Goal: Task Accomplishment & Management: Manage account settings

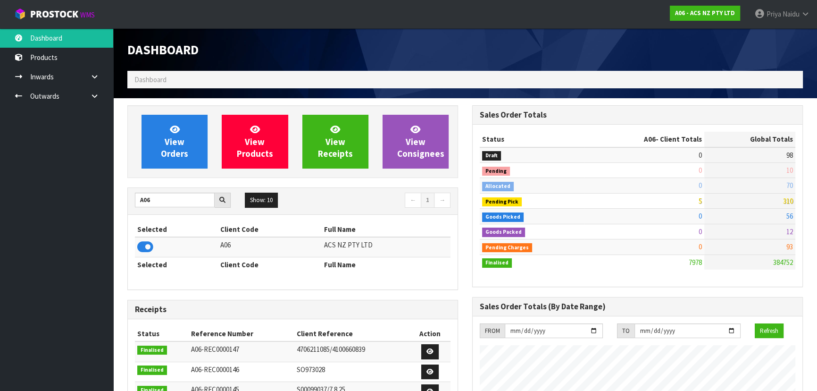
scroll to position [713, 344]
click at [175, 204] on input "A06" at bounding box center [175, 199] width 80 height 15
type input "A"
type input "Y01"
click at [145, 248] on icon at bounding box center [145, 247] width 16 height 14
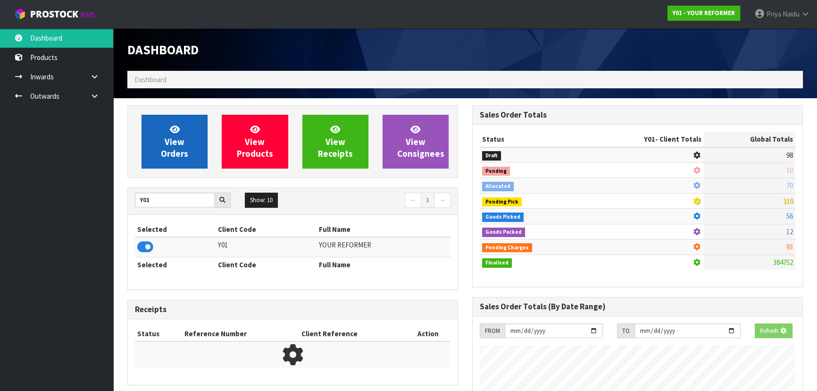
scroll to position [587, 344]
click at [175, 149] on span "View Orders" at bounding box center [174, 141] width 27 height 35
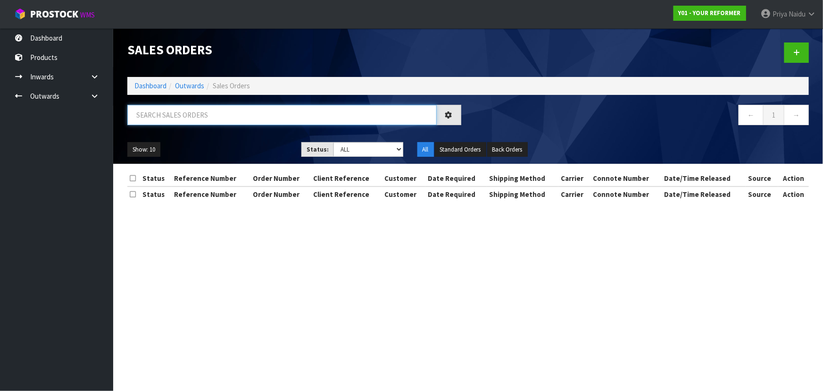
click at [201, 115] on input "text" at bounding box center [281, 115] width 309 height 20
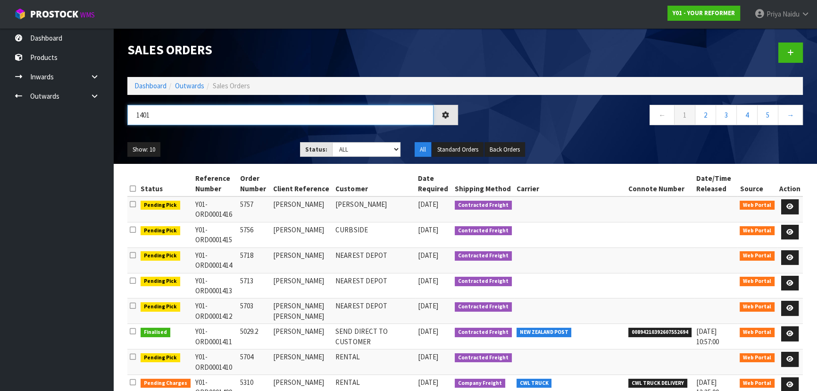
type input "1401"
click at [273, 139] on div "Show: 10 5 10 25 50 Status: Draft Pending Allocated Pending Pick Goods Picked G…" at bounding box center [465, 149] width 690 height 29
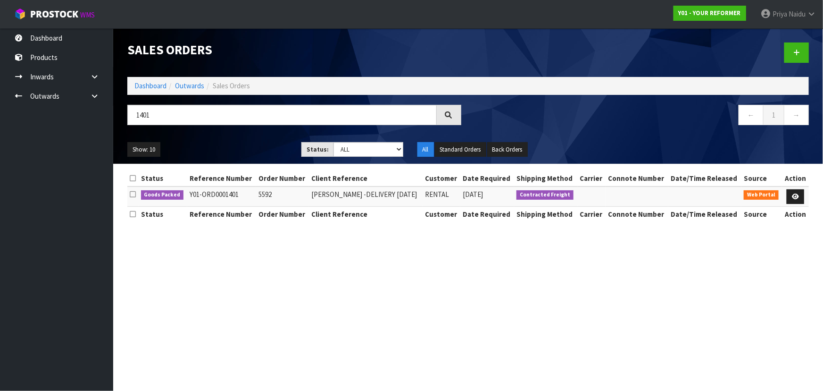
click at [217, 142] on ul "Show: 10 5 10 25 50" at bounding box center [207, 149] width 160 height 15
click at [802, 199] on link at bounding box center [795, 196] width 17 height 15
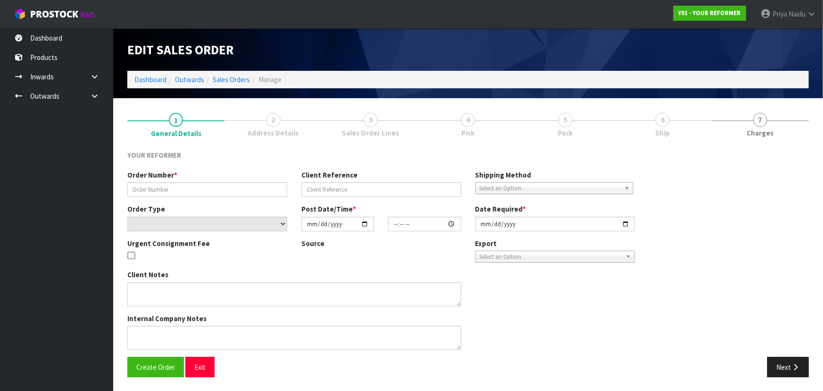
type input "5592"
type input "[PERSON_NAME] -DELIVERY [DATE]"
select select "number:0"
type input "[DATE]"
type input "14:03:00.000"
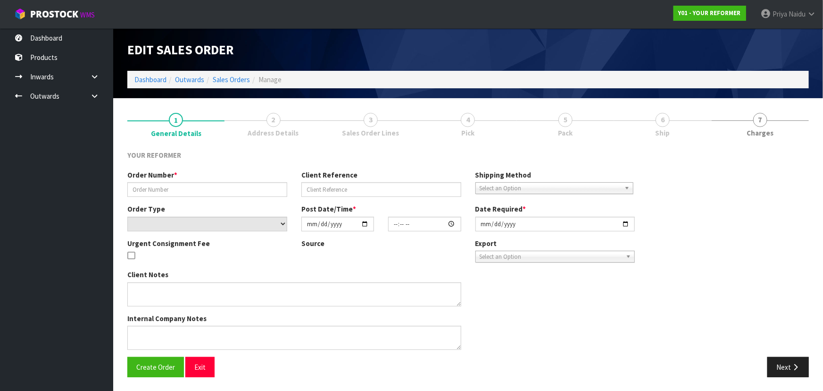
type input "[DATE]"
type textarea "[PERSON_NAME] [STREET_ADDRESS][PERSON_NAME] [PHONE_NUMBER]"
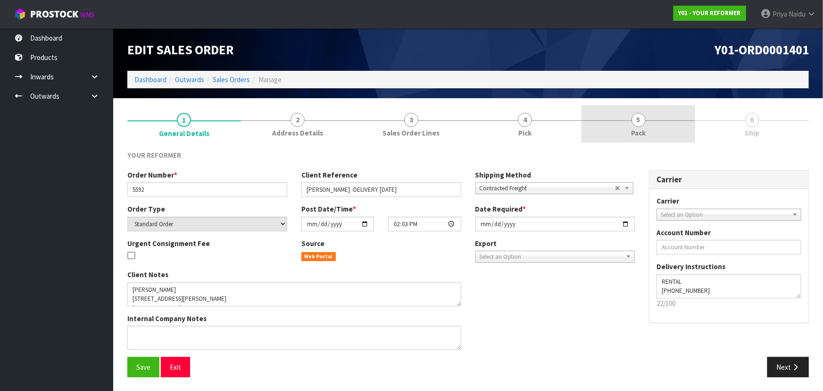
click at [651, 134] on link "5 Pack" at bounding box center [639, 123] width 114 height 37
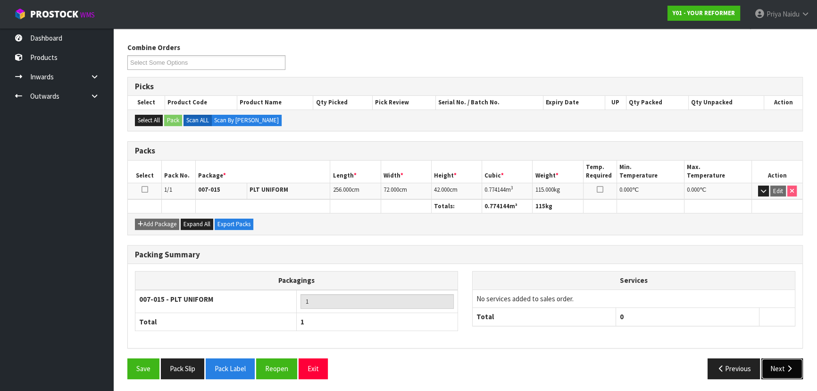
click at [778, 368] on button "Next" at bounding box center [782, 368] width 42 height 20
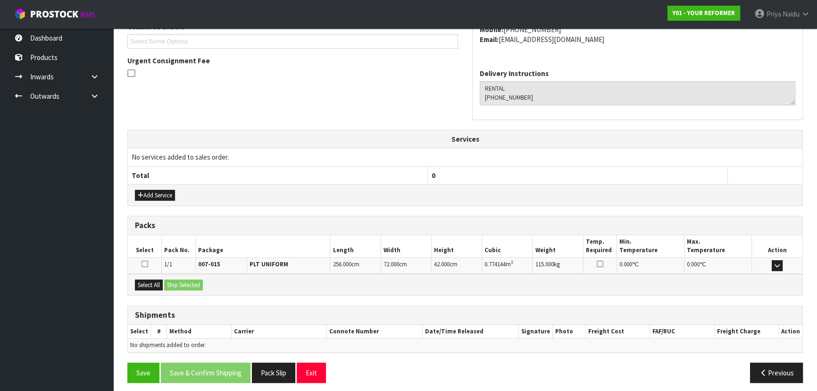
scroll to position [227, 0]
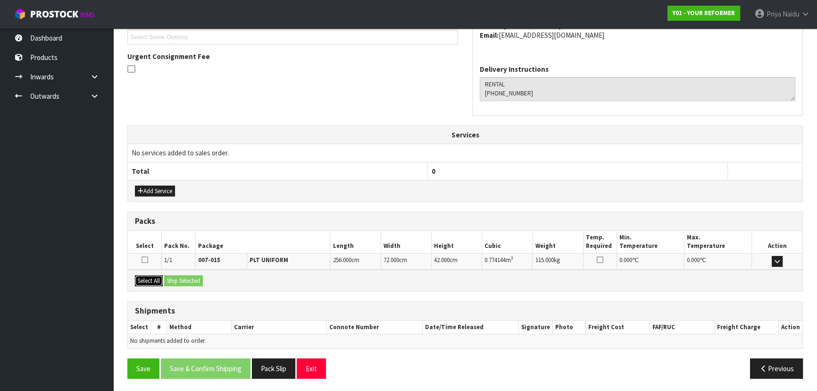
drag, startPoint x: 158, startPoint y: 281, endPoint x: 166, endPoint y: 276, distance: 9.6
click at [157, 281] on button "Select All" at bounding box center [149, 280] width 28 height 11
click at [166, 276] on button "Ship Selected" at bounding box center [183, 280] width 39 height 11
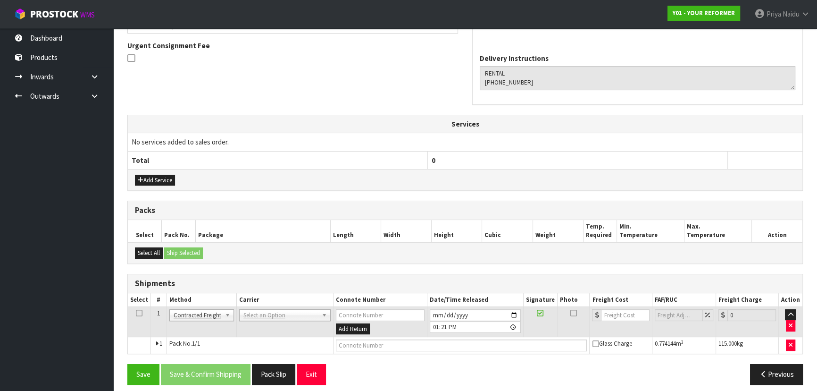
scroll to position [244, 0]
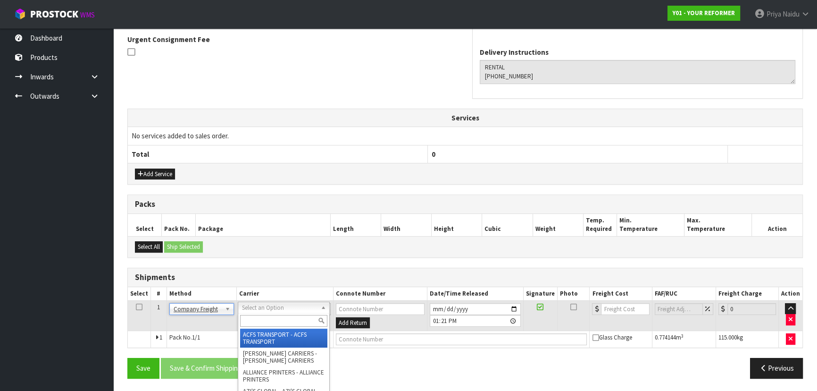
click at [254, 318] on input "text" at bounding box center [283, 321] width 87 height 12
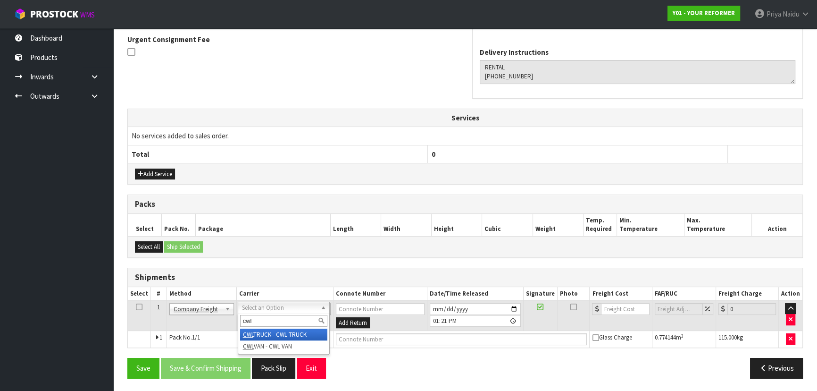
type input "cwl"
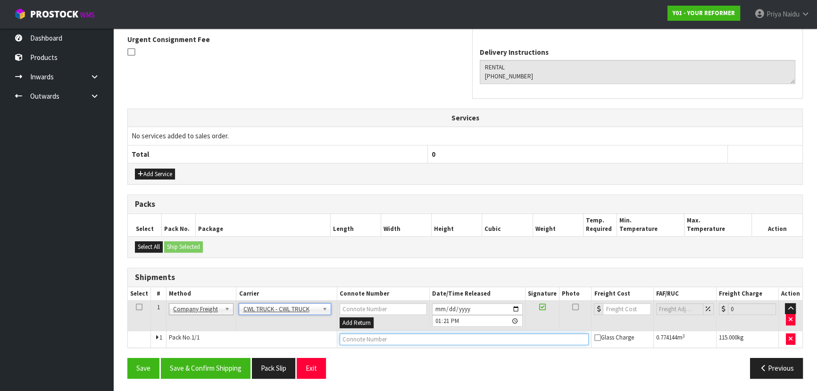
click at [358, 342] on input "text" at bounding box center [465, 339] width 250 height 12
type input "CWL TRUCK DELIVERY"
click at [518, 307] on input "[DATE]" at bounding box center [477, 309] width 91 height 12
type input "[DATE]"
click at [236, 364] on button "Save & Confirm Shipping" at bounding box center [206, 368] width 90 height 20
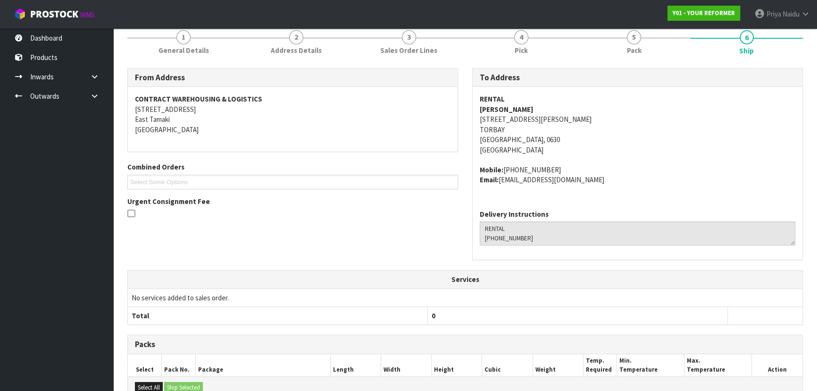
scroll to position [255, 0]
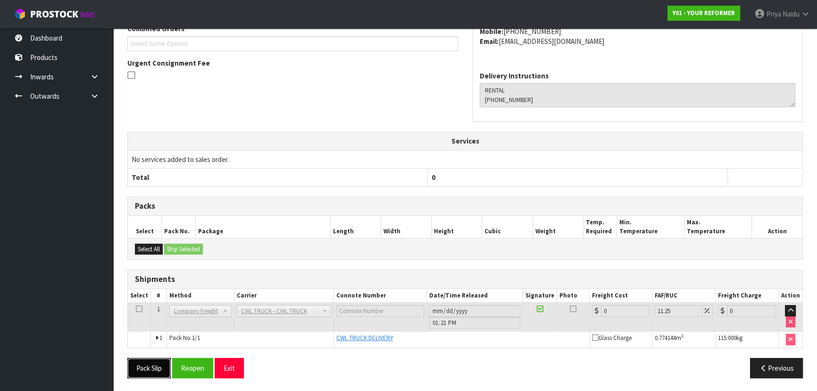
click at [148, 366] on button "Pack Slip" at bounding box center [148, 368] width 43 height 20
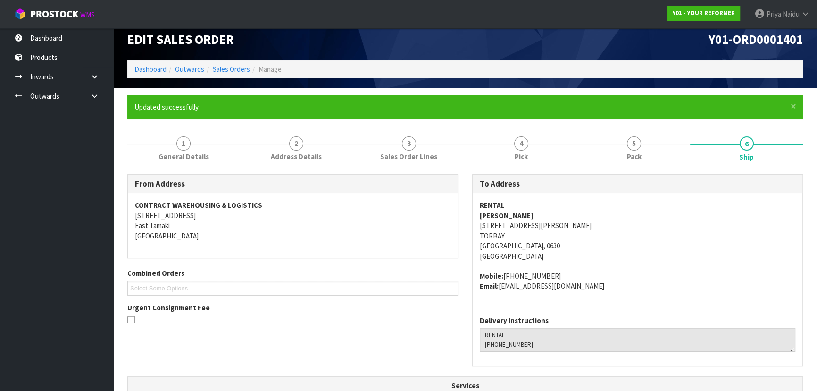
scroll to position [0, 0]
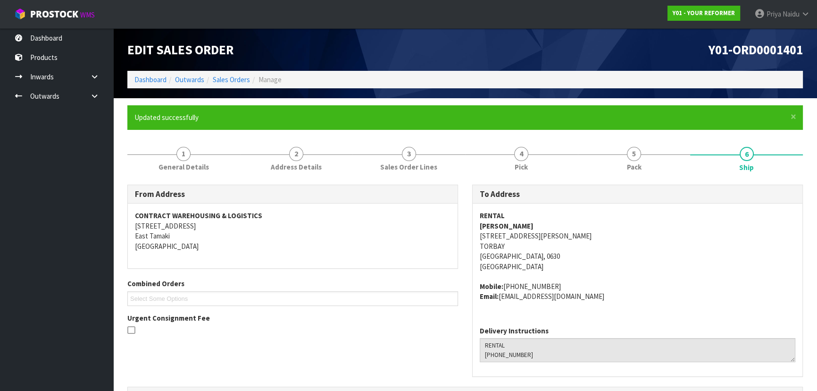
click at [716, 264] on address "RENTAL [PERSON_NAME] [STREET_ADDRESS][PERSON_NAME]" at bounding box center [638, 240] width 316 height 61
click at [160, 78] on link "Dashboard" at bounding box center [150, 79] width 32 height 9
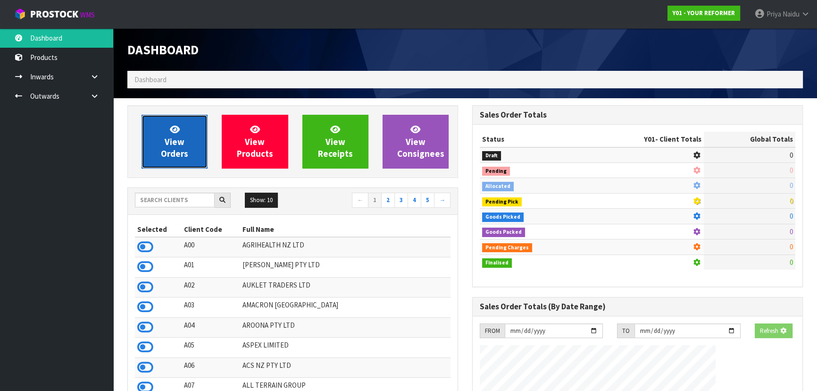
click at [176, 138] on span "View Orders" at bounding box center [174, 141] width 27 height 35
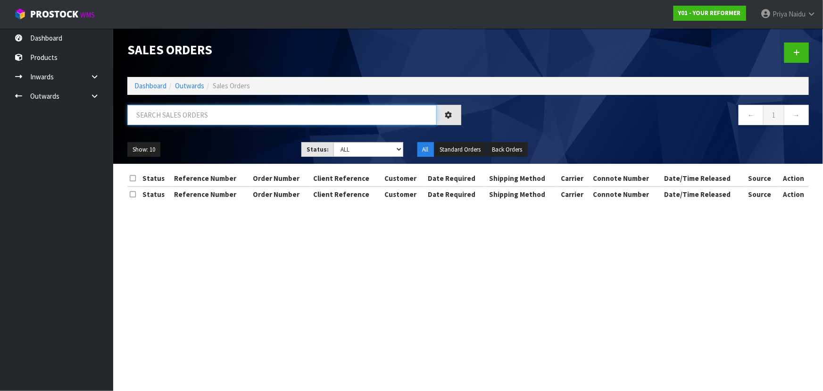
click at [192, 113] on input "text" at bounding box center [281, 115] width 309 height 20
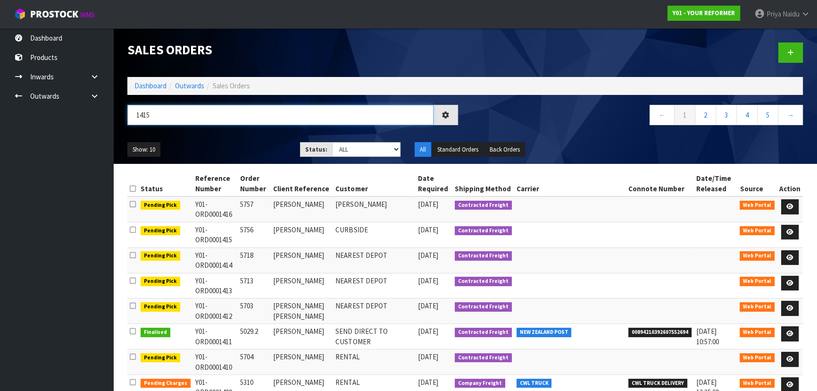
type input "1415"
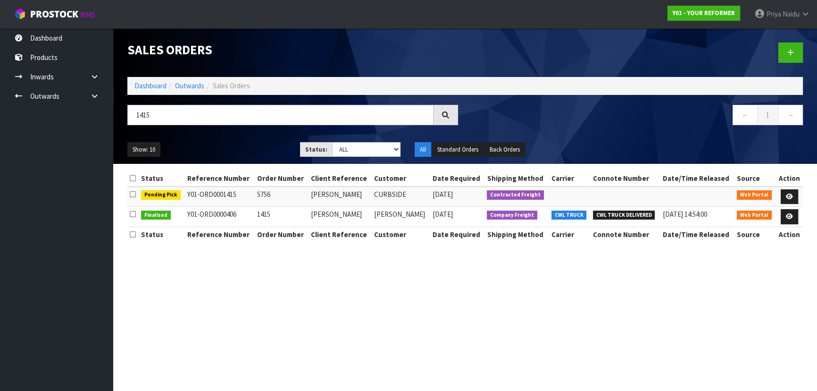
click at [216, 142] on ul "Show: 10 5 10 25 50" at bounding box center [206, 149] width 158 height 15
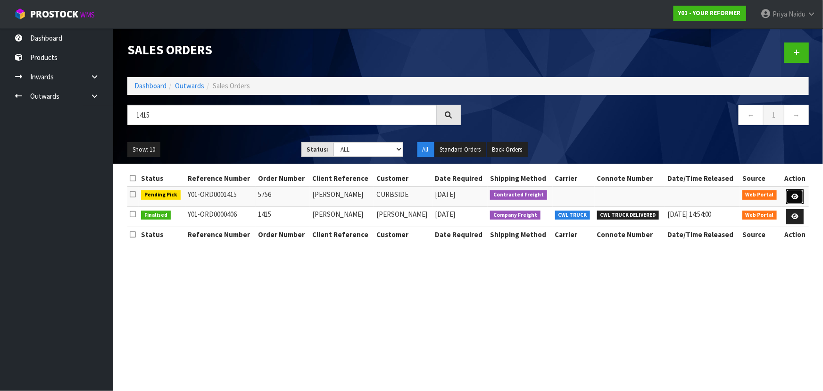
click at [799, 194] on link at bounding box center [794, 196] width 17 height 15
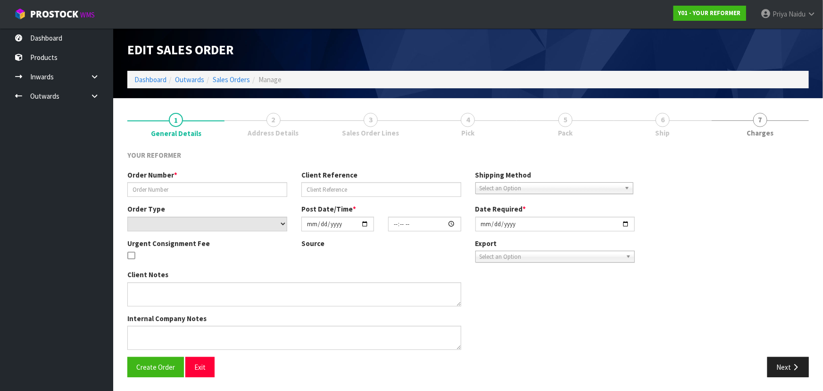
type input "5756"
type input "[PERSON_NAME]"
select select "number:0"
type input "[DATE]"
type input "16:13:00.000"
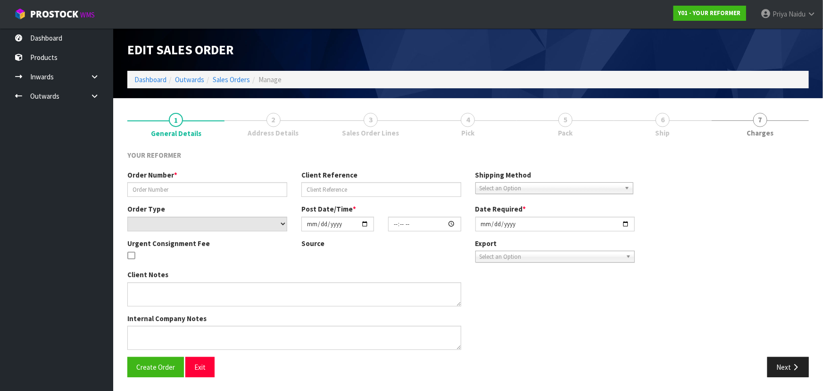
type input "[DATE]"
type textarea "[PERSON_NAME] [STREET_ADDRESS] [PHONE_NUMBER]"
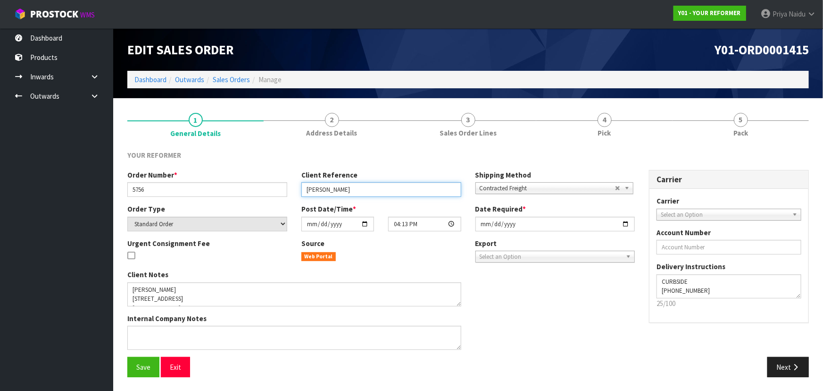
click at [364, 192] on input "[PERSON_NAME]" at bounding box center [381, 189] width 160 height 15
type input "[PERSON_NAME] -[DATE]"
click at [146, 368] on span "Save" at bounding box center [143, 366] width 14 height 9
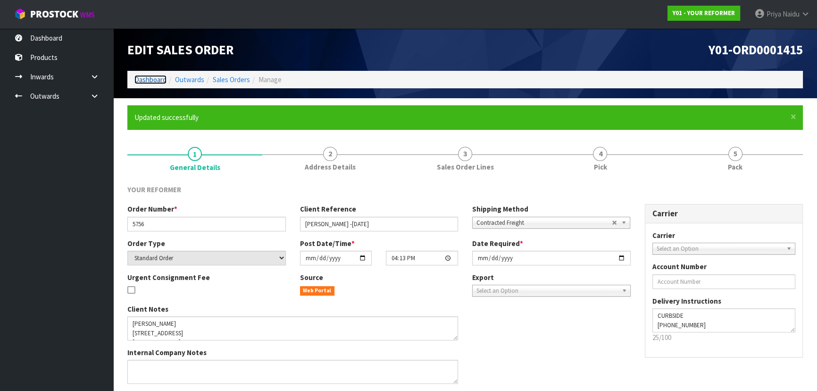
click at [152, 76] on link "Dashboard" at bounding box center [150, 79] width 32 height 9
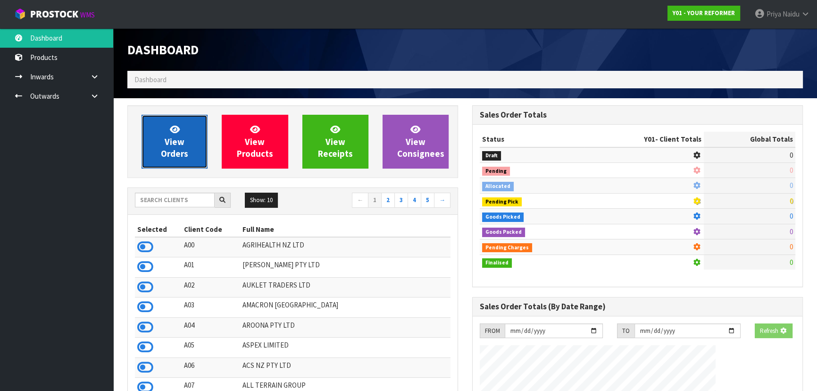
click at [177, 146] on span "View Orders" at bounding box center [174, 141] width 27 height 35
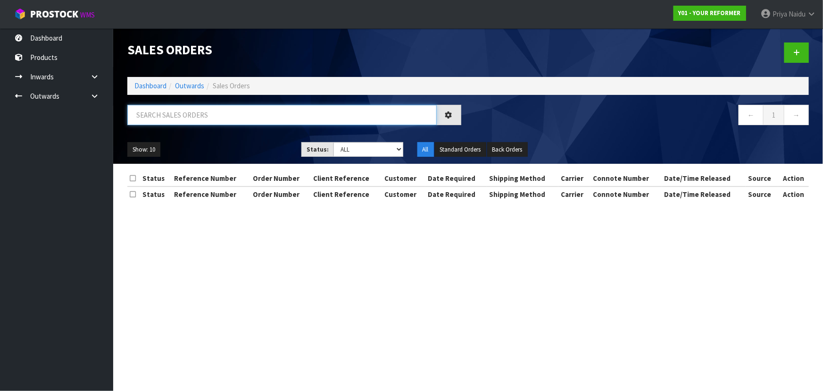
click at [181, 115] on input "text" at bounding box center [281, 115] width 309 height 20
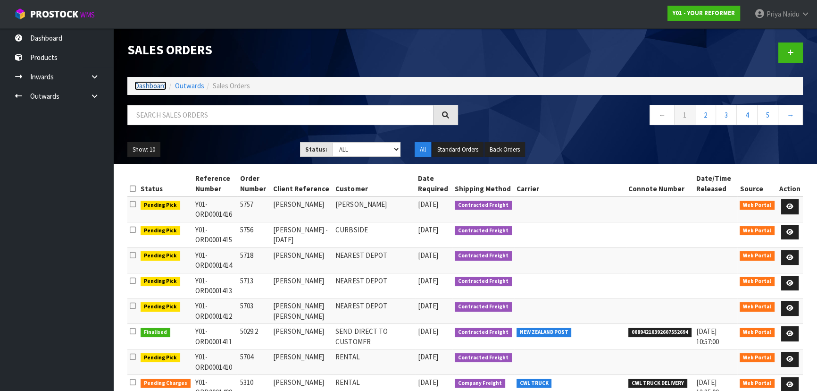
click at [163, 88] on link "Dashboard" at bounding box center [150, 85] width 32 height 9
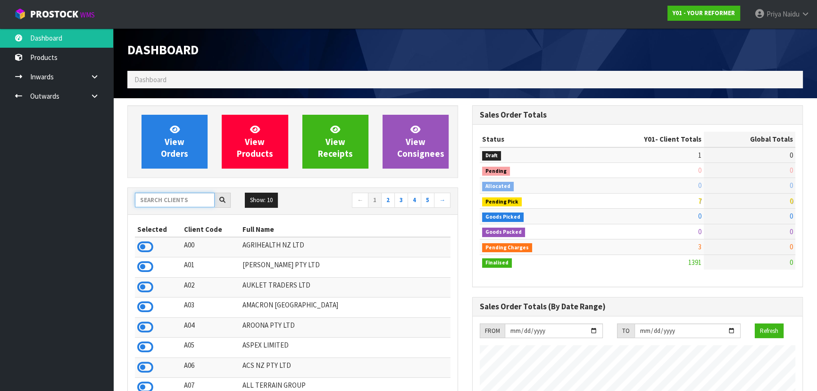
scroll to position [713, 344]
click at [165, 201] on input "text" at bounding box center [175, 199] width 80 height 15
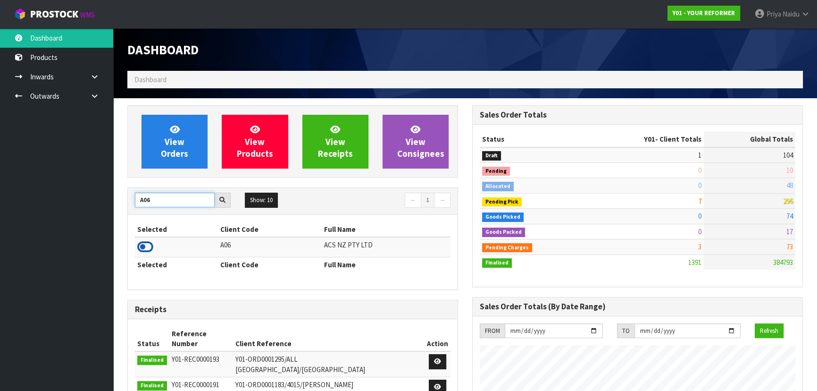
type input "A06"
click at [145, 250] on icon at bounding box center [145, 247] width 16 height 14
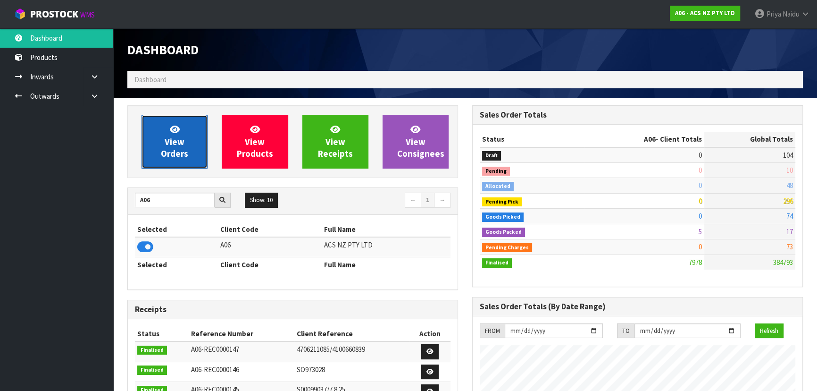
click at [180, 153] on span "View Orders" at bounding box center [174, 141] width 27 height 35
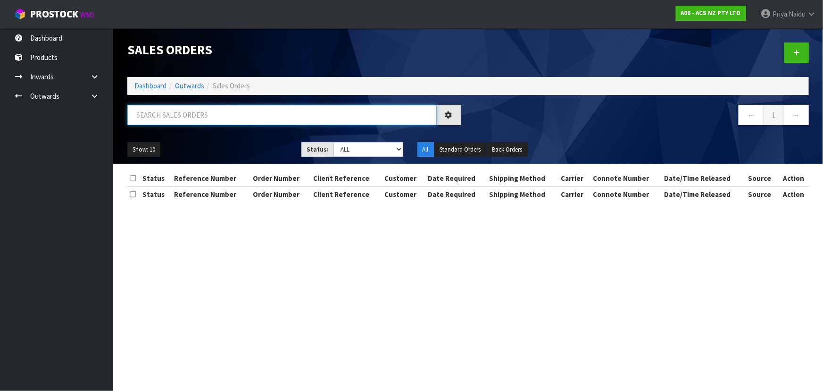
click at [214, 117] on input "text" at bounding box center [281, 115] width 309 height 20
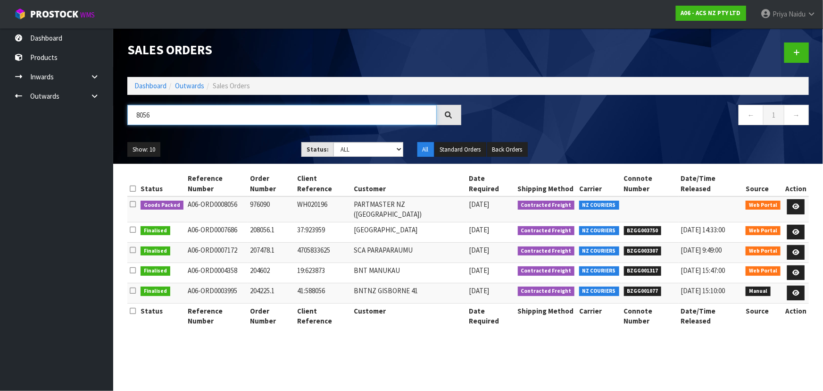
type input "8056"
click at [248, 131] on div "8056" at bounding box center [294, 118] width 348 height 27
click at [235, 143] on ul "Show: 10 5 10 25 50" at bounding box center [207, 149] width 160 height 15
click at [245, 147] on ul "Show: 10 5 10 25 50" at bounding box center [207, 149] width 160 height 15
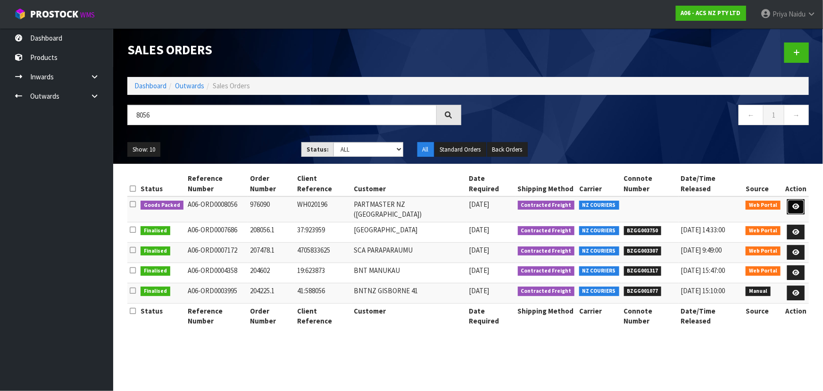
click at [795, 203] on icon at bounding box center [795, 206] width 7 height 6
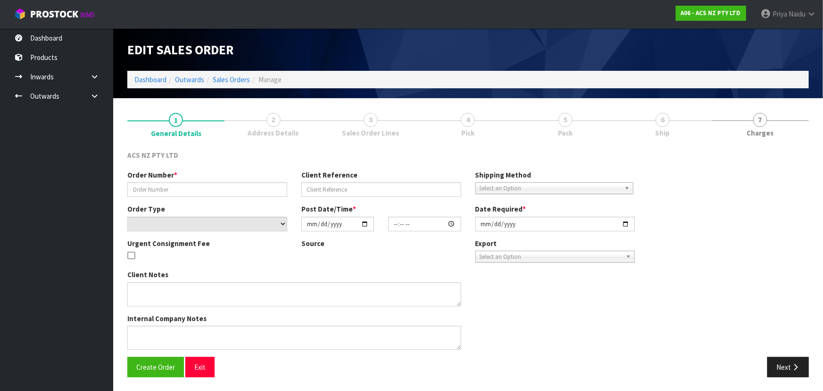
type input "976090"
type input "WH020196"
select select "number:0"
type input "[DATE]"
type input "12:16:00.000"
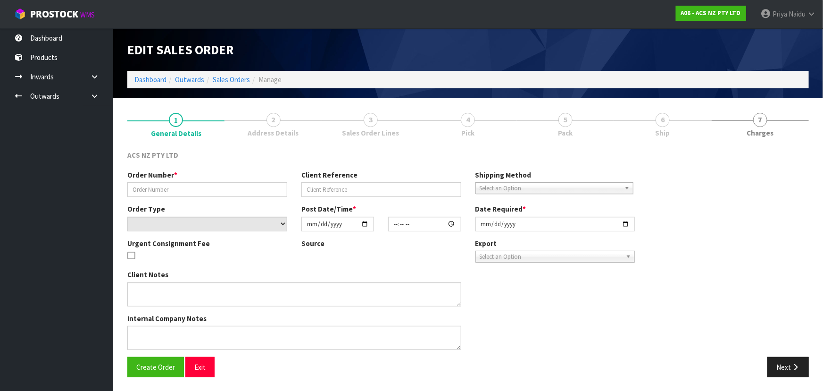
type input "[DATE]"
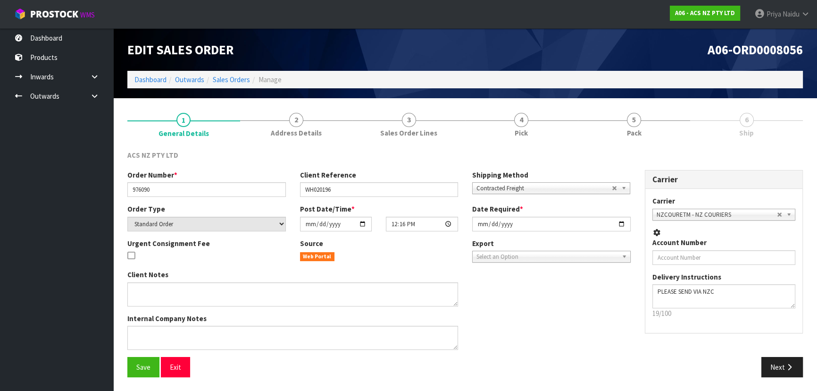
click at [662, 133] on link "5 Pack" at bounding box center [634, 123] width 113 height 37
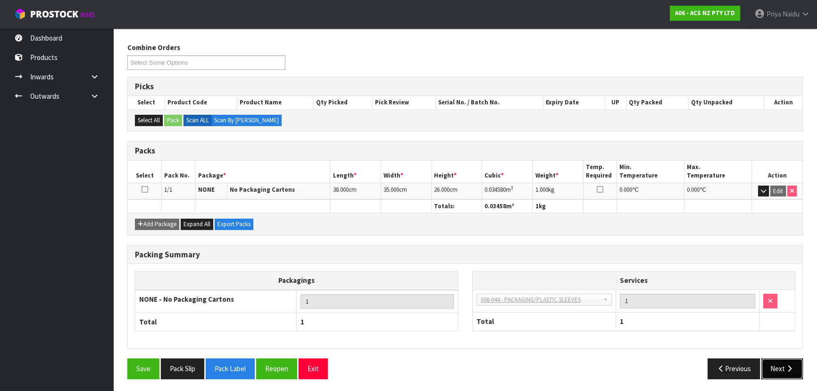
click at [785, 368] on icon "button" at bounding box center [789, 368] width 9 height 7
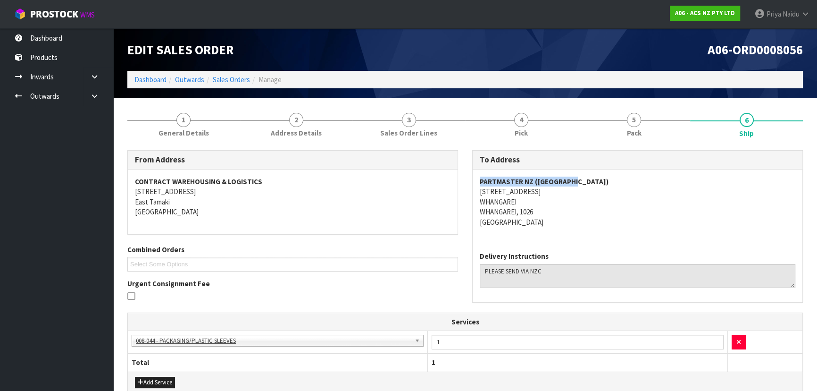
copy strong "PARTMASTER NZ ([GEOGRAPHIC_DATA])"
drag, startPoint x: 474, startPoint y: 181, endPoint x: 586, endPoint y: 179, distance: 112.3
click at [586, 179] on div "PARTMASTER NZ (WHANGAREI) [STREET_ADDRESS]" at bounding box center [638, 206] width 330 height 75
copy address "[STREET_ADDRESS]"
drag, startPoint x: 475, startPoint y: 192, endPoint x: 360, endPoint y: 206, distance: 115.5
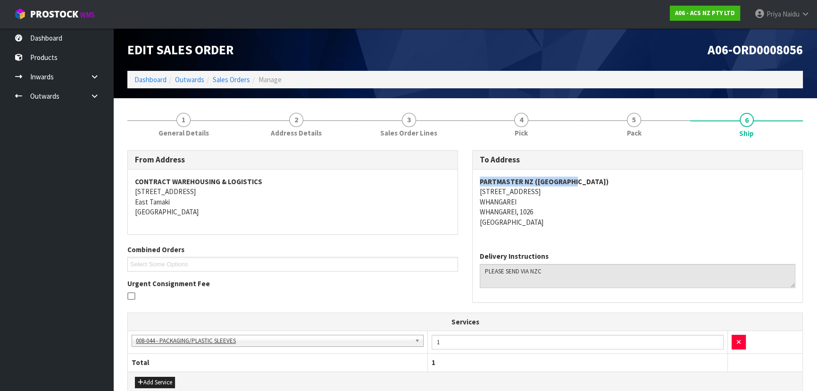
click at [545, 188] on div "PARTMASTER NZ (WHANGAREI) [STREET_ADDRESS]" at bounding box center [638, 206] width 330 height 75
click at [475, 201] on div "PARTMASTER NZ (WHANGAREI) [STREET_ADDRESS]" at bounding box center [638, 206] width 330 height 75
copy address "WHANGAREI"
drag, startPoint x: 475, startPoint y: 201, endPoint x: 538, endPoint y: 200, distance: 63.2
click at [538, 200] on div "PARTMASTER NZ (WHANGAREI) [STREET_ADDRESS]" at bounding box center [638, 206] width 330 height 75
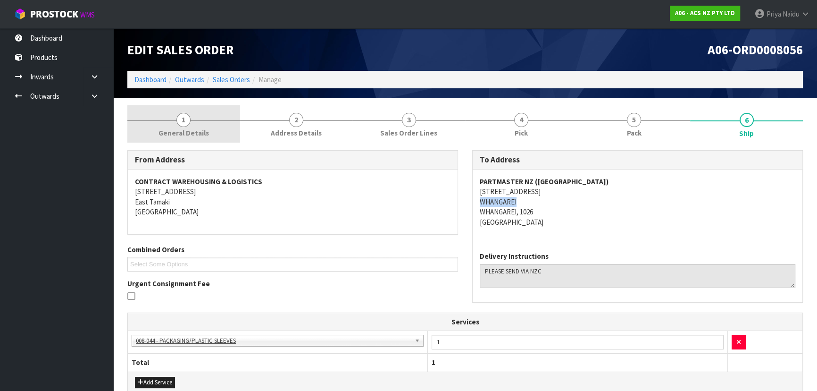
click at [175, 142] on link "1 General Details" at bounding box center [183, 123] width 113 height 37
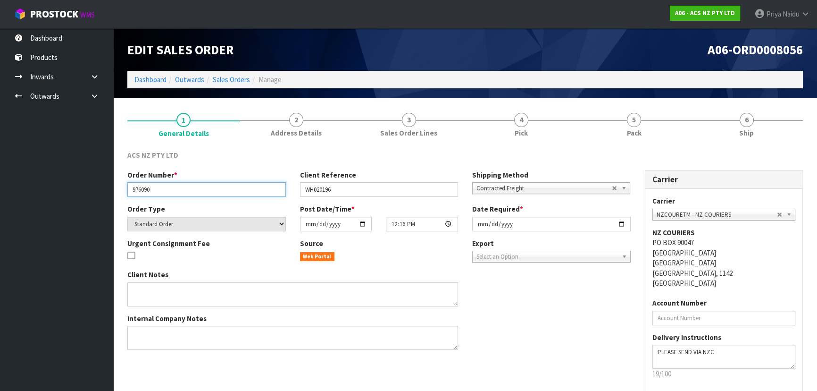
drag, startPoint x: 128, startPoint y: 187, endPoint x: 184, endPoint y: 186, distance: 55.7
click at [184, 186] on input "976090" at bounding box center [206, 189] width 158 height 15
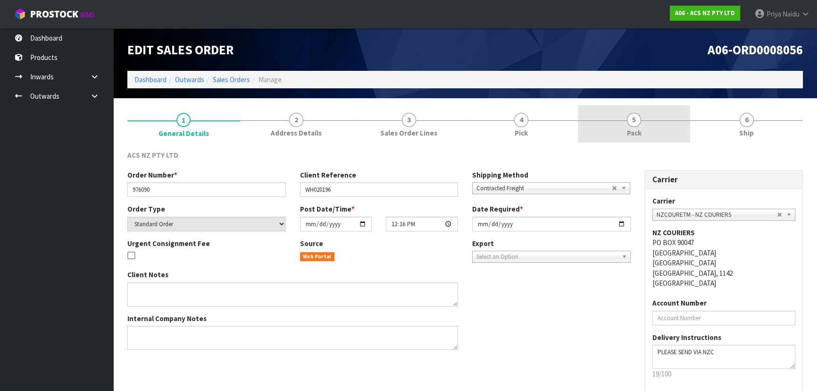
drag, startPoint x: 661, startPoint y: 123, endPoint x: 633, endPoint y: 136, distance: 31.4
click at [661, 123] on link "5 Pack" at bounding box center [634, 123] width 113 height 37
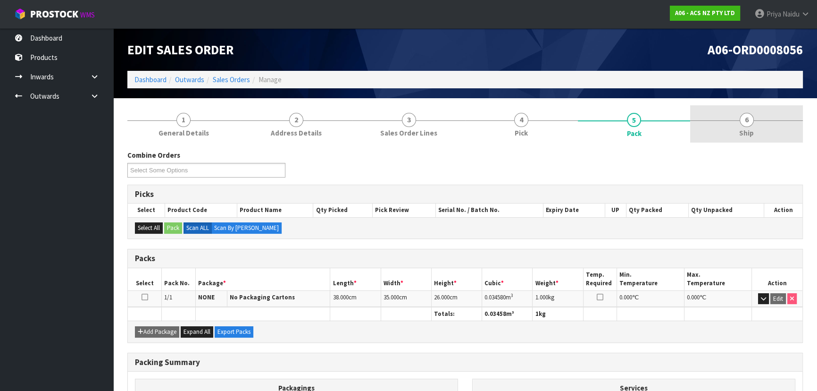
click at [759, 120] on div at bounding box center [746, 120] width 113 height 0
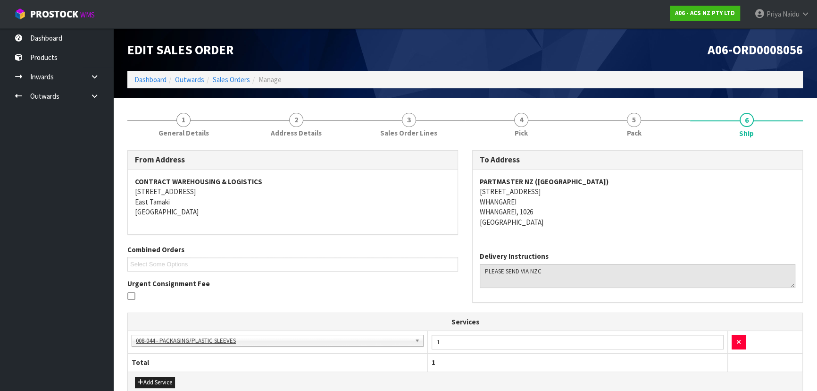
drag, startPoint x: 475, startPoint y: 192, endPoint x: 570, endPoint y: 190, distance: 95.3
click at [570, 190] on div "PARTMASTER NZ (WHANGAREI) [STREET_ADDRESS]" at bounding box center [638, 206] width 330 height 75
copy strong "PARTMASTER NZ ([GEOGRAPHIC_DATA])"
drag, startPoint x: 472, startPoint y: 177, endPoint x: 606, endPoint y: 176, distance: 134.0
click at [606, 176] on div "To Address PARTMASTER NZ (WHANGAREI) [STREET_ADDRESS] Delivery Instructions" at bounding box center [637, 226] width 331 height 152
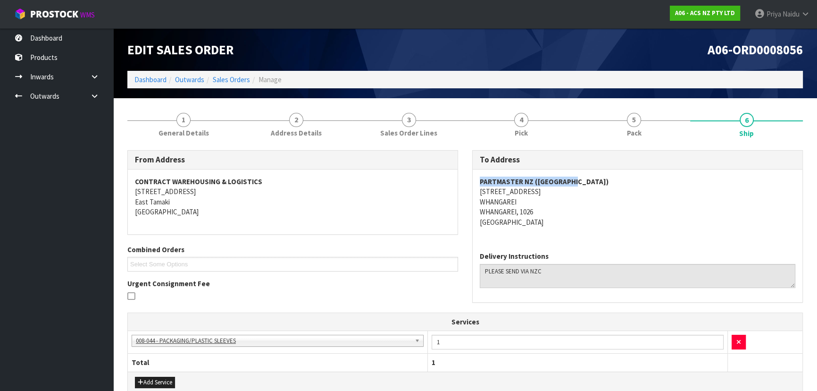
drag, startPoint x: 482, startPoint y: 192, endPoint x: 555, endPoint y: 192, distance: 73.6
click at [555, 192] on address "PARTMASTER NZ (WHANGAREI) [STREET_ADDRESS]" at bounding box center [638, 201] width 316 height 50
click at [472, 190] on div "To Address PARTMASTER NZ (WHANGAREI) [STREET_ADDRESS] Delivery Instructions" at bounding box center [637, 226] width 331 height 152
copy address "[STREET_ADDRESS]"
drag, startPoint x: 472, startPoint y: 190, endPoint x: 573, endPoint y: 210, distance: 102.6
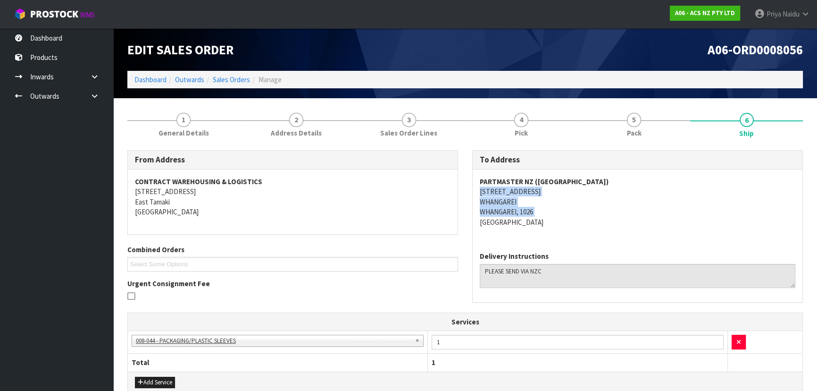
click at [573, 210] on div "PARTMASTER NZ (WHANGAREI) [STREET_ADDRESS]" at bounding box center [638, 206] width 330 height 75
click at [144, 80] on link "Dashboard" at bounding box center [150, 79] width 32 height 9
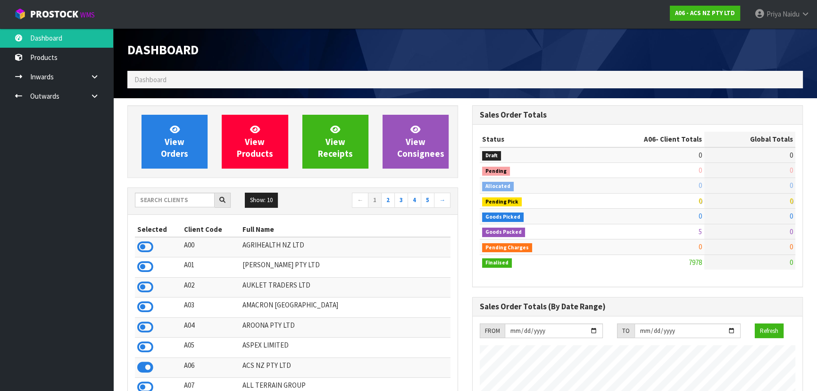
scroll to position [713, 344]
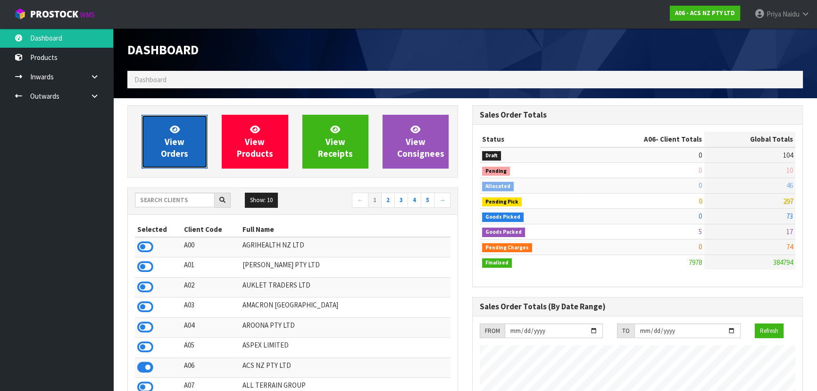
click at [175, 160] on link "View Orders" at bounding box center [175, 142] width 66 height 54
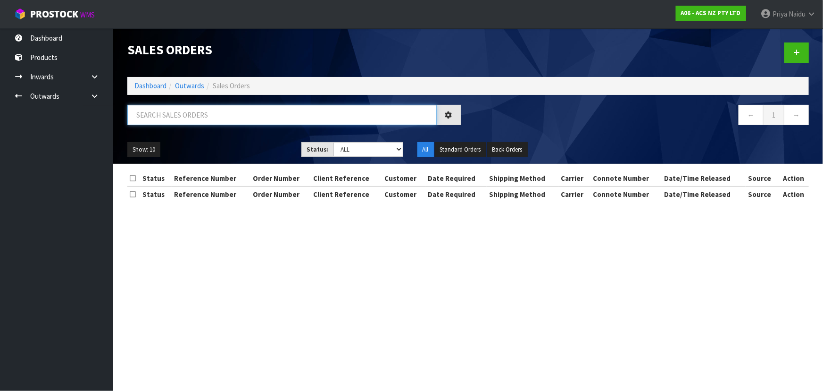
click at [189, 108] on input "text" at bounding box center [281, 115] width 309 height 20
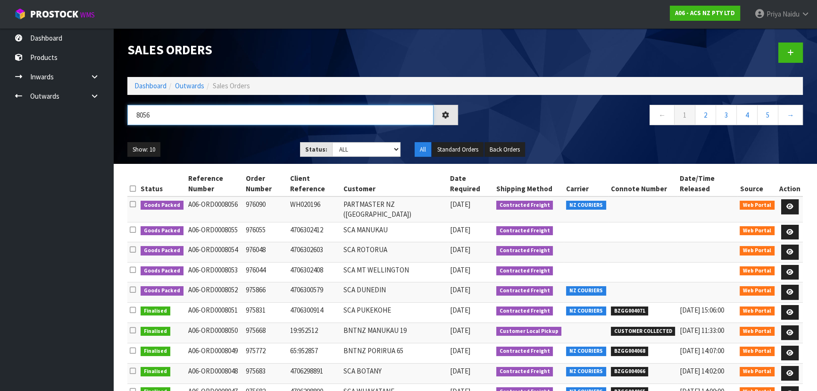
type input "8056"
click at [212, 143] on ul "Show: 10 5 10 25 50" at bounding box center [206, 149] width 158 height 15
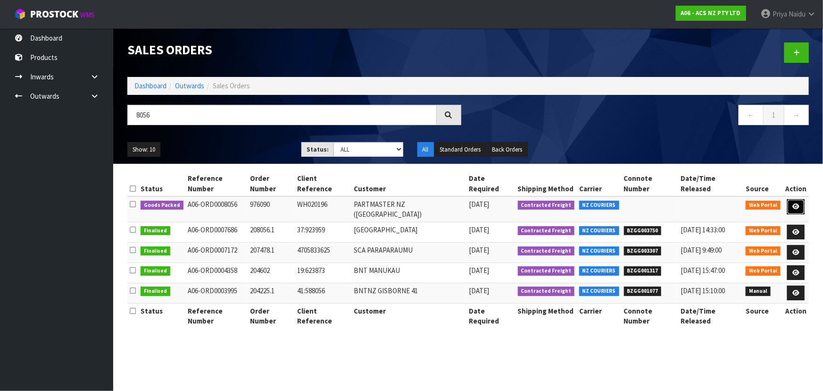
click at [795, 199] on link at bounding box center [795, 206] width 17 height 15
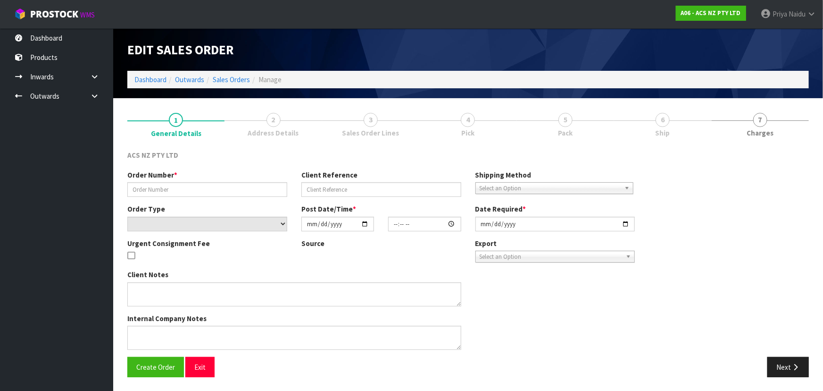
type input "976090"
type input "WH020196"
select select "number:0"
type input "[DATE]"
type input "12:16:00.000"
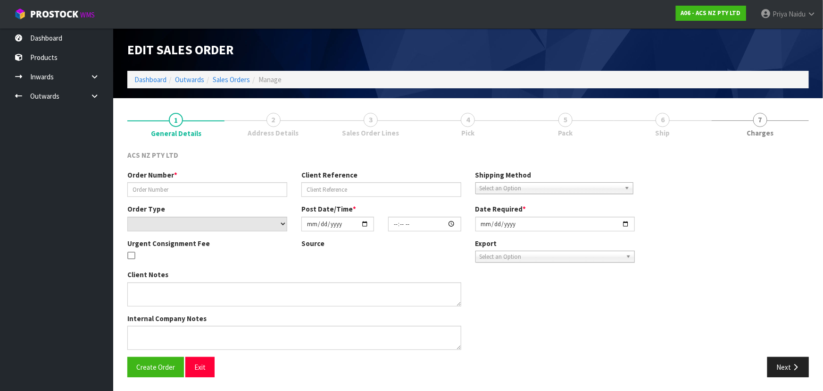
type input "[DATE]"
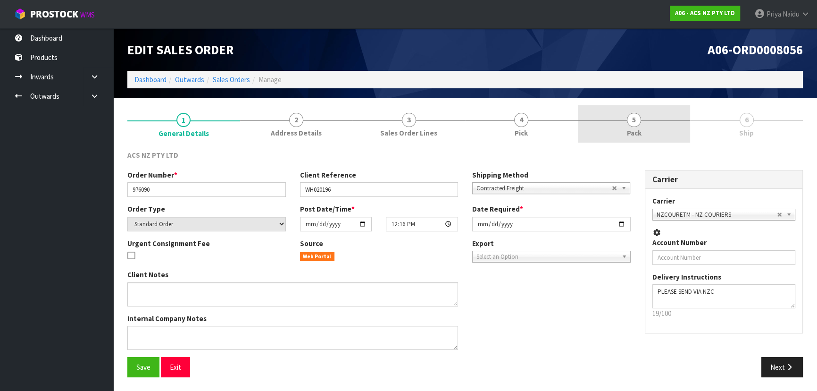
click at [627, 134] on span "Pack" at bounding box center [634, 133] width 15 height 10
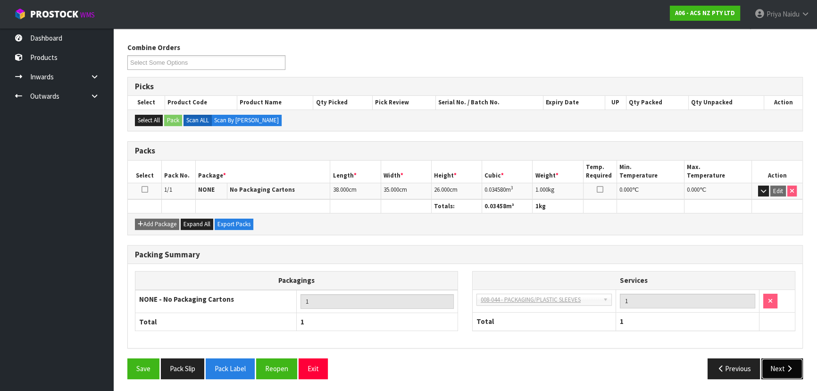
click at [781, 360] on button "Next" at bounding box center [782, 368] width 42 height 20
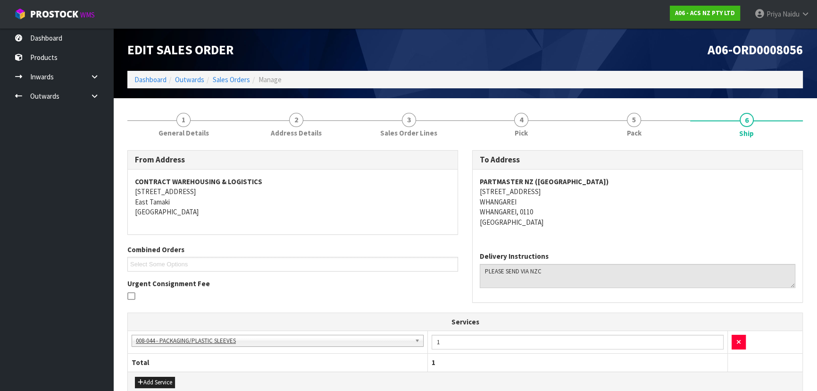
click at [580, 175] on div "PARTMASTER NZ (WHANGAREI) [STREET_ADDRESS]" at bounding box center [638, 206] width 330 height 75
click at [623, 142] on link "5 Pack" at bounding box center [634, 123] width 113 height 37
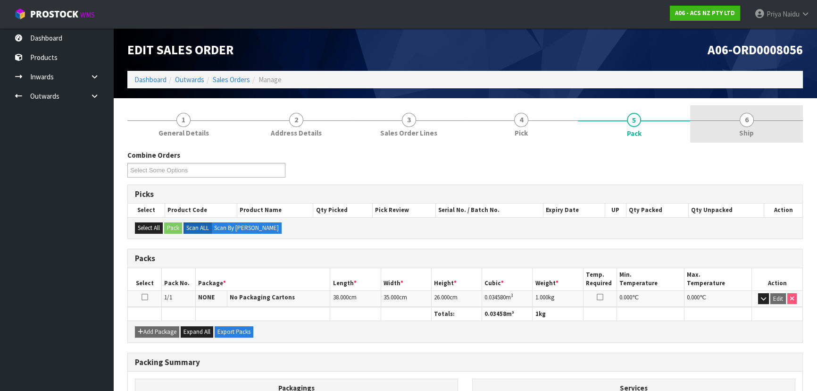
drag, startPoint x: 726, startPoint y: 111, endPoint x: 706, endPoint y: 123, distance: 23.2
click at [726, 111] on link "6 Ship" at bounding box center [746, 123] width 113 height 37
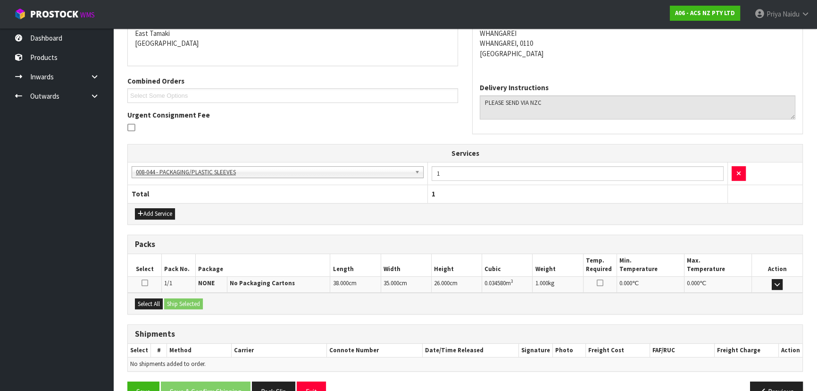
scroll to position [192, 0]
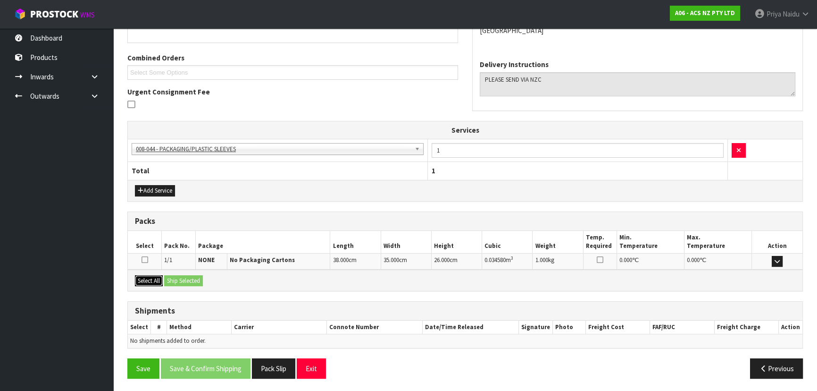
drag, startPoint x: 145, startPoint y: 279, endPoint x: 171, endPoint y: 279, distance: 25.9
click at [146, 279] on button "Select All" at bounding box center [149, 280] width 28 height 11
click at [187, 279] on button "Ship Selected" at bounding box center [183, 280] width 39 height 11
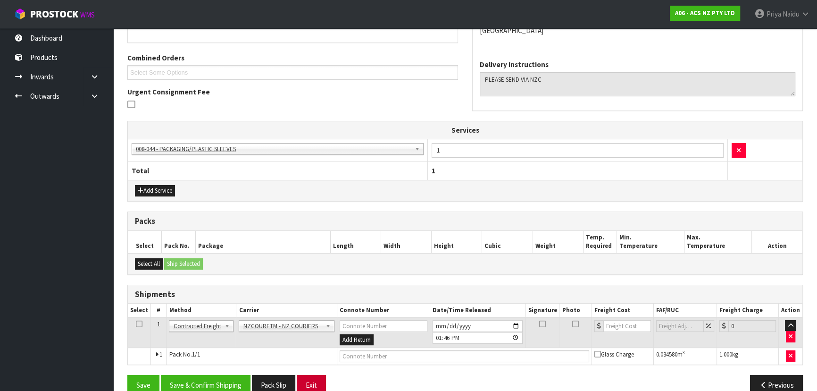
scroll to position [208, 0]
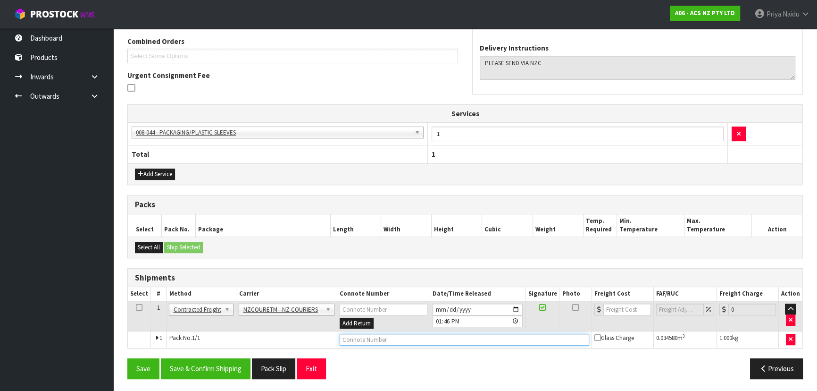
click at [361, 340] on input "text" at bounding box center [465, 339] width 250 height 12
paste input "BZGG004072"
type input "BZGG004072"
click at [618, 306] on input "number" at bounding box center [627, 309] width 48 height 12
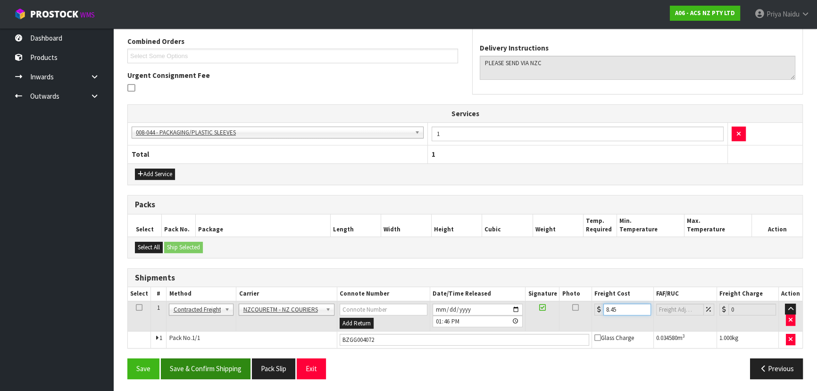
type input "8.45"
click at [212, 365] on button "Save & Confirm Shipping" at bounding box center [206, 368] width 90 height 20
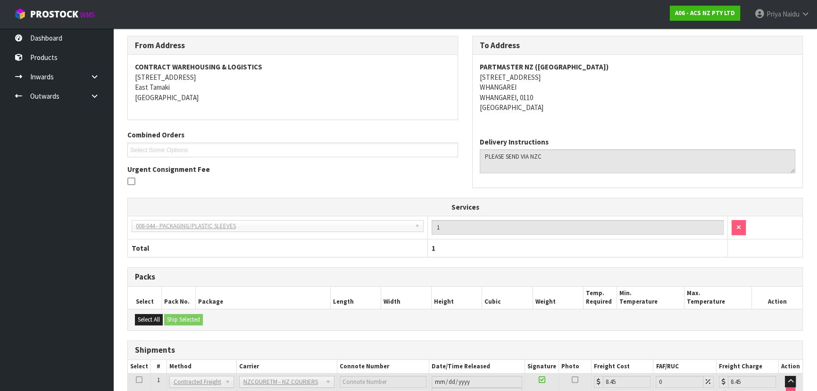
scroll to position [0, 0]
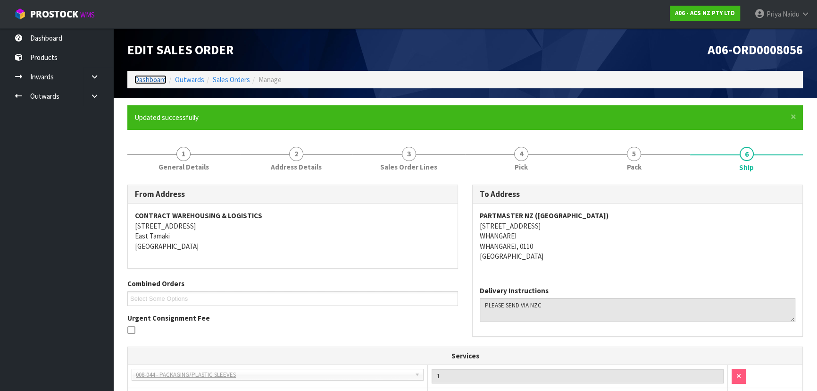
click at [143, 75] on link "Dashboard" at bounding box center [150, 79] width 32 height 9
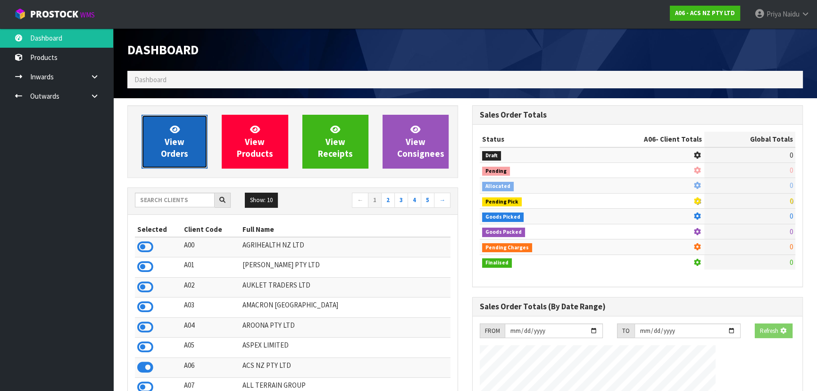
click at [157, 132] on link "View Orders" at bounding box center [175, 142] width 66 height 54
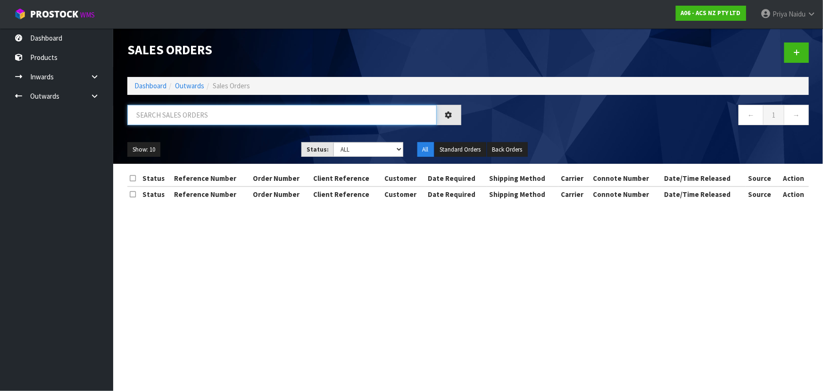
click at [200, 114] on input "text" at bounding box center [281, 115] width 309 height 20
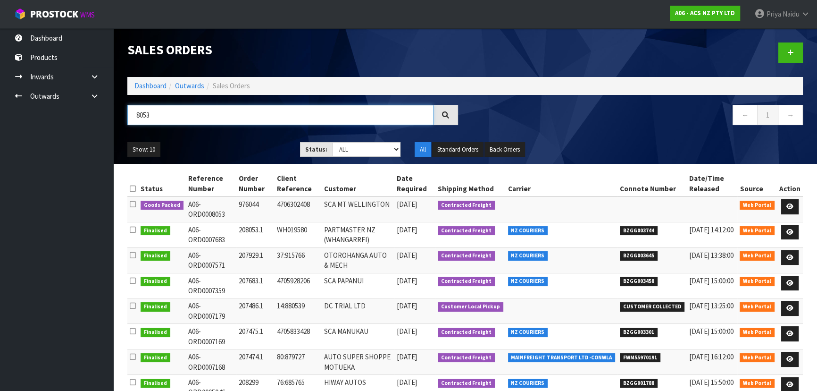
type input "8053"
click at [239, 145] on ul "Show: 10 5 10 25 50" at bounding box center [206, 149] width 158 height 15
click at [251, 137] on div "Show: 10 5 10 25 50 Status: Draft Pending Allocated Pending Pick Goods Picked G…" at bounding box center [465, 149] width 690 height 29
click at [238, 143] on ul "Show: 10 5 10 25 50" at bounding box center [206, 149] width 158 height 15
click at [234, 140] on div "Show: 10 5 10 25 50 Status: Draft Pending Allocated Pending Pick Goods Picked G…" at bounding box center [465, 149] width 690 height 29
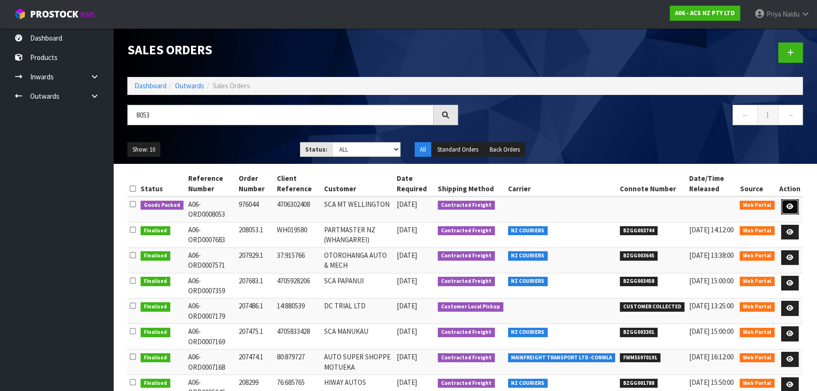
click at [788, 204] on icon at bounding box center [789, 206] width 7 height 6
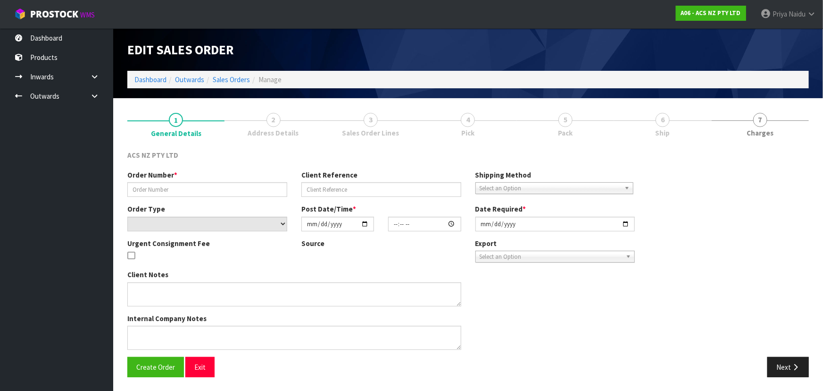
type input "976044"
type input "4706302408"
select select "number:0"
type input "[DATE]"
type input "10:14:00.000"
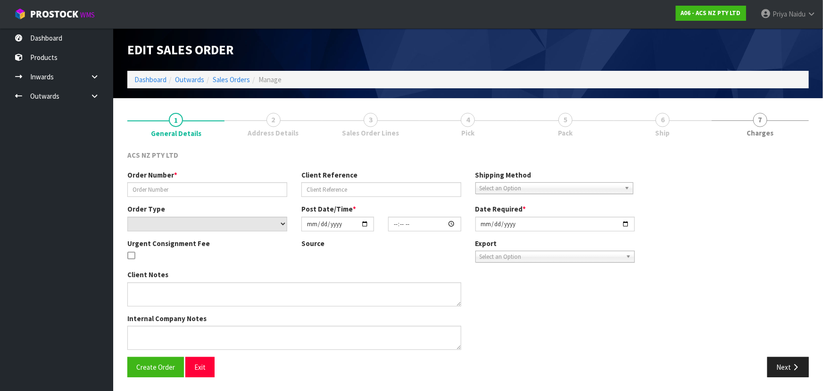
type input "[DATE]"
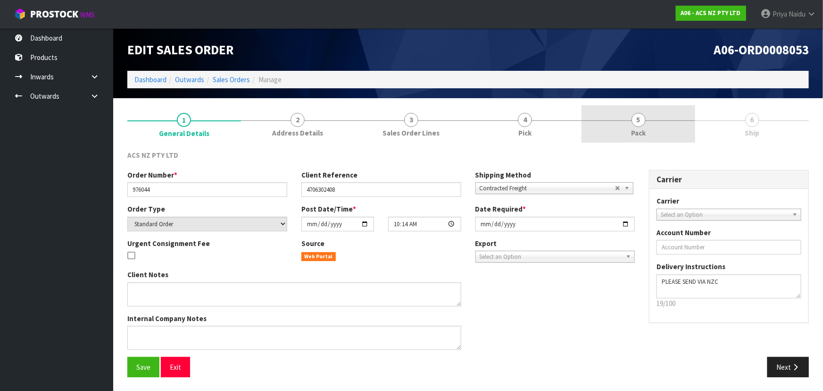
click at [632, 125] on link "5 Pack" at bounding box center [639, 123] width 114 height 37
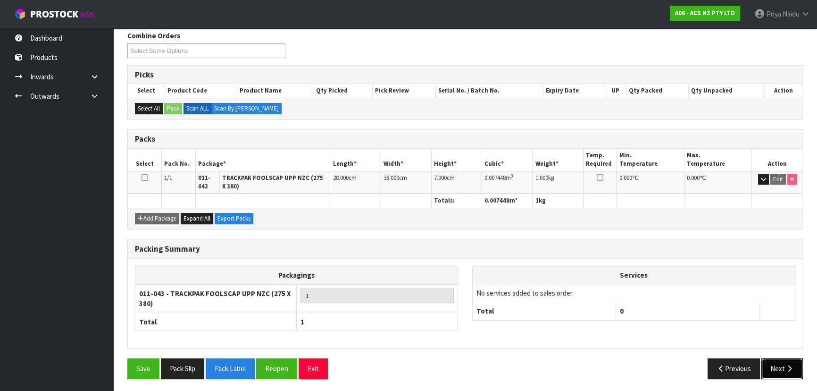
click at [778, 370] on button "Next" at bounding box center [782, 368] width 42 height 20
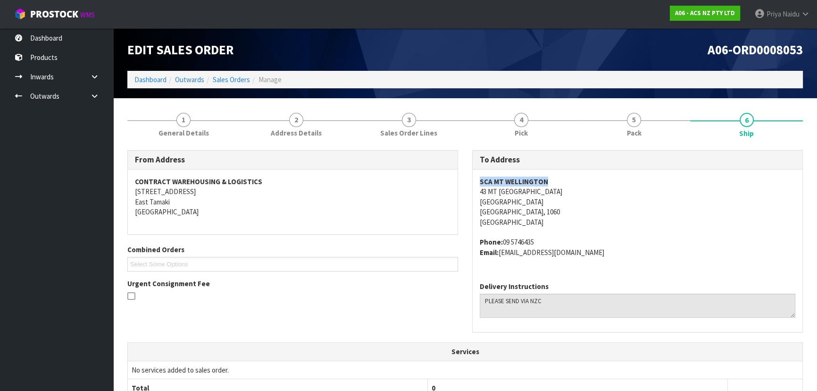
copy strong "SCA MT WELLINGTON"
drag, startPoint x: 475, startPoint y: 181, endPoint x: 560, endPoint y: 180, distance: 84.9
click at [560, 180] on div "SCA MT WELLINGTON [STREET_ADDRESS] Phone: [PHONE_NUMBER] Email: [EMAIL_ADDRESS]…" at bounding box center [638, 221] width 330 height 105
copy address "43 MT [GEOGRAPHIC_DATA]"
drag, startPoint x: 476, startPoint y: 189, endPoint x: 576, endPoint y: 187, distance: 100.0
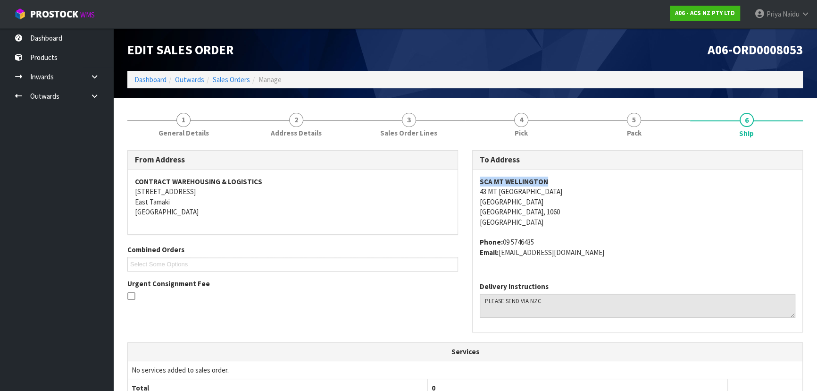
click at [579, 192] on div "SCA MT WELLINGTON [STREET_ADDRESS] Phone: [PHONE_NUMBER] Email: [EMAIL_ADDRESS]…" at bounding box center [638, 221] width 330 height 105
copy address "09 5746435"
drag, startPoint x: 501, startPoint y: 242, endPoint x: 547, endPoint y: 234, distance: 45.9
click at [547, 234] on span "SCA MT WELLINGTON [STREET_ADDRESS] Phone: [PHONE_NUMBER] Email: [EMAIL_ADDRESS]…" at bounding box center [638, 216] width 316 height 81
copy address "[EMAIL_ADDRESS][DOMAIN_NAME]"
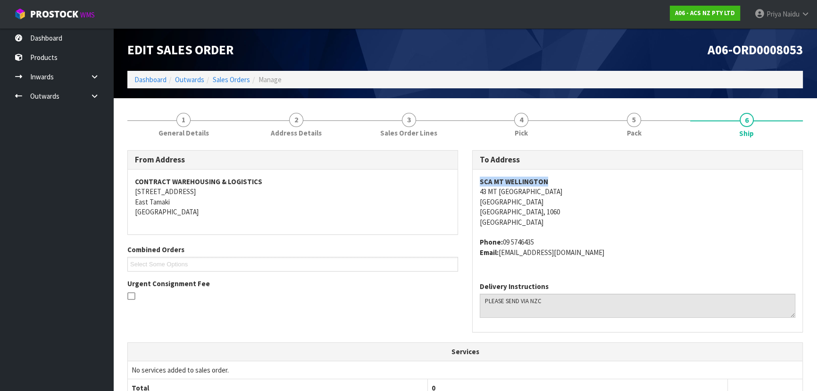
drag, startPoint x: 501, startPoint y: 254, endPoint x: 646, endPoint y: 252, distance: 145.3
click at [646, 252] on address "Phone: [PHONE_NUMBER] Email: [EMAIL_ADDRESS][DOMAIN_NAME]" at bounding box center [638, 247] width 316 height 20
click at [667, 106] on link "5 Pack" at bounding box center [634, 123] width 113 height 37
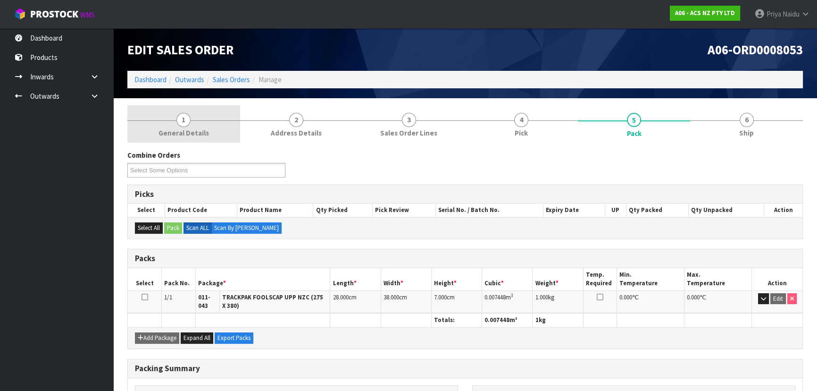
drag, startPoint x: 204, startPoint y: 131, endPoint x: 200, endPoint y: 142, distance: 11.7
click at [204, 131] on span "General Details" at bounding box center [183, 133] width 50 height 10
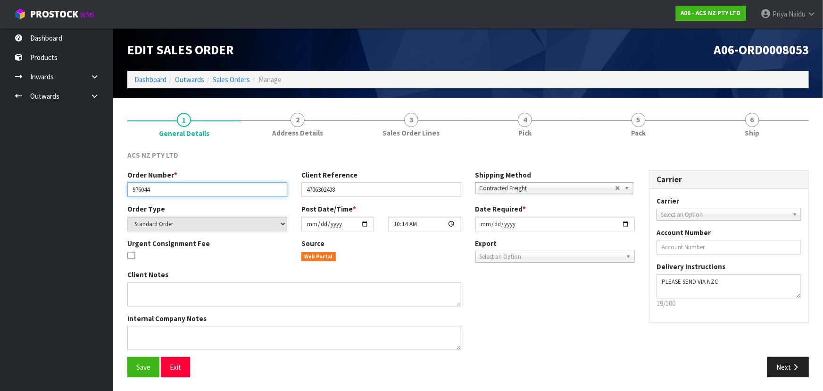
drag, startPoint x: 127, startPoint y: 190, endPoint x: 163, endPoint y: 189, distance: 35.4
click at [163, 189] on input "976044" at bounding box center [207, 189] width 160 height 15
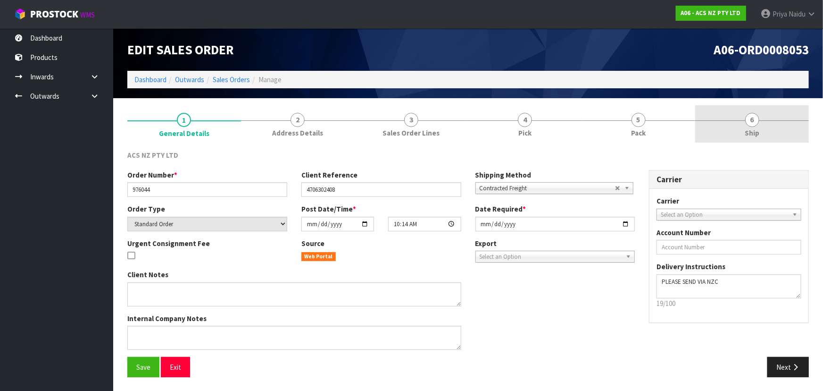
drag, startPoint x: 754, startPoint y: 108, endPoint x: 731, endPoint y: 134, distance: 34.4
click at [754, 108] on link "6 Ship" at bounding box center [752, 123] width 114 height 37
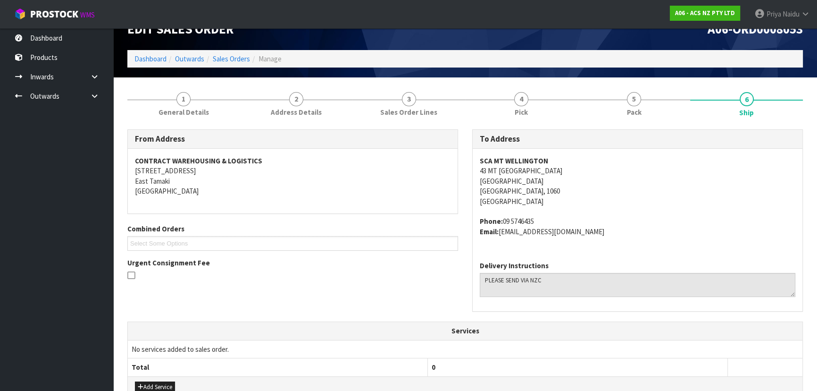
scroll to position [223, 0]
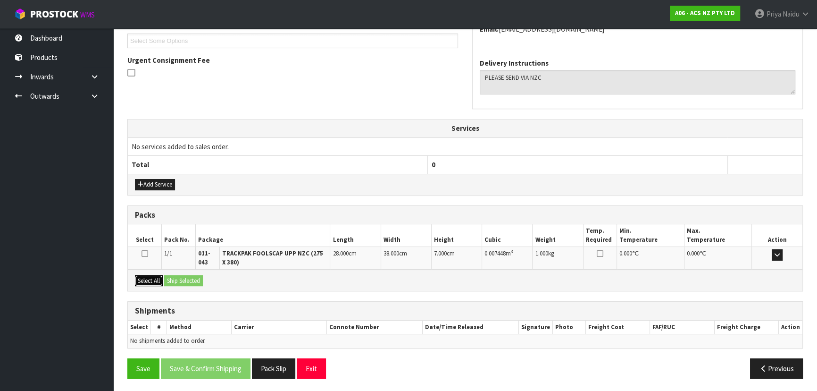
drag, startPoint x: 153, startPoint y: 278, endPoint x: 187, endPoint y: 278, distance: 34.0
click at [153, 278] on button "Select All" at bounding box center [149, 280] width 28 height 11
drag, startPoint x: 187, startPoint y: 278, endPoint x: 198, endPoint y: 277, distance: 11.4
click at [187, 278] on button "Ship Selected" at bounding box center [183, 280] width 39 height 11
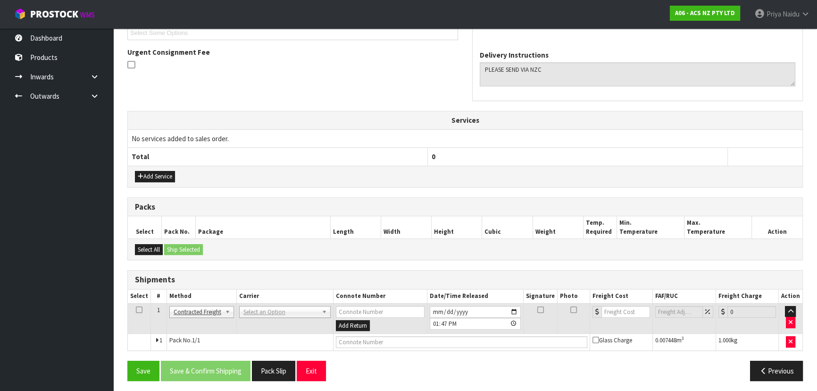
scroll to position [233, 0]
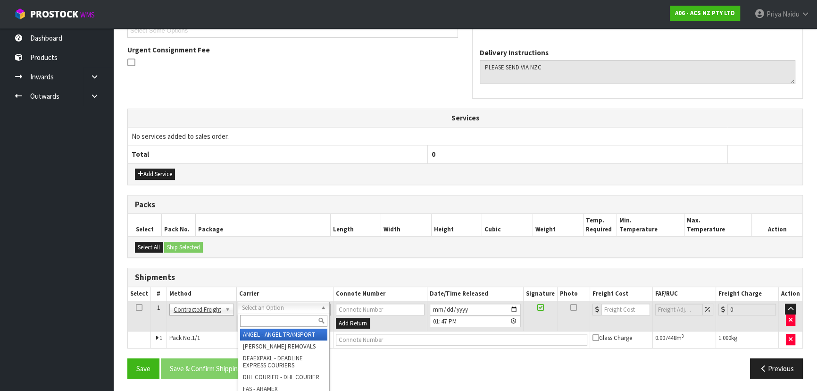
click at [258, 324] on input "text" at bounding box center [283, 321] width 87 height 12
type input "NZC"
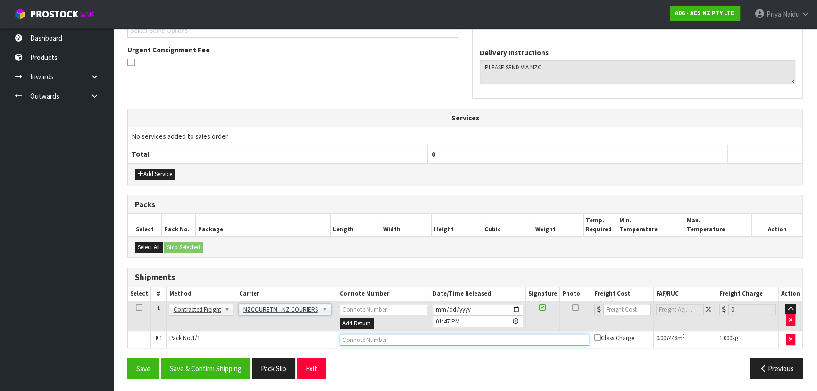
click at [382, 335] on input "text" at bounding box center [465, 339] width 250 height 12
paste input "BZGG004073"
type input "BZGG004073"
click at [613, 305] on input "number" at bounding box center [627, 309] width 48 height 12
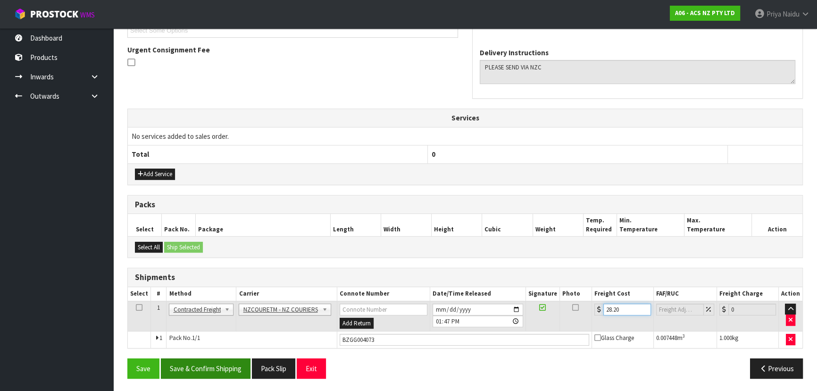
type input "28.20"
click at [207, 370] on button "Save & Confirm Shipping" at bounding box center [206, 368] width 90 height 20
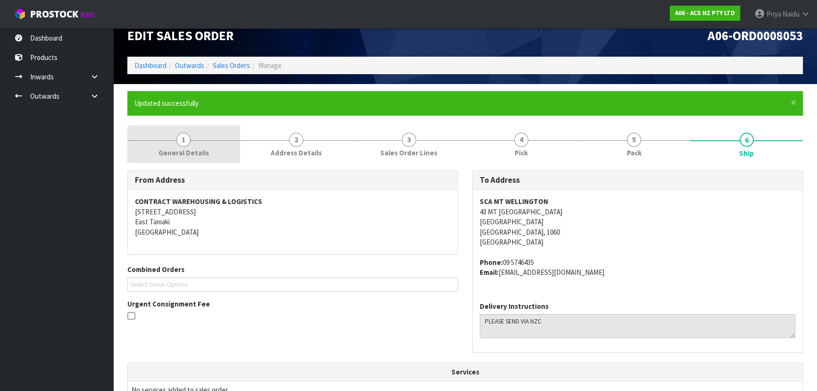
scroll to position [0, 0]
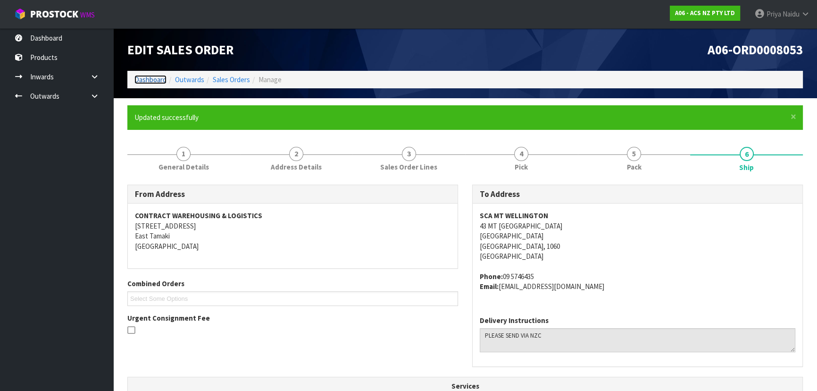
click at [157, 82] on link "Dashboard" at bounding box center [150, 79] width 32 height 9
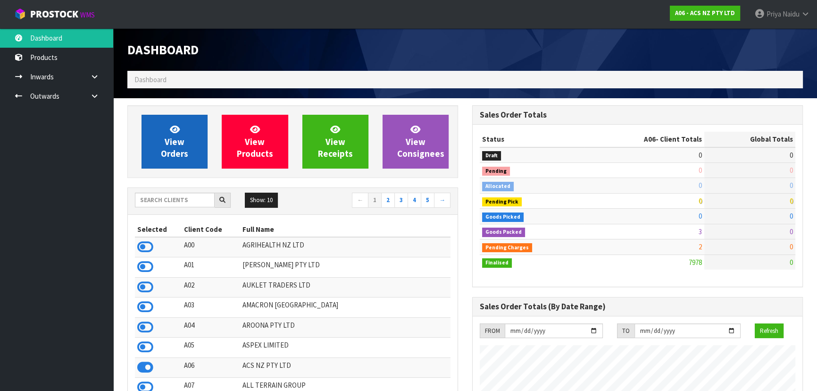
scroll to position [713, 344]
click at [170, 150] on span "View Orders" at bounding box center [174, 141] width 27 height 35
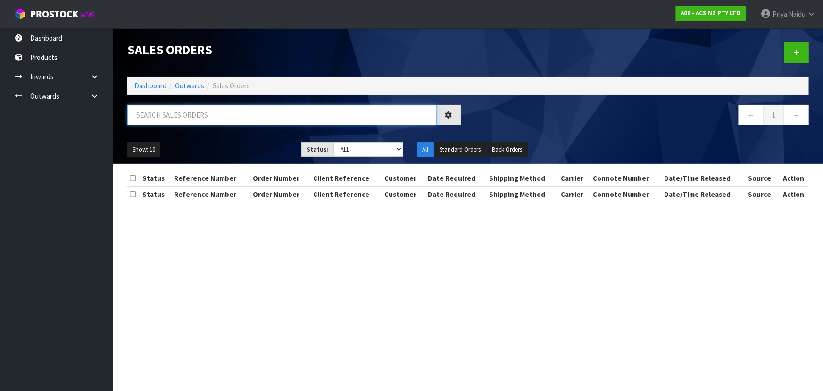
click at [192, 117] on input "text" at bounding box center [281, 115] width 309 height 20
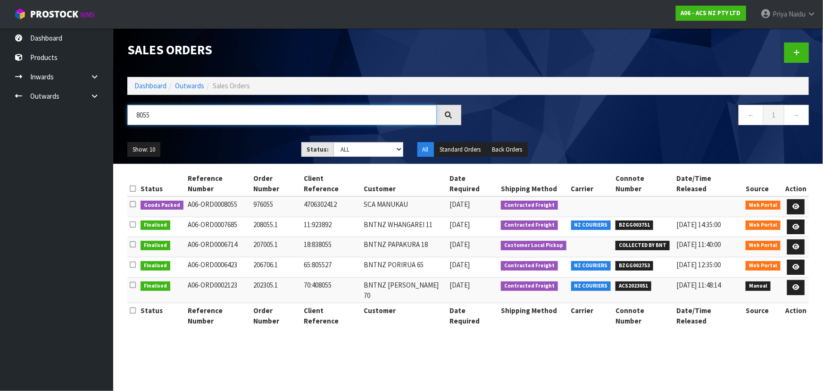
type input "8055"
click at [241, 137] on div "Show: 10 5 10 25 50 Status: Draft Pending Allocated Pending Pick Goods Picked G…" at bounding box center [468, 149] width 696 height 29
click at [794, 203] on icon at bounding box center [795, 206] width 7 height 6
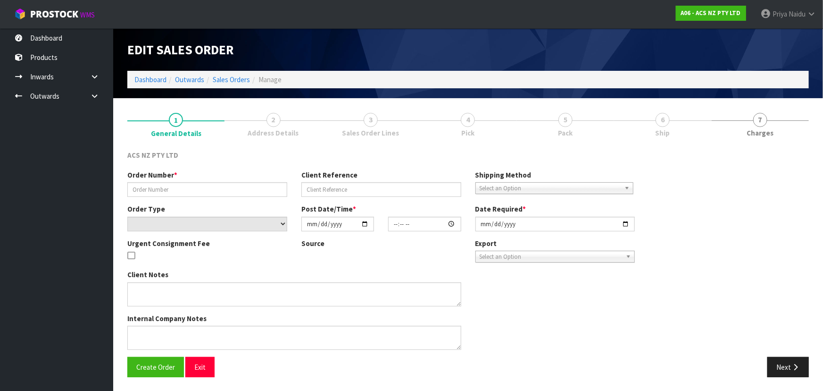
type input "976055"
type input "4706302412"
select select "number:0"
type input "[DATE]"
type input "10:16:00.000"
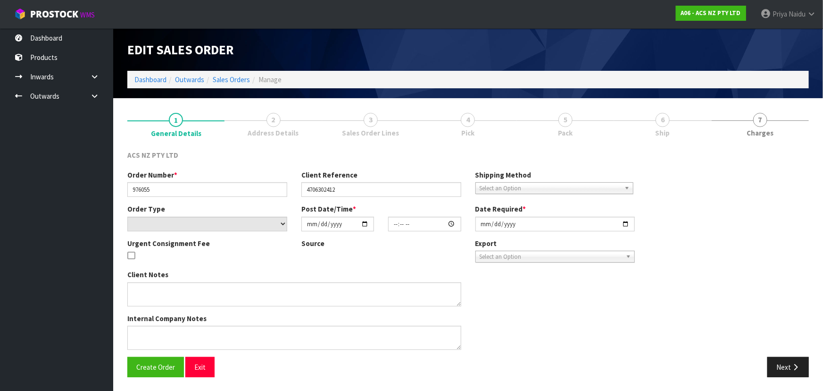
type input "[DATE]"
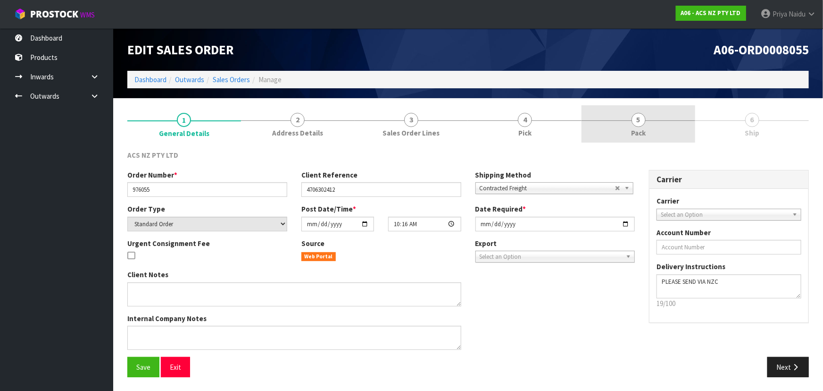
click at [646, 118] on link "5 Pack" at bounding box center [639, 123] width 114 height 37
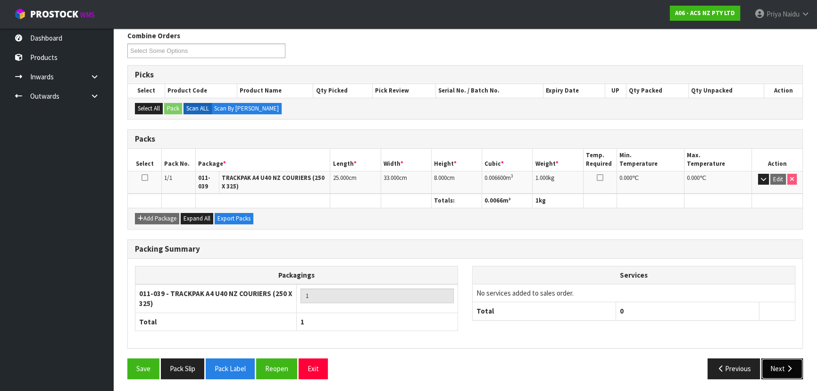
click at [775, 359] on button "Next" at bounding box center [782, 368] width 42 height 20
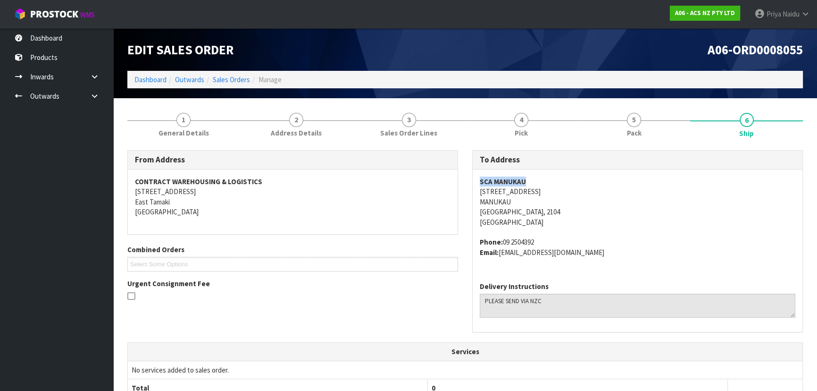
copy strong "SCA MANUKAU"
drag, startPoint x: 477, startPoint y: 182, endPoint x: 542, endPoint y: 174, distance: 64.7
click at [542, 174] on div "SCA MANUKAU [STREET_ADDRESS] Phone: [PHONE_NUMBER] Email: [EMAIL_ADDRESS][DOMAI…" at bounding box center [638, 221] width 330 height 105
drag, startPoint x: 472, startPoint y: 189, endPoint x: 557, endPoint y: 193, distance: 85.0
click at [557, 193] on div "SCA MANUKAU [STREET_ADDRESS] Phone: [PHONE_NUMBER] Email: [EMAIL_ADDRESS][DOMAI…" at bounding box center [638, 221] width 330 height 105
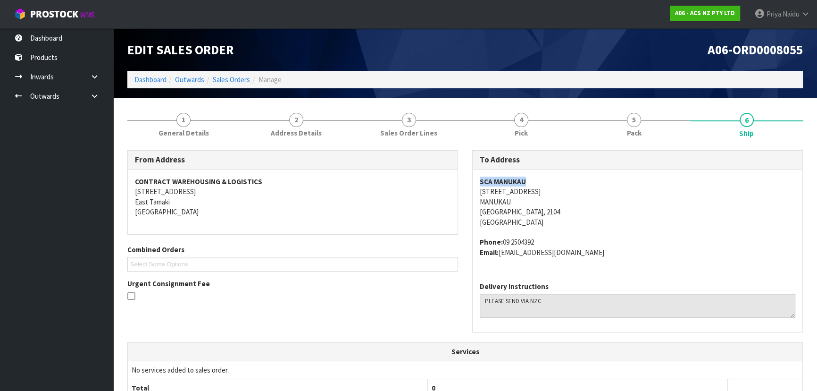
drag, startPoint x: 504, startPoint y: 239, endPoint x: 548, endPoint y: 237, distance: 44.4
click at [548, 237] on address "Phone: [PHONE_NUMBER] Email: [EMAIL_ADDRESS][DOMAIN_NAME]" at bounding box center [638, 247] width 316 height 20
drag, startPoint x: 503, startPoint y: 254, endPoint x: 618, endPoint y: 256, distance: 115.1
click at [618, 256] on address "Phone: [PHONE_NUMBER] Email: [EMAIL_ADDRESS][DOMAIN_NAME]" at bounding box center [638, 247] width 316 height 20
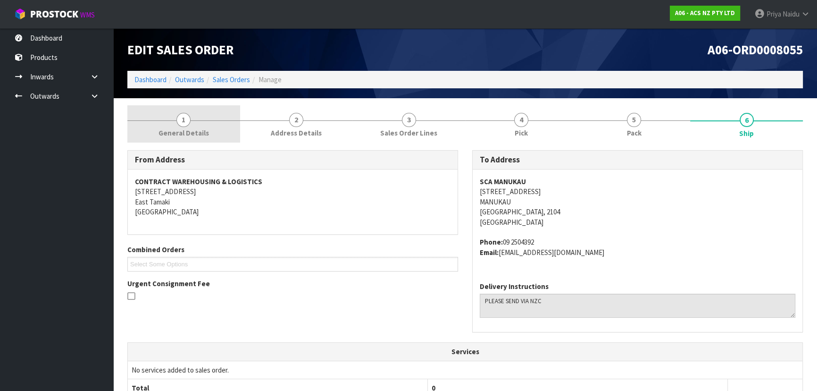
drag, startPoint x: 182, startPoint y: 136, endPoint x: 175, endPoint y: 138, distance: 6.8
click at [182, 136] on span "General Details" at bounding box center [183, 133] width 50 height 10
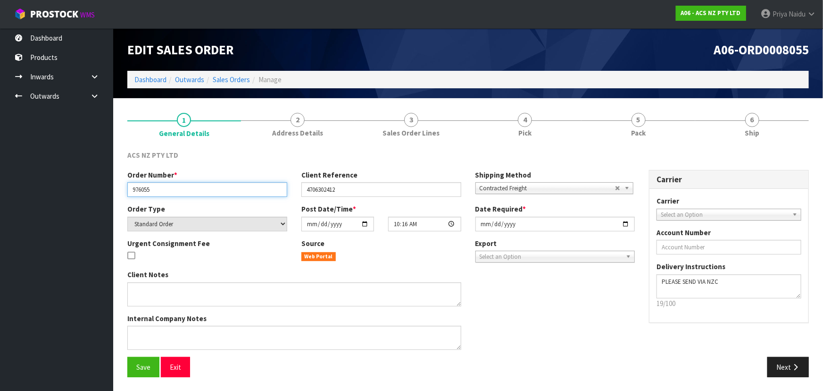
drag, startPoint x: 132, startPoint y: 189, endPoint x: 159, endPoint y: 191, distance: 27.4
click at [159, 191] on input "976055" at bounding box center [207, 189] width 160 height 15
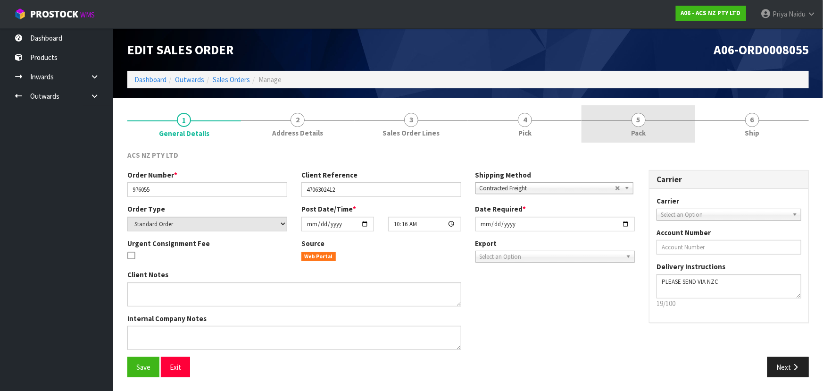
drag, startPoint x: 661, startPoint y: 99, endPoint x: 656, endPoint y: 119, distance: 20.5
click at [661, 108] on section "1 General Details 2 Address Details 3 Sales Order Lines 4 Pick 5 Pack 6 Ship AC…" at bounding box center [468, 244] width 710 height 293
click at [647, 131] on link "5 Pack" at bounding box center [639, 123] width 114 height 37
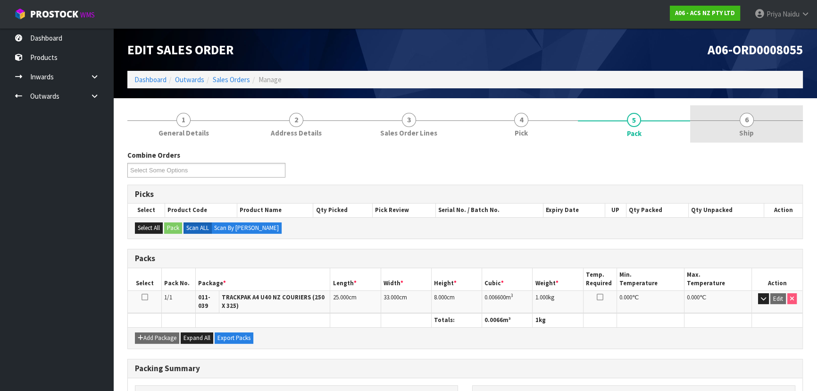
drag, startPoint x: 776, startPoint y: 132, endPoint x: 758, endPoint y: 141, distance: 20.3
click at [776, 132] on link "6 Ship" at bounding box center [746, 123] width 113 height 37
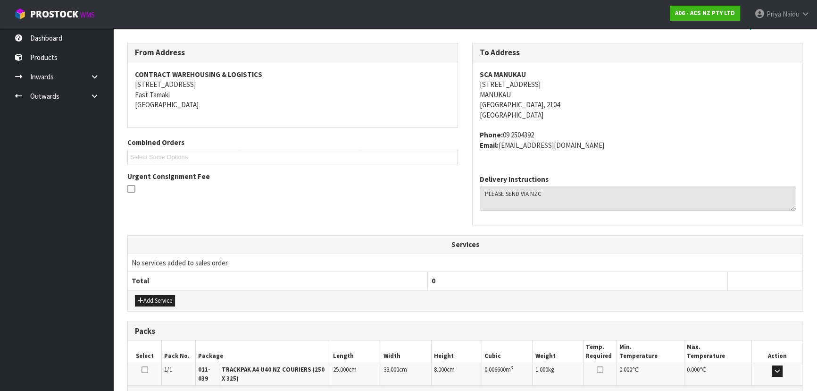
scroll to position [223, 0]
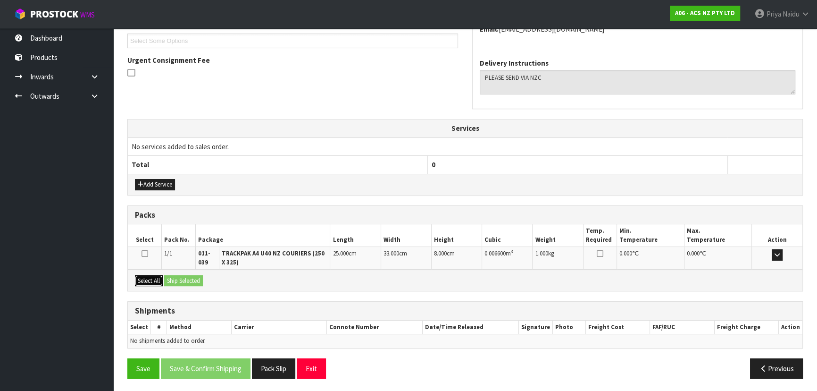
click at [150, 278] on button "Select All" at bounding box center [149, 280] width 28 height 11
click at [196, 288] on div "Select All Ship Selected" at bounding box center [465, 279] width 675 height 21
click at [197, 284] on div "Select All Ship Selected" at bounding box center [465, 279] width 675 height 21
click at [199, 279] on button "Ship Selected" at bounding box center [183, 280] width 39 height 11
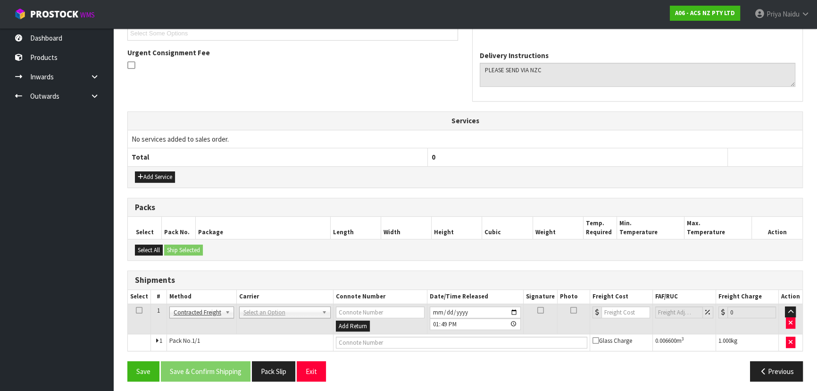
scroll to position [233, 0]
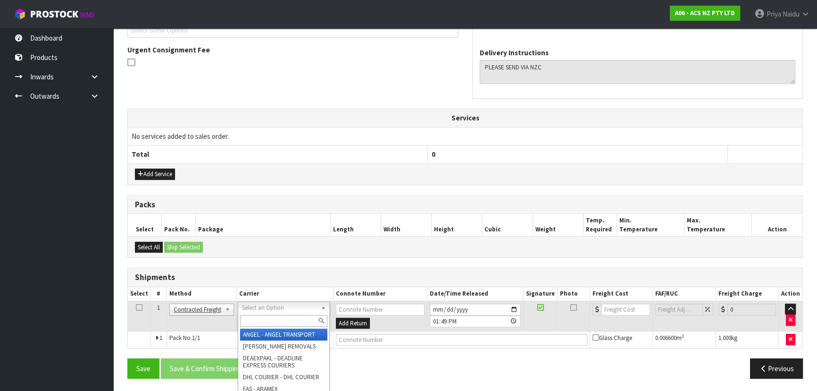
click at [264, 320] on input "text" at bounding box center [283, 321] width 87 height 12
type input "NZC"
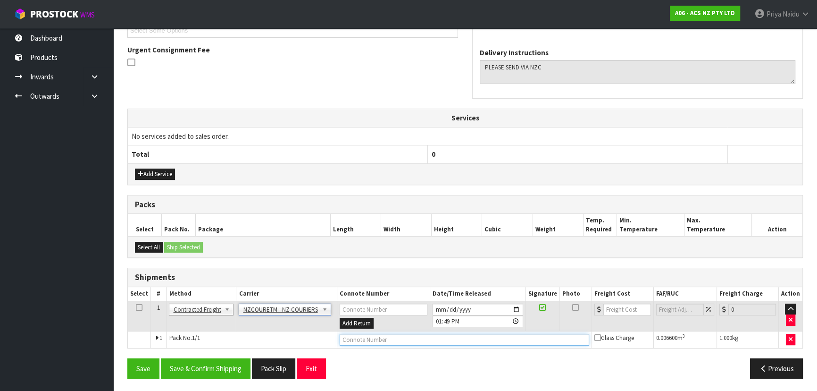
click at [354, 336] on input "text" at bounding box center [465, 339] width 250 height 12
paste input "BZGG004074"
type input "BZGG004074"
click at [611, 307] on input "number" at bounding box center [627, 309] width 48 height 12
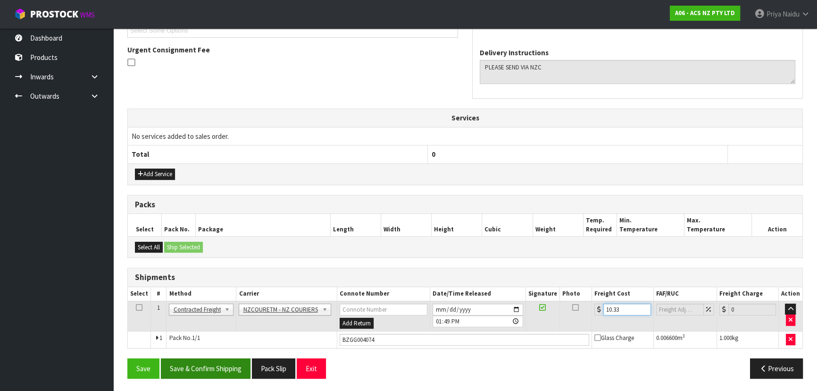
type input "10.33"
click at [222, 369] on button "Save & Confirm Shipping" at bounding box center [206, 368] width 90 height 20
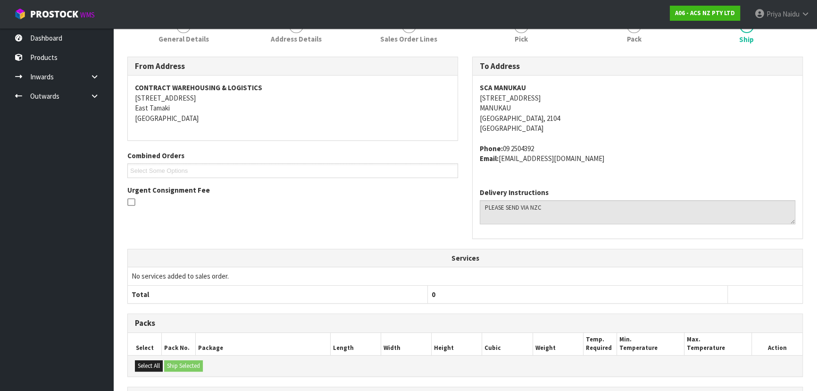
scroll to position [0, 0]
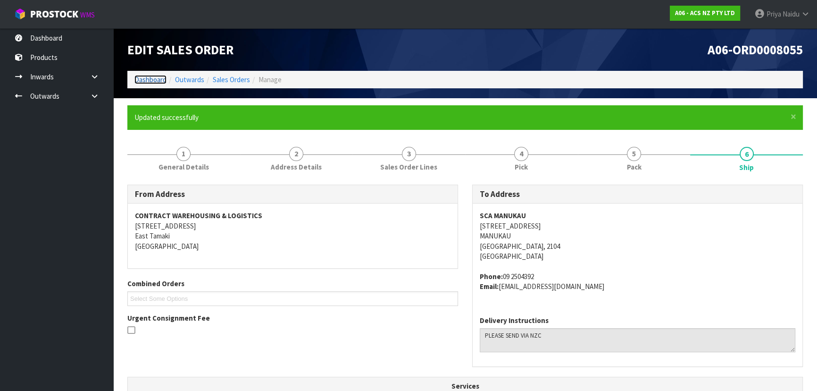
click at [149, 81] on link "Dashboard" at bounding box center [150, 79] width 32 height 9
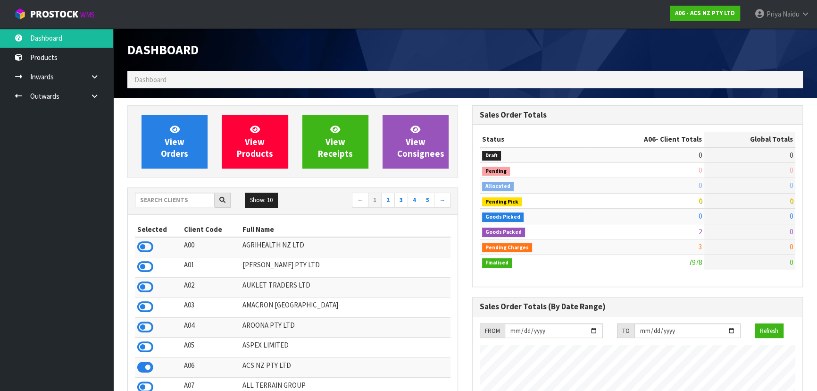
scroll to position [713, 344]
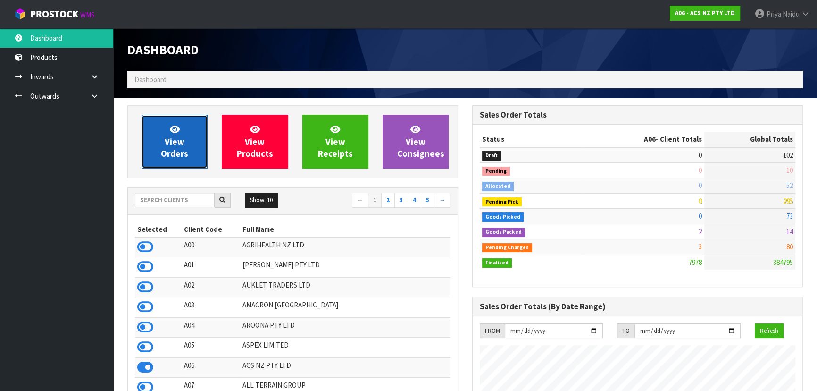
click at [166, 158] on span "View Orders" at bounding box center [174, 141] width 27 height 35
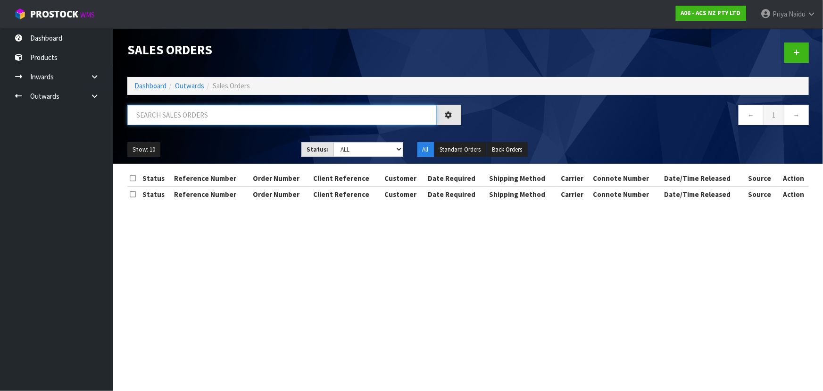
click at [188, 120] on input "text" at bounding box center [281, 115] width 309 height 20
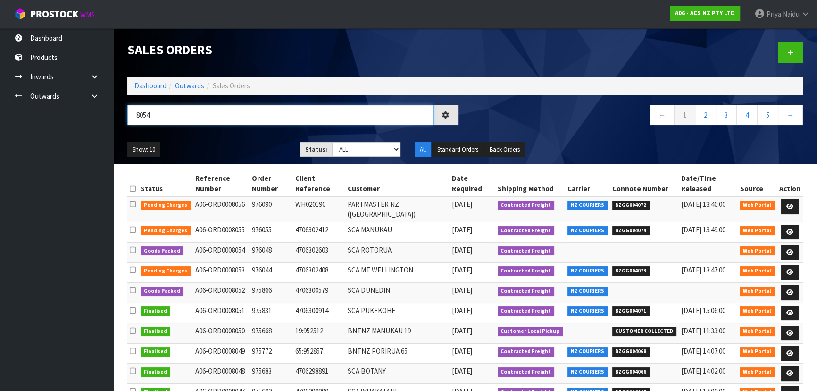
type input "8054"
click at [230, 128] on div "8054" at bounding box center [292, 118] width 345 height 27
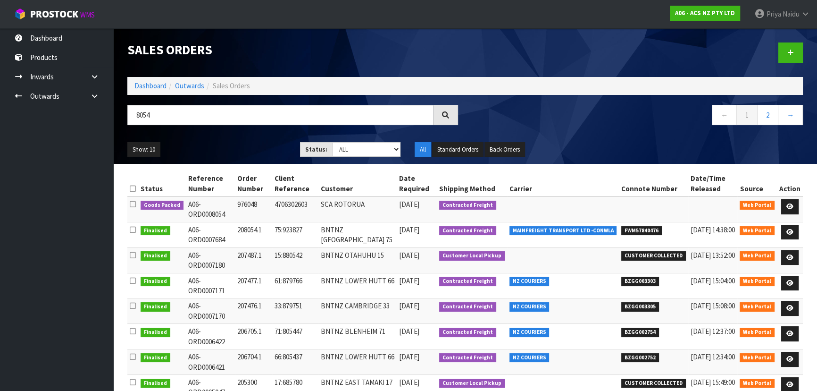
click at [230, 133] on div "8054 ← 1 2 →" at bounding box center [465, 120] width 690 height 30
click at [223, 138] on div "Show: 10 5 10 25 50 Status: Draft Pending Allocated Pending Pick Goods Picked G…" at bounding box center [465, 149] width 690 height 29
click at [223, 142] on ul "Show: 10 5 10 25 50" at bounding box center [206, 149] width 158 height 15
click at [794, 205] on link at bounding box center [789, 206] width 17 height 15
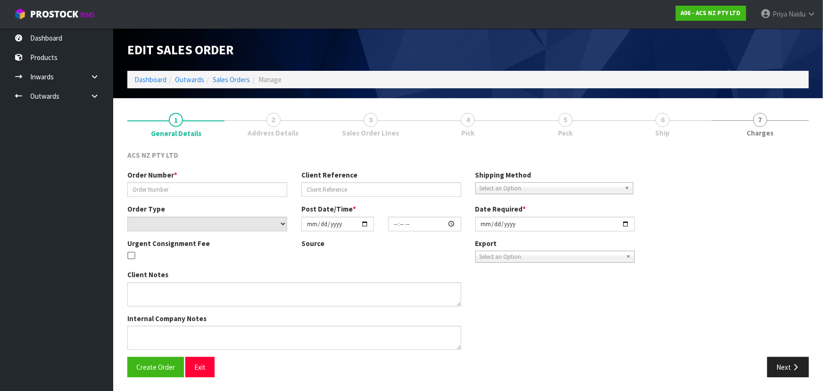
type input "976048"
type input "4706302603"
select select "number:0"
type input "[DATE]"
type input "10:15:00.000"
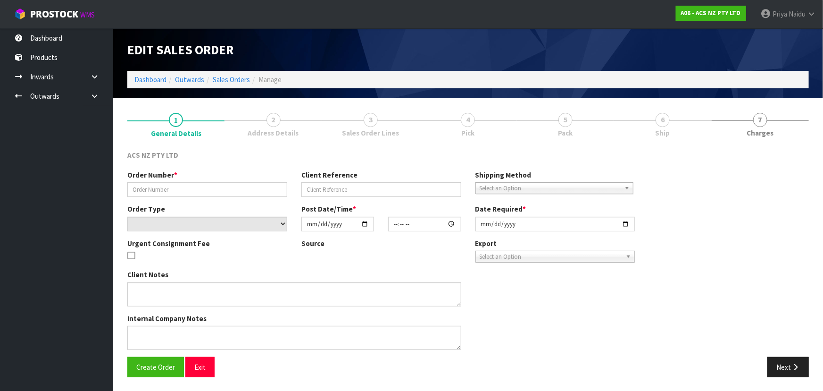
type input "[DATE]"
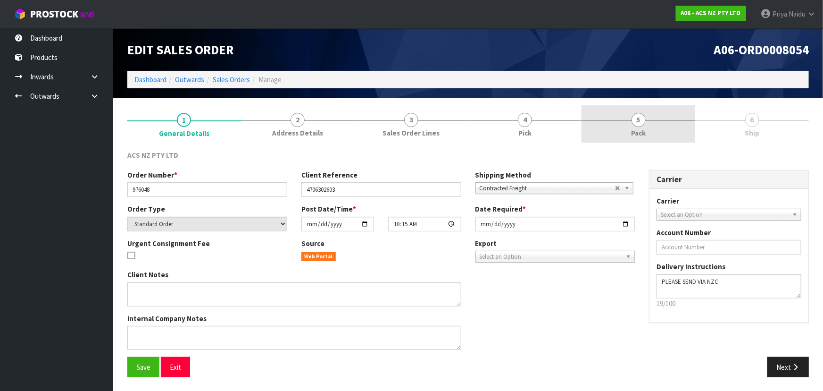
click at [631, 127] on link "5 Pack" at bounding box center [639, 123] width 114 height 37
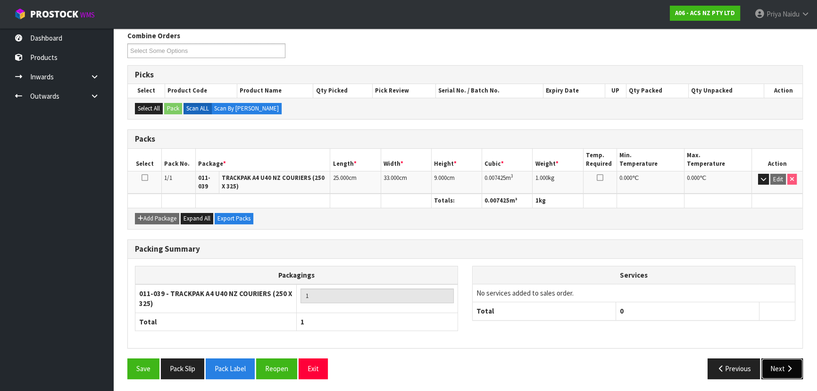
click at [778, 363] on button "Next" at bounding box center [782, 368] width 42 height 20
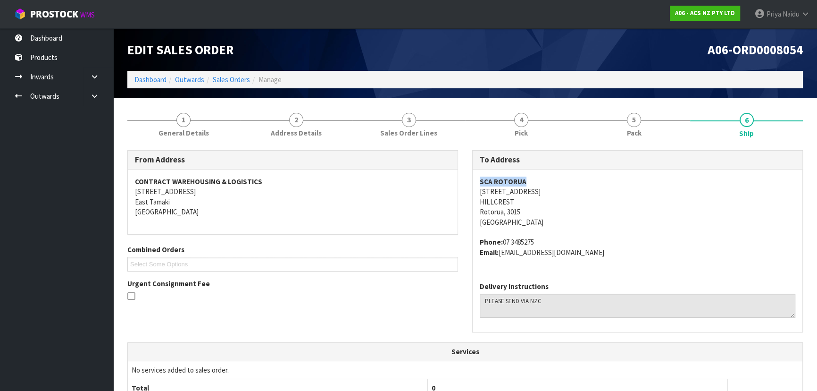
drag, startPoint x: 476, startPoint y: 181, endPoint x: 73, endPoint y: 192, distance: 403.5
click at [531, 173] on div "SCA ROTORUA UNIT [GEOGRAPHIC_DATA][STREET_ADDRESS] Phone: [PHONE_NUMBER] Email:…" at bounding box center [638, 221] width 330 height 105
drag, startPoint x: 475, startPoint y: 189, endPoint x: 585, endPoint y: 187, distance: 110.9
click at [585, 187] on div "SCA ROTORUA UNIT [GEOGRAPHIC_DATA][STREET_ADDRESS] Phone: [PHONE_NUMBER] Email:…" at bounding box center [638, 221] width 330 height 105
drag, startPoint x: 478, startPoint y: 201, endPoint x: 528, endPoint y: 201, distance: 50.0
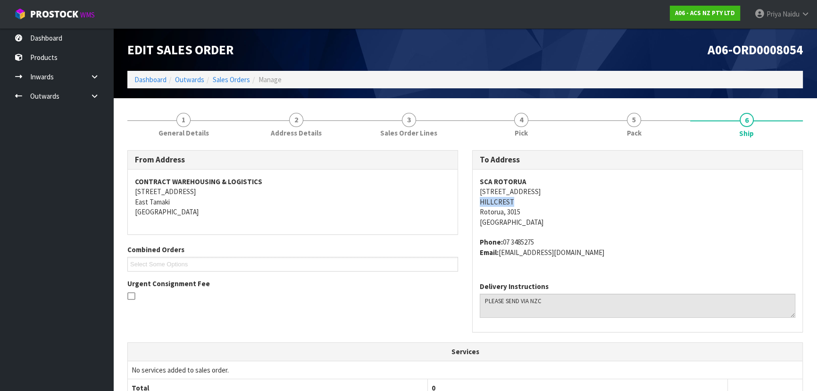
click at [528, 201] on div "SCA ROTORUA UNIT [GEOGRAPHIC_DATA][STREET_ADDRESS] Phone: [PHONE_NUMBER] Email:…" at bounding box center [638, 221] width 330 height 105
drag, startPoint x: 503, startPoint y: 240, endPoint x: 552, endPoint y: 231, distance: 50.0
click at [552, 231] on span "SCA ROTORUA UNIT [GEOGRAPHIC_DATA][STREET_ADDRESS] Phone: [PHONE_NUMBER] Email:…" at bounding box center [638, 216] width 316 height 81
drag, startPoint x: 500, startPoint y: 254, endPoint x: 598, endPoint y: 260, distance: 97.4
click at [598, 260] on div "SCA ROTORUA UNIT [GEOGRAPHIC_DATA][STREET_ADDRESS] Phone: [PHONE_NUMBER] Email:…" at bounding box center [638, 221] width 330 height 105
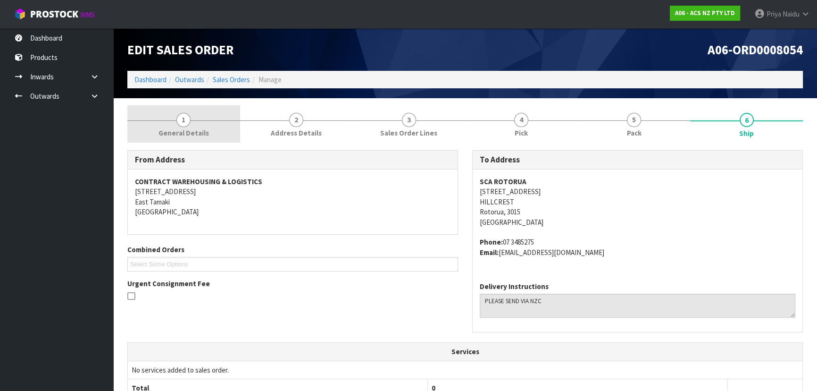
click at [185, 128] on span "General Details" at bounding box center [183, 133] width 50 height 10
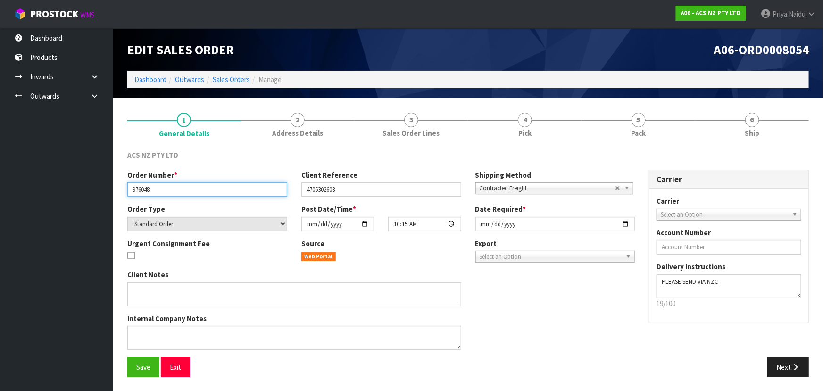
drag, startPoint x: 130, startPoint y: 189, endPoint x: 192, endPoint y: 187, distance: 61.8
click at [192, 187] on input "976048" at bounding box center [207, 189] width 160 height 15
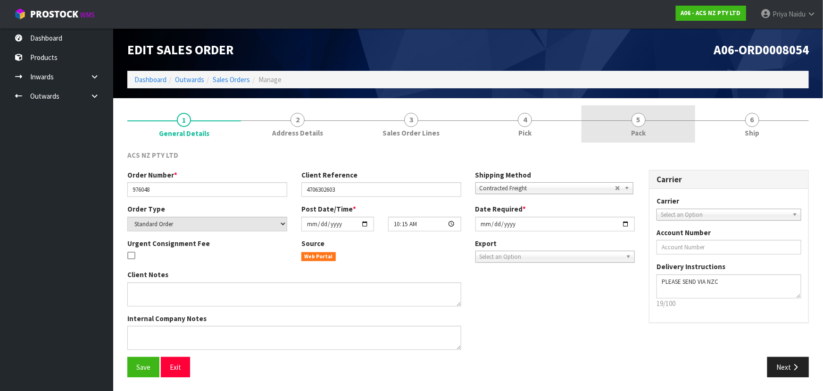
click at [622, 123] on link "5 Pack" at bounding box center [639, 123] width 114 height 37
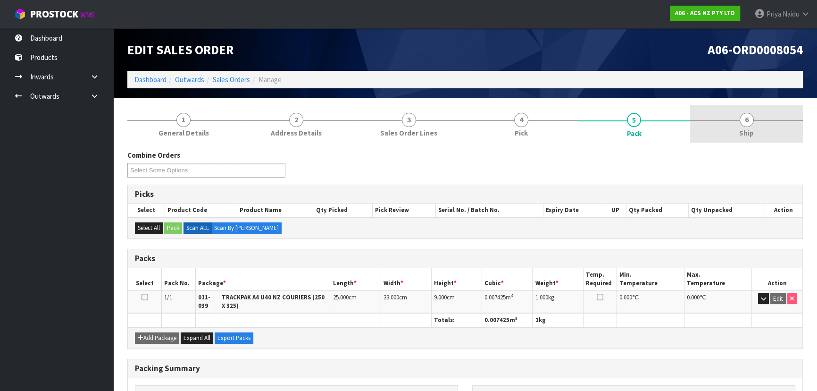
drag, startPoint x: 759, startPoint y: 117, endPoint x: 746, endPoint y: 130, distance: 17.3
click at [758, 117] on link "6 Ship" at bounding box center [746, 123] width 113 height 37
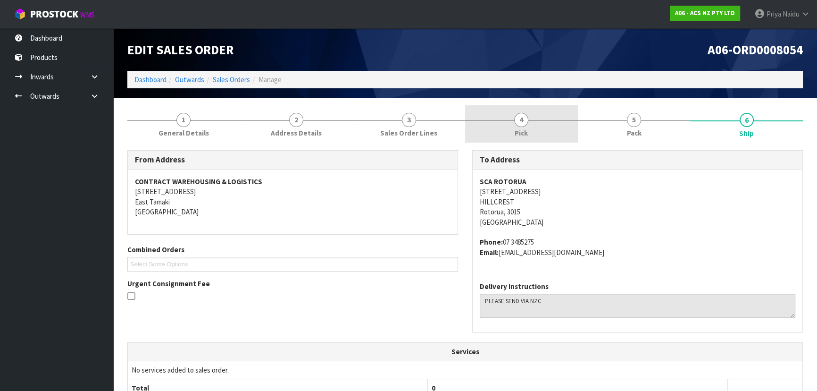
click at [574, 135] on link "4 Pick" at bounding box center [521, 123] width 113 height 37
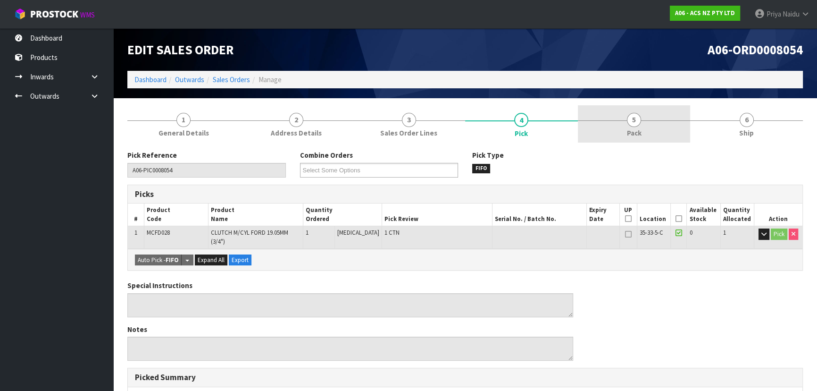
click at [612, 131] on link "5 Pack" at bounding box center [634, 123] width 113 height 37
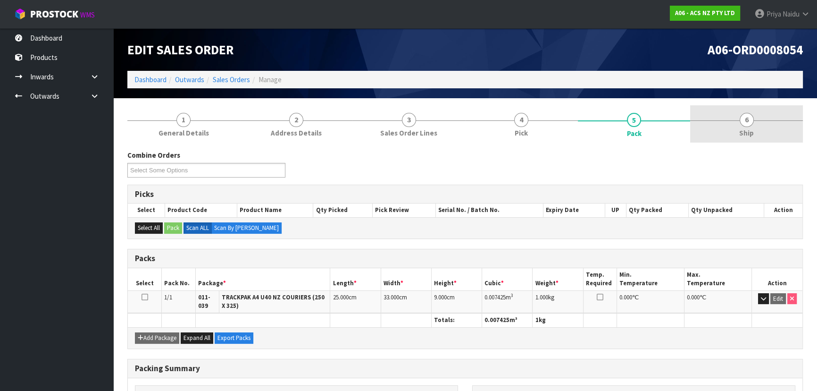
click at [747, 125] on span "6" at bounding box center [747, 120] width 14 height 14
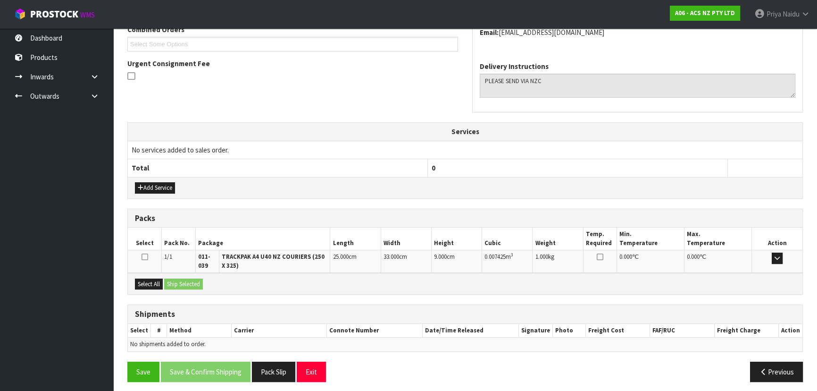
scroll to position [223, 0]
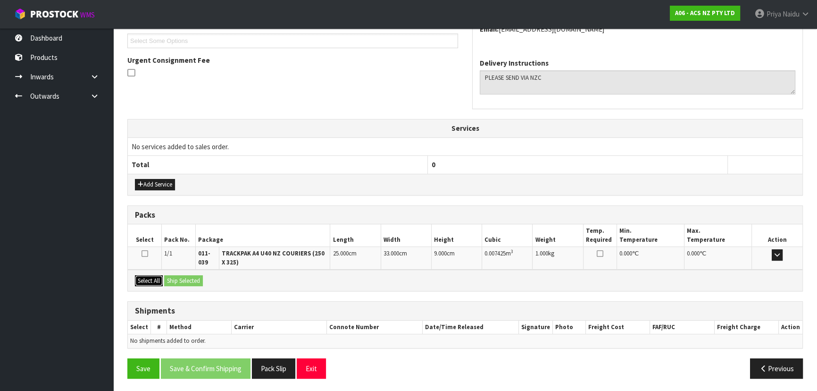
click at [155, 280] on button "Select All" at bounding box center [149, 280] width 28 height 11
click at [180, 277] on button "Ship Selected" at bounding box center [183, 280] width 39 height 11
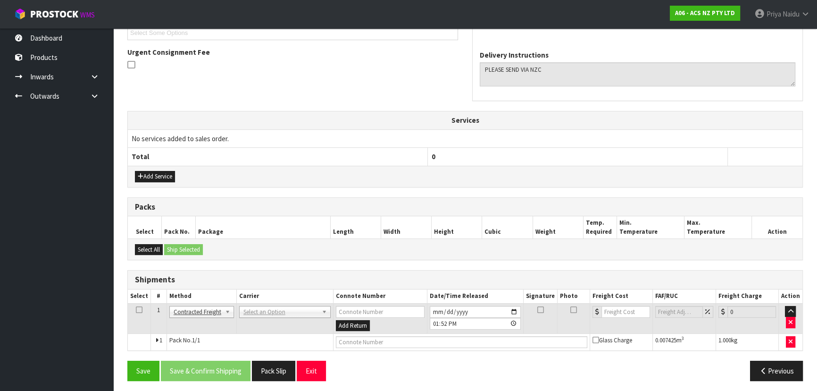
scroll to position [233, 0]
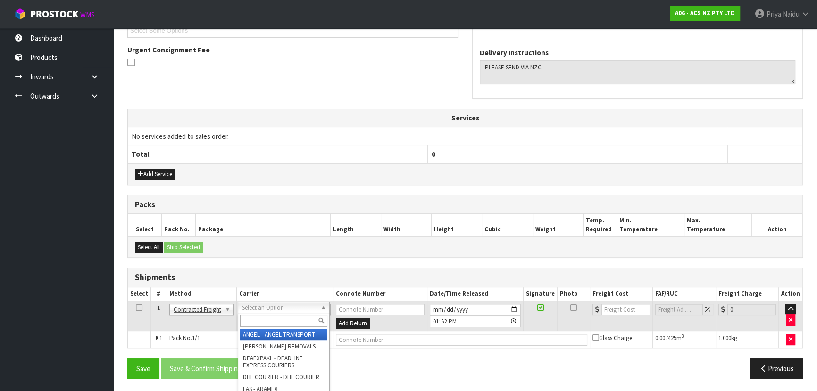
click at [265, 321] on input "text" at bounding box center [283, 321] width 87 height 12
type input "NZC"
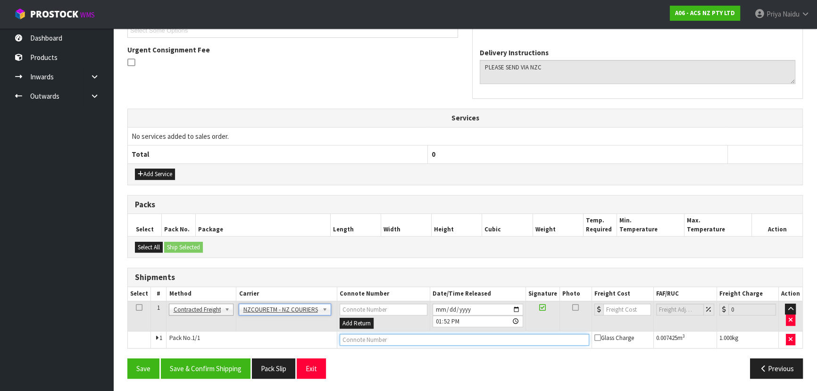
click at [377, 340] on input "text" at bounding box center [465, 339] width 250 height 12
paste input "BZGG004075"
type input "BZGG004075"
click at [625, 308] on input "number" at bounding box center [627, 309] width 48 height 12
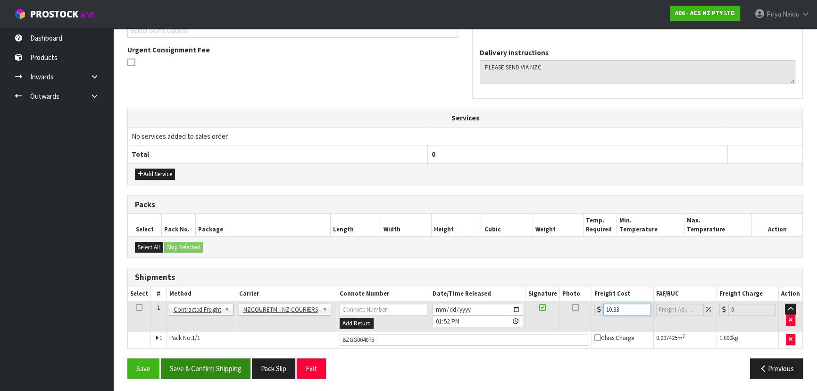
type input "10.33"
click at [213, 366] on button "Save & Confirm Shipping" at bounding box center [206, 368] width 90 height 20
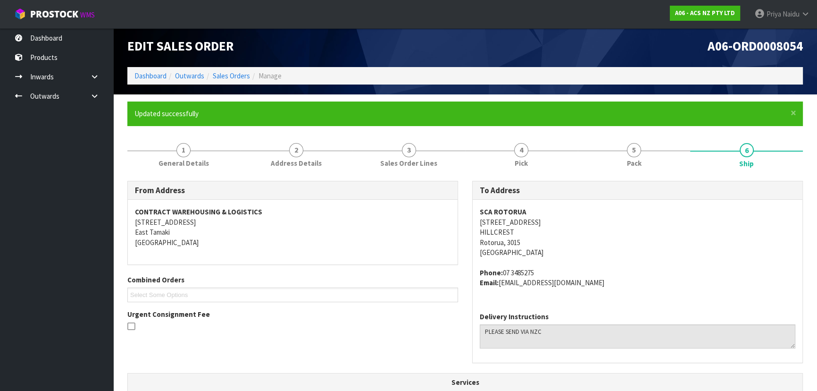
scroll to position [0, 0]
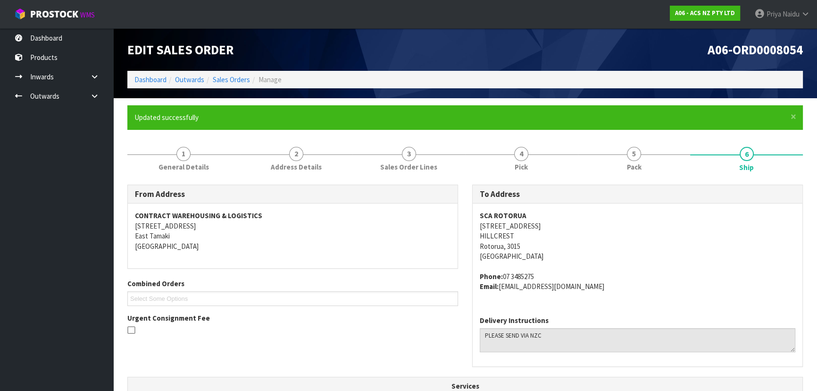
click at [139, 73] on ol "Dashboard Outwards Sales Orders Manage" at bounding box center [464, 79] width 675 height 17
click at [150, 81] on link "Dashboard" at bounding box center [150, 79] width 32 height 9
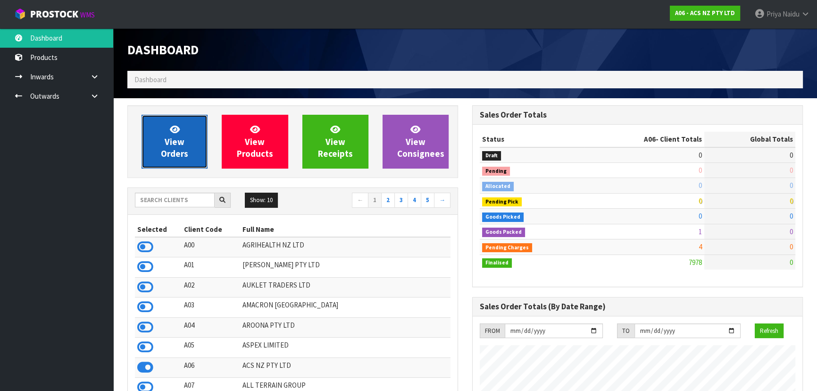
scroll to position [713, 344]
click at [160, 133] on link "View Orders" at bounding box center [175, 142] width 66 height 54
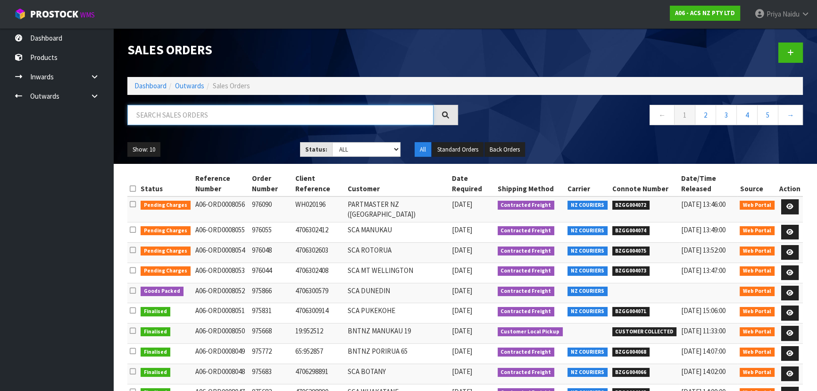
click at [217, 111] on input "text" at bounding box center [280, 115] width 306 height 20
type input "8052"
click at [240, 135] on div "Show: 10 5 10 25 50 Status: Draft Pending Allocated Pending Pick Goods Picked G…" at bounding box center [465, 149] width 690 height 29
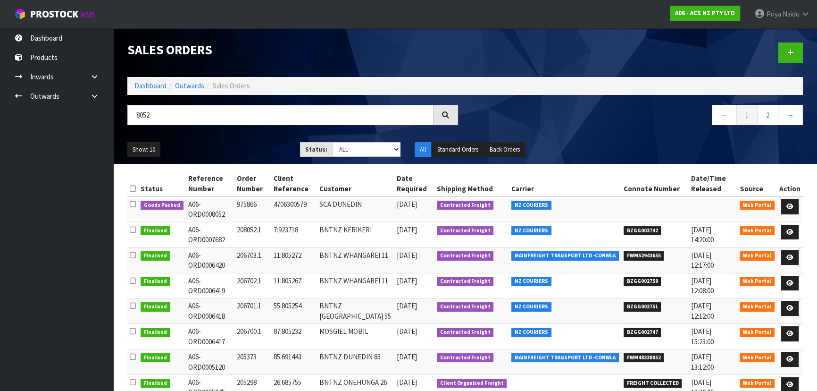
click at [240, 135] on div "Show: 10 5 10 25 50 Status: Draft Pending Allocated Pending Pick Goods Picked G…" at bounding box center [465, 149] width 690 height 29
click at [792, 204] on icon at bounding box center [789, 206] width 7 height 6
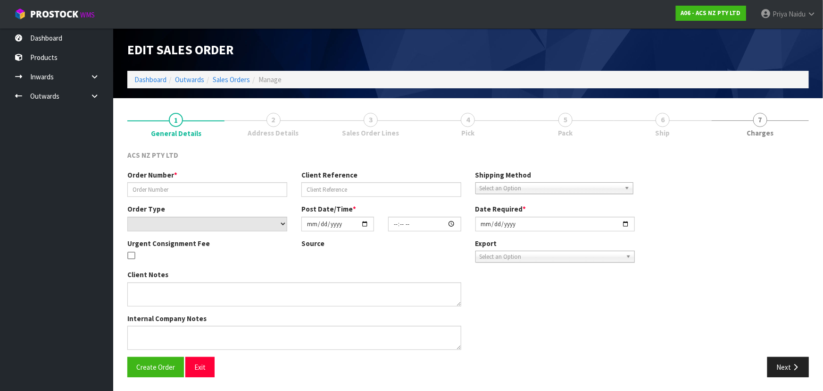
type input "975866"
type input "4706300579"
select select "number:0"
type input "[DATE]"
type input "13:59:00.000"
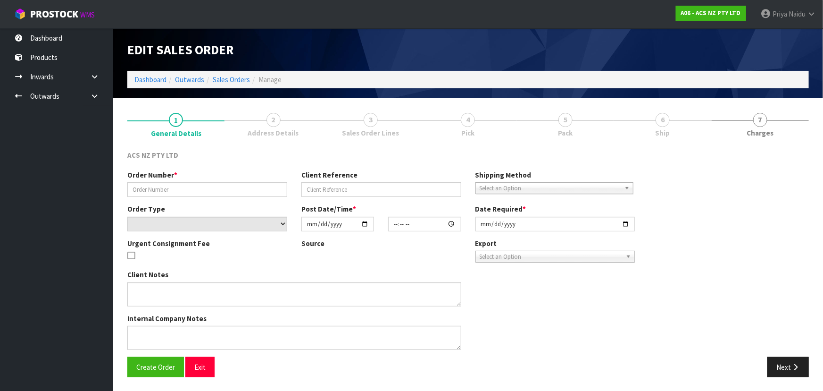
type input "[DATE]"
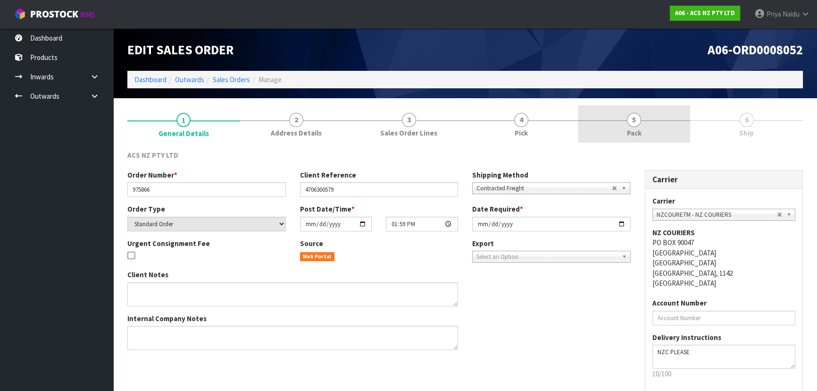
click at [653, 132] on link "5 Pack" at bounding box center [634, 123] width 113 height 37
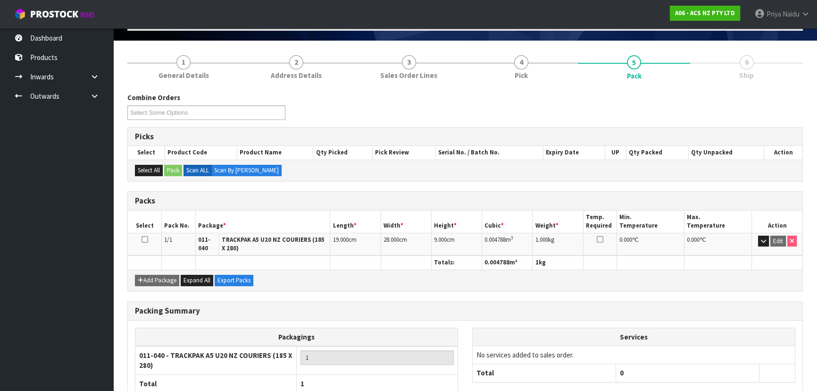
scroll to position [119, 0]
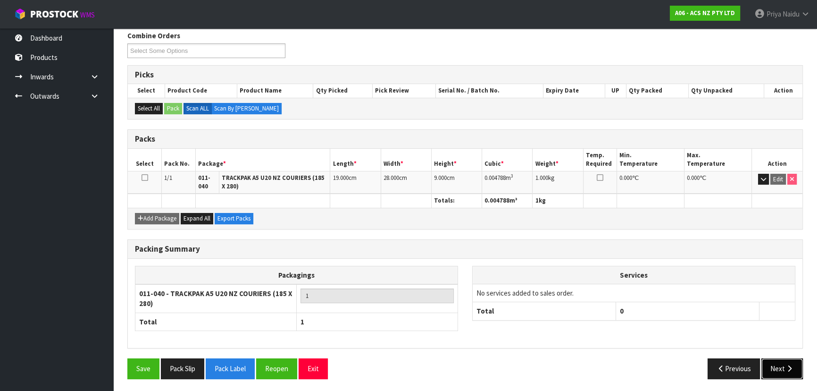
click at [792, 369] on icon "button" at bounding box center [789, 368] width 9 height 7
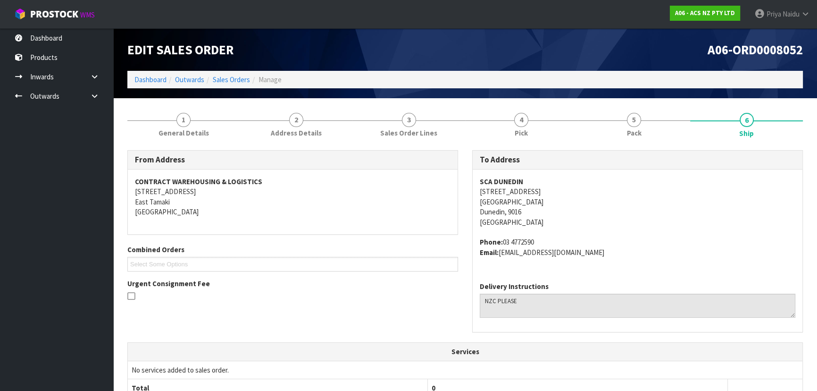
scroll to position [0, 0]
drag, startPoint x: 478, startPoint y: 182, endPoint x: 536, endPoint y: 177, distance: 57.7
click at [536, 177] on div "SCA DUNEDIN [STREET_ADDRESS] Phone: [PHONE_NUMBER] Email: [EMAIL_ADDRESS][DOMAI…" at bounding box center [638, 221] width 330 height 105
drag, startPoint x: 493, startPoint y: 189, endPoint x: 584, endPoint y: 193, distance: 90.2
click at [584, 193] on div "SCA DUNEDIN [STREET_ADDRESS] Phone: [PHONE_NUMBER] Email: [EMAIL_ADDRESS][DOMAI…" at bounding box center [638, 221] width 330 height 105
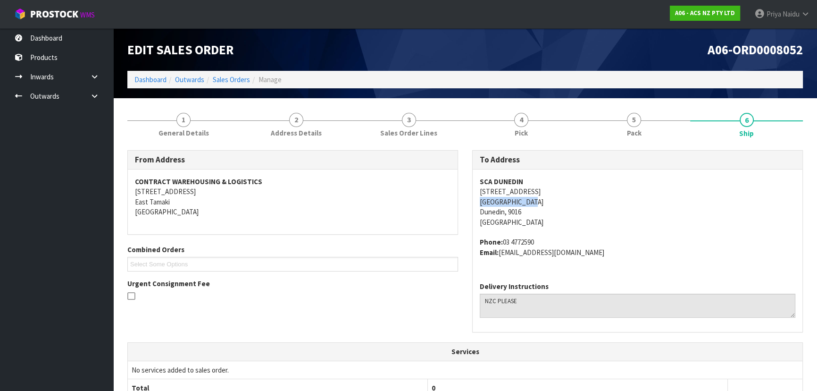
drag, startPoint x: 480, startPoint y: 202, endPoint x: 561, endPoint y: 200, distance: 80.7
click at [561, 200] on address "SCA DUNEDIN [STREET_ADDRESS]" at bounding box center [638, 201] width 316 height 50
click at [478, 200] on div "SCA DUNEDIN [STREET_ADDRESS] Phone: [PHONE_NUMBER] Email: [EMAIL_ADDRESS][DOMAI…" at bounding box center [638, 221] width 330 height 105
drag, startPoint x: 478, startPoint y: 200, endPoint x: 533, endPoint y: 197, distance: 54.3
click at [533, 197] on div "SCA DUNEDIN [STREET_ADDRESS] Phone: [PHONE_NUMBER] Email: [EMAIL_ADDRESS][DOMAI…" at bounding box center [638, 221] width 330 height 105
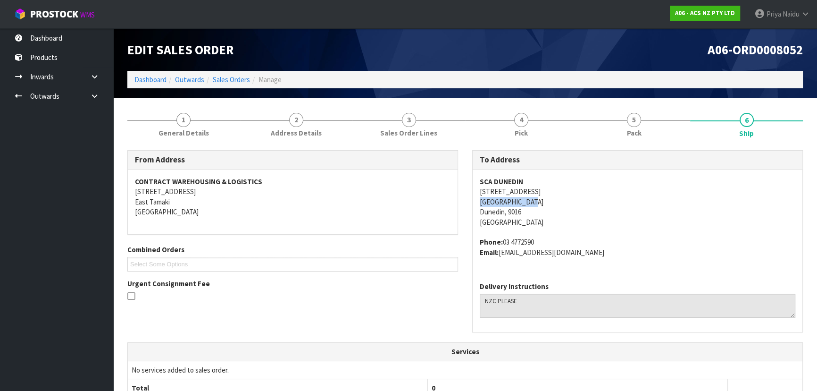
drag, startPoint x: 504, startPoint y: 242, endPoint x: 547, endPoint y: 242, distance: 42.9
click at [547, 242] on address "Phone: [PHONE_NUMBER] Email: [EMAIL_ADDRESS][DOMAIN_NAME]" at bounding box center [638, 247] width 316 height 20
drag, startPoint x: 501, startPoint y: 253, endPoint x: 629, endPoint y: 253, distance: 128.3
click at [629, 253] on address "Phone: [PHONE_NUMBER] Email: [EMAIL_ADDRESS][DOMAIN_NAME]" at bounding box center [638, 247] width 316 height 20
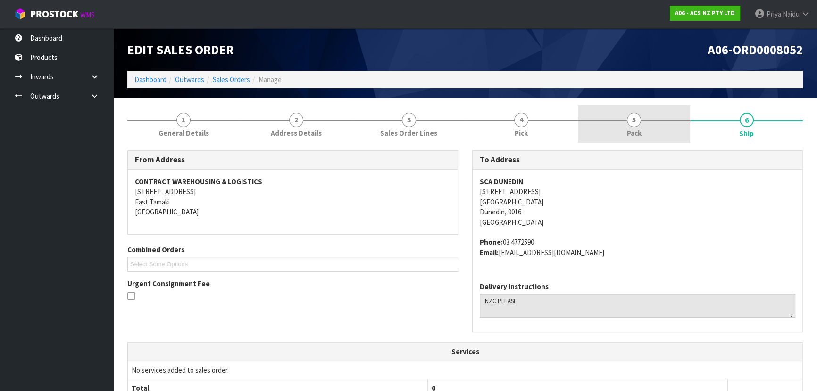
click at [675, 136] on link "5 Pack" at bounding box center [634, 123] width 113 height 37
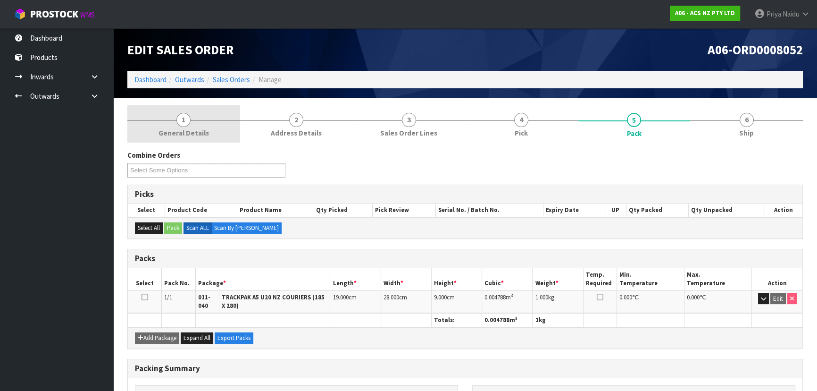
click at [207, 137] on link "1 General Details" at bounding box center [183, 123] width 113 height 37
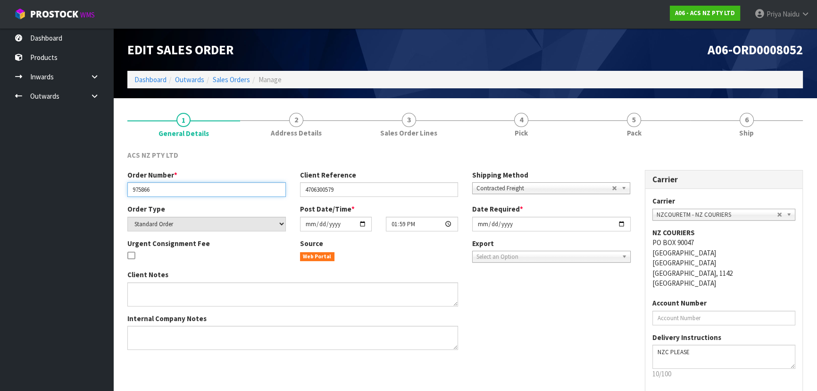
drag, startPoint x: 130, startPoint y: 190, endPoint x: 162, endPoint y: 190, distance: 32.1
click at [162, 190] on input "975866" at bounding box center [206, 189] width 158 height 15
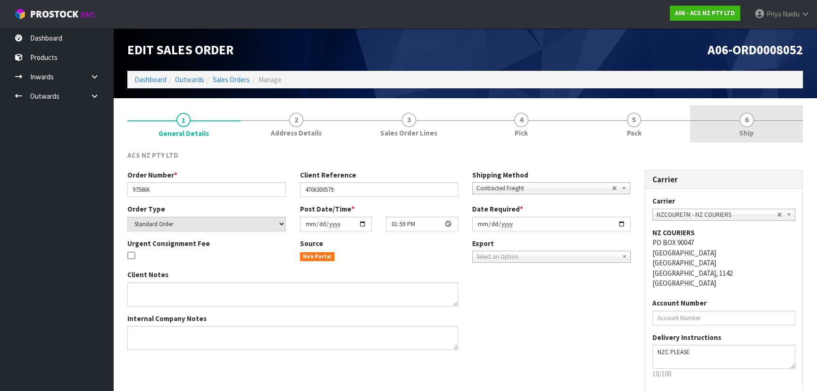
click at [749, 128] on span "Ship" at bounding box center [746, 133] width 15 height 10
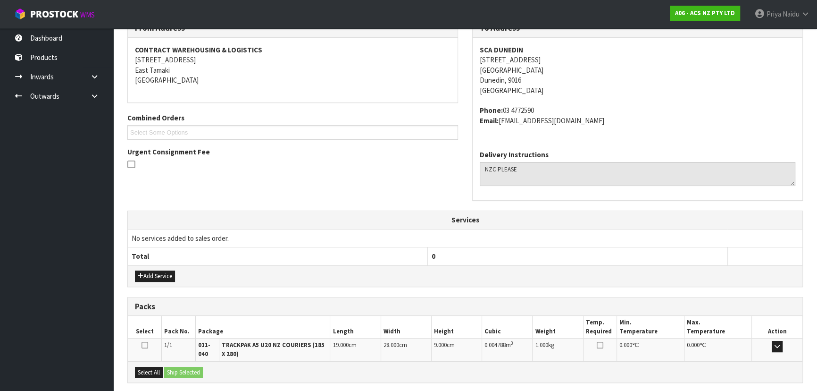
scroll to position [223, 0]
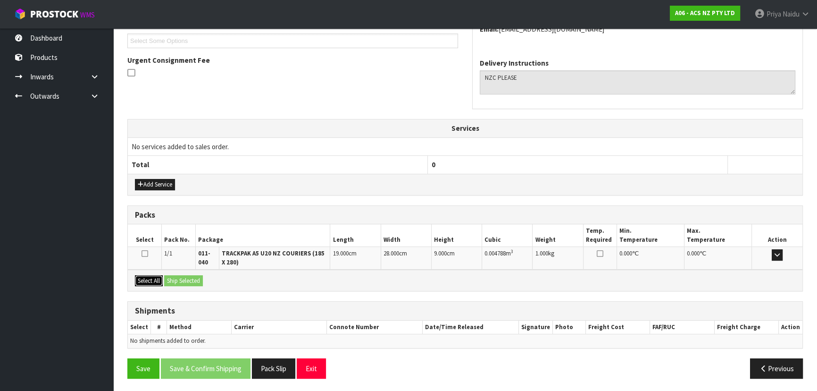
click at [157, 280] on button "Select All" at bounding box center [149, 280] width 28 height 11
click at [174, 281] on button "Ship Selected" at bounding box center [183, 280] width 39 height 11
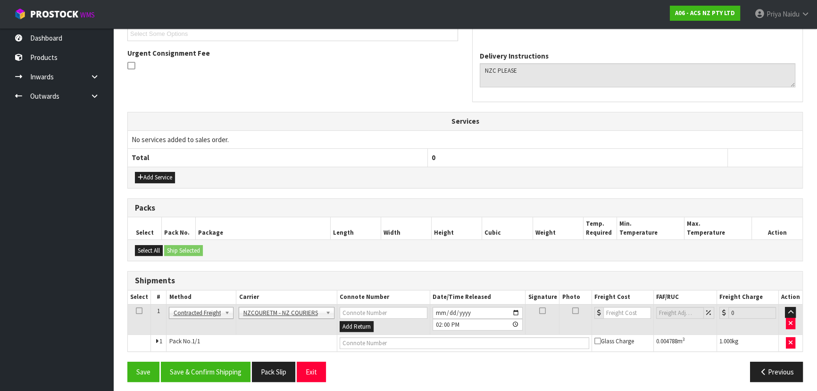
scroll to position [233, 0]
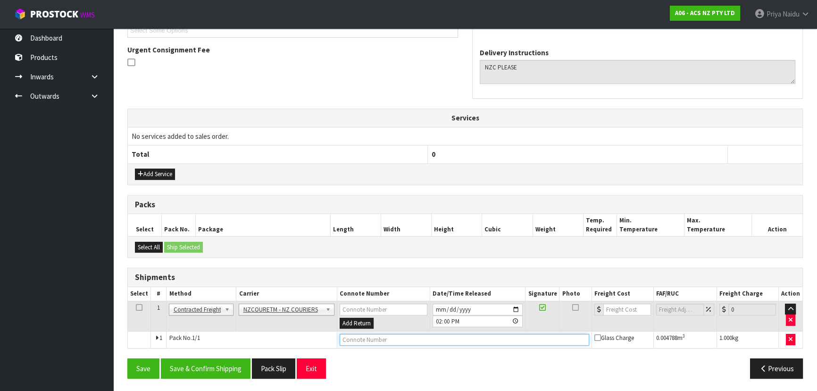
click at [349, 337] on input "text" at bounding box center [465, 339] width 250 height 12
paste input "BZGG004076"
type input "BZGG004076"
click at [617, 303] on input "number" at bounding box center [627, 309] width 48 height 12
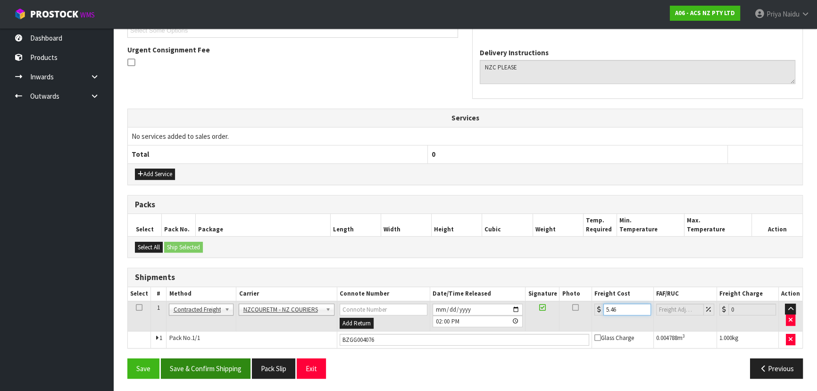
type input "5.46"
click at [212, 366] on button "Save & Confirm Shipping" at bounding box center [206, 368] width 90 height 20
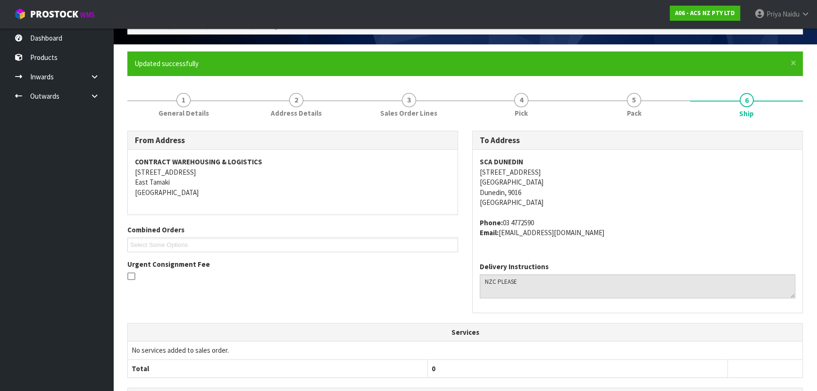
scroll to position [0, 0]
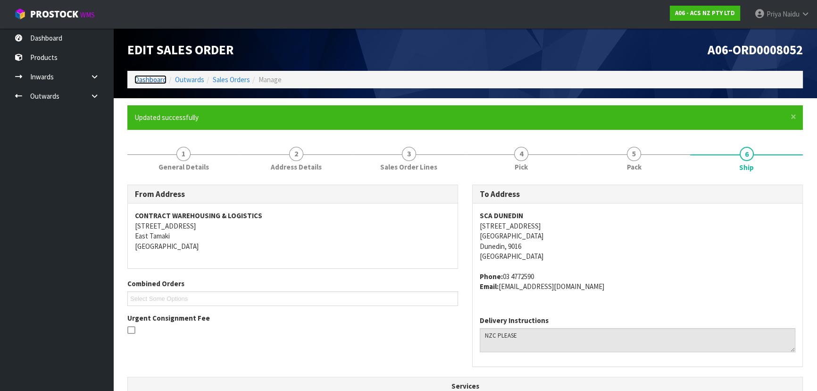
click at [147, 76] on link "Dashboard" at bounding box center [150, 79] width 32 height 9
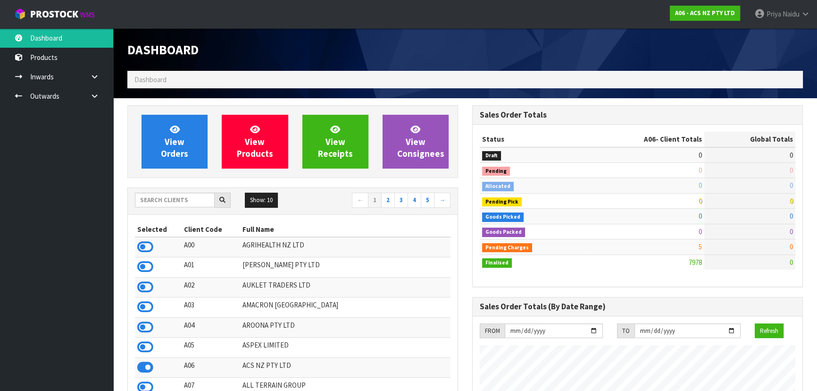
scroll to position [713, 344]
click at [197, 204] on input "text" at bounding box center [175, 199] width 80 height 15
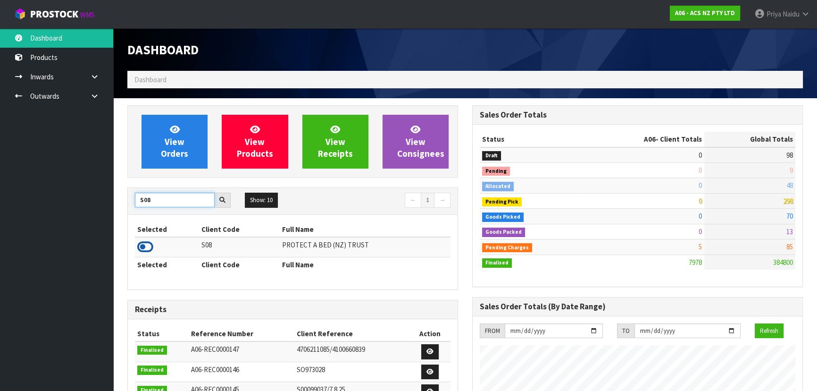
type input "S08"
click at [142, 244] on icon at bounding box center [145, 247] width 16 height 14
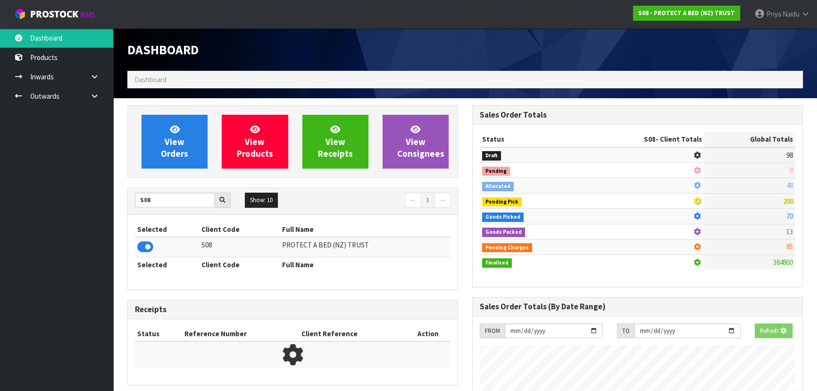
scroll to position [471121, 471364]
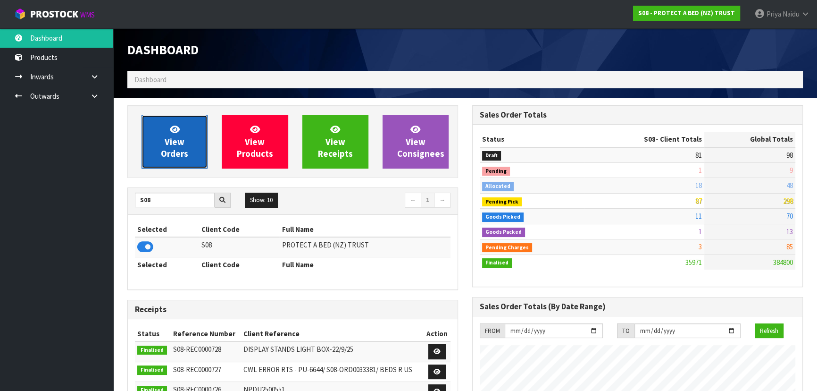
click at [161, 133] on link "View Orders" at bounding box center [175, 142] width 66 height 54
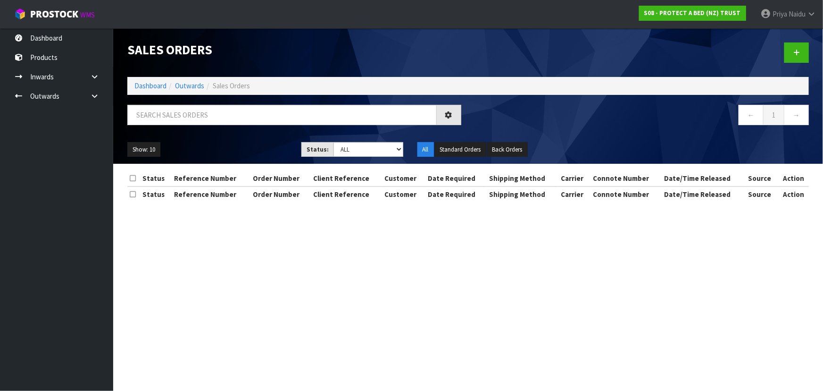
click at [206, 100] on div "Sales Orders Dashboard Outwards Sales Orders ← 1 → Show: 10 5 10 25 50 Status: …" at bounding box center [468, 95] width 696 height 135
click at [203, 113] on input "text" at bounding box center [281, 115] width 309 height 20
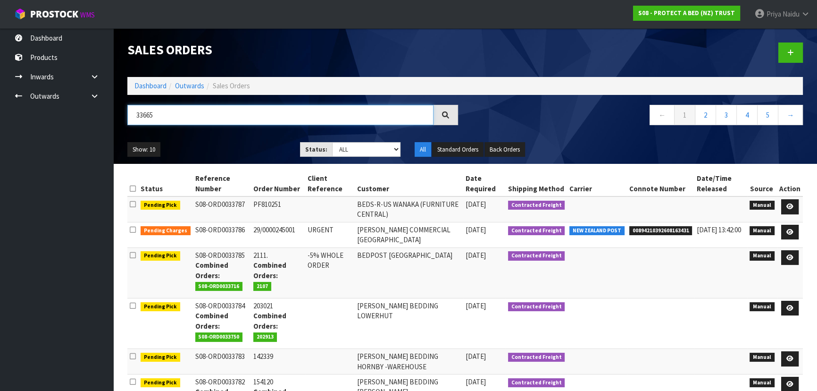
type input "33665"
click at [362, 156] on select "Draft Pending Allocated Pending Pick Goods Picked Goods Packed Pending Charges …" at bounding box center [366, 149] width 69 height 15
click at [332, 142] on select "Draft Pending Allocated Pending Pick Goods Picked Goods Packed Pending Charges …" at bounding box center [366, 149] width 69 height 15
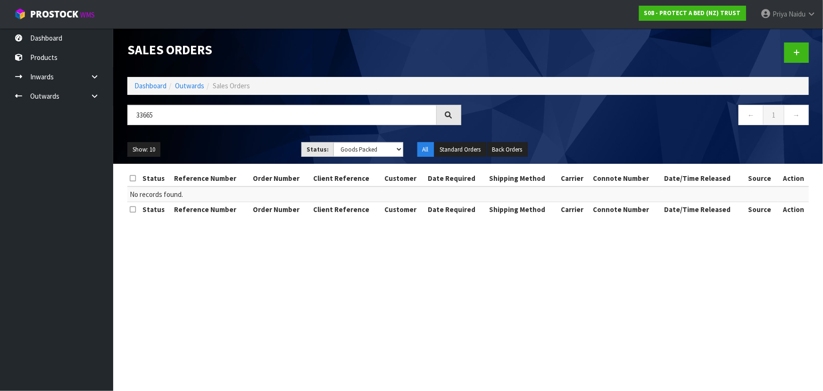
click at [249, 133] on div "33665 ← 1 →" at bounding box center [468, 120] width 696 height 30
drag, startPoint x: 344, startPoint y: 147, endPoint x: 348, endPoint y: 156, distance: 9.1
click at [344, 147] on select "Draft Pending Allocated Pending Pick Goods Picked Goods Packed Pending Charges …" at bounding box center [368, 149] width 70 height 15
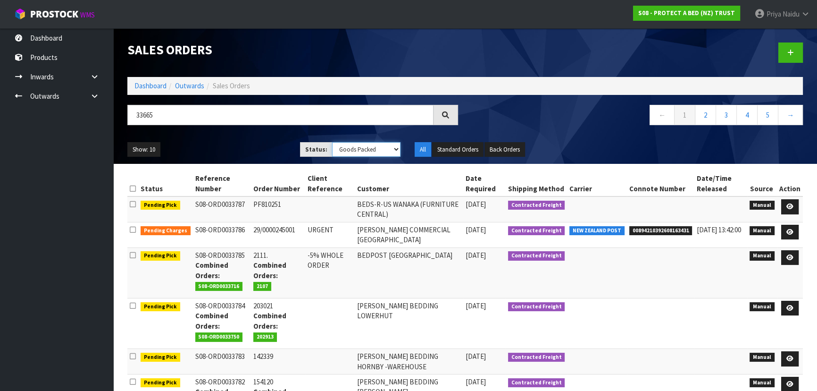
select select "string:ALL"
click at [332, 142] on select "Draft Pending Allocated Pending Pick Goods Picked Goods Packed Pending Charges …" at bounding box center [366, 149] width 69 height 15
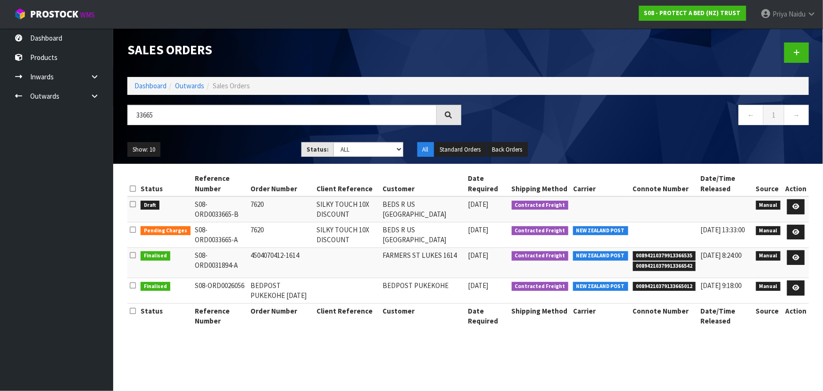
click at [247, 141] on div "Show: 10 5 10 25 50 Status: Draft Pending Allocated Pending Pick Goods Picked G…" at bounding box center [468, 149] width 696 height 29
click at [795, 229] on icon at bounding box center [795, 232] width 7 height 6
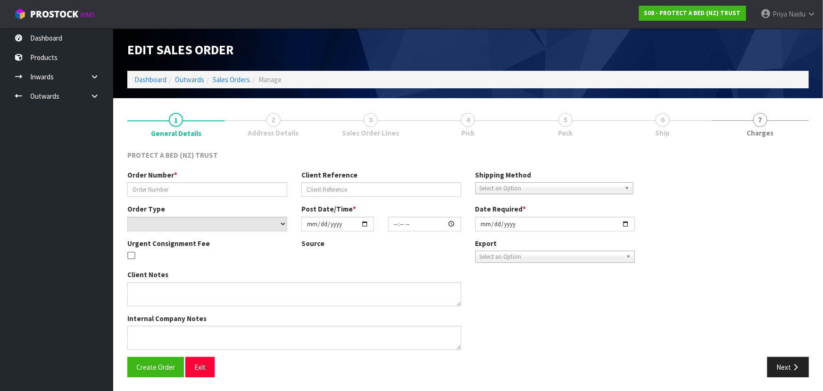
type input "7620"
type input "SILKY TOUCH 10X DISCOUNT"
select select "number:0"
type input "[DATE]"
type input "09:59:00.000"
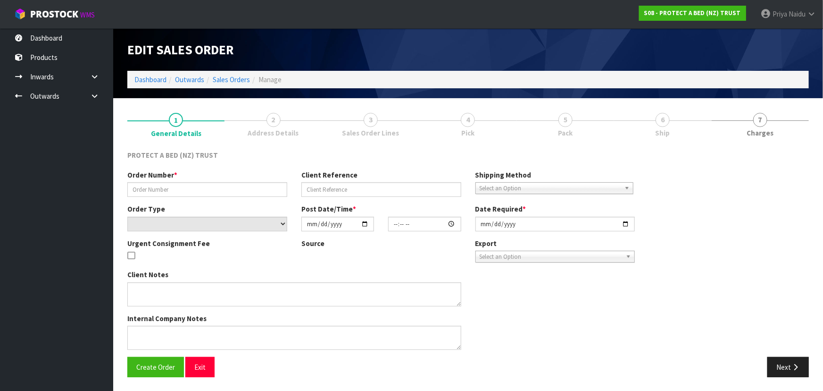
type input "[DATE]"
type textarea "TO THIS ORDER PLEASE ADD THE FOLLOWING AT NO CHARGE: F0121PLW0 PERFECT PILLOW 3…"
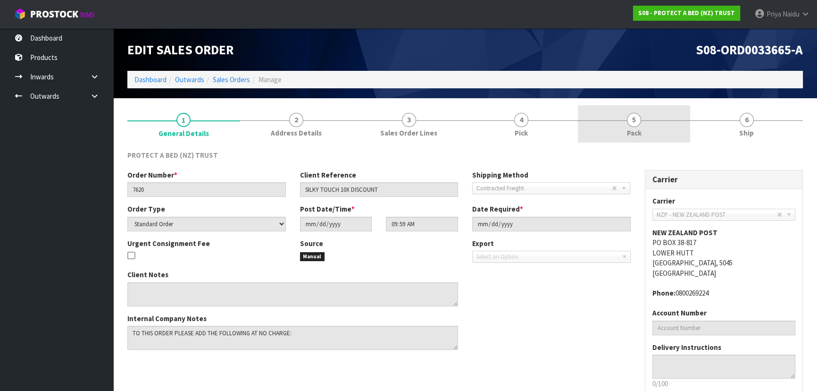
click at [629, 121] on span "5" at bounding box center [634, 120] width 14 height 14
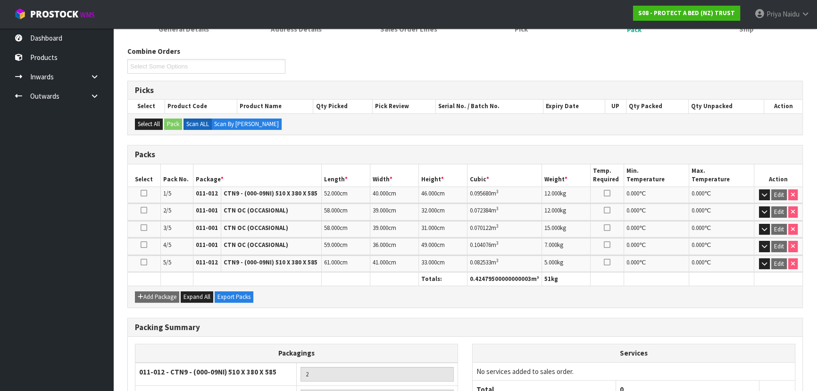
scroll to position [198, 0]
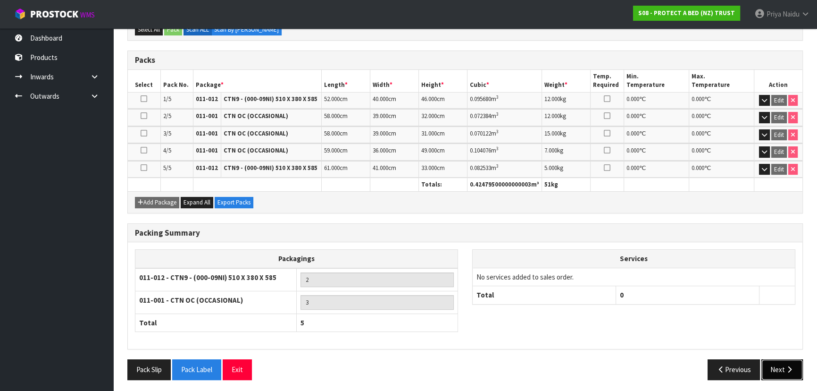
drag, startPoint x: 772, startPoint y: 367, endPoint x: 767, endPoint y: 358, distance: 10.1
click at [773, 367] on button "Next" at bounding box center [782, 369] width 42 height 20
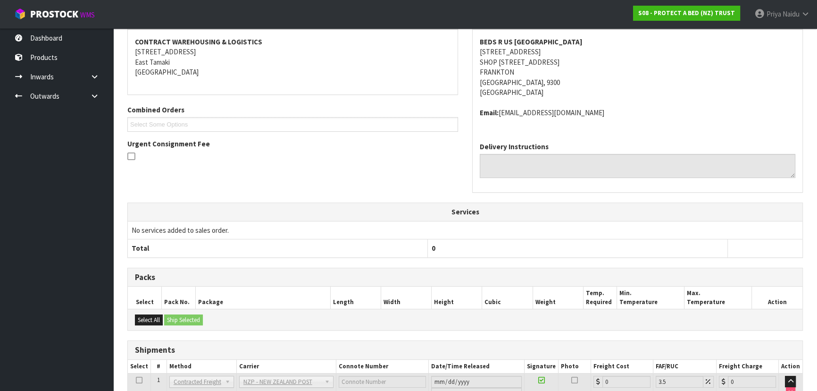
scroll to position [275, 0]
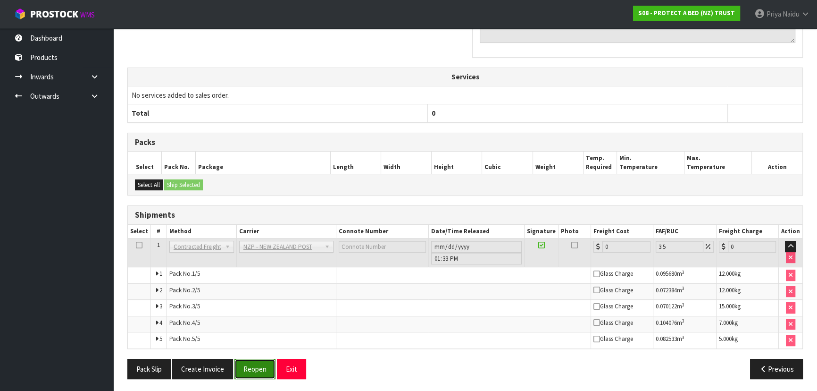
click at [253, 369] on button "Reopen" at bounding box center [254, 368] width 41 height 20
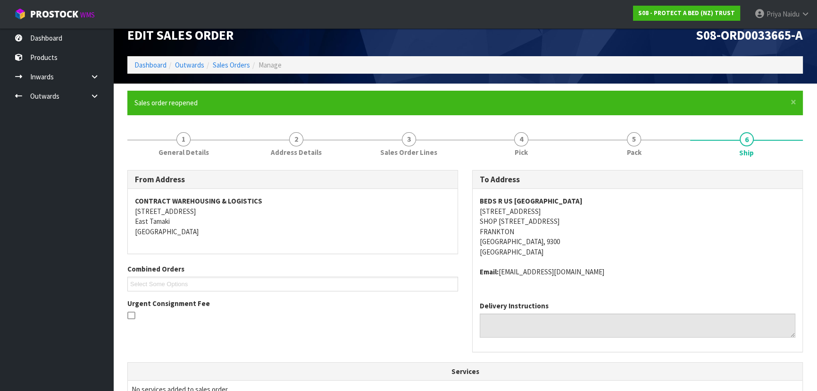
scroll to position [0, 0]
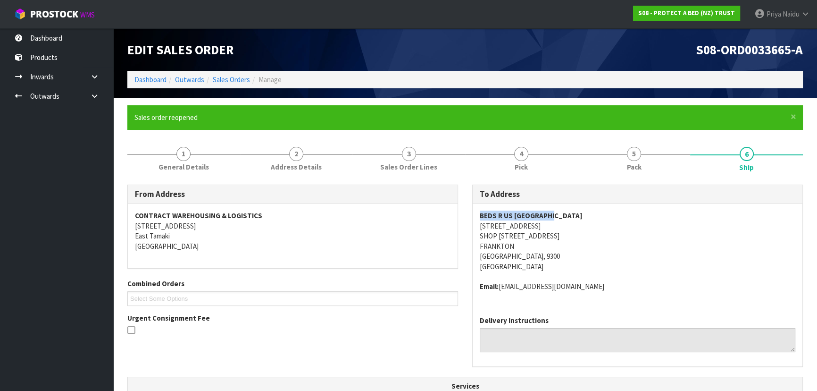
drag, startPoint x: 526, startPoint y: 210, endPoint x: 564, endPoint y: 209, distance: 37.3
click at [564, 209] on div "BEDS R US [GEOGRAPHIC_DATA] [STREET_ADDRESS] Email: [EMAIL_ADDRESS][DOMAIN_NAME]" at bounding box center [638, 255] width 330 height 105
click at [475, 226] on div "BEDS R US [GEOGRAPHIC_DATA] [STREET_ADDRESS] Email: [EMAIL_ADDRESS][DOMAIN_NAME]" at bounding box center [638, 255] width 330 height 105
drag, startPoint x: 475, startPoint y: 226, endPoint x: 552, endPoint y: 226, distance: 77.4
click at [552, 226] on div "BEDS R US [GEOGRAPHIC_DATA] [STREET_ADDRESS] Email: [EMAIL_ADDRESS][DOMAIN_NAME]" at bounding box center [638, 255] width 330 height 105
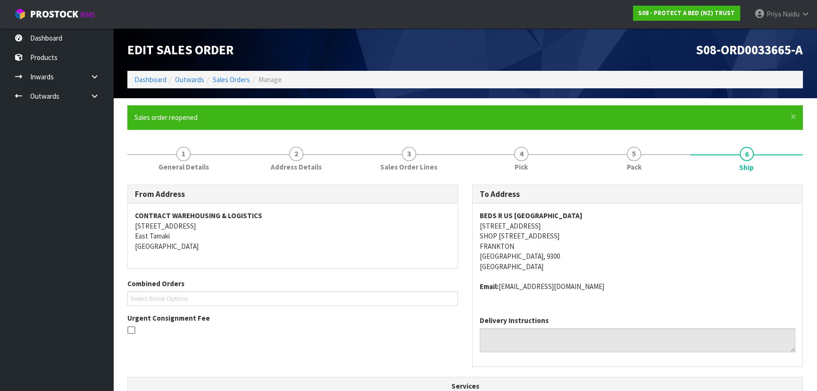
click at [738, 210] on address "BEDS R US [GEOGRAPHIC_DATA] [STREET_ADDRESS]" at bounding box center [638, 240] width 316 height 61
drag, startPoint x: 471, startPoint y: 237, endPoint x: 543, endPoint y: 235, distance: 72.2
click at [543, 235] on div "To Address BEDS R US QUEENSTOWN [STREET_ADDRESS] Email: [EMAIL_ADDRESS][DOMAIN_…" at bounding box center [637, 280] width 345 height 192
click at [575, 255] on address "BEDS R US [GEOGRAPHIC_DATA] [STREET_ADDRESS]" at bounding box center [638, 240] width 316 height 61
drag, startPoint x: 547, startPoint y: 236, endPoint x: 685, endPoint y: 233, distance: 137.8
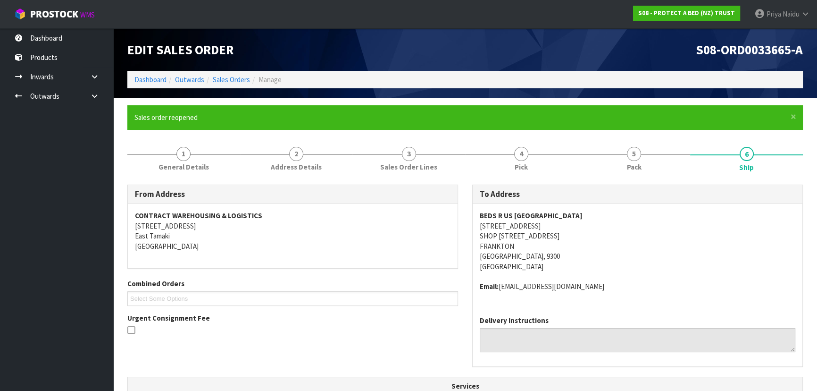
click at [685, 233] on address "BEDS R US [GEOGRAPHIC_DATA] [STREET_ADDRESS]" at bounding box center [638, 240] width 316 height 61
drag, startPoint x: 500, startPoint y: 284, endPoint x: 600, endPoint y: 285, distance: 99.5
click at [600, 285] on address "Email: [EMAIL_ADDRESS][DOMAIN_NAME]" at bounding box center [638, 286] width 316 height 10
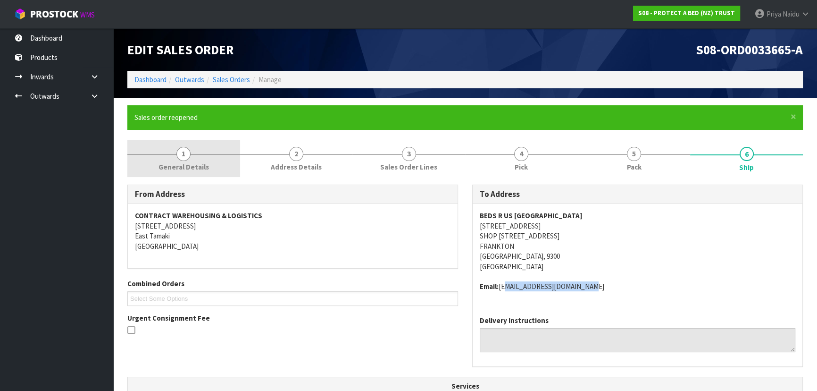
click at [209, 161] on link "1 General Details" at bounding box center [183, 158] width 113 height 37
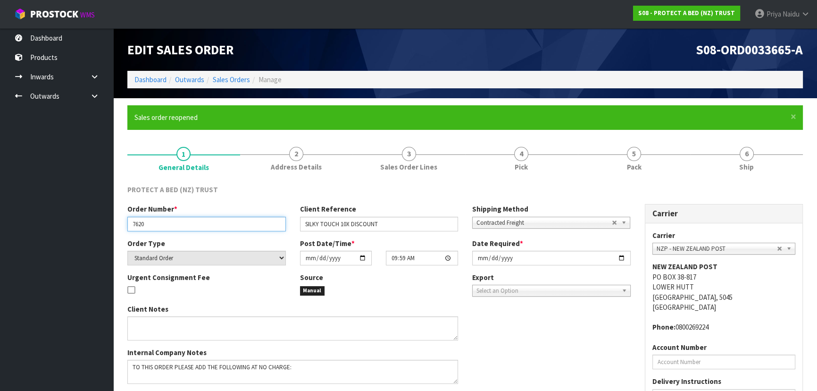
drag, startPoint x: 130, startPoint y: 223, endPoint x: 160, endPoint y: 224, distance: 30.7
click at [160, 224] on input "7620" at bounding box center [206, 224] width 158 height 15
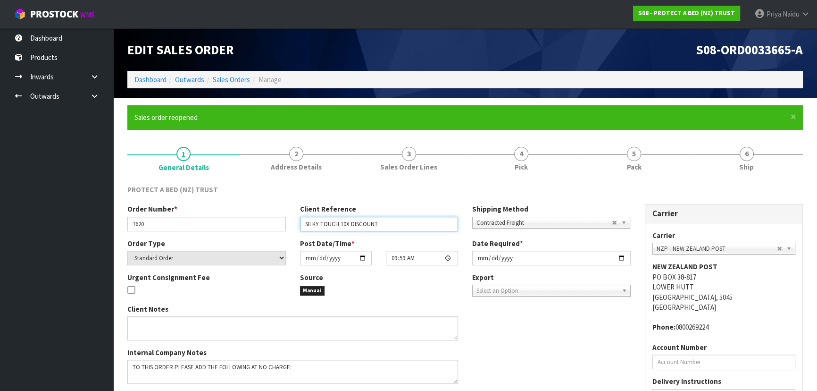
drag, startPoint x: 305, startPoint y: 223, endPoint x: 392, endPoint y: 226, distance: 87.3
click at [392, 226] on input "SILKY TOUCH 10X DISCOUNT" at bounding box center [379, 224] width 158 height 15
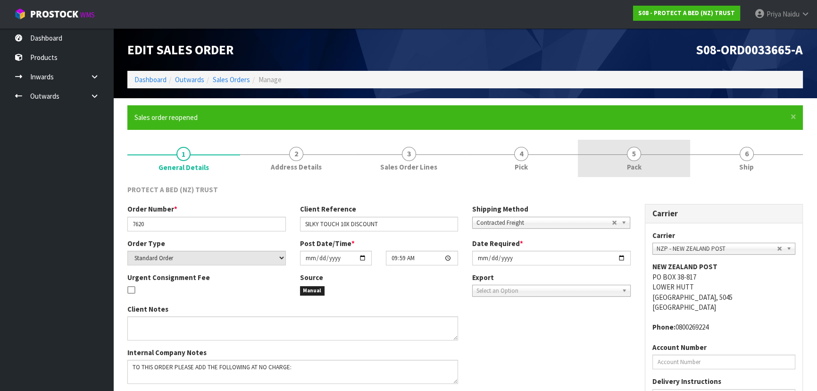
click at [661, 161] on link "5 Pack" at bounding box center [634, 158] width 113 height 37
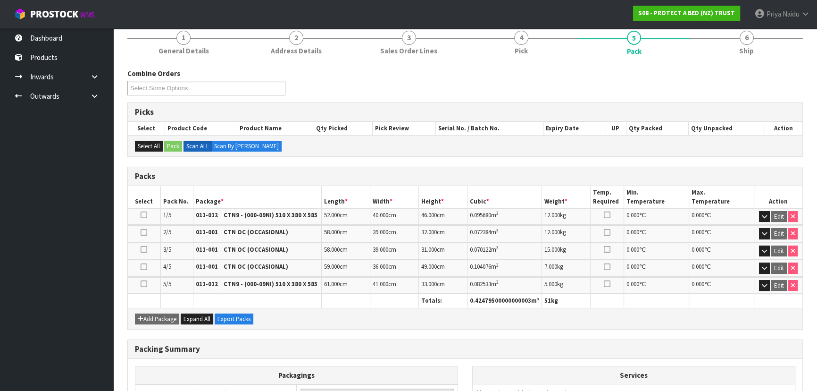
scroll to position [128, 0]
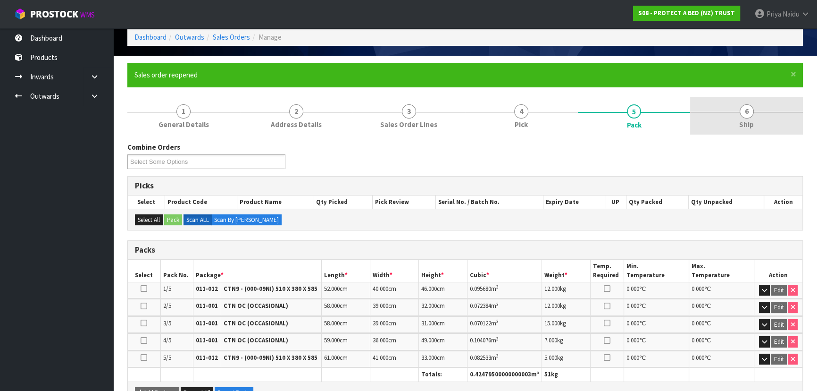
click at [746, 125] on span "Ship" at bounding box center [746, 124] width 15 height 10
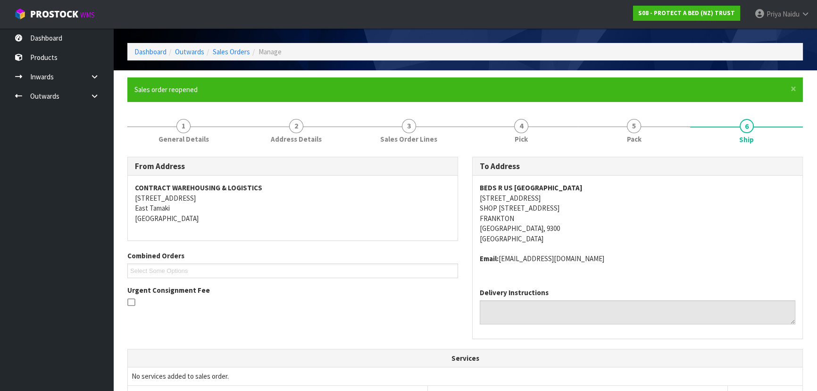
scroll to position [42, 0]
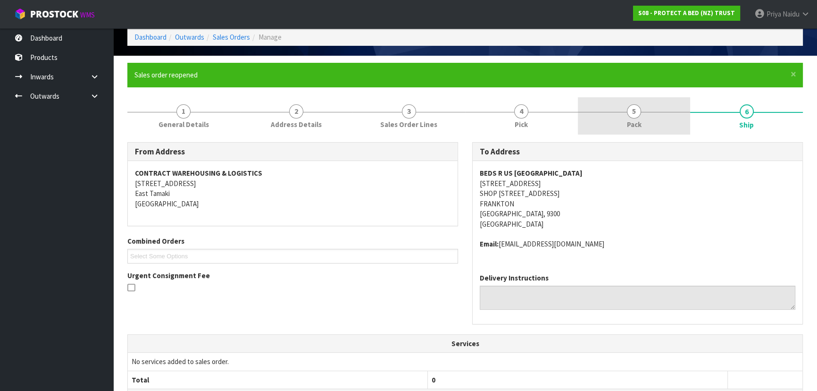
drag, startPoint x: 648, startPoint y: 110, endPoint x: 617, endPoint y: 119, distance: 32.3
click at [648, 110] on link "5 Pack" at bounding box center [634, 115] width 113 height 37
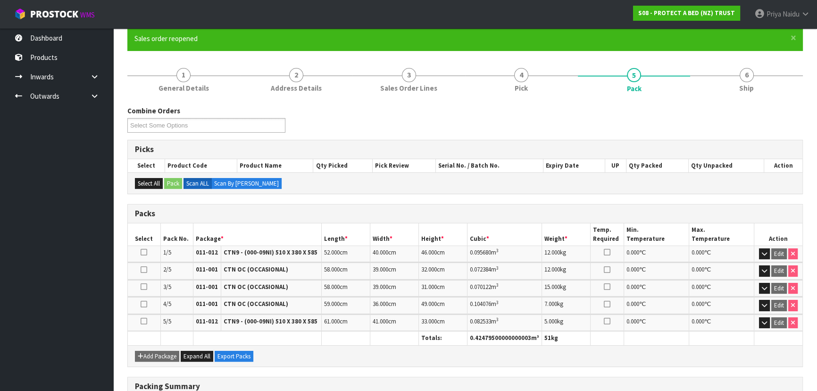
scroll to position [128, 0]
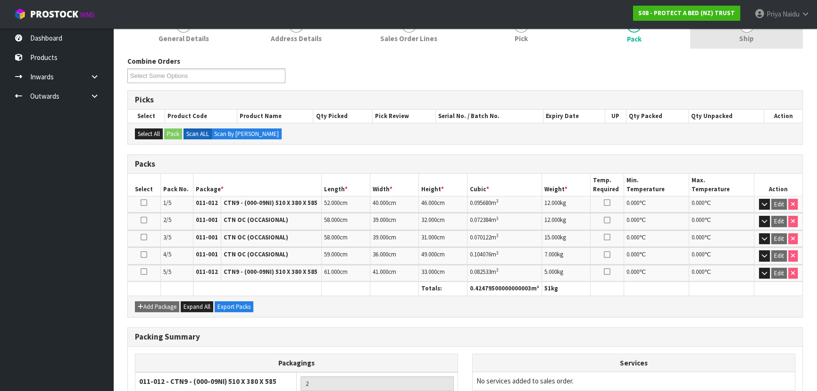
click at [742, 39] on span "Ship" at bounding box center [746, 38] width 15 height 10
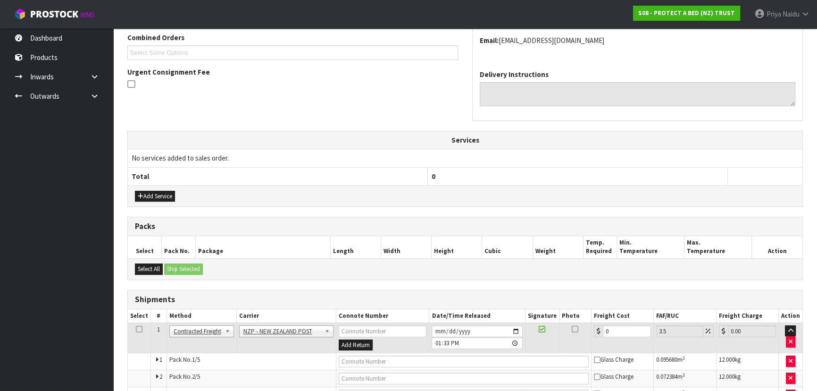
scroll to position [335, 0]
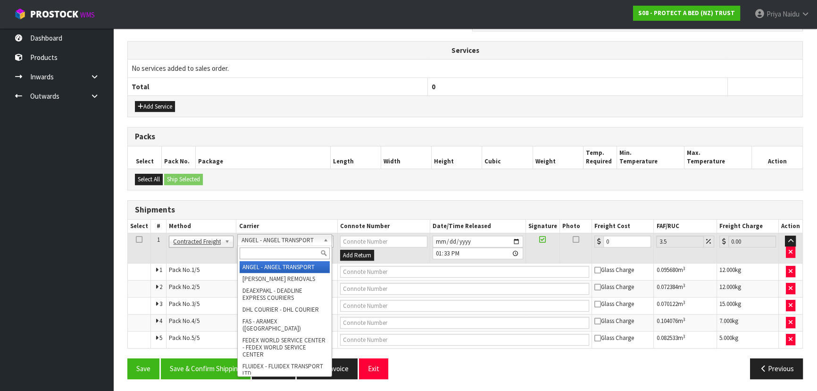
click at [266, 252] on input "text" at bounding box center [285, 253] width 90 height 12
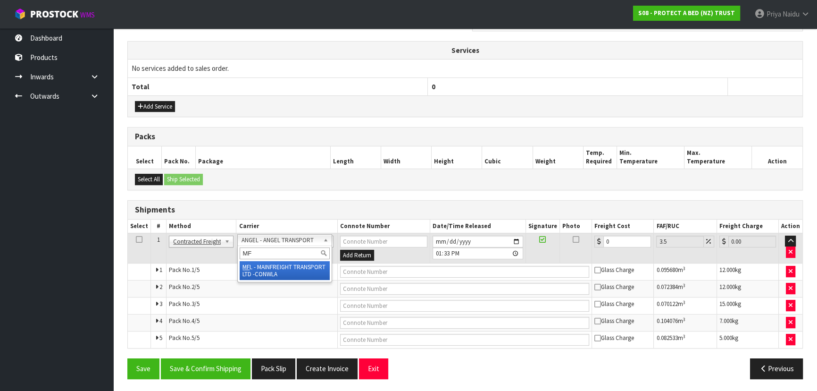
type input "MF"
drag, startPoint x: 292, startPoint y: 270, endPoint x: 322, endPoint y: 273, distance: 29.4
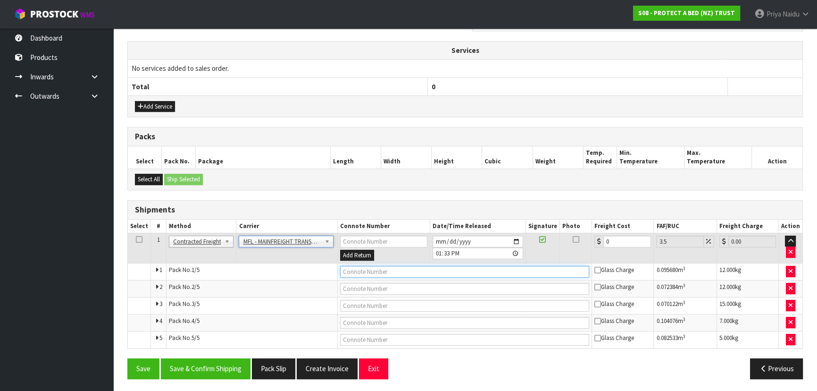
click at [349, 273] on input "text" at bounding box center [465, 272] width 250 height 12
paste input "FWM59016175"
type input "FWM59016175"
click at [622, 241] on input "0" at bounding box center [627, 241] width 48 height 12
type input "0"
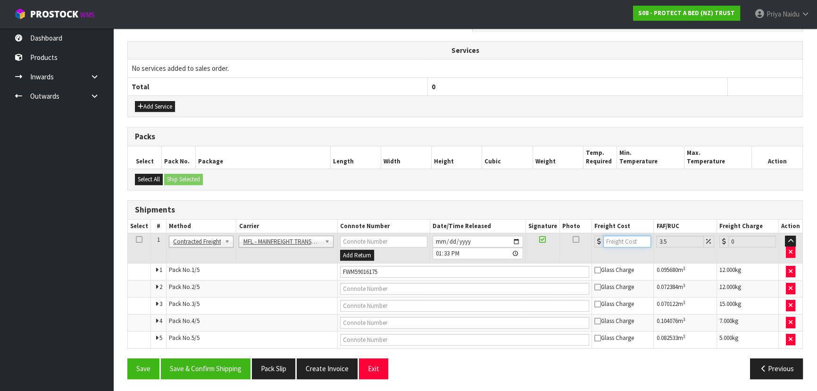
type input "1"
type input "1.03"
type input "11"
type input "11.38"
type input "116"
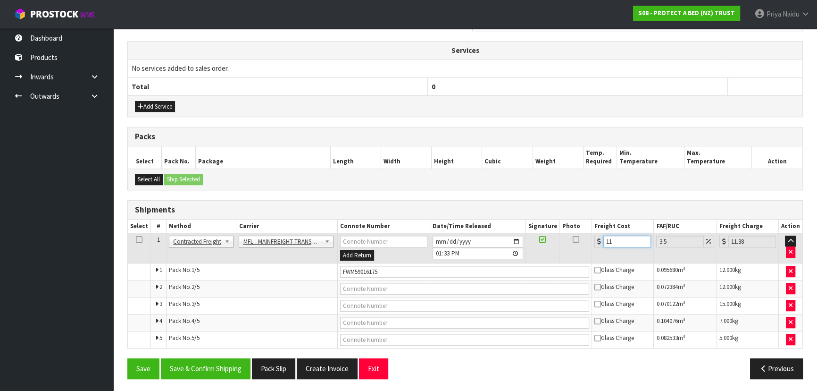
type input "120.06"
type input "116.07"
type input "120.13"
type input "116.07"
click at [221, 364] on button "Save & Confirm Shipping" at bounding box center [206, 368] width 90 height 20
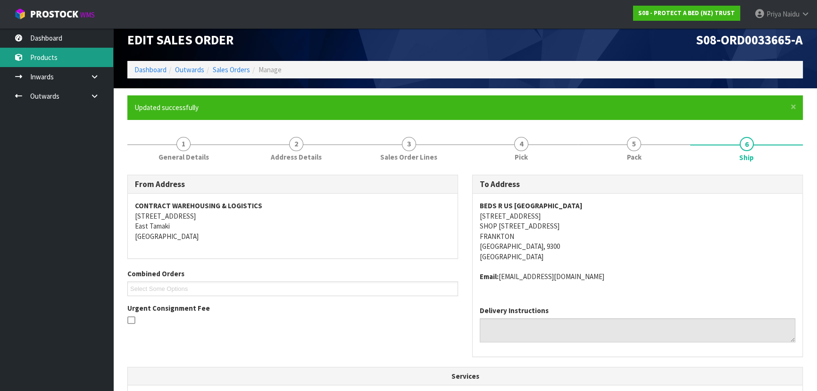
scroll to position [9, 0]
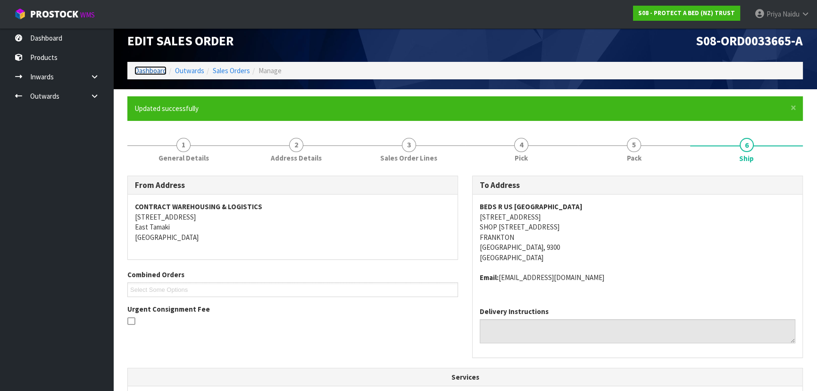
click at [143, 69] on link "Dashboard" at bounding box center [150, 70] width 32 height 9
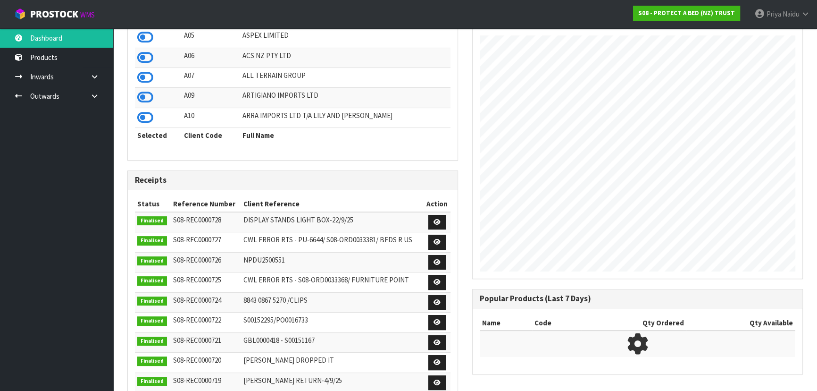
scroll to position [713, 344]
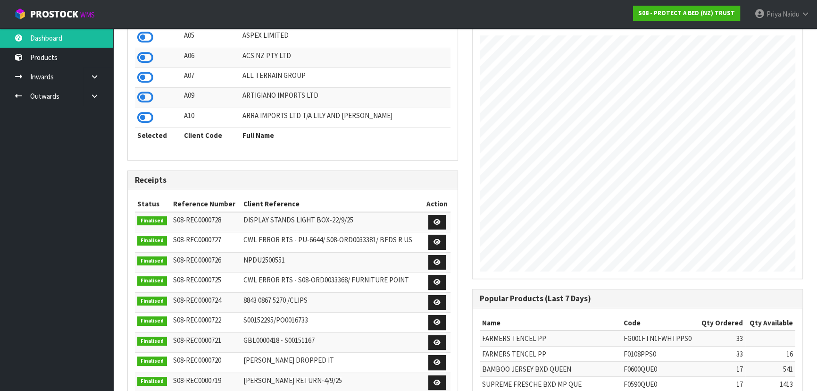
drag, startPoint x: 381, startPoint y: 271, endPoint x: 386, endPoint y: 268, distance: 5.7
click at [382, 271] on td "NPDU2500551" at bounding box center [332, 262] width 182 height 20
click at [386, 268] on td "NPDU2500551" at bounding box center [332, 262] width 182 height 20
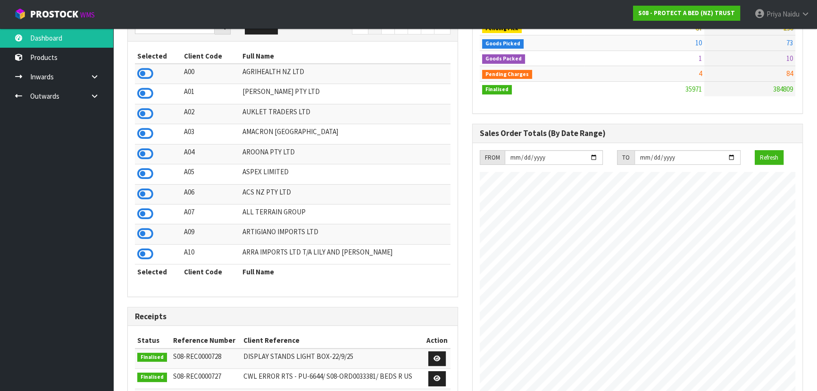
scroll to position [0, 0]
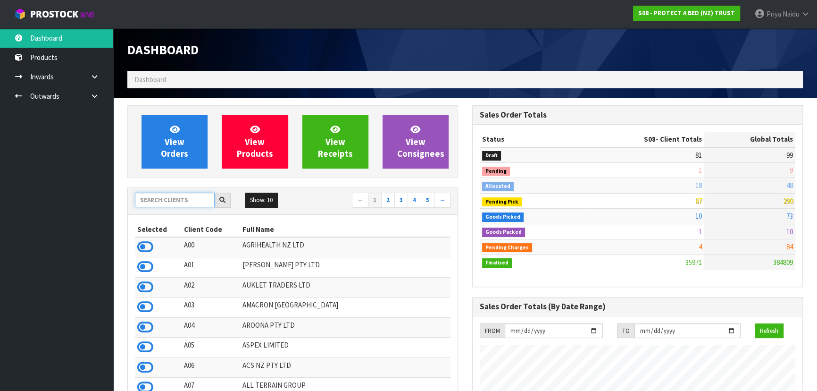
click at [195, 198] on input "text" at bounding box center [175, 199] width 80 height 15
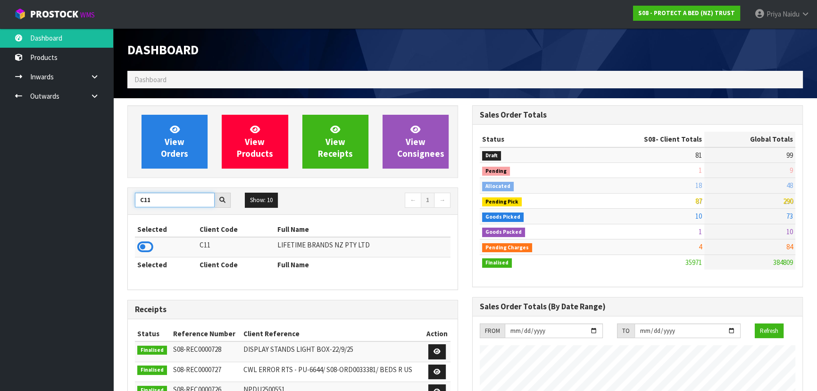
type input "C11"
click at [143, 250] on icon at bounding box center [145, 247] width 16 height 14
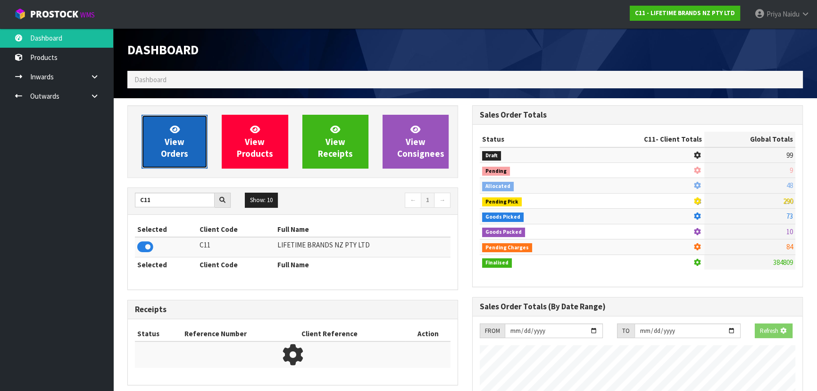
click at [183, 144] on span "View Orders" at bounding box center [174, 141] width 27 height 35
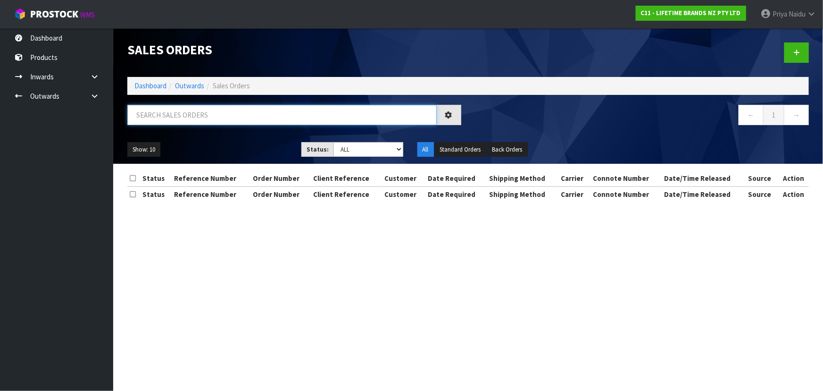
click at [204, 117] on input "text" at bounding box center [281, 115] width 309 height 20
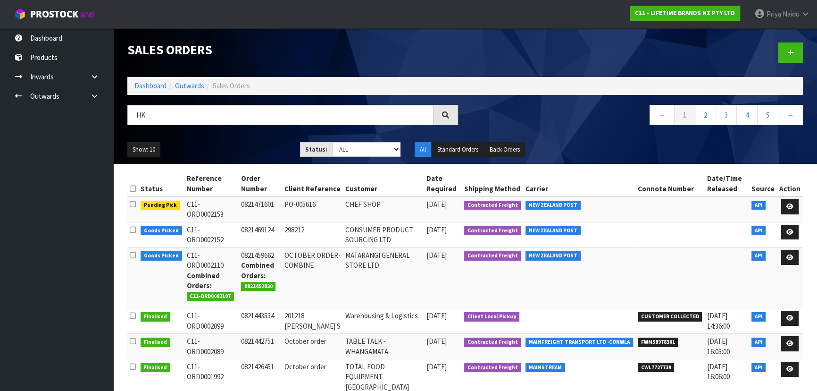
click at [216, 133] on div "HK ← 1 2 3 4 5 →" at bounding box center [465, 120] width 690 height 30
click at [209, 111] on input "HK" at bounding box center [280, 115] width 306 height 20
type input "H"
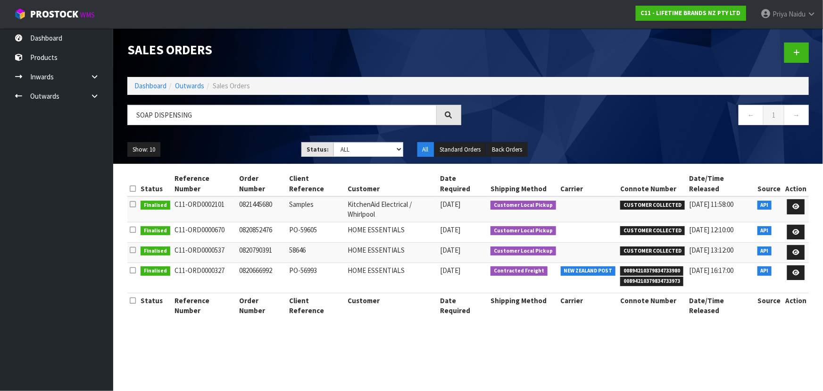
click at [221, 136] on div "Show: 10 5 10 25 50 Status: Draft Pending Allocated Pending Pick Goods Picked G…" at bounding box center [468, 149] width 696 height 29
click at [258, 137] on div "Show: 10 5 10 25 50 Status: Draft Pending Allocated Pending Pick Goods Picked G…" at bounding box center [468, 149] width 696 height 29
click at [243, 117] on input "SOAP DISPENSING" at bounding box center [281, 115] width 309 height 20
type input "SOAP DISPENSING SINK"
click at [249, 135] on div "Show: 10 5 10 25 50 Status: Draft Pending Allocated Pending Pick Goods Picked G…" at bounding box center [468, 149] width 696 height 29
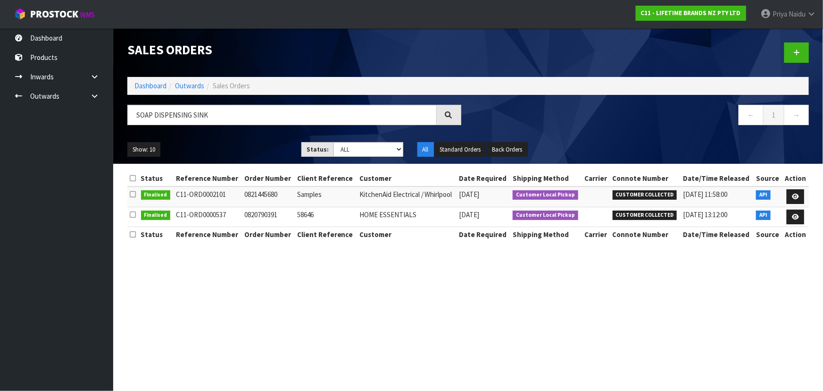
click at [249, 135] on div "Show: 10 5 10 25 50 Status: Draft Pending Allocated Pending Pick Goods Picked G…" at bounding box center [468, 149] width 696 height 29
click at [797, 193] on icon at bounding box center [795, 196] width 7 height 6
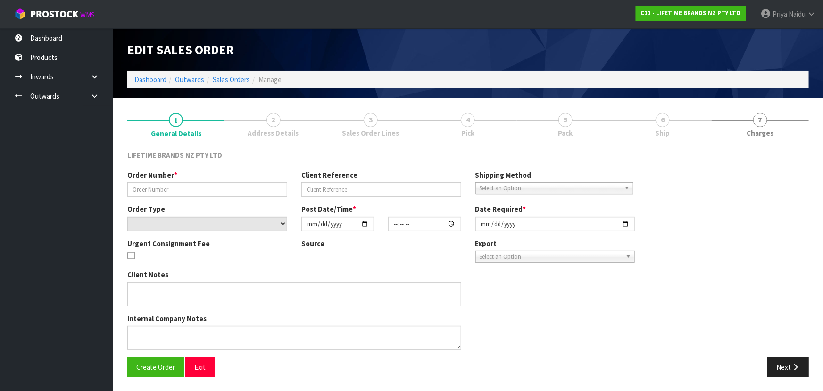
type input "0821445680"
type input "Samples"
select select "number:0"
type input "[DATE]"
type input "11:59:29.000"
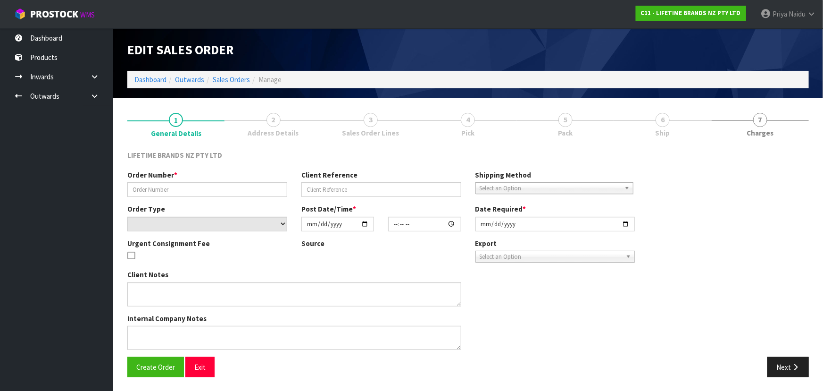
type input "[DATE]"
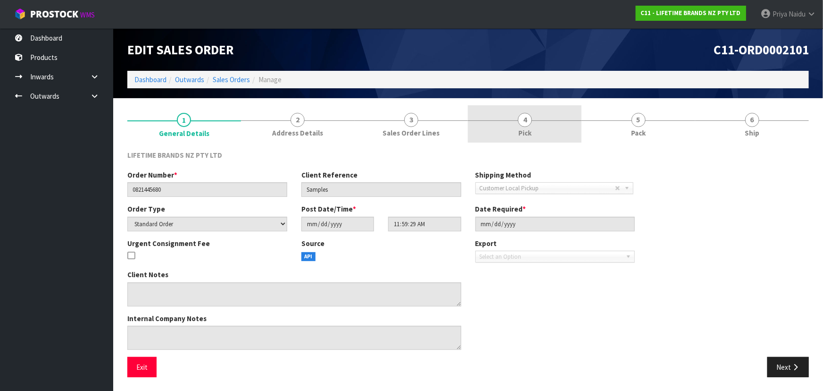
click at [536, 127] on link "4 Pick" at bounding box center [525, 123] width 114 height 37
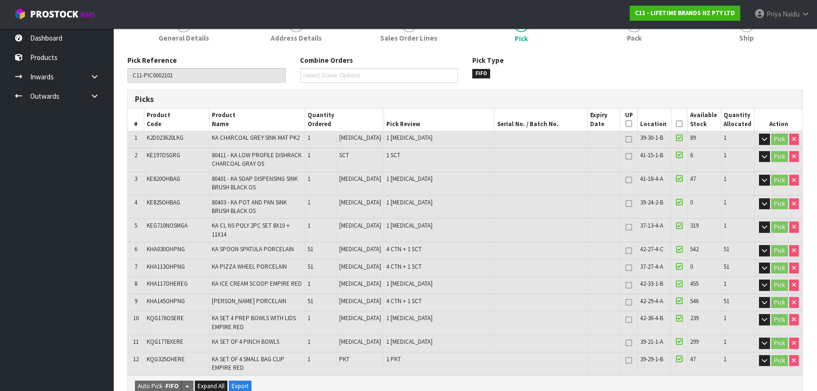
scroll to position [85, 0]
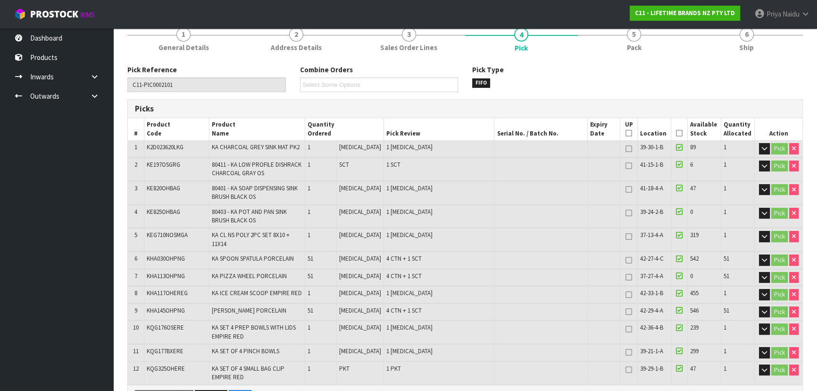
click at [440, 270] on td "4 CTN + 1 SCT" at bounding box center [438, 277] width 111 height 17
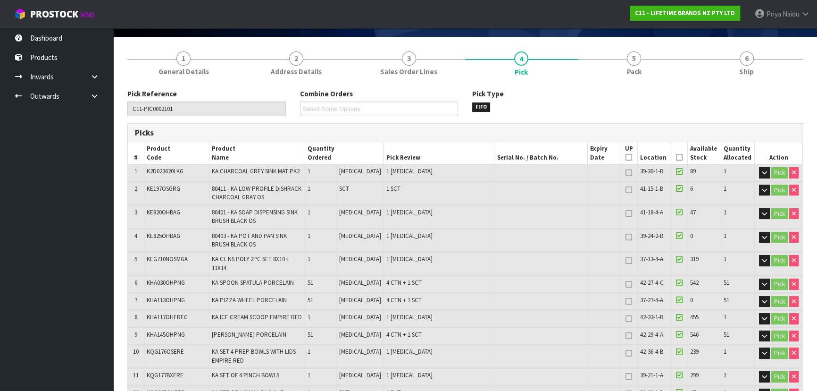
scroll to position [0, 0]
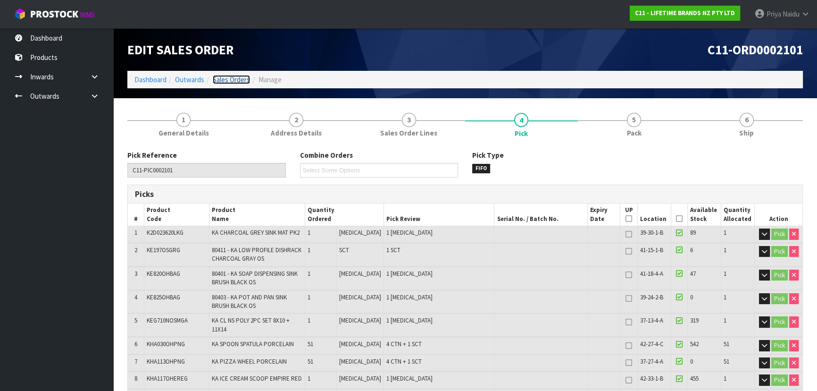
click at [231, 83] on link "Sales Orders" at bounding box center [231, 79] width 37 height 9
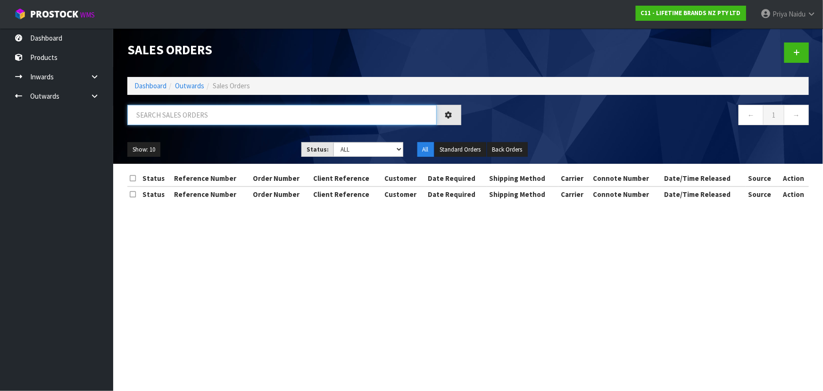
click at [217, 109] on input "text" at bounding box center [281, 115] width 309 height 20
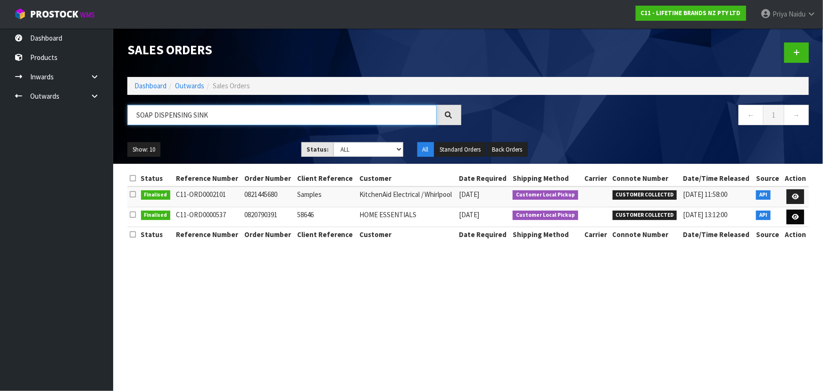
type input "SOAP DISPENSING SINK"
click at [798, 219] on icon at bounding box center [795, 217] width 7 height 6
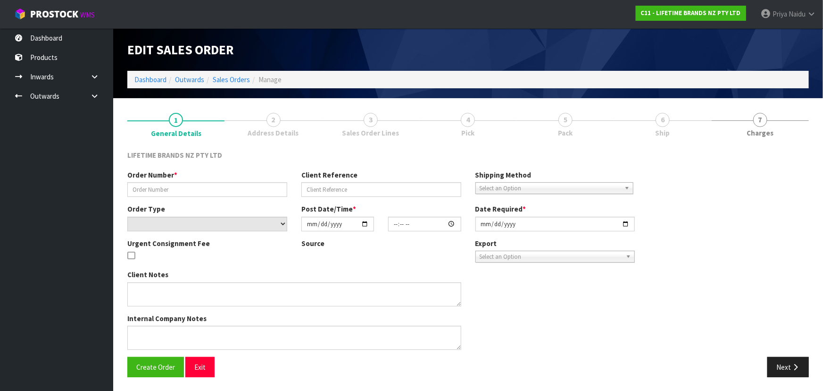
type input "0820790391"
type input "58646"
select select "number:0"
type input "[DATE]"
type input "14:30:12.000"
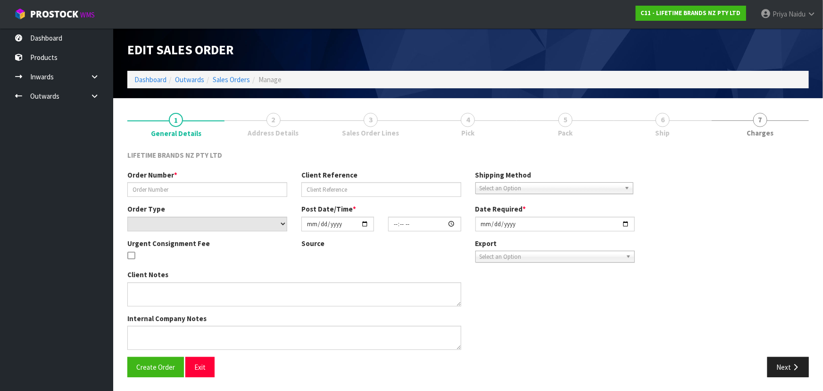
type input "[DATE]"
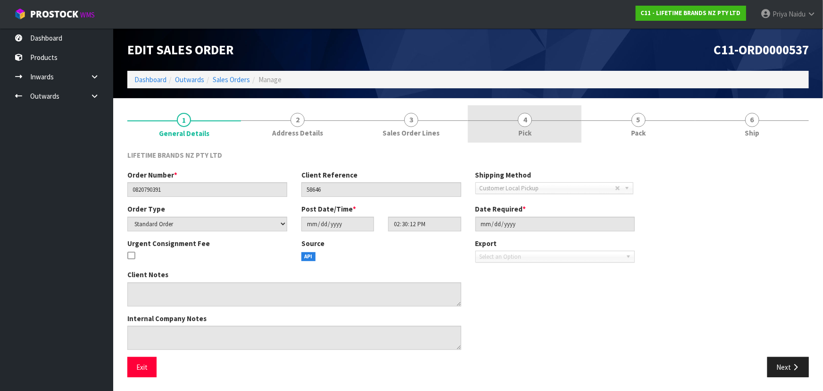
click at [522, 124] on span "4" at bounding box center [525, 120] width 14 height 14
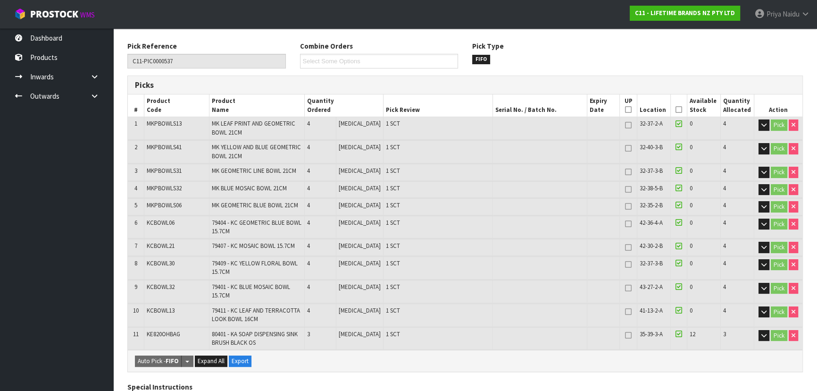
scroll to position [128, 0]
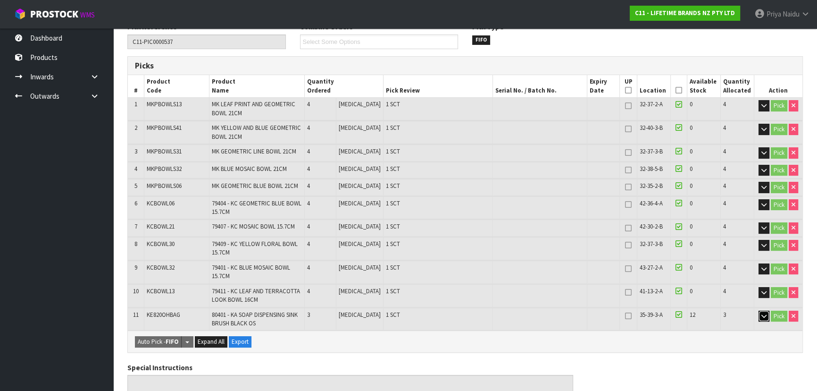
click at [764, 315] on icon "button" at bounding box center [763, 316] width 5 height 6
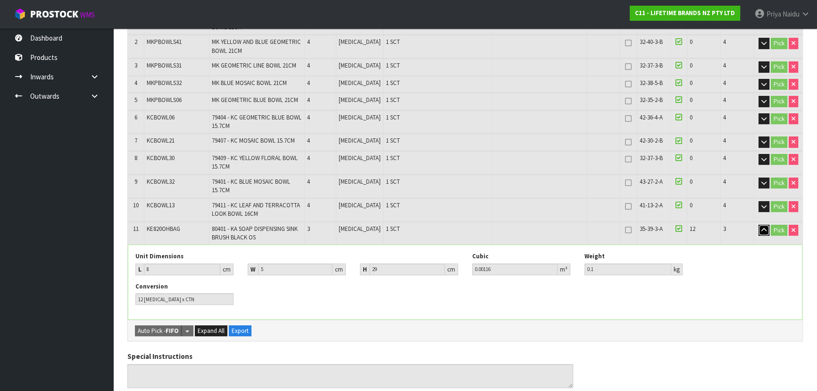
scroll to position [171, 0]
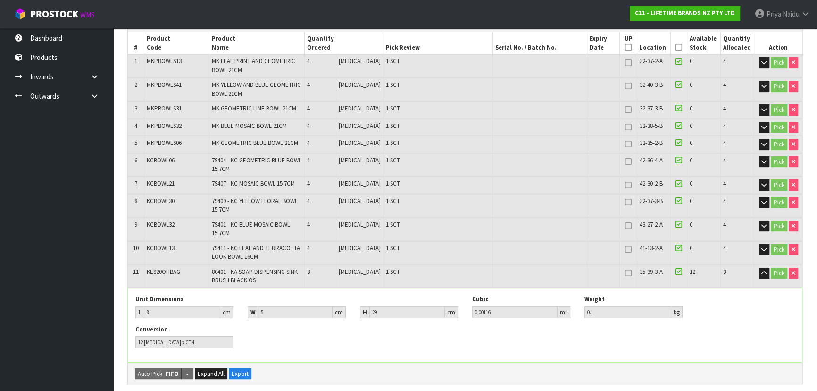
click at [648, 278] on td "35-39-3-A" at bounding box center [653, 276] width 33 height 23
click at [639, 276] on td "35-39-3-A" at bounding box center [653, 276] width 33 height 23
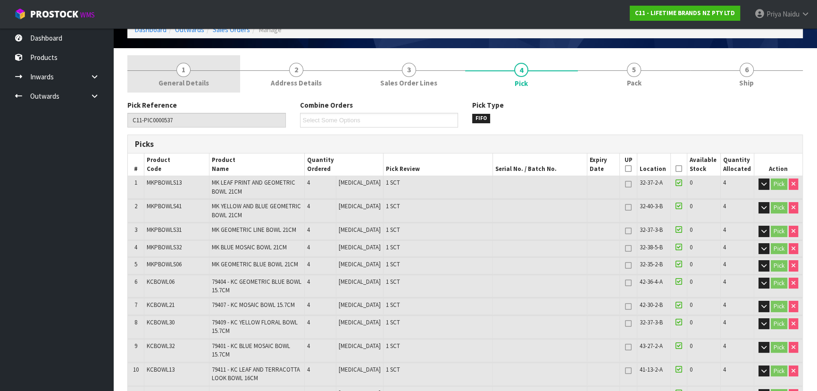
scroll to position [0, 0]
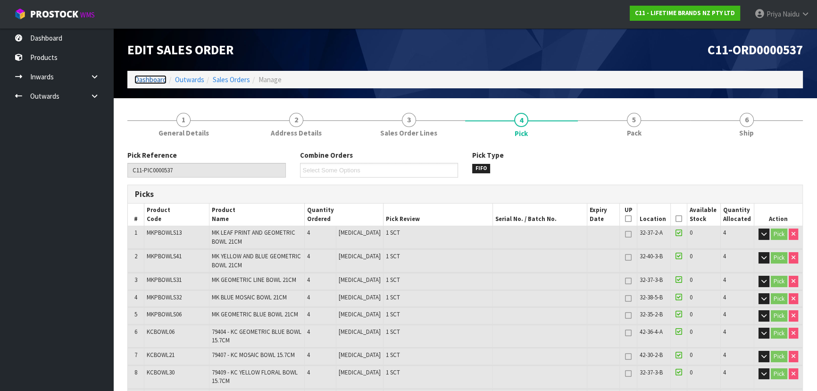
click at [142, 79] on link "Dashboard" at bounding box center [150, 79] width 32 height 9
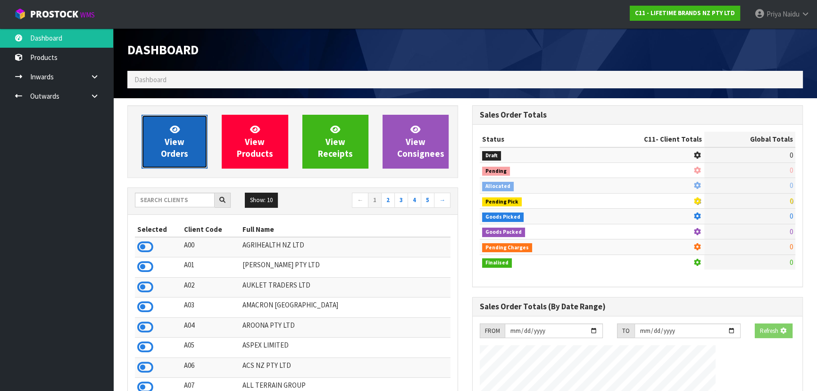
click at [179, 150] on span "View Orders" at bounding box center [174, 141] width 27 height 35
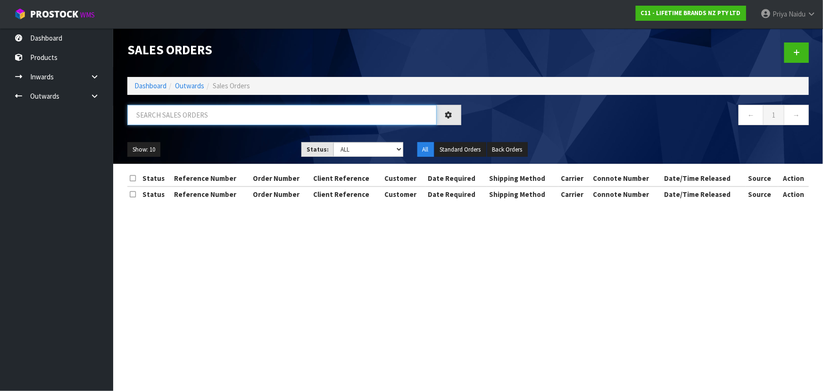
click at [201, 125] on input "text" at bounding box center [281, 115] width 309 height 20
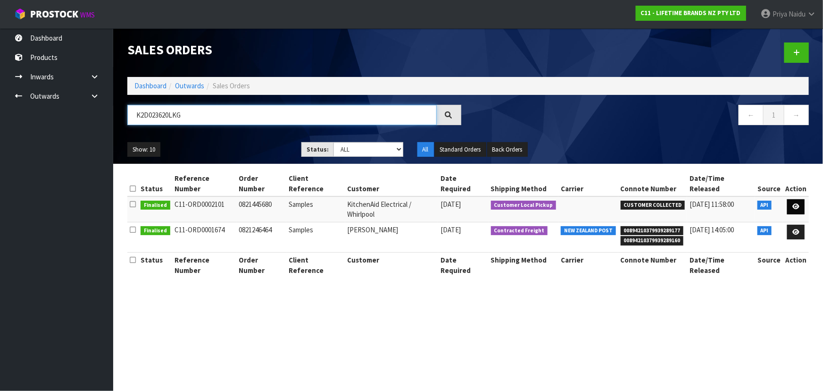
type input "K2D023620LKG"
click at [794, 203] on icon at bounding box center [795, 206] width 7 height 6
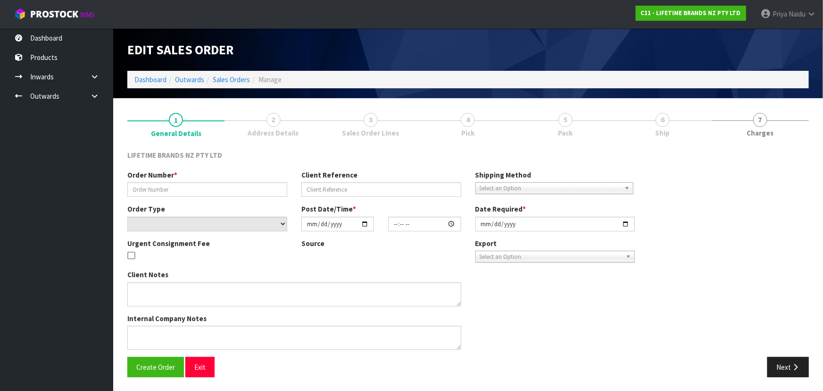
type input "0821445680"
type input "Samples"
select select "number:0"
type input "[DATE]"
type input "11:59:29.000"
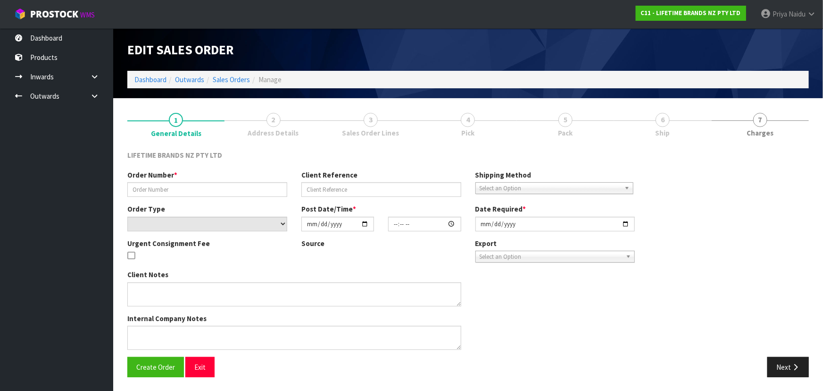
type input "[DATE]"
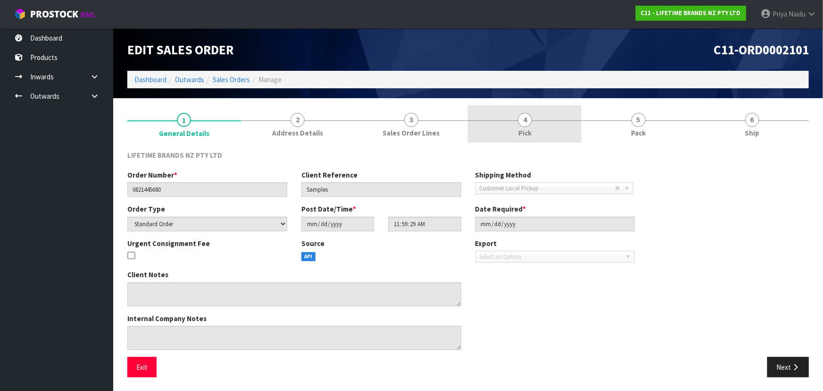
click at [528, 110] on link "4 Pick" at bounding box center [525, 123] width 114 height 37
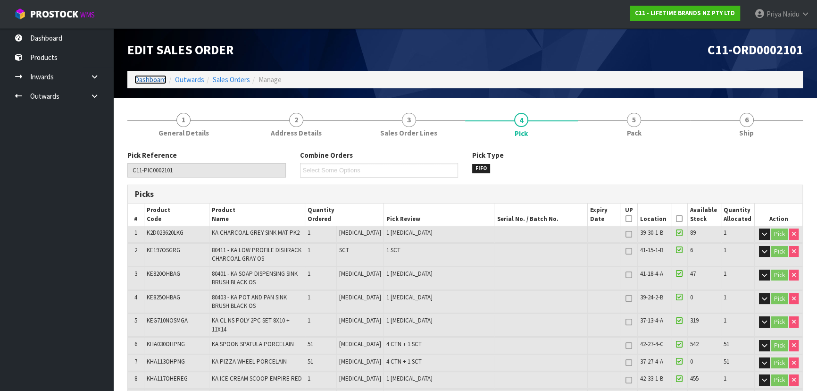
click at [143, 79] on link "Dashboard" at bounding box center [150, 79] width 32 height 9
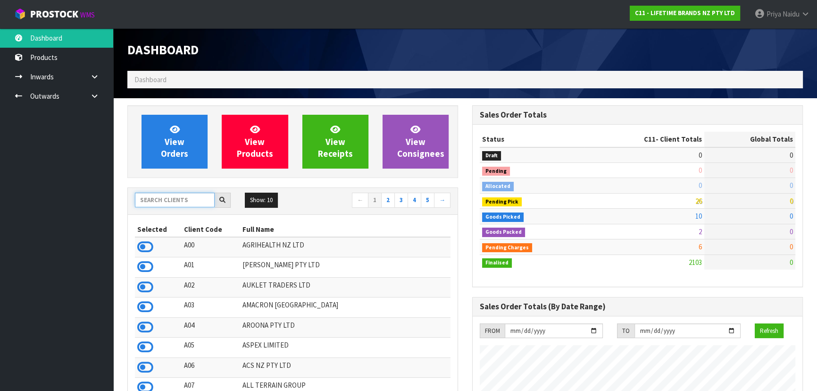
scroll to position [713, 344]
click at [171, 201] on input "text" at bounding box center [175, 199] width 80 height 15
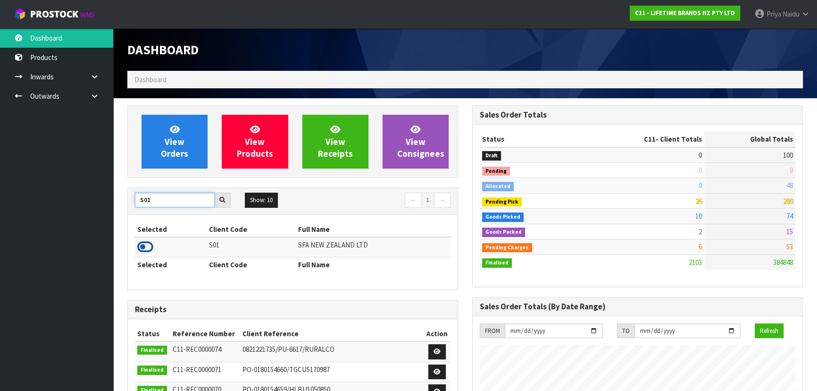
type input "S01"
click at [150, 244] on icon at bounding box center [145, 247] width 16 height 14
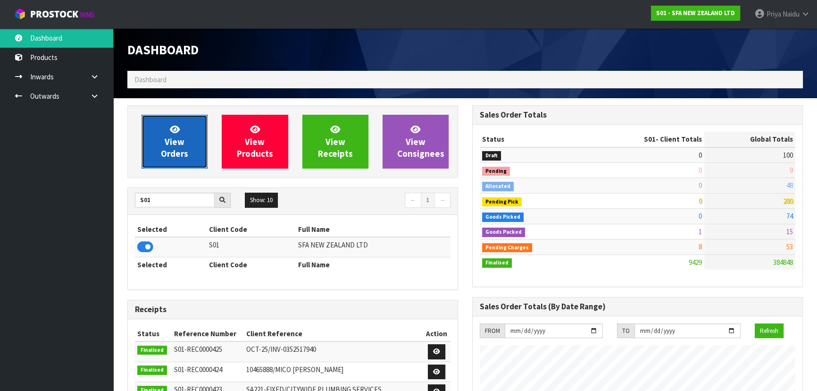
click at [181, 152] on span "View Orders" at bounding box center [174, 141] width 27 height 35
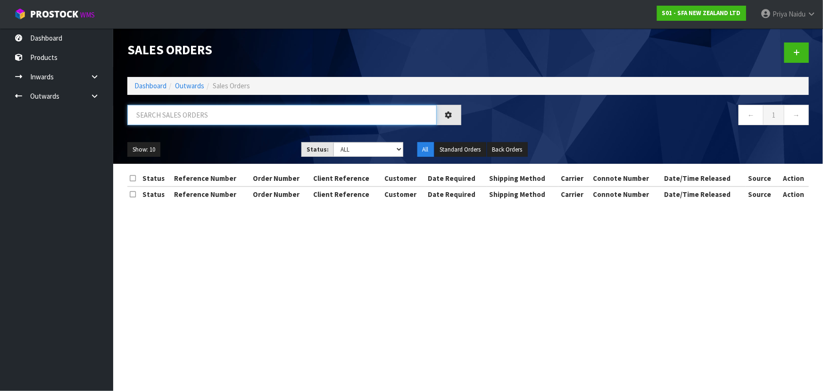
drag, startPoint x: 206, startPoint y: 108, endPoint x: 208, endPoint y: 119, distance: 11.6
click at [206, 108] on input "text" at bounding box center [281, 115] width 309 height 20
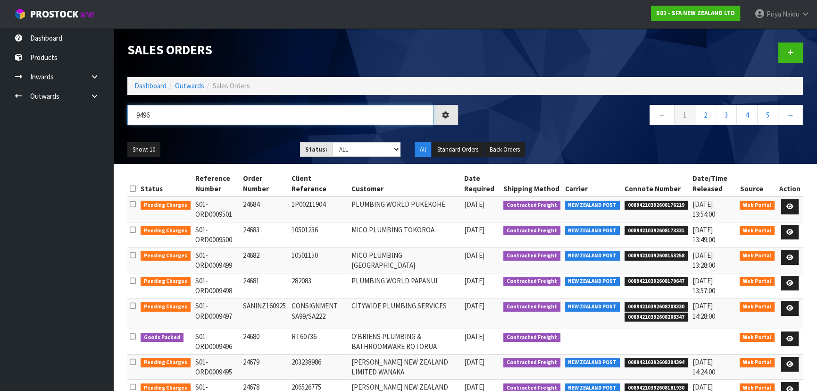
type input "9496"
click at [240, 145] on ul "Show: 10 5 10 25 50" at bounding box center [206, 149] width 158 height 15
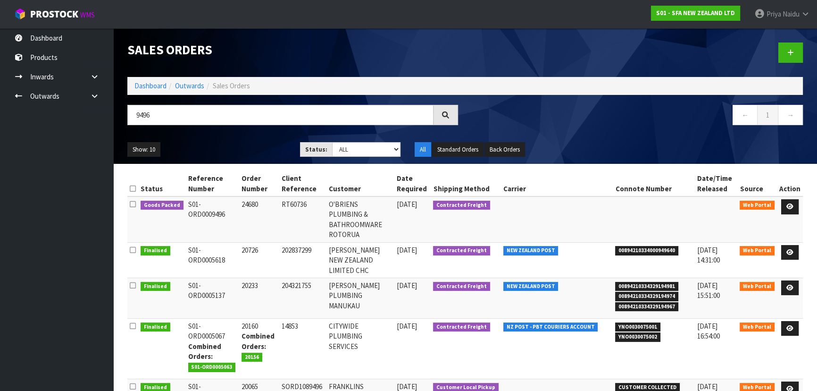
click at [227, 153] on ul "Show: 10 5 10 25 50" at bounding box center [206, 149] width 158 height 15
click at [236, 147] on ul "Show: 10 5 10 25 50" at bounding box center [206, 149] width 158 height 15
click at [245, 146] on ul "Show: 10 5 10 25 50" at bounding box center [206, 149] width 158 height 15
click at [243, 143] on ul "Show: 10 5 10 25 50" at bounding box center [206, 149] width 158 height 15
click at [790, 205] on icon at bounding box center [789, 206] width 7 height 6
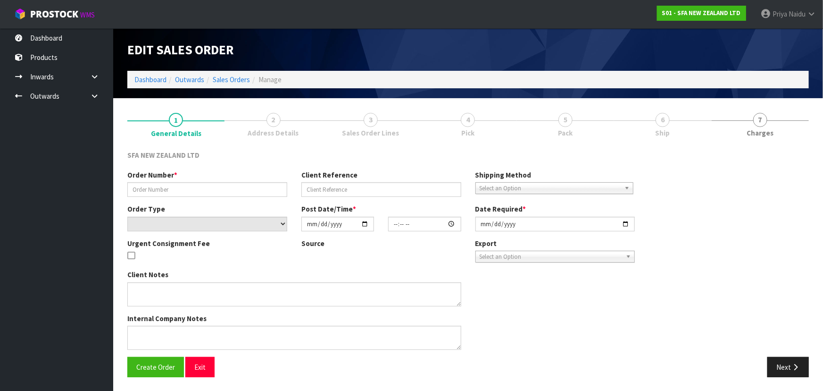
type input "24680"
type input "RT60736"
select select "number:0"
type input "[DATE]"
type input "09:52:00.000"
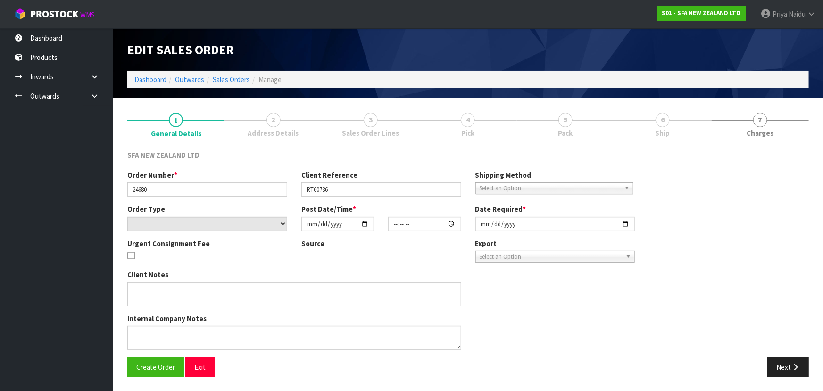
type input "[DATE]"
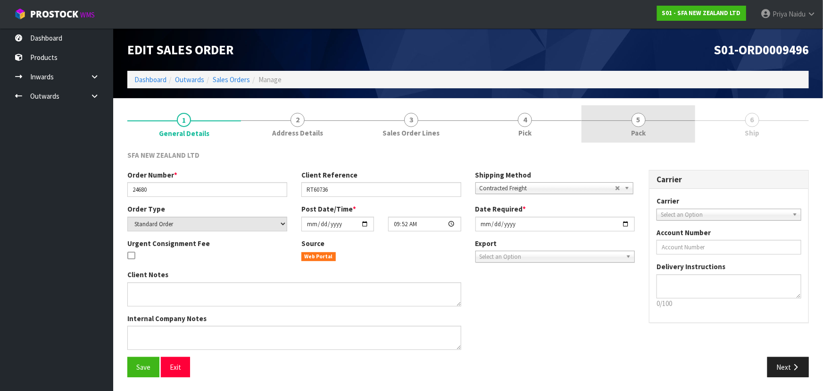
click at [639, 128] on span "Pack" at bounding box center [638, 133] width 15 height 10
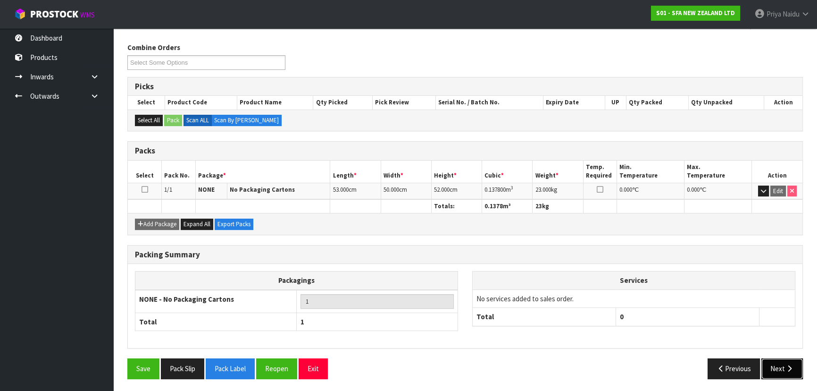
click at [778, 368] on button "Next" at bounding box center [782, 368] width 42 height 20
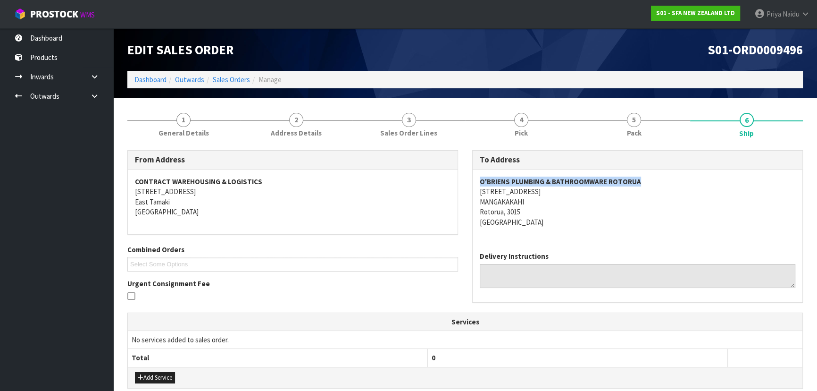
drag, startPoint x: 474, startPoint y: 182, endPoint x: 654, endPoint y: 179, distance: 179.7
click at [654, 179] on div "O'BRIENS PLUMBING & BATHROOMWARE ROTORUA [STREET_ADDRESS]" at bounding box center [638, 206] width 330 height 75
drag, startPoint x: 480, startPoint y: 194, endPoint x: 546, endPoint y: 213, distance: 68.1
click at [546, 213] on address "O'BRIENS PLUMBING & BATHROOMWARE ROTORUA [STREET_ADDRESS]" at bounding box center [638, 201] width 316 height 50
click at [478, 189] on div "O'BRIENS PLUMBING & BATHROOMWARE ROTORUA [STREET_ADDRESS]" at bounding box center [638, 206] width 330 height 75
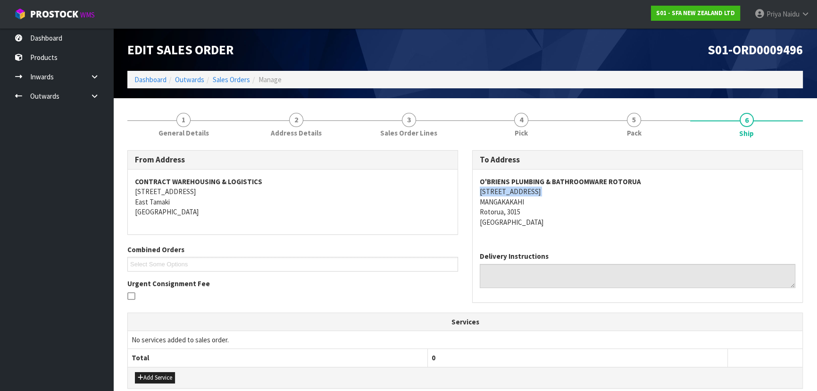
drag, startPoint x: 478, startPoint y: 189, endPoint x: 538, endPoint y: 193, distance: 60.1
click at [538, 193] on div "O'BRIENS PLUMBING & BATHROOMWARE ROTORUA [STREET_ADDRESS]" at bounding box center [638, 206] width 330 height 75
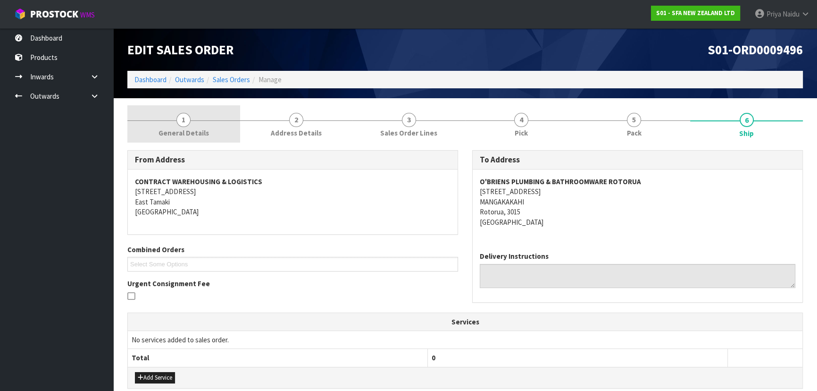
click at [172, 130] on span "General Details" at bounding box center [183, 133] width 50 height 10
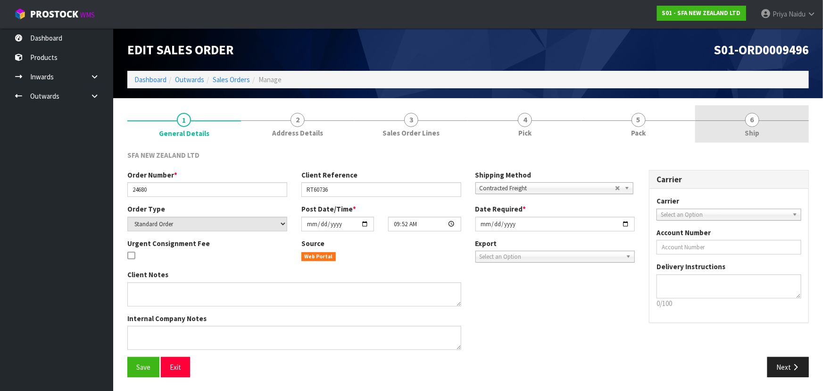
click at [717, 124] on link "6 Ship" at bounding box center [752, 123] width 114 height 37
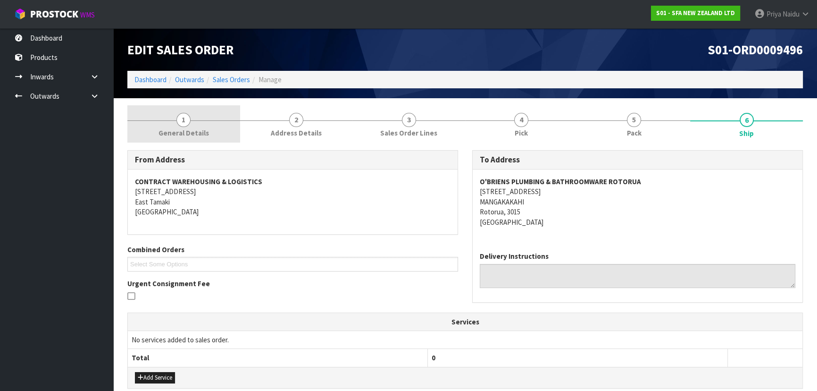
click at [182, 122] on span "1" at bounding box center [183, 120] width 14 height 14
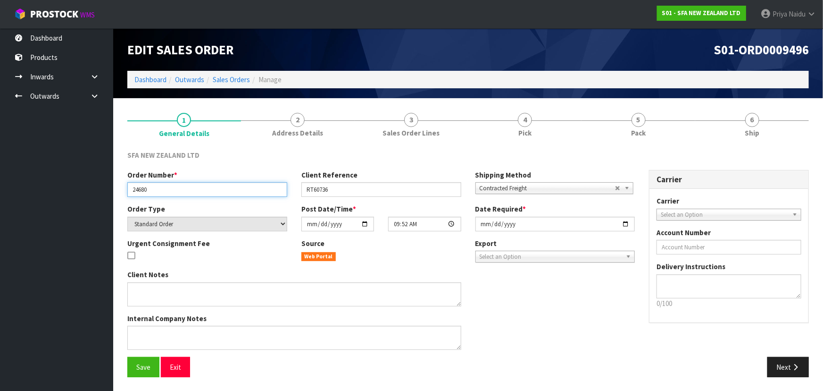
drag, startPoint x: 132, startPoint y: 189, endPoint x: 155, endPoint y: 186, distance: 22.9
click at [155, 186] on input "24680" at bounding box center [207, 189] width 160 height 15
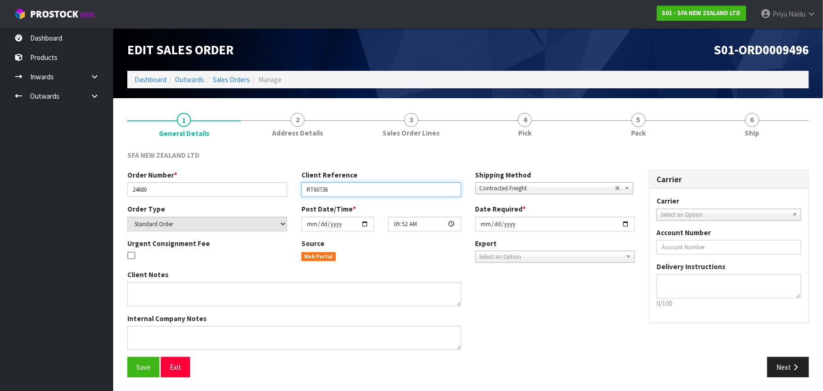
drag, startPoint x: 306, startPoint y: 191, endPoint x: 350, endPoint y: 190, distance: 44.4
click at [350, 190] on input "RT60736" at bounding box center [381, 189] width 160 height 15
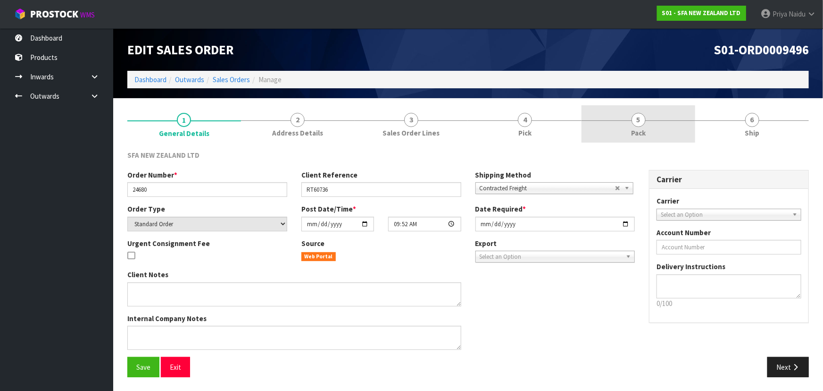
click at [612, 115] on link "5 Pack" at bounding box center [639, 123] width 114 height 37
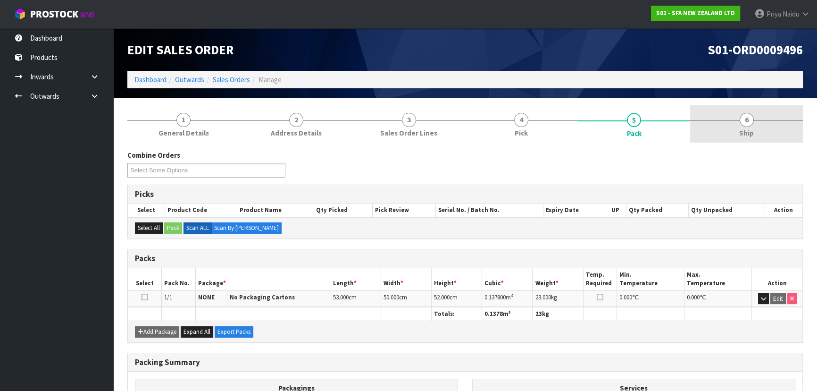
click at [743, 133] on span "Ship" at bounding box center [746, 133] width 15 height 10
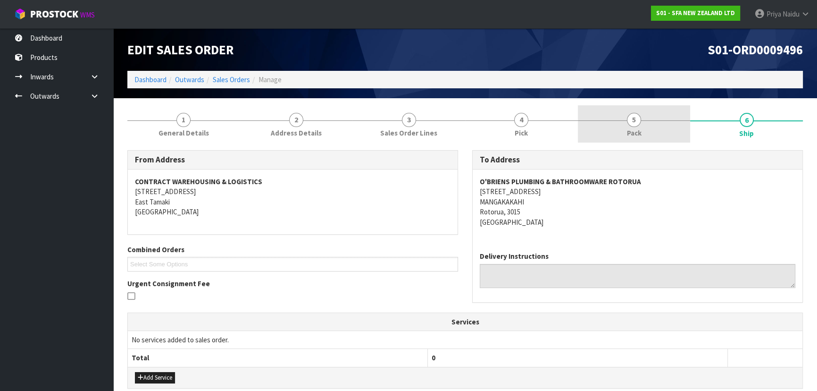
drag, startPoint x: 650, startPoint y: 124, endPoint x: 635, endPoint y: 130, distance: 15.4
click at [649, 124] on link "5 Pack" at bounding box center [634, 123] width 113 height 37
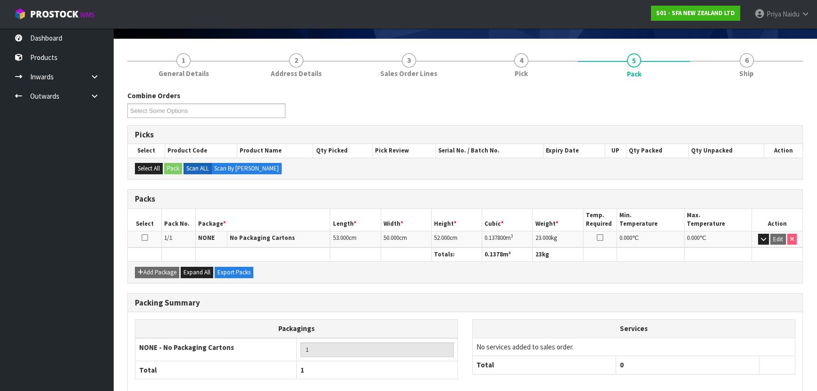
scroll to position [85, 0]
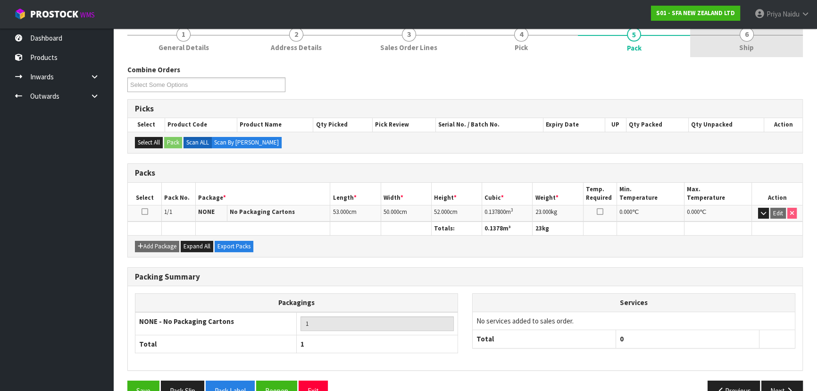
click at [755, 38] on link "6 Ship" at bounding box center [746, 38] width 113 height 37
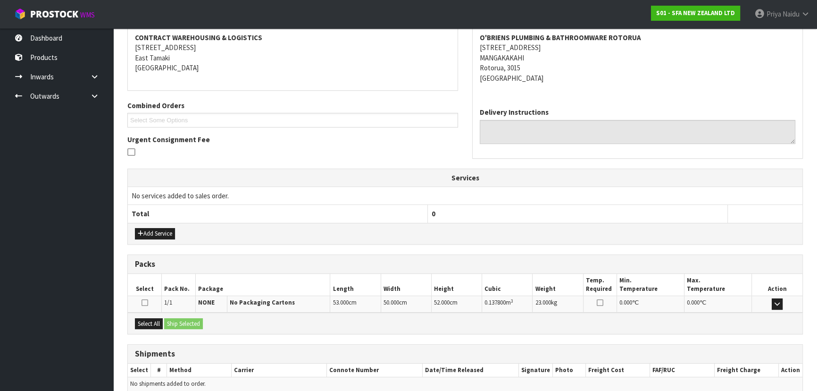
scroll to position [187, 0]
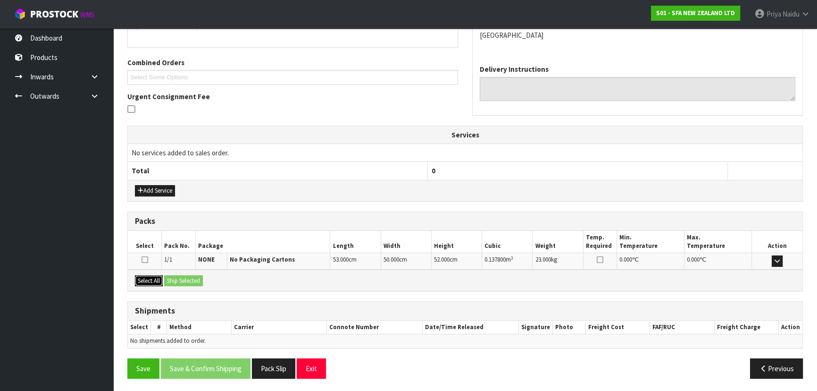
click at [158, 277] on button "Select All" at bounding box center [149, 280] width 28 height 11
drag, startPoint x: 170, startPoint y: 278, endPoint x: 182, endPoint y: 289, distance: 16.7
click at [170, 278] on button "Ship Selected" at bounding box center [183, 280] width 39 height 11
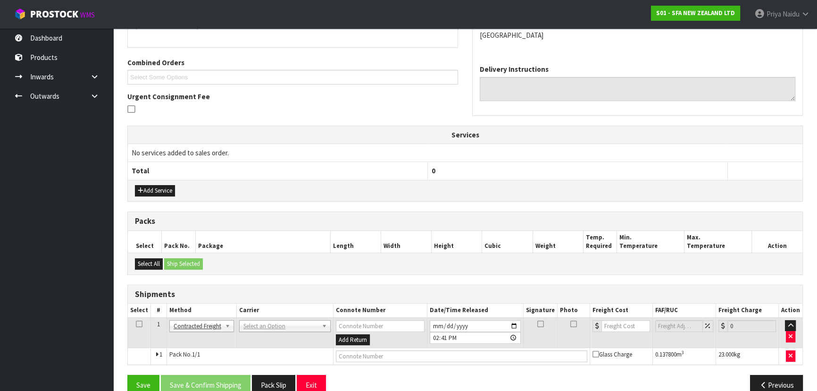
scroll to position [203, 0]
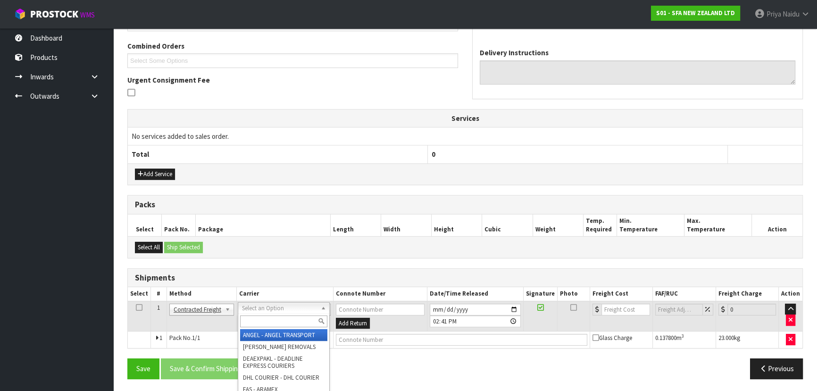
click at [254, 321] on input "text" at bounding box center [283, 321] width 87 height 12
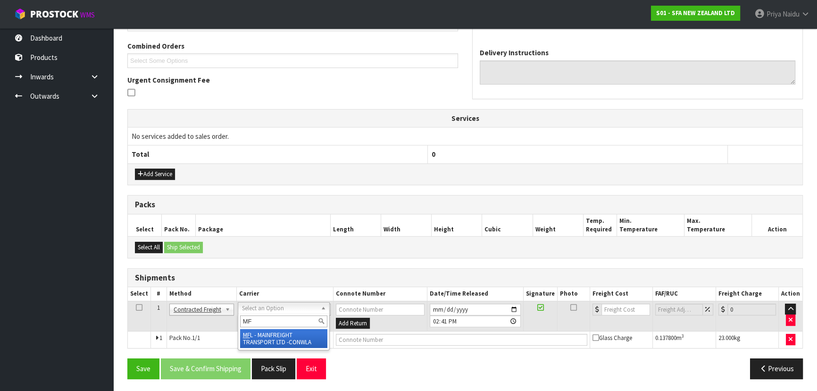
type input "MF"
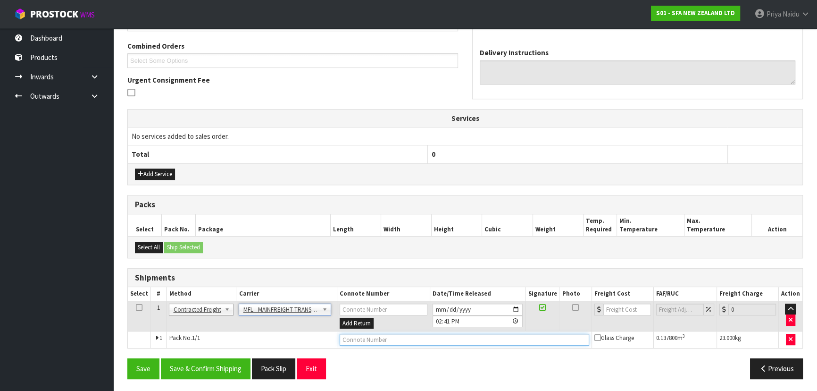
click at [354, 339] on input "text" at bounding box center [465, 339] width 250 height 12
paste input "FWM59017327"
type input "FWM59017327"
click at [616, 300] on td at bounding box center [623, 315] width 62 height 31
click at [616, 313] on input "number" at bounding box center [627, 309] width 48 height 12
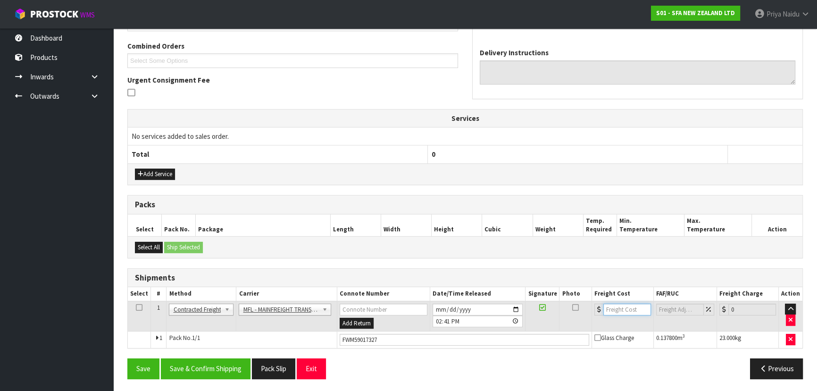
click at [617, 311] on input "number" at bounding box center [627, 309] width 48 height 12
type input "46"
click at [206, 360] on button "Save & Confirm Shipping" at bounding box center [206, 368] width 90 height 20
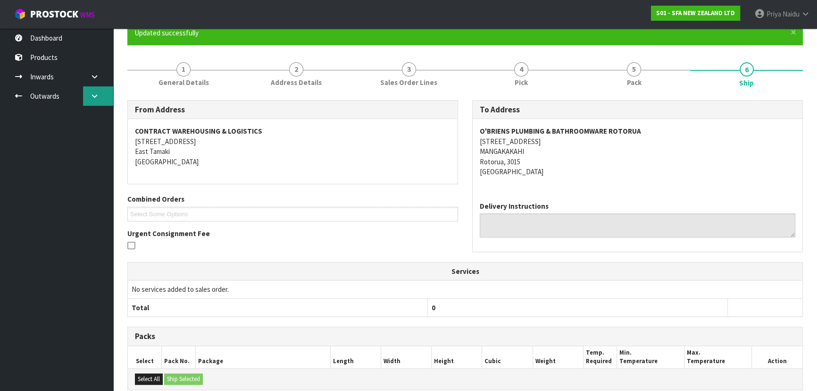
scroll to position [0, 0]
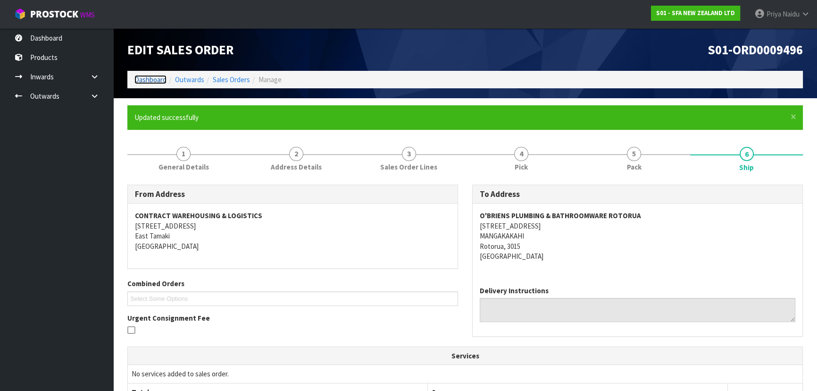
click at [146, 77] on link "Dashboard" at bounding box center [150, 79] width 32 height 9
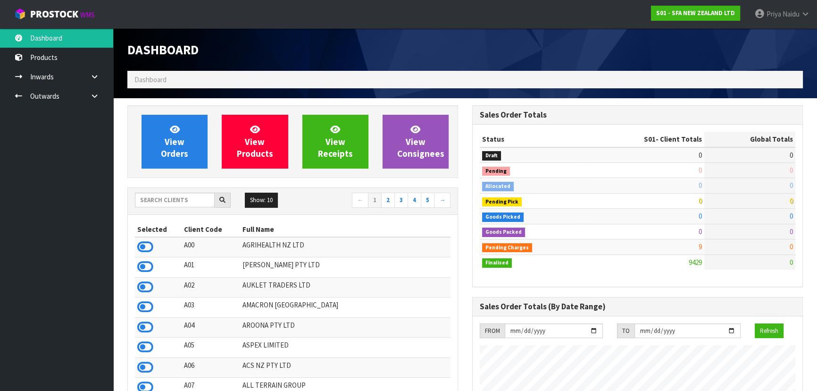
scroll to position [713, 344]
click at [188, 197] on input "text" at bounding box center [175, 199] width 80 height 15
type input "A00"
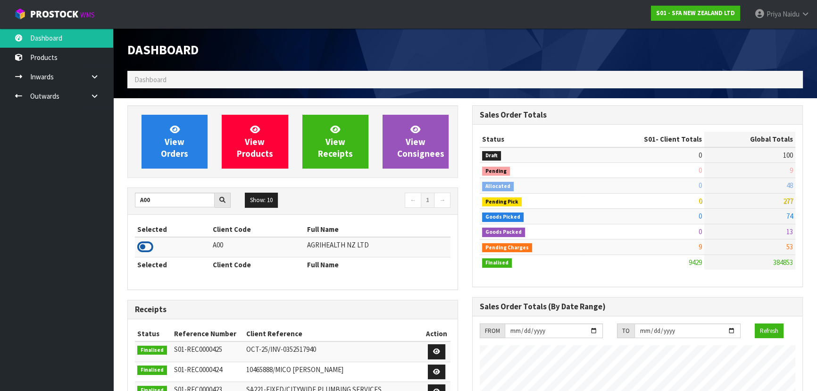
click at [149, 246] on icon at bounding box center [145, 247] width 16 height 14
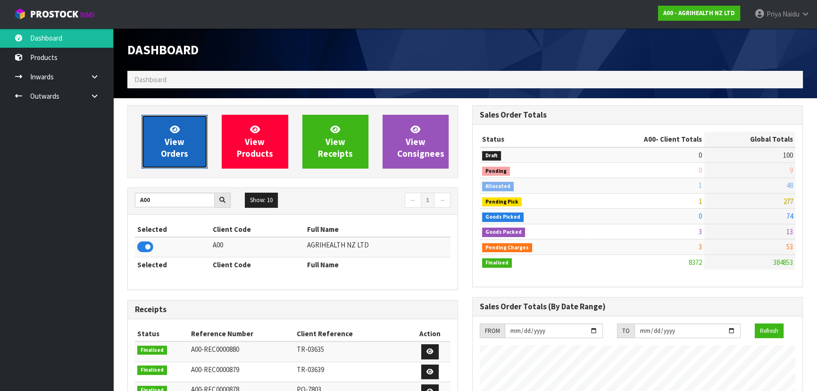
click at [166, 147] on link "View Orders" at bounding box center [175, 142] width 66 height 54
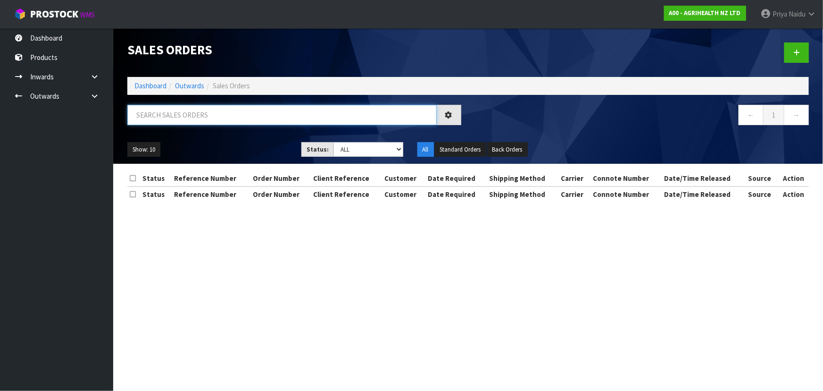
click at [188, 117] on input "text" at bounding box center [281, 115] width 309 height 20
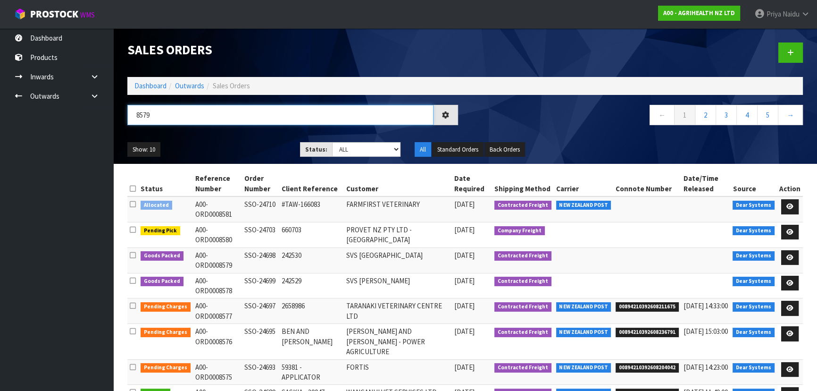
type input "8579"
click at [208, 142] on ul "Show: 10 5 10 25 50" at bounding box center [206, 149] width 158 height 15
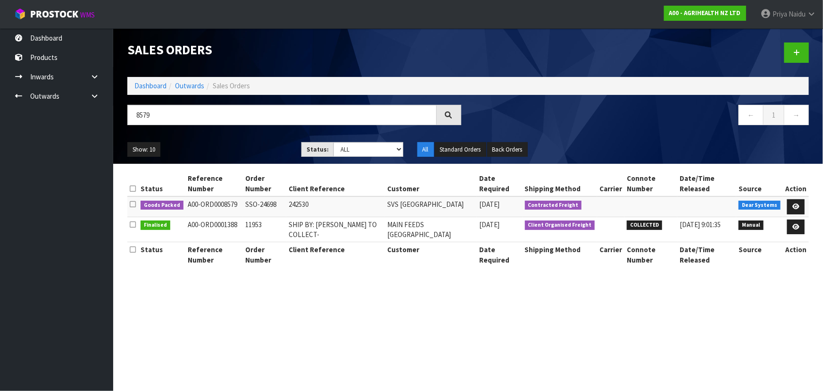
click at [226, 142] on ul "Show: 10 5 10 25 50" at bounding box center [207, 149] width 160 height 15
click at [226, 144] on ul "Show: 10 5 10 25 50" at bounding box center [207, 149] width 160 height 15
click at [225, 144] on ul "Show: 10 5 10 25 50" at bounding box center [207, 149] width 160 height 15
drag, startPoint x: 798, startPoint y: 191, endPoint x: 797, endPoint y: 200, distance: 9.1
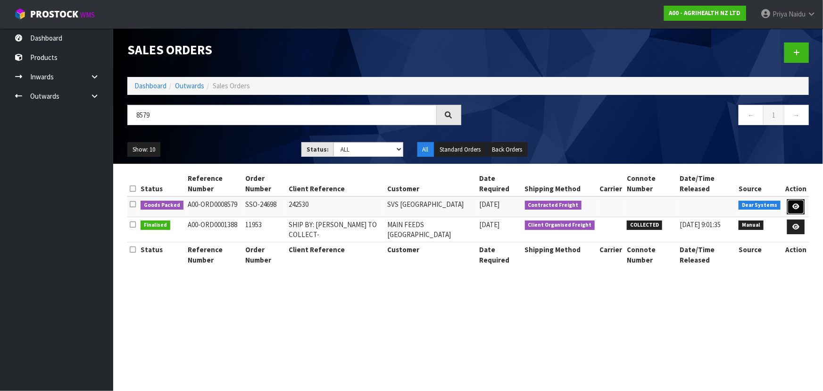
click at [799, 199] on link at bounding box center [795, 206] width 17 height 15
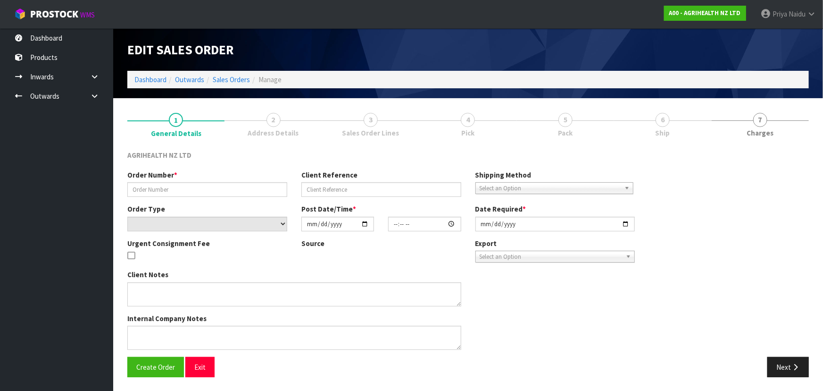
type input "SSO-24698"
type input "242530"
select select "number:0"
type input "[DATE]"
type input "08:26:37.000"
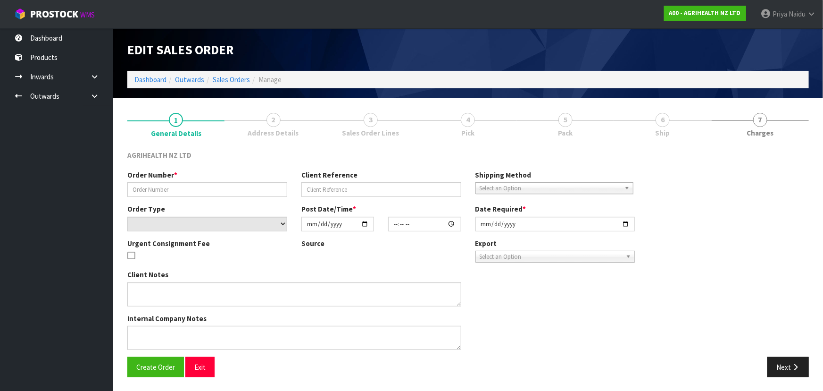
type input "[DATE]"
type textarea "SHIP BY: Freight"
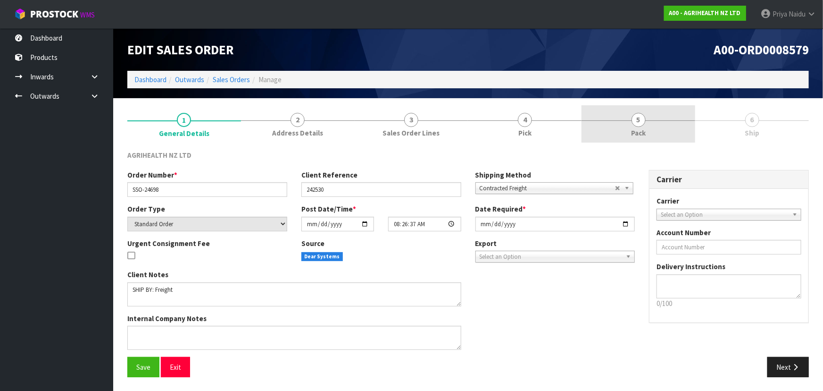
click at [647, 118] on link "5 Pack" at bounding box center [639, 123] width 114 height 37
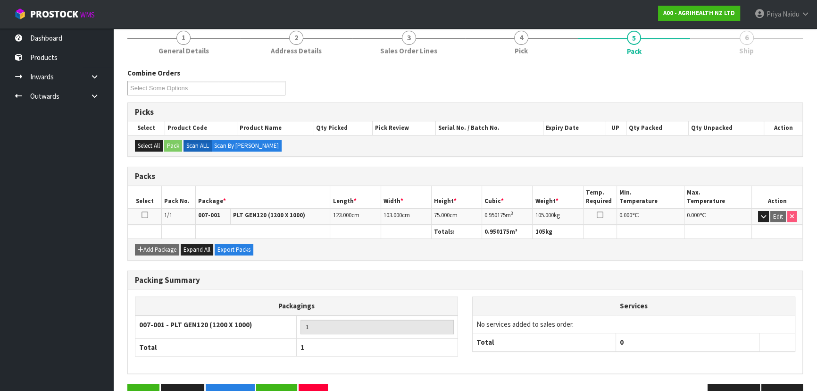
scroll to position [85, 0]
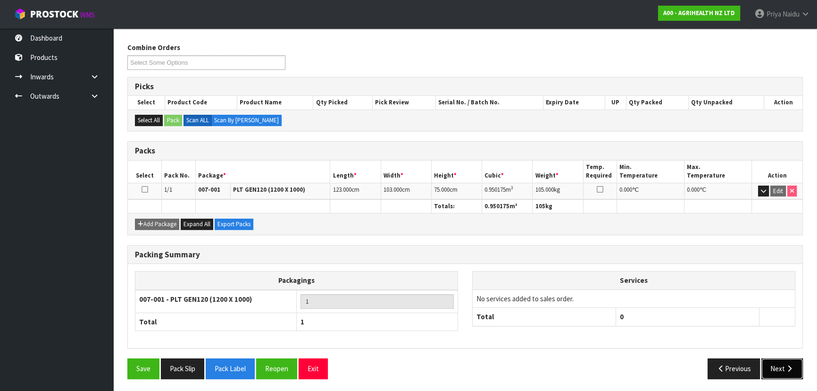
click at [786, 365] on icon "button" at bounding box center [789, 368] width 9 height 7
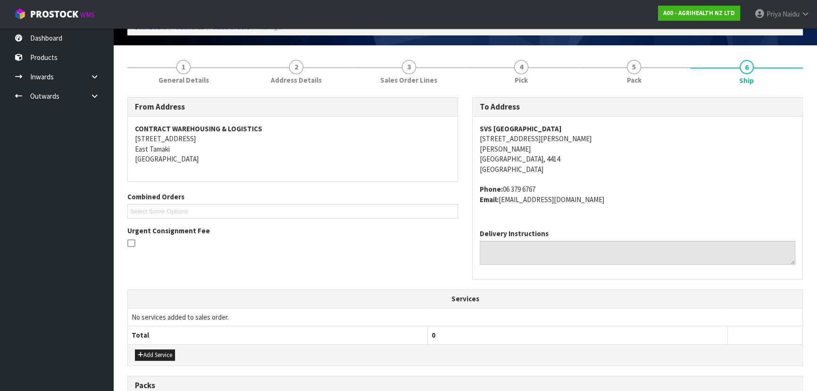
scroll to position [0, 0]
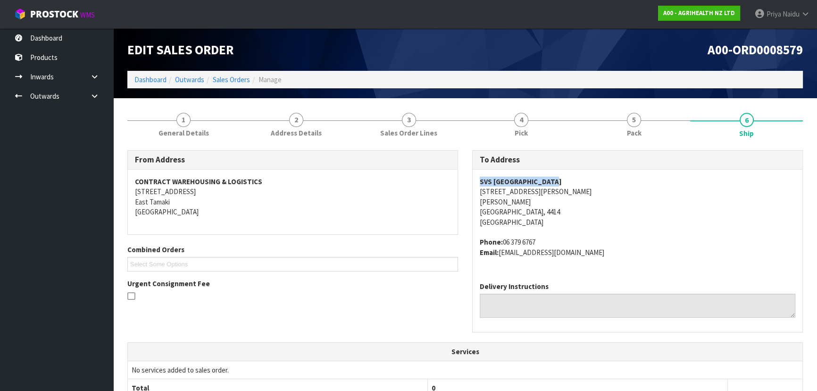
drag, startPoint x: 475, startPoint y: 183, endPoint x: 592, endPoint y: 183, distance: 117.0
click at [592, 183] on div "SVS PALMERSTON NORTH [STREET_ADDRESS][PERSON_NAME][PERSON_NAME] Phone: [PHONE_N…" at bounding box center [638, 221] width 330 height 105
drag, startPoint x: 500, startPoint y: 239, endPoint x: 519, endPoint y: 235, distance: 18.7
click at [539, 234] on span "SVS PALMERSTON NORTH [STREET_ADDRESS][PERSON_NAME][PERSON_NAME] Phone: [PHONE_N…" at bounding box center [638, 216] width 316 height 81
drag, startPoint x: 500, startPoint y: 253, endPoint x: 532, endPoint y: 254, distance: 31.6
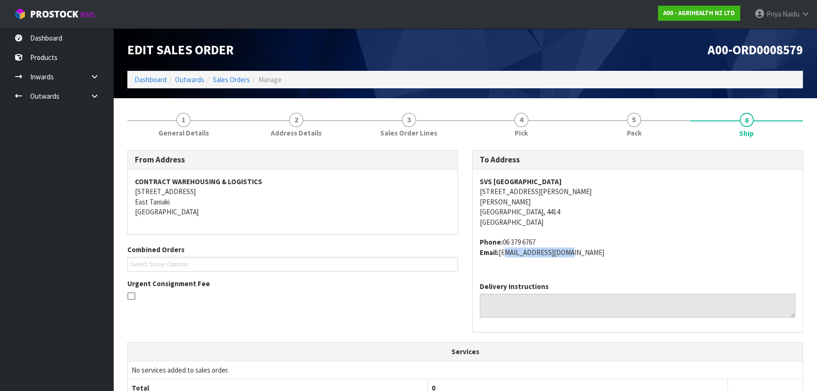
click at [563, 250] on address "Phone: [PHONE_NUMBER] Email: [EMAIL_ADDRESS][DOMAIN_NAME]" at bounding box center [638, 247] width 316 height 20
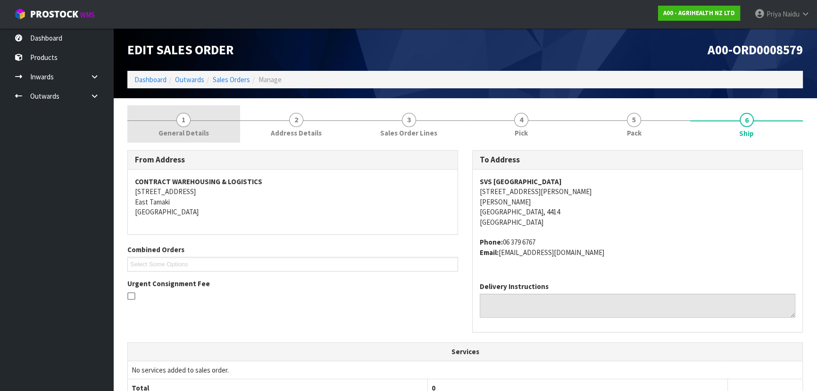
click at [191, 127] on link "1 General Details" at bounding box center [183, 123] width 113 height 37
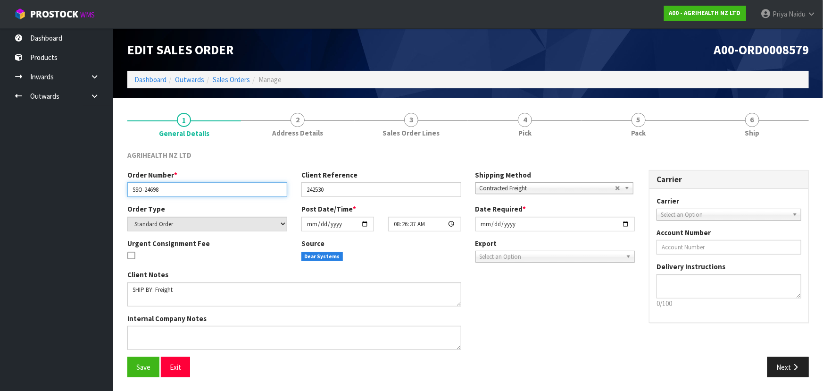
drag, startPoint x: 130, startPoint y: 190, endPoint x: 169, endPoint y: 182, distance: 39.9
click at [169, 182] on input "SSO-24698" at bounding box center [207, 189] width 160 height 15
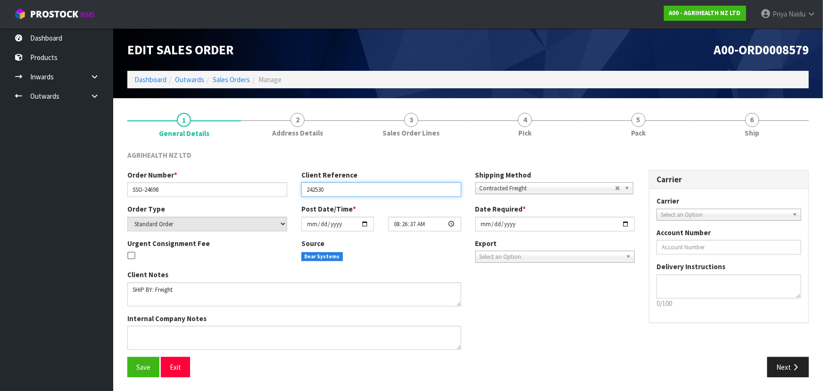
drag, startPoint x: 307, startPoint y: 191, endPoint x: 250, endPoint y: 207, distance: 58.8
click at [341, 186] on input "242530" at bounding box center [381, 189] width 160 height 15
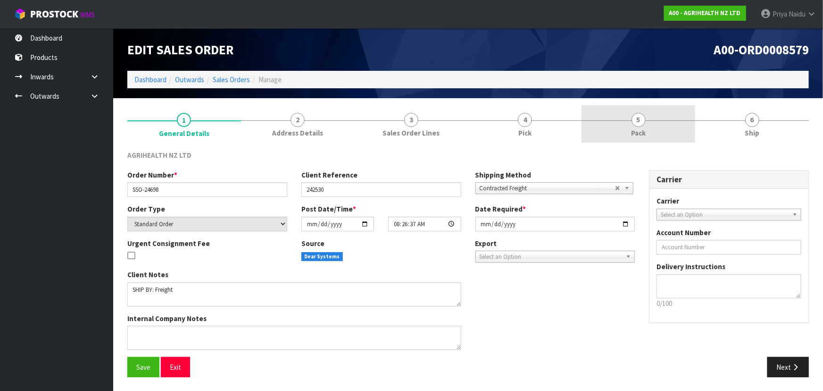
drag, startPoint x: 632, startPoint y: 113, endPoint x: 626, endPoint y: 117, distance: 7.1
click at [632, 113] on link "5 Pack" at bounding box center [639, 123] width 114 height 37
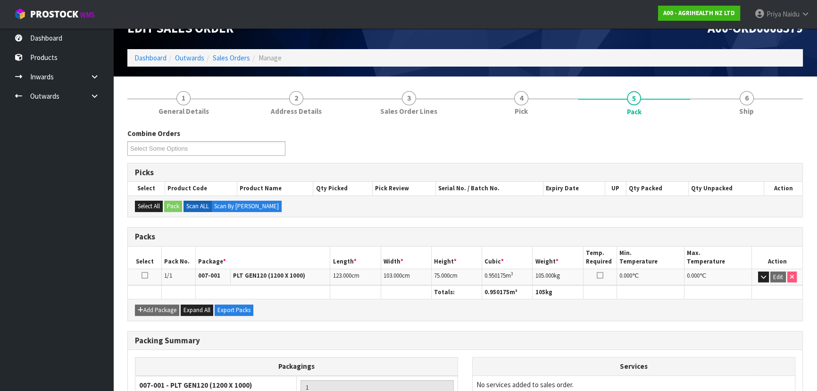
scroll to position [42, 0]
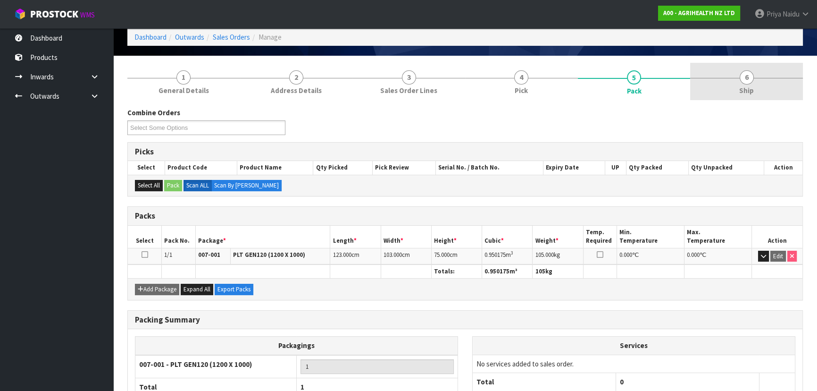
click at [761, 91] on link "6 Ship" at bounding box center [746, 81] width 113 height 37
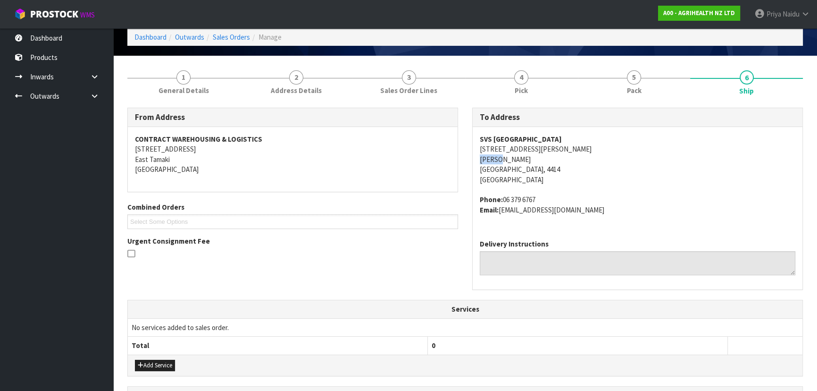
drag, startPoint x: 469, startPoint y: 154, endPoint x: 506, endPoint y: 155, distance: 36.3
click at [506, 155] on div "To Address SVS PALMERSTON NORTH [STREET_ADDRESS][PERSON_NAME][PERSON_NAME] Phon…" at bounding box center [637, 204] width 345 height 192
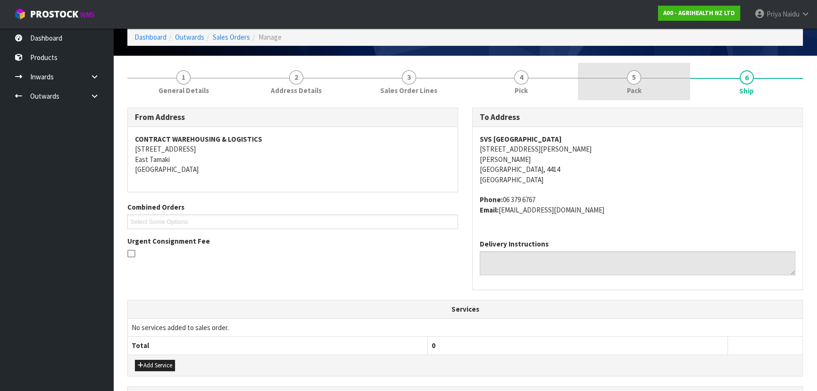
drag, startPoint x: 618, startPoint y: 92, endPoint x: 609, endPoint y: 98, distance: 11.3
click at [618, 92] on link "5 Pack" at bounding box center [634, 81] width 113 height 37
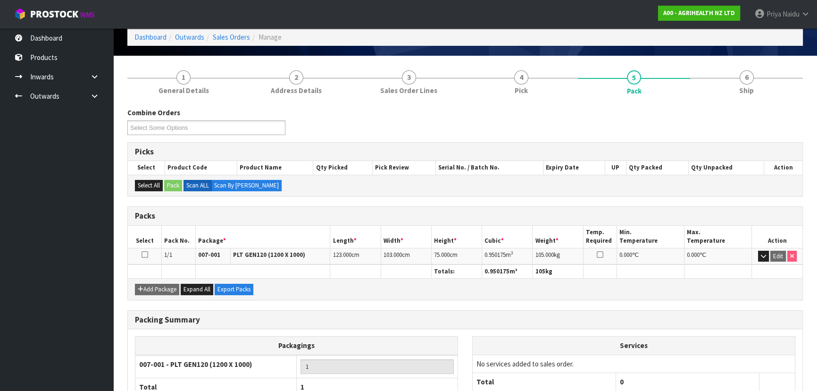
drag, startPoint x: 481, startPoint y: 254, endPoint x: 424, endPoint y: 255, distance: 57.1
click at [485, 255] on tr "1/1 007-001 PLT GEN120 (1200 X 1000) 123.000 cm 103.000 cm 75.000 cm 0.950175 m…" at bounding box center [465, 256] width 675 height 17
click at [740, 83] on link "6 Ship" at bounding box center [746, 81] width 113 height 37
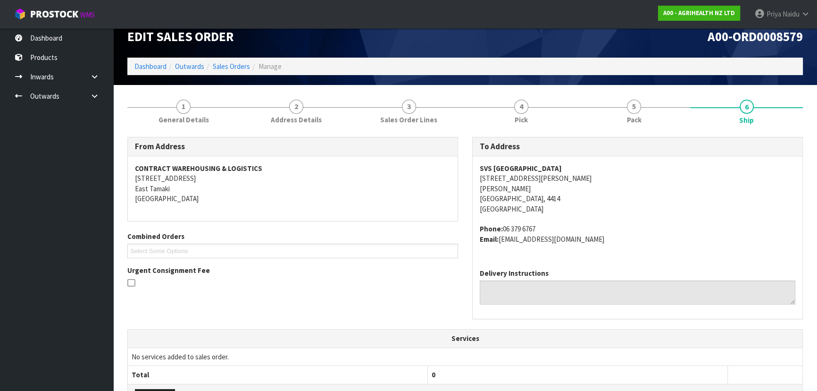
scroll to position [0, 0]
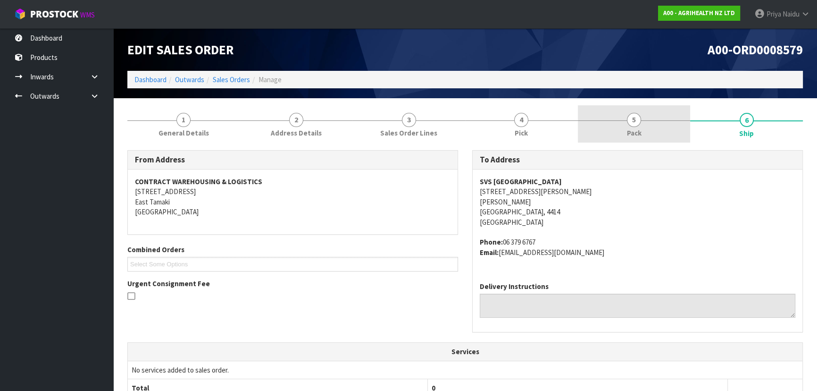
click at [624, 125] on link "5 Pack" at bounding box center [634, 123] width 113 height 37
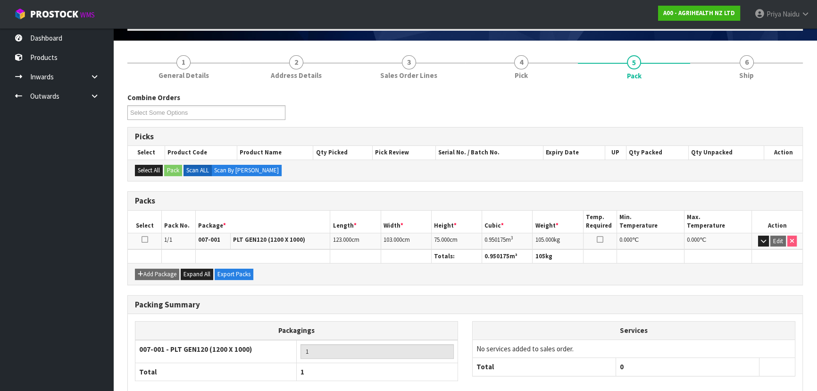
scroll to position [42, 0]
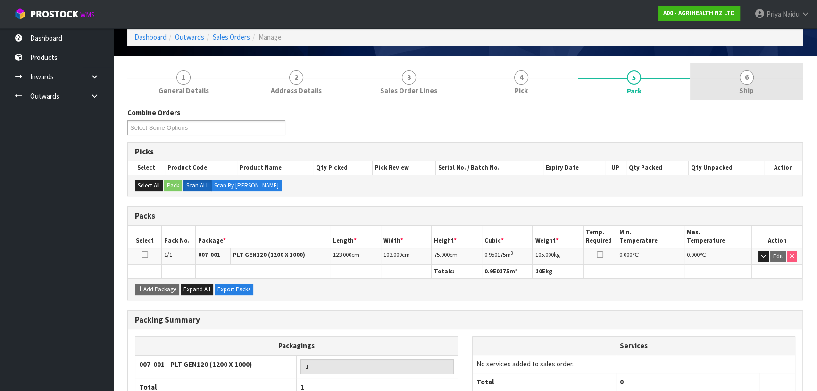
click at [765, 82] on link "6 Ship" at bounding box center [746, 81] width 113 height 37
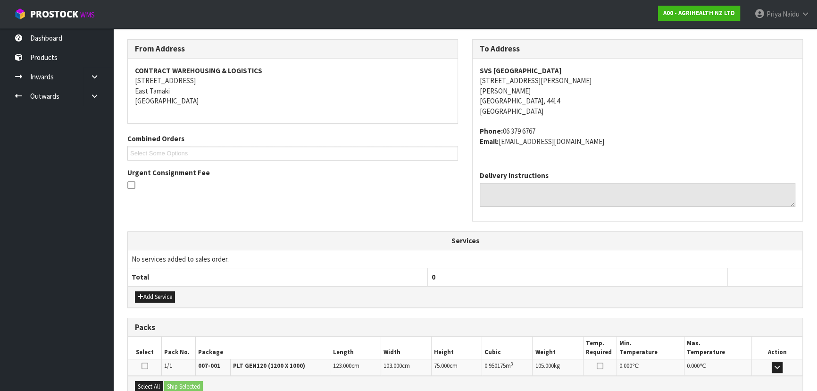
scroll to position [217, 0]
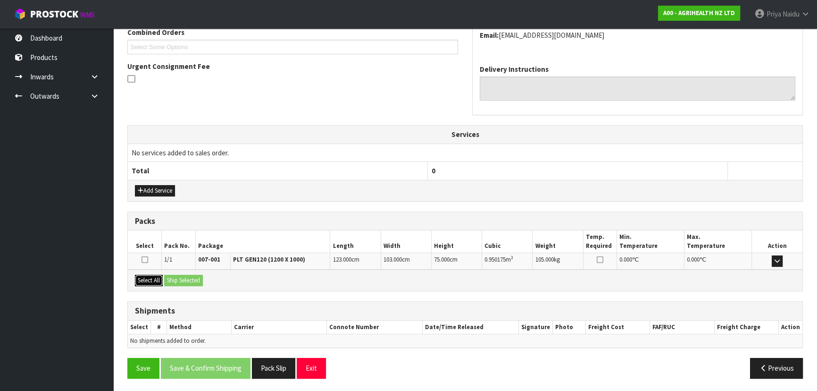
click at [158, 278] on button "Select All" at bounding box center [149, 280] width 28 height 11
drag, startPoint x: 170, startPoint y: 272, endPoint x: 179, endPoint y: 279, distance: 11.7
click at [173, 276] on div "Select All Ship Selected" at bounding box center [465, 279] width 675 height 21
click at [180, 280] on button "Ship Selected" at bounding box center [183, 280] width 39 height 11
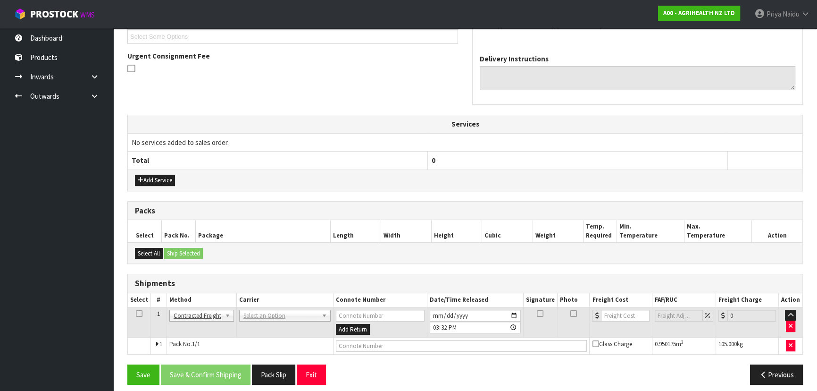
scroll to position [233, 0]
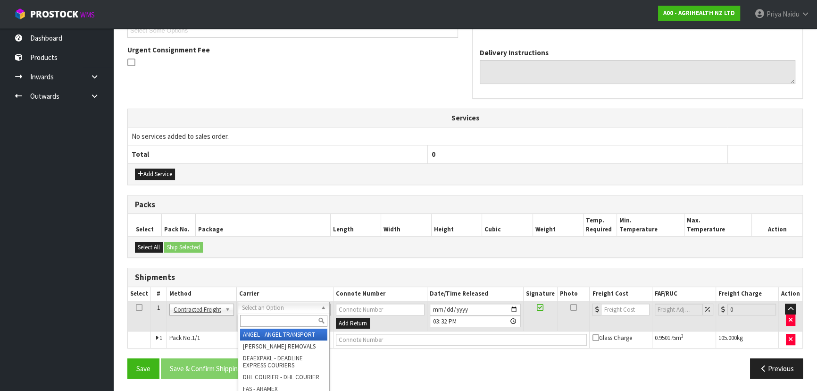
click at [255, 322] on input "text" at bounding box center [283, 321] width 87 height 12
type input "MF"
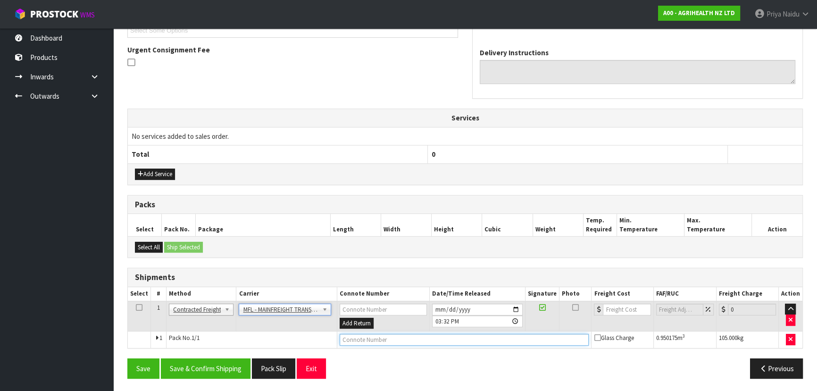
click at [366, 342] on input "text" at bounding box center [465, 339] width 250 height 12
paste input "FWM59018993"
type input "FWM59018993"
click at [625, 310] on input "number" at bounding box center [627, 309] width 48 height 12
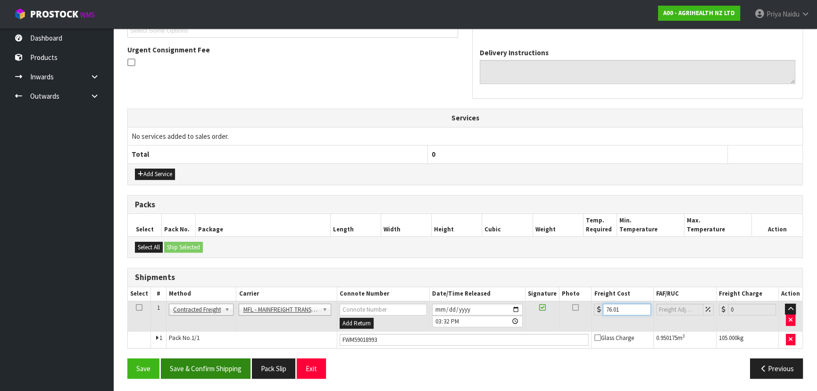
type input "76.01"
click at [219, 362] on button "Save & Confirm Shipping" at bounding box center [206, 368] width 90 height 20
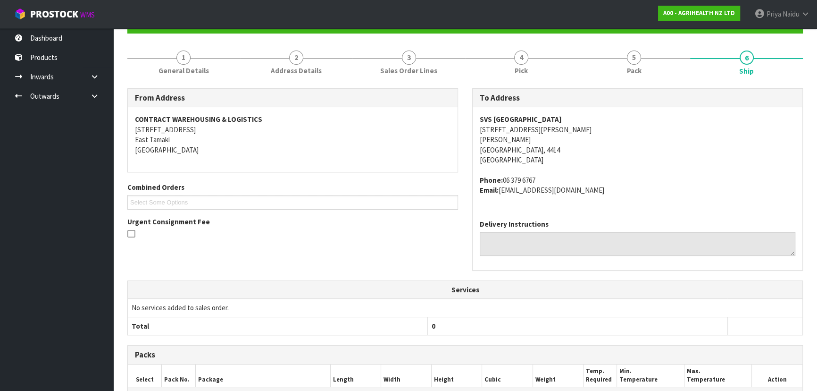
scroll to position [0, 0]
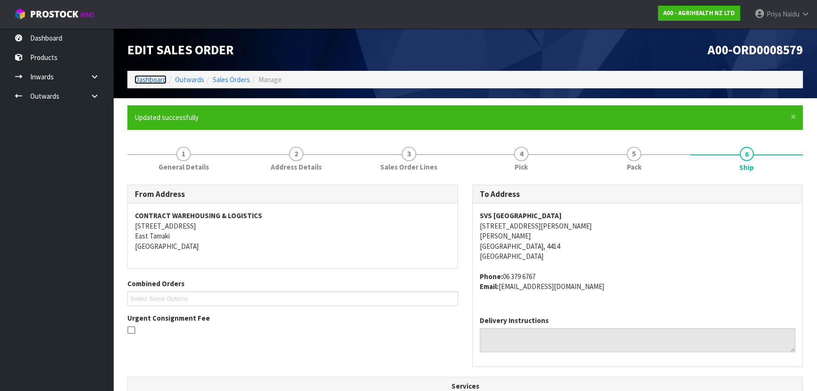
click at [143, 77] on link "Dashboard" at bounding box center [150, 79] width 32 height 9
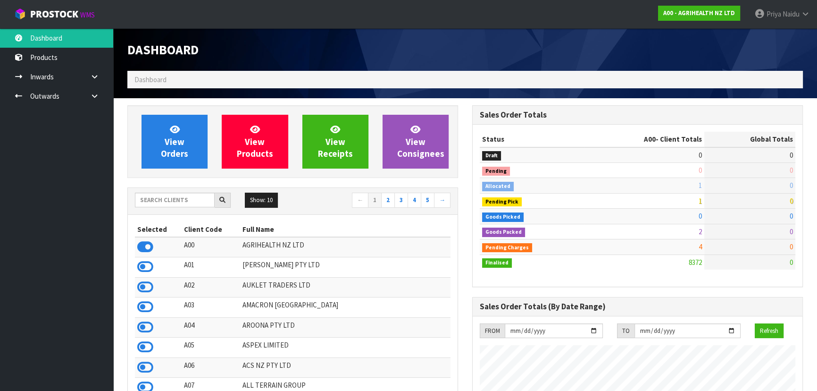
scroll to position [713, 344]
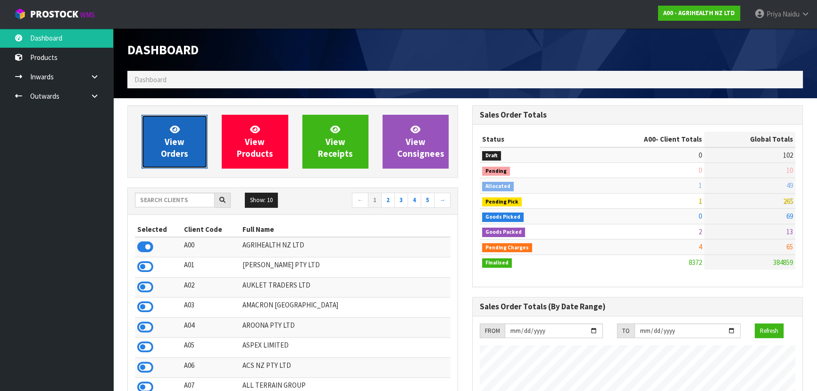
click at [173, 143] on span "View Orders" at bounding box center [174, 141] width 27 height 35
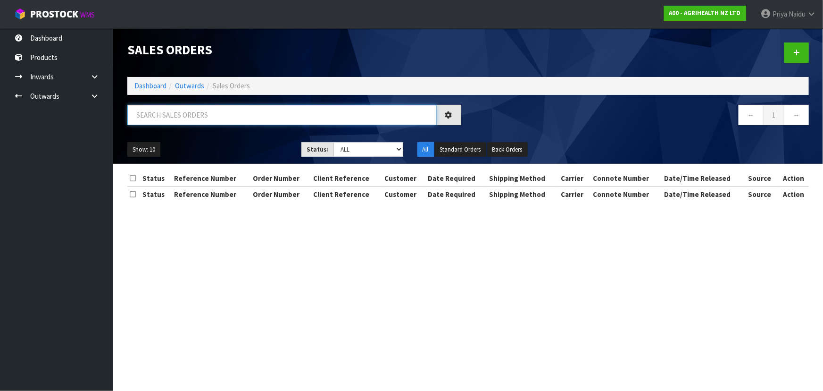
click at [210, 119] on input "text" at bounding box center [281, 115] width 309 height 20
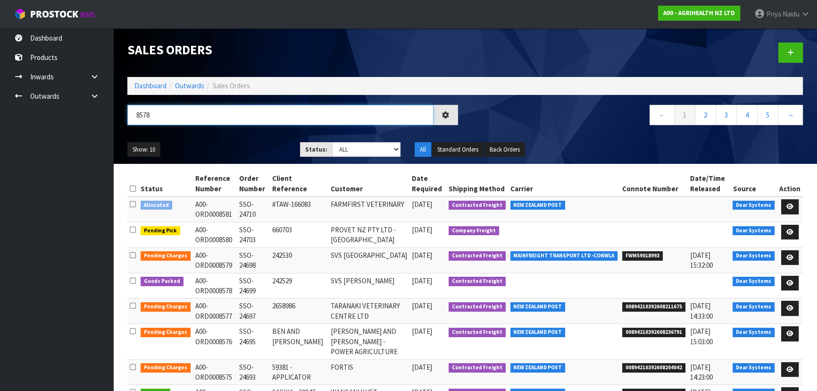
type input "8578"
click at [262, 139] on div "Show: 10 5 10 25 50 Status: Draft Pending Allocated Pending Pick Goods Picked G…" at bounding box center [465, 149] width 690 height 29
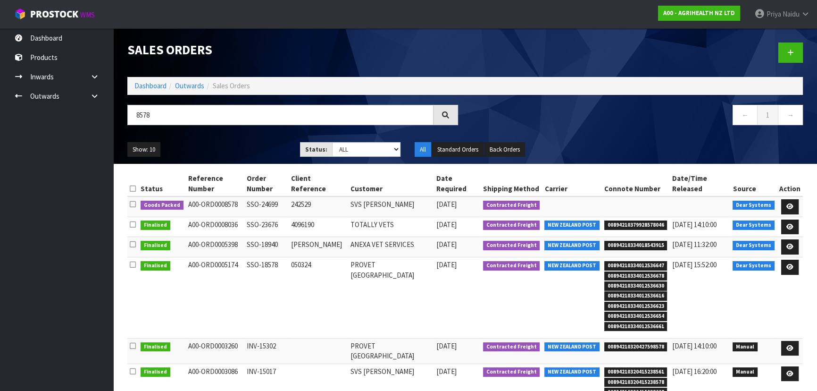
click at [247, 145] on ul "Show: 10 5 10 25 50" at bounding box center [206, 149] width 158 height 15
click at [245, 145] on ul "Show: 10 5 10 25 50" at bounding box center [206, 149] width 158 height 15
click at [243, 144] on ul "Show: 10 5 10 25 50" at bounding box center [206, 149] width 158 height 15
drag, startPoint x: 790, startPoint y: 202, endPoint x: 789, endPoint y: 232, distance: 29.8
click at [790, 203] on icon at bounding box center [789, 206] width 7 height 6
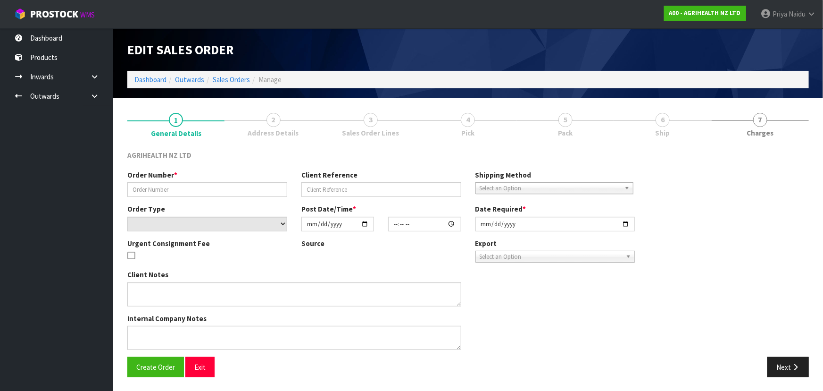
type input "SSO-24699"
type input "242529"
select select "number:0"
type input "[DATE]"
type input "08:26:25.000"
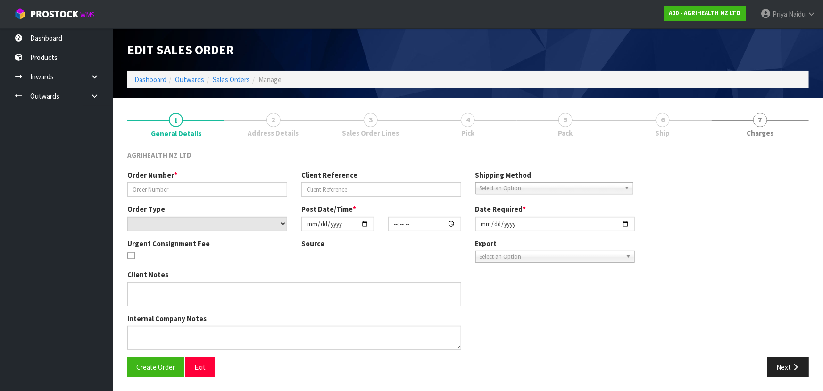
type input "[DATE]"
type textarea "SHIP BY: Freight"
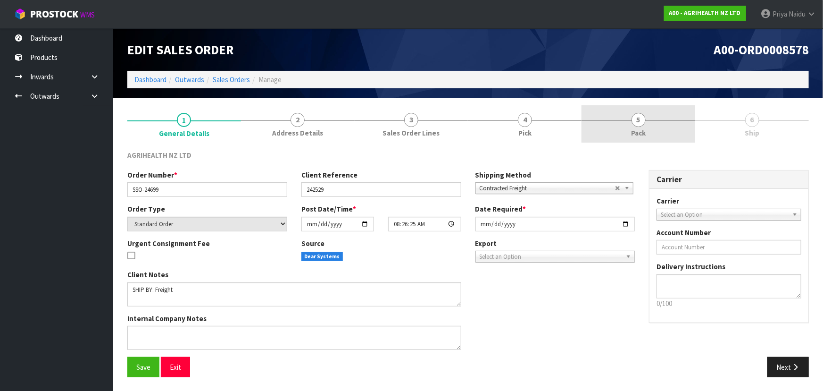
click at [638, 117] on span "5" at bounding box center [639, 120] width 14 height 14
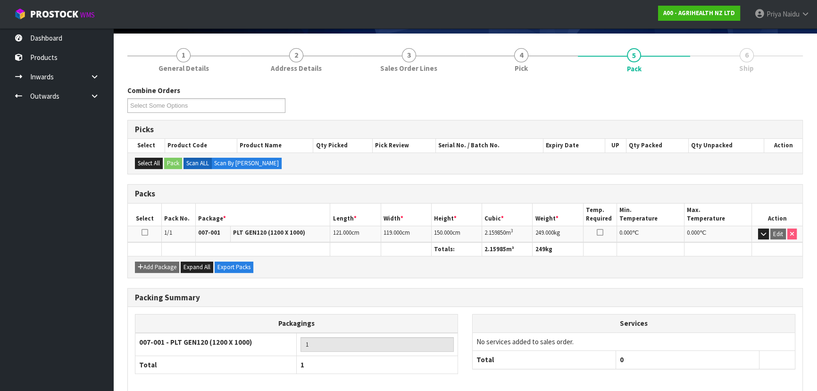
scroll to position [108, 0]
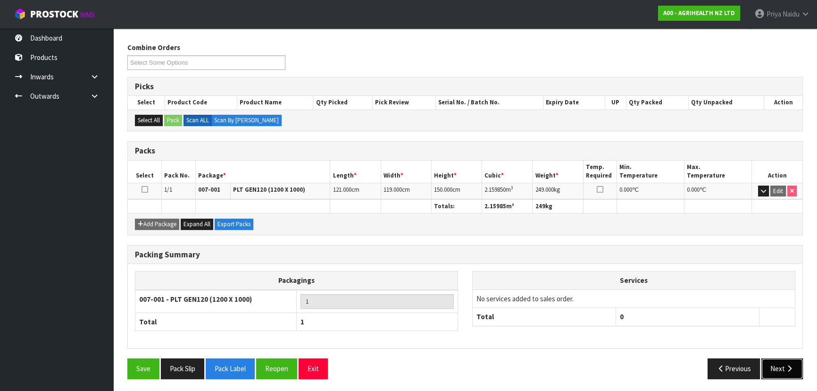
click at [779, 371] on button "Next" at bounding box center [782, 368] width 42 height 20
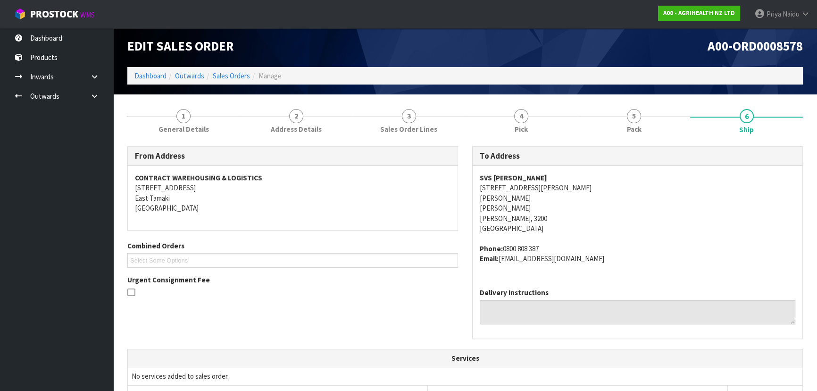
scroll to position [0, 0]
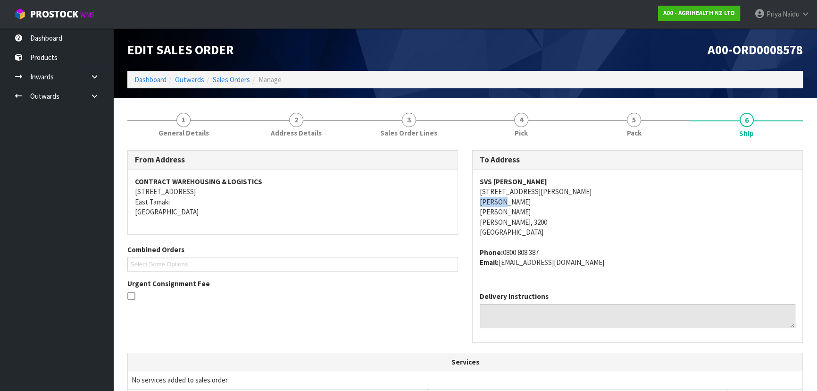
drag, startPoint x: 474, startPoint y: 201, endPoint x: 516, endPoint y: 206, distance: 42.2
click at [519, 202] on div "SVS [PERSON_NAME] [STREET_ADDRESS][PERSON_NAME][PERSON_NAME][PERSON_NAME][PERSO…" at bounding box center [638, 226] width 330 height 115
drag, startPoint x: 475, startPoint y: 183, endPoint x: 368, endPoint y: 182, distance: 107.6
click at [531, 180] on div "SVS [PERSON_NAME] [STREET_ADDRESS][PERSON_NAME][PERSON_NAME][PERSON_NAME][PERSO…" at bounding box center [638, 226] width 330 height 115
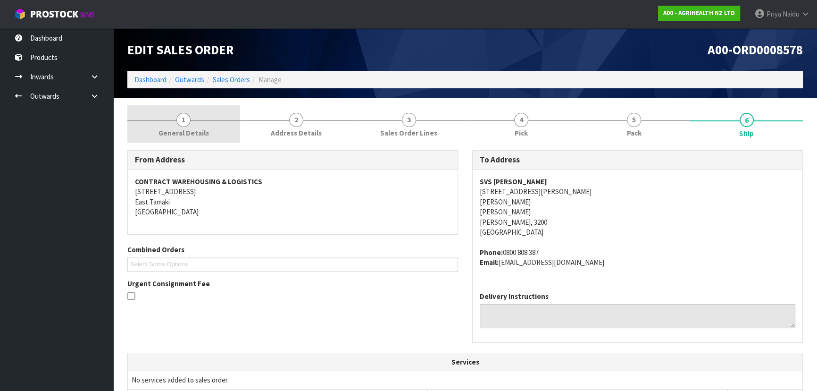
click at [165, 119] on link "1 General Details" at bounding box center [183, 123] width 113 height 37
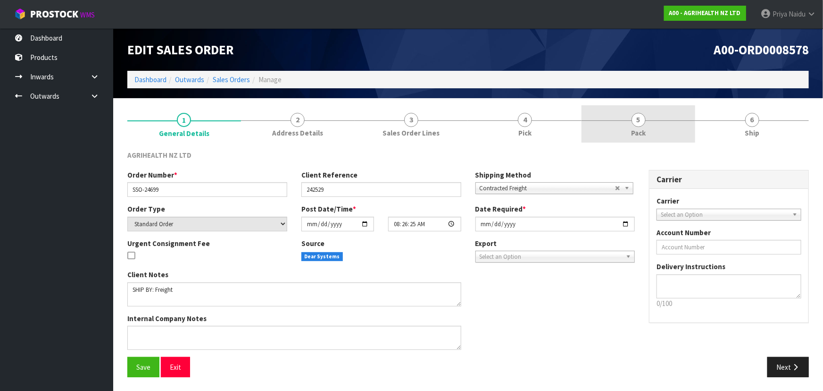
click at [600, 106] on link "5 Pack" at bounding box center [639, 123] width 114 height 37
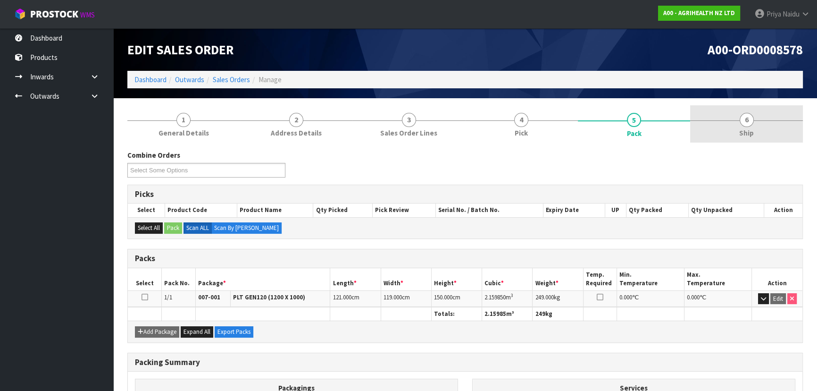
click at [758, 134] on link "6 Ship" at bounding box center [746, 123] width 113 height 37
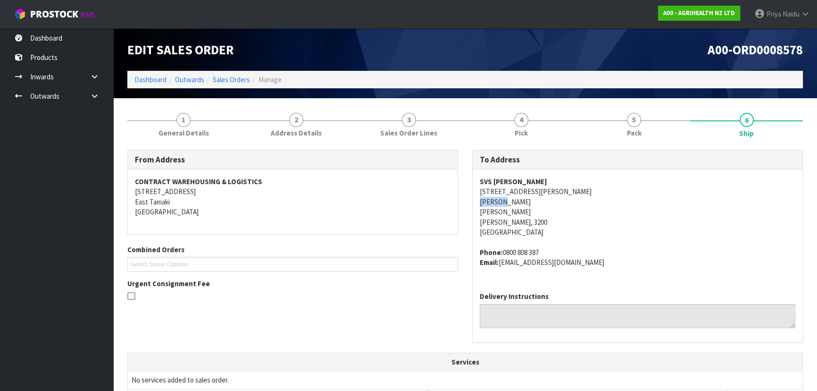
drag, startPoint x: 486, startPoint y: 201, endPoint x: 514, endPoint y: 202, distance: 28.3
click at [514, 202] on div "SVS [PERSON_NAME] [STREET_ADDRESS][PERSON_NAME][PERSON_NAME][PERSON_NAME][PERSO…" at bounding box center [638, 226] width 330 height 115
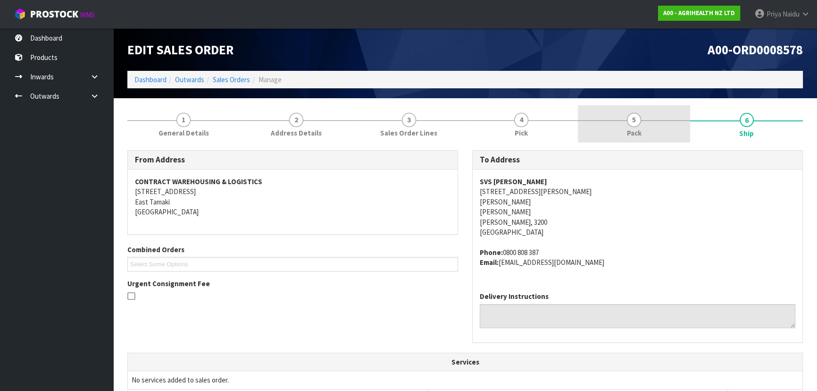
click at [684, 117] on link "5 Pack" at bounding box center [634, 123] width 113 height 37
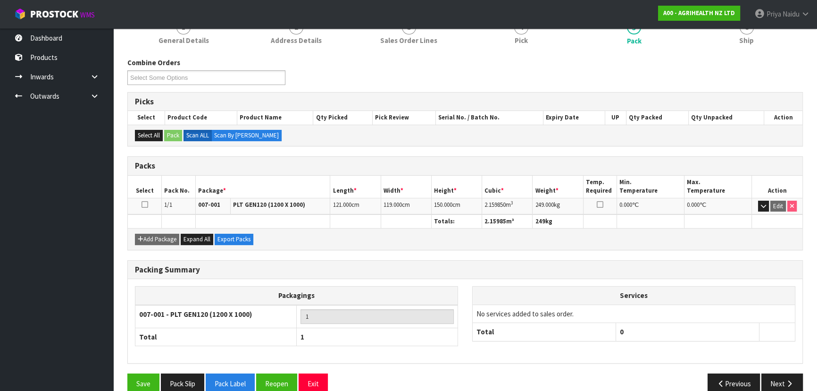
scroll to position [108, 0]
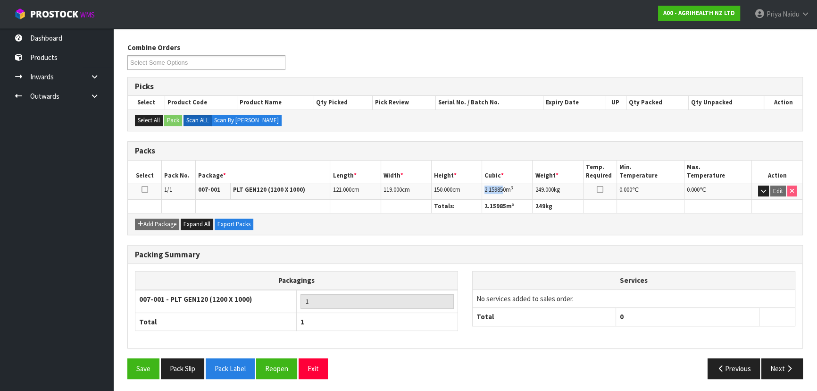
drag, startPoint x: 484, startPoint y: 190, endPoint x: 503, endPoint y: 188, distance: 19.9
click at [503, 188] on td "2.159850 m 3" at bounding box center [507, 191] width 50 height 17
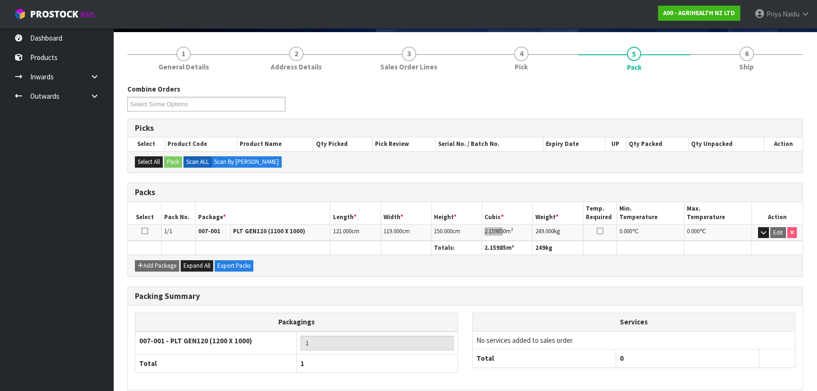
scroll to position [0, 0]
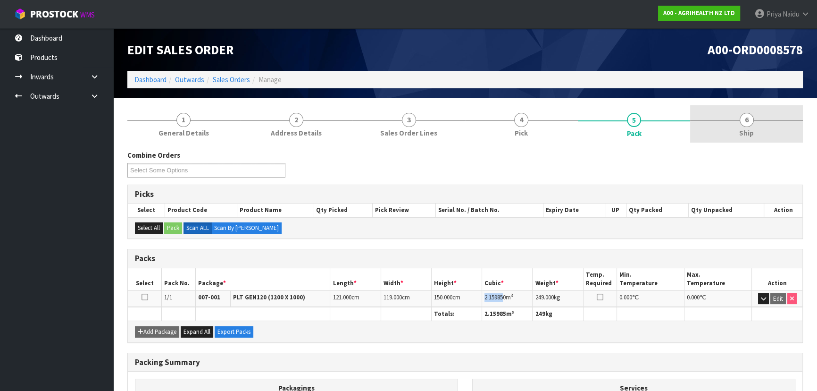
click at [755, 117] on link "6 Ship" at bounding box center [746, 123] width 113 height 37
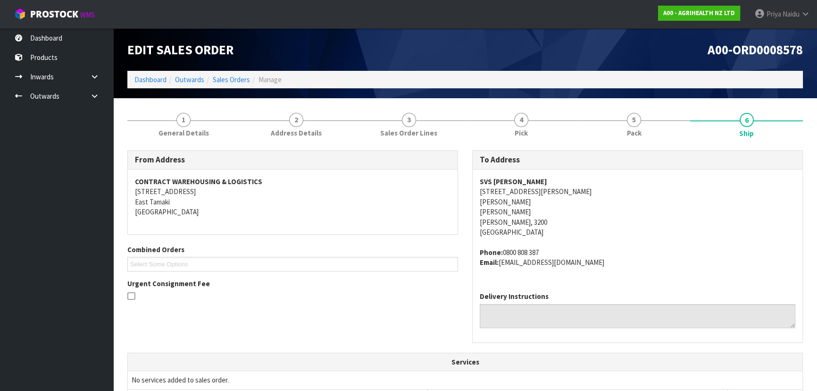
click at [684, 237] on span "SVS [PERSON_NAME] [STREET_ADDRESS][PERSON_NAME][PERSON_NAME][PERSON_NAME][PERSO…" at bounding box center [638, 221] width 316 height 91
click at [158, 84] on li "Dashboard" at bounding box center [150, 80] width 32 height 10
click at [158, 80] on link "Dashboard" at bounding box center [150, 79] width 32 height 9
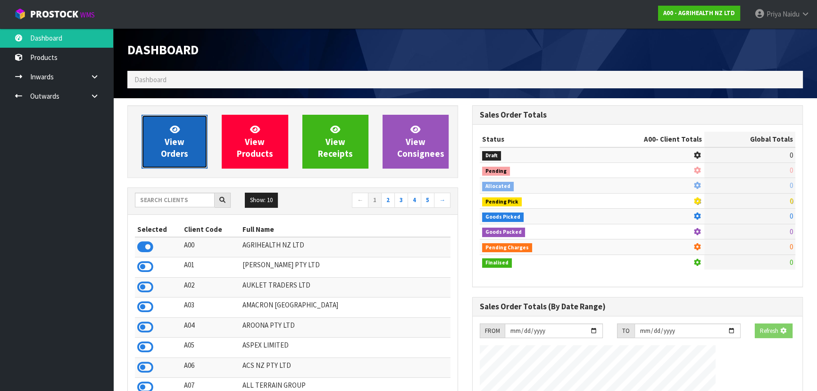
click at [159, 127] on link "View Orders" at bounding box center [175, 142] width 66 height 54
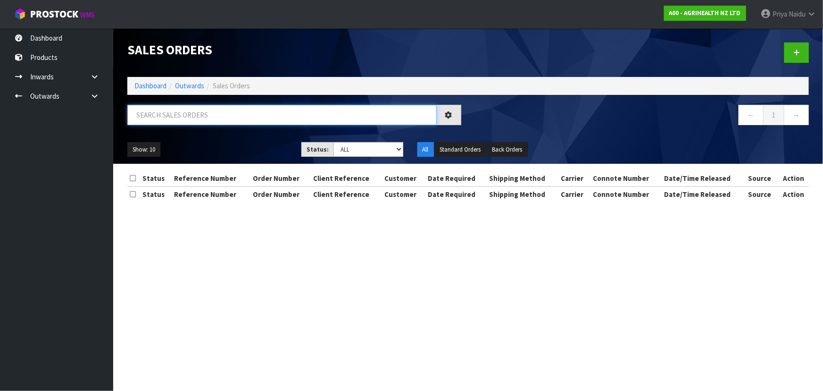
click at [174, 111] on input "text" at bounding box center [281, 115] width 309 height 20
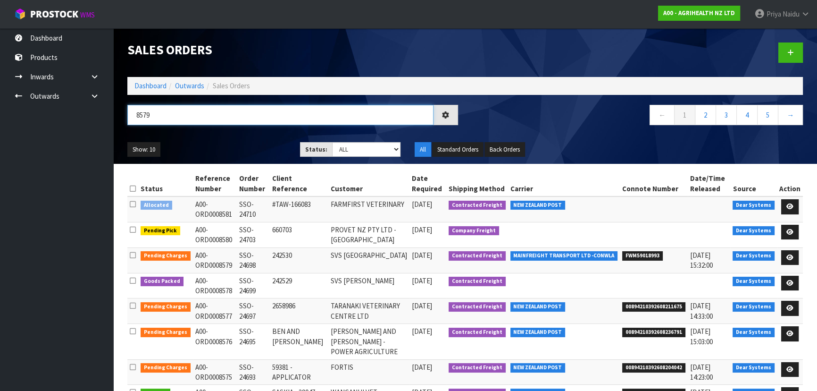
click at [247, 120] on input "8579" at bounding box center [280, 115] width 306 height 20
click at [245, 122] on input "8579" at bounding box center [280, 115] width 306 height 20
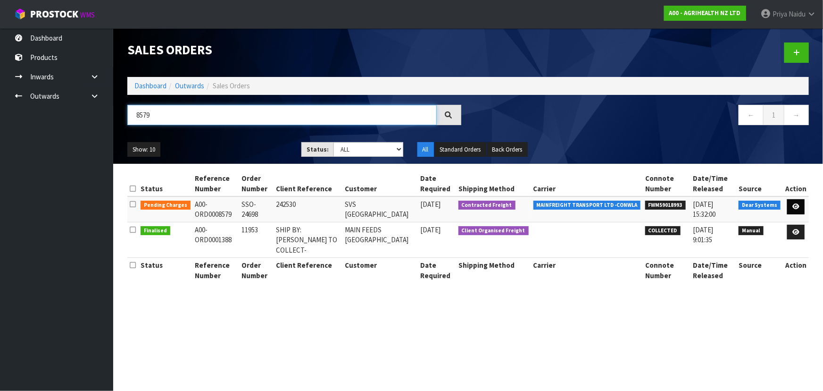
type input "8579"
click at [790, 201] on link at bounding box center [795, 206] width 17 height 15
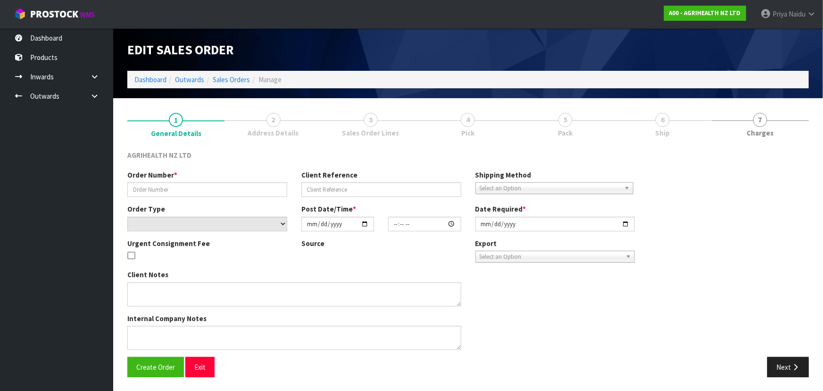
type input "SSO-24698"
type input "242530"
select select "number:0"
type input "[DATE]"
type input "08:26:37.000"
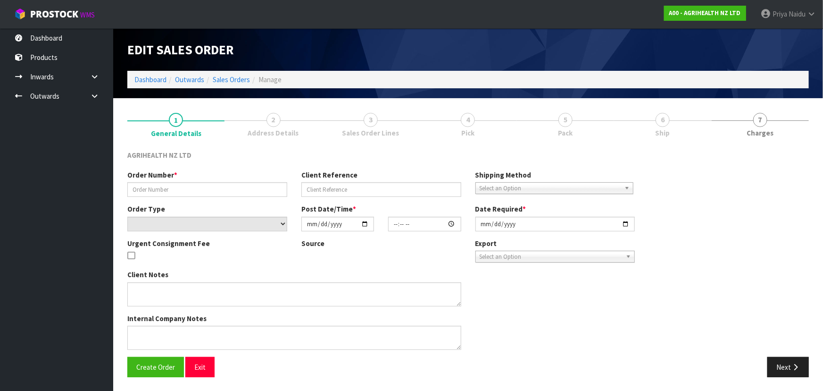
type input "[DATE]"
type textarea "SHIP BY: Freight"
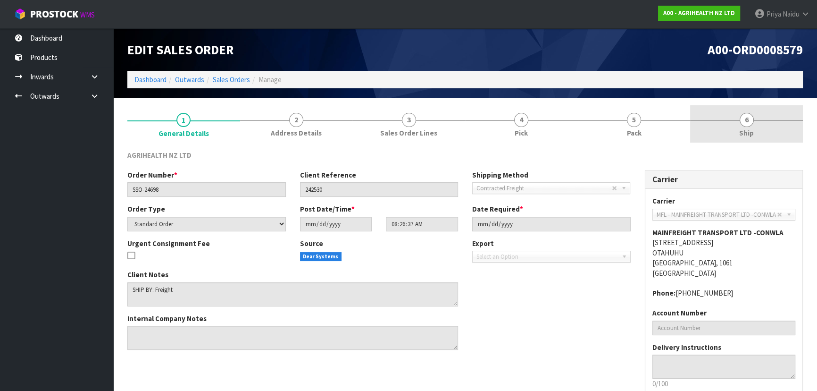
click at [761, 127] on link "6 Ship" at bounding box center [746, 123] width 113 height 37
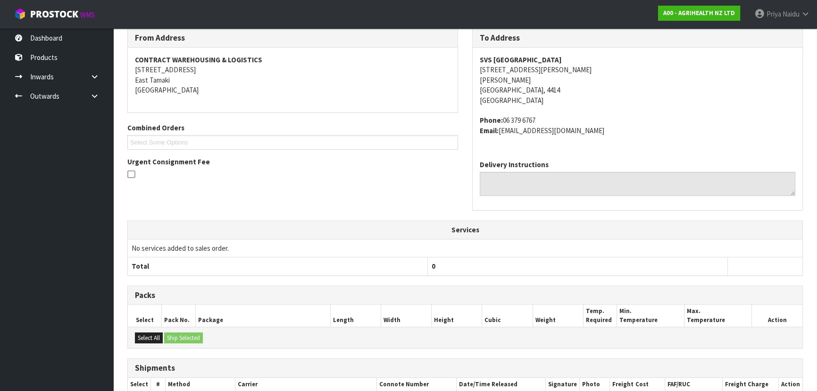
scroll to position [210, 0]
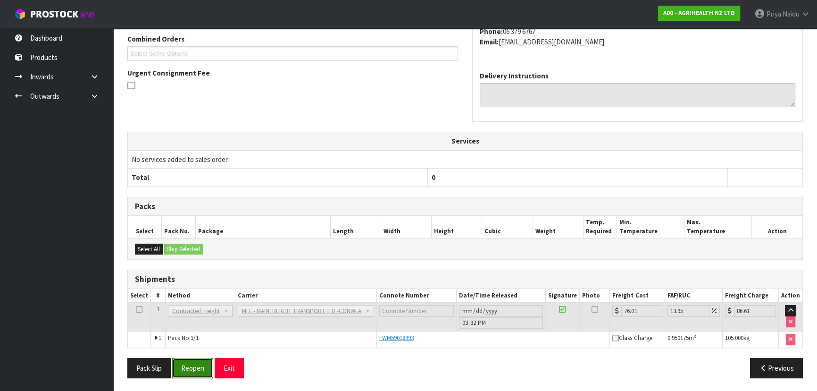
click at [198, 367] on button "Reopen" at bounding box center [192, 368] width 41 height 20
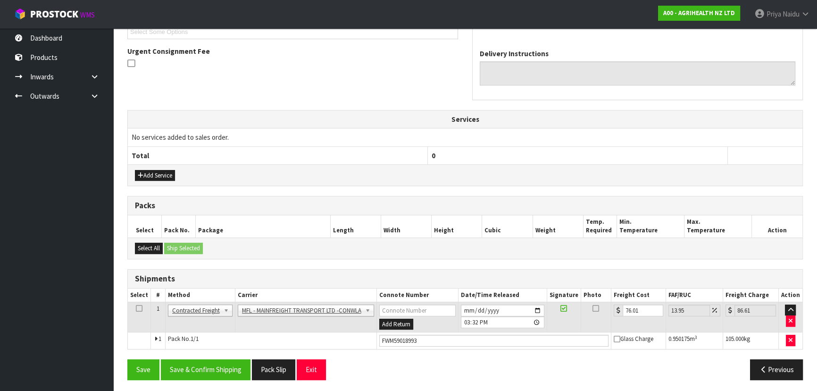
scroll to position [268, 0]
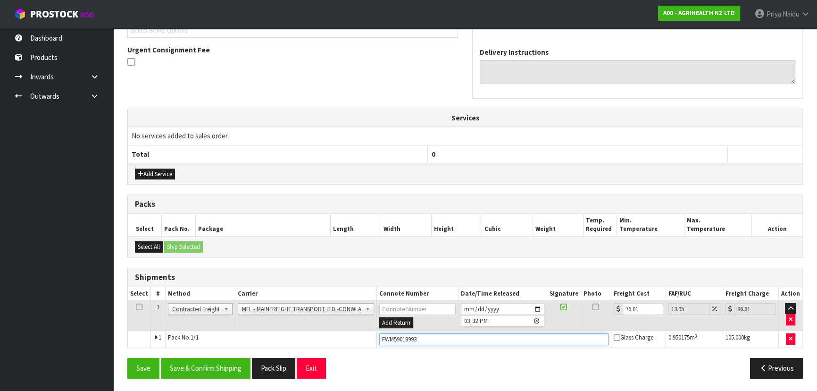
click at [444, 338] on input "FWM59018993" at bounding box center [494, 339] width 230 height 12
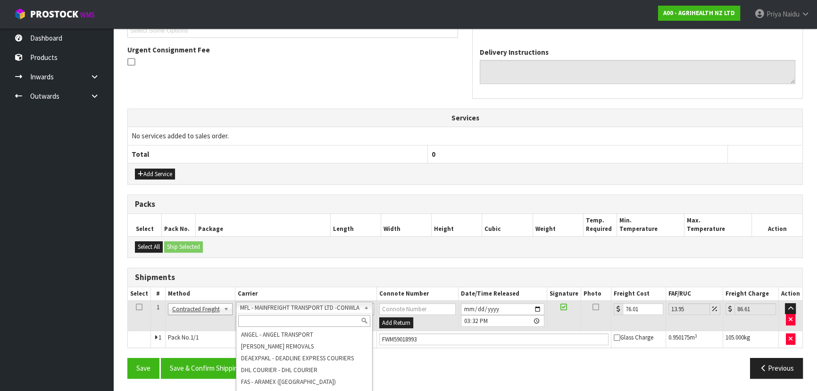
click at [301, 322] on input "text" at bounding box center [304, 321] width 132 height 12
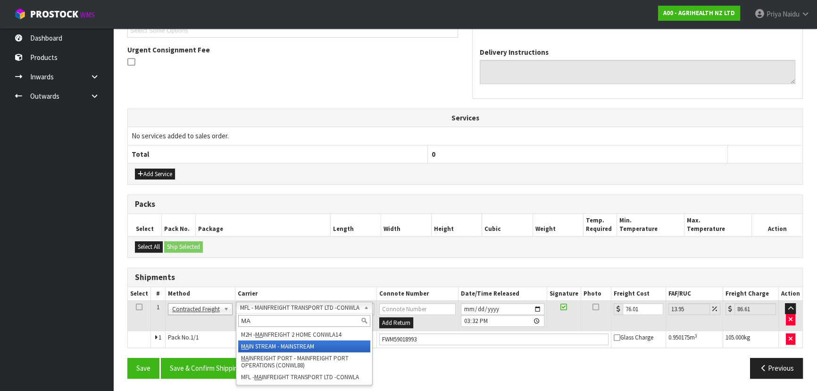
type input "MA"
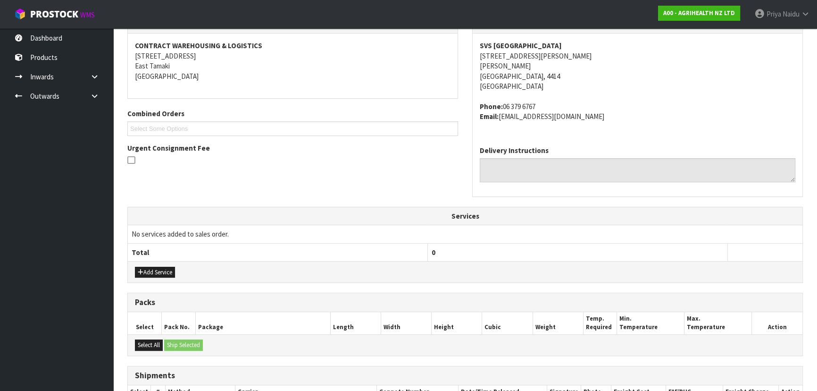
scroll to position [0, 0]
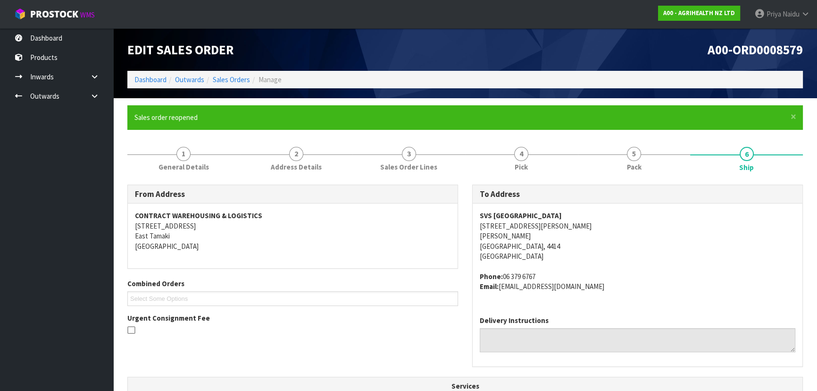
click at [476, 214] on div "SVS PALMERSTON NORTH [STREET_ADDRESS][PERSON_NAME][PERSON_NAME] Phone: [PHONE_N…" at bounding box center [638, 255] width 330 height 105
drag, startPoint x: 474, startPoint y: 225, endPoint x: 608, endPoint y: 247, distance: 135.2
click at [608, 247] on div "SVS PALMERSTON NORTH [STREET_ADDRESS][PERSON_NAME][PERSON_NAME] Phone: [PHONE_N…" at bounding box center [638, 255] width 330 height 105
drag, startPoint x: 477, startPoint y: 215, endPoint x: 576, endPoint y: 212, distance: 98.6
click at [576, 212] on div "SVS PALMERSTON NORTH [STREET_ADDRESS][PERSON_NAME][PERSON_NAME] Phone: [PHONE_N…" at bounding box center [638, 255] width 330 height 105
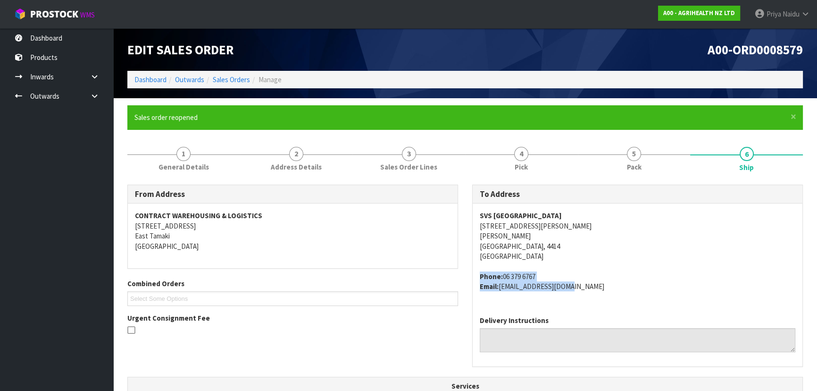
drag, startPoint x: 475, startPoint y: 274, endPoint x: 579, endPoint y: 289, distance: 105.3
click at [579, 289] on div "SVS PALMERSTON NORTH [STREET_ADDRESS][PERSON_NAME][PERSON_NAME] Phone: [PHONE_N…" at bounding box center [638, 255] width 330 height 105
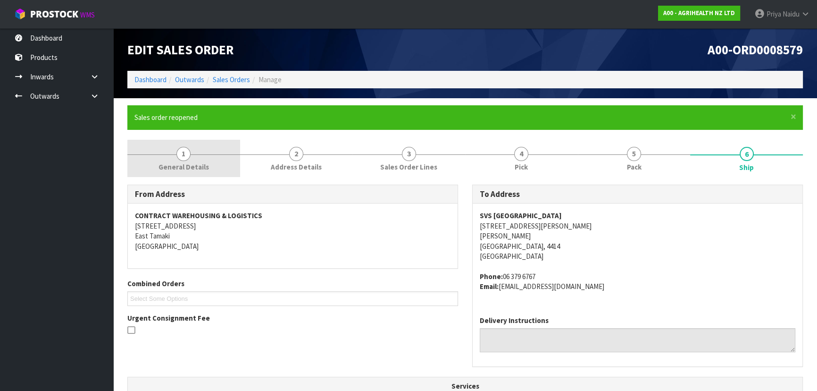
click at [181, 169] on span "General Details" at bounding box center [183, 167] width 50 height 10
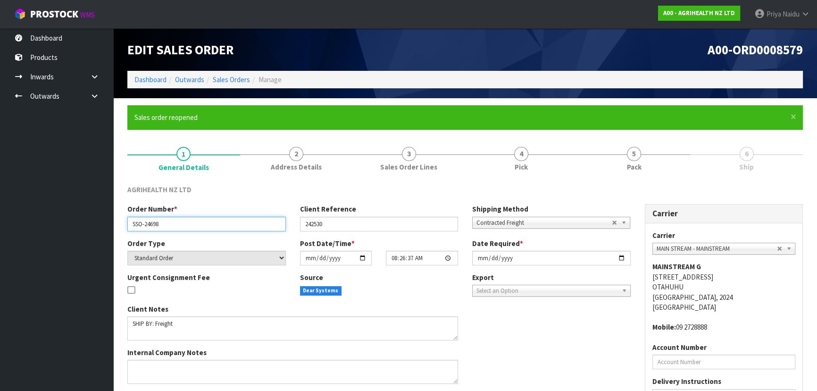
drag, startPoint x: 128, startPoint y: 221, endPoint x: 181, endPoint y: 221, distance: 53.3
click at [181, 221] on input "SSO-24698" at bounding box center [206, 224] width 158 height 15
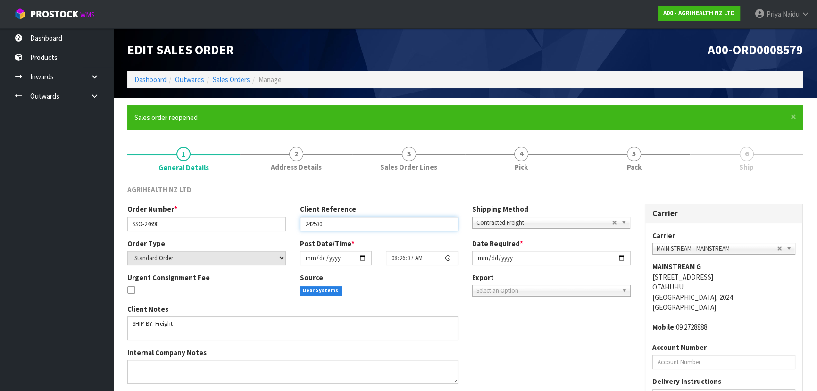
drag, startPoint x: 302, startPoint y: 221, endPoint x: 330, endPoint y: 221, distance: 27.4
click at [330, 221] on input "242530" at bounding box center [379, 224] width 158 height 15
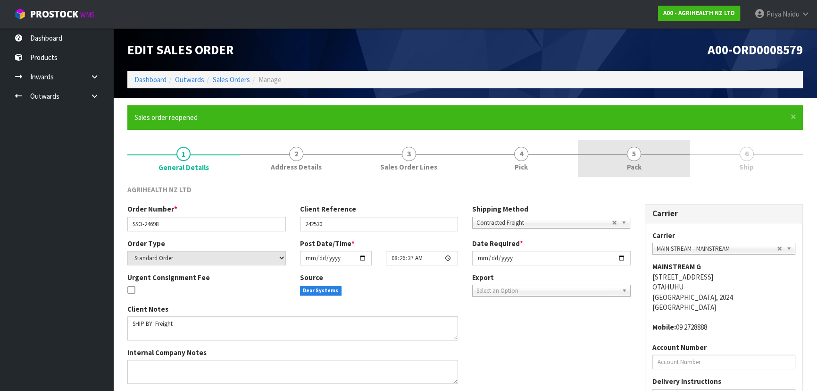
click at [619, 160] on link "5 Pack" at bounding box center [634, 158] width 113 height 37
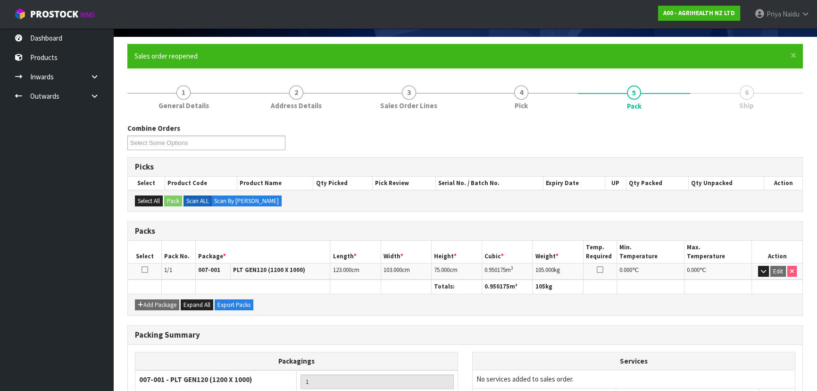
scroll to position [142, 0]
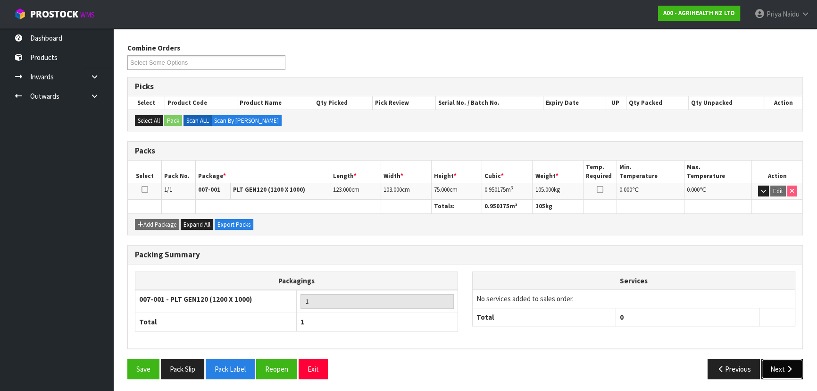
drag, startPoint x: 784, startPoint y: 376, endPoint x: 779, endPoint y: 370, distance: 8.4
click at [783, 376] on button "Next" at bounding box center [782, 368] width 42 height 20
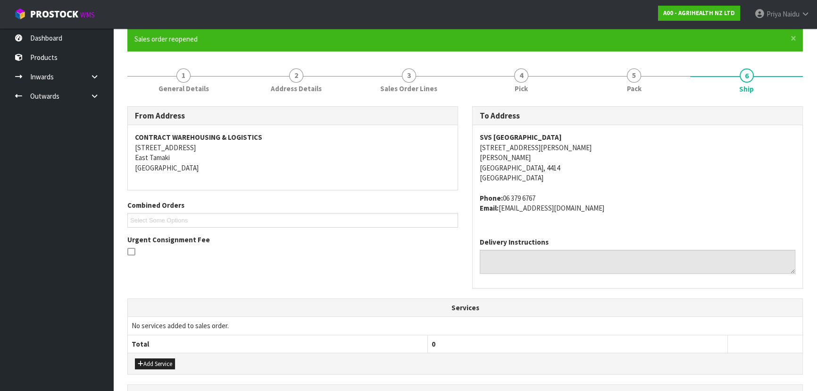
scroll to position [85, 0]
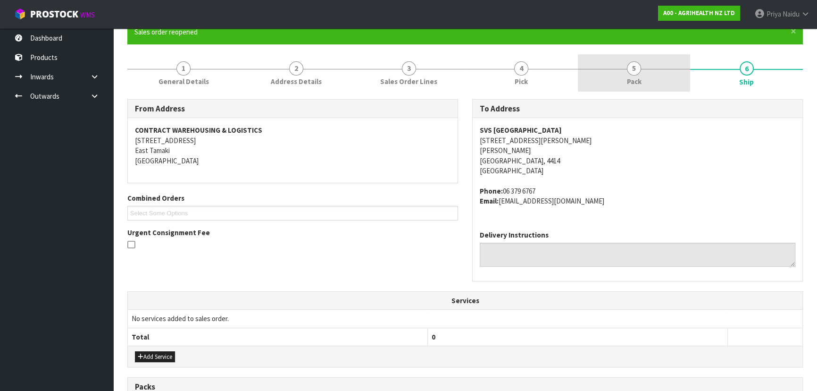
click at [639, 75] on link "5 Pack" at bounding box center [634, 72] width 113 height 37
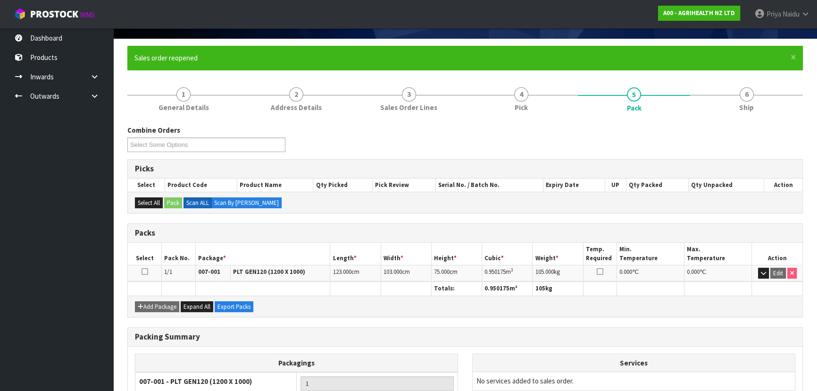
scroll to position [56, 0]
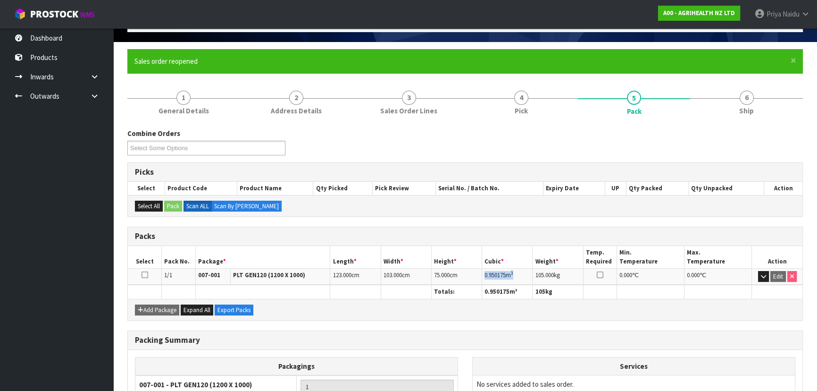
drag, startPoint x: 482, startPoint y: 272, endPoint x: 513, endPoint y: 276, distance: 31.4
click at [520, 276] on td "0.950175 m 3" at bounding box center [507, 276] width 50 height 17
click at [765, 107] on link "6 Ship" at bounding box center [746, 101] width 113 height 37
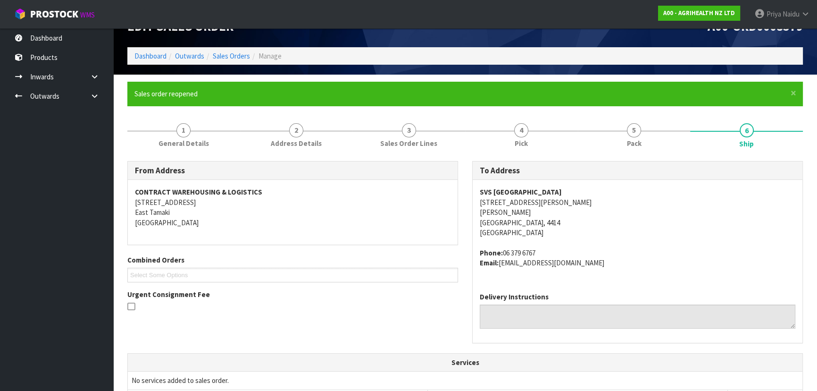
scroll to position [42, 0]
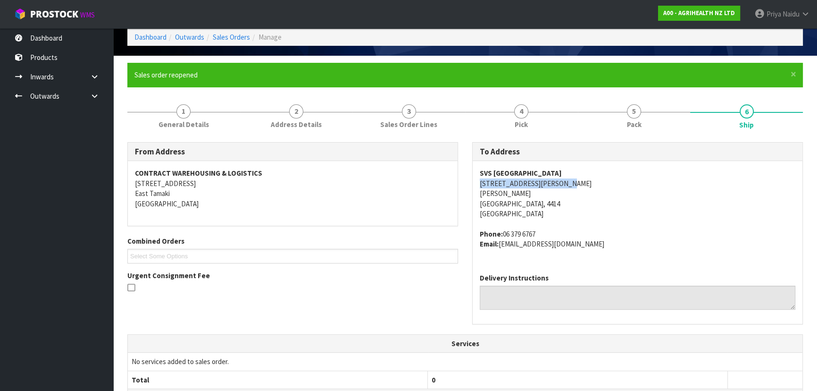
drag, startPoint x: 475, startPoint y: 184, endPoint x: 577, endPoint y: 182, distance: 101.9
click at [581, 182] on div "SVS PALMERSTON NORTH [STREET_ADDRESS][PERSON_NAME][PERSON_NAME] Phone: [PHONE_N…" at bounding box center [638, 213] width 330 height 105
click at [600, 138] on div "From Address CONTRACT WAREHOUSING & LOGISTICS [STREET_ADDRESS] Combined Orders …" at bounding box center [464, 373] width 675 height 476
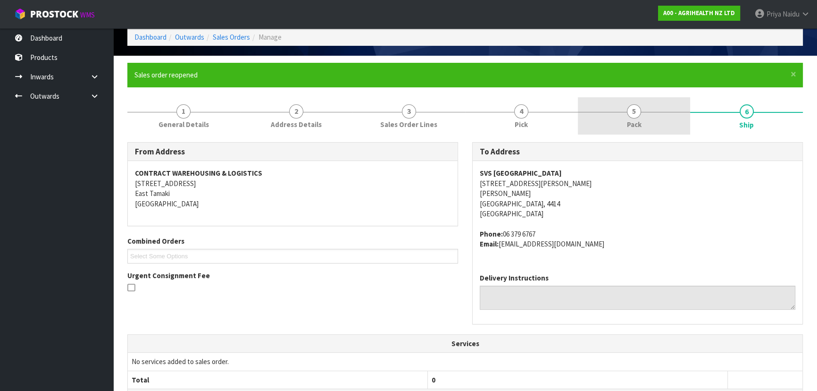
click at [609, 119] on link "5 Pack" at bounding box center [634, 115] width 113 height 37
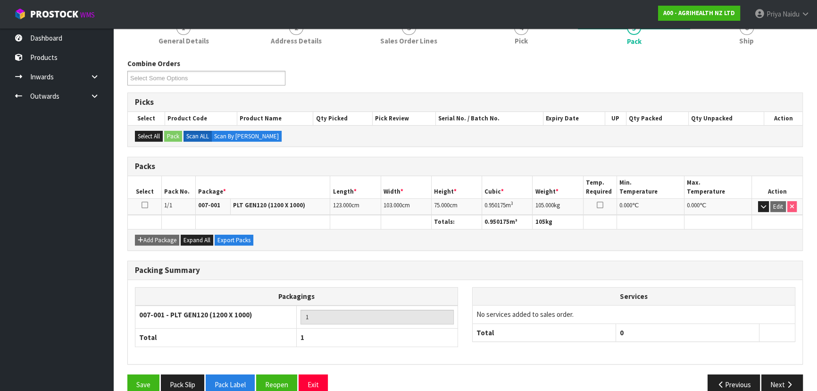
scroll to position [128, 0]
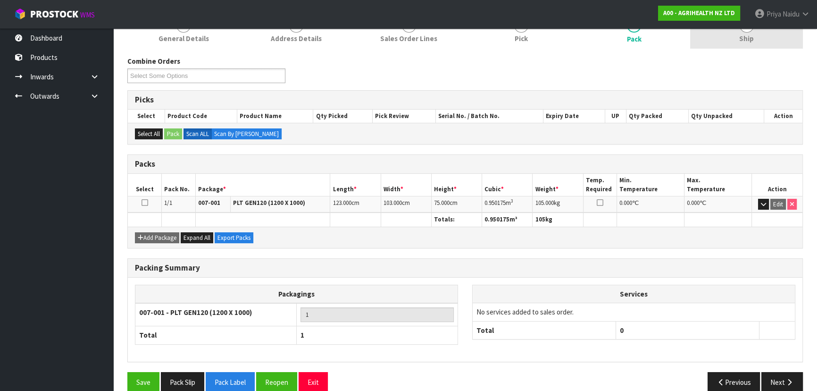
click at [764, 42] on link "6 Ship" at bounding box center [746, 29] width 113 height 37
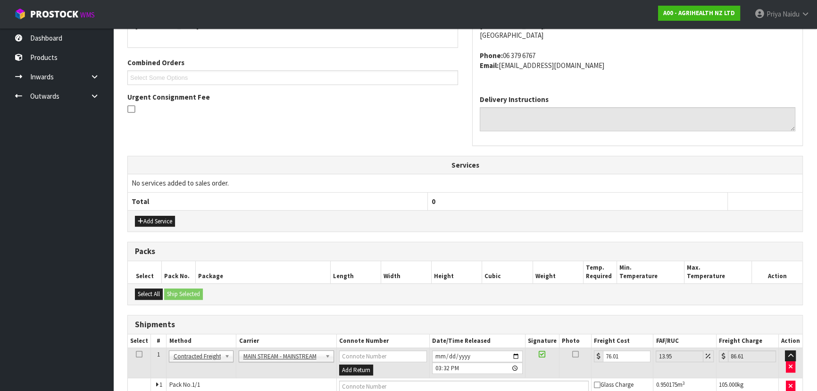
scroll to position [268, 0]
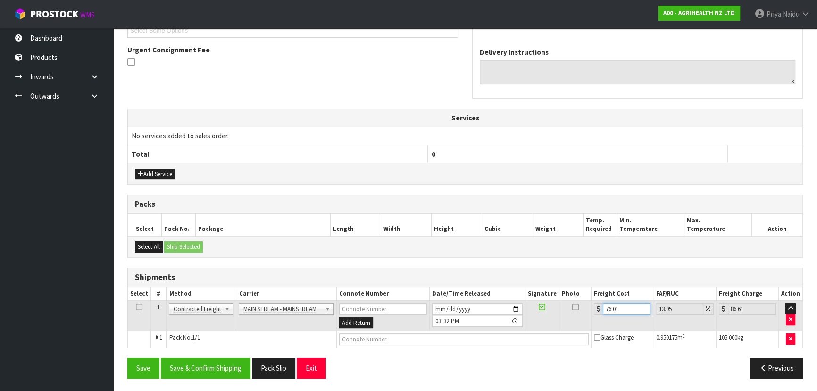
click at [625, 308] on input "76.01" at bounding box center [627, 309] width 48 height 12
type input "76.0"
type input "86.6"
type input "7"
type input "0"
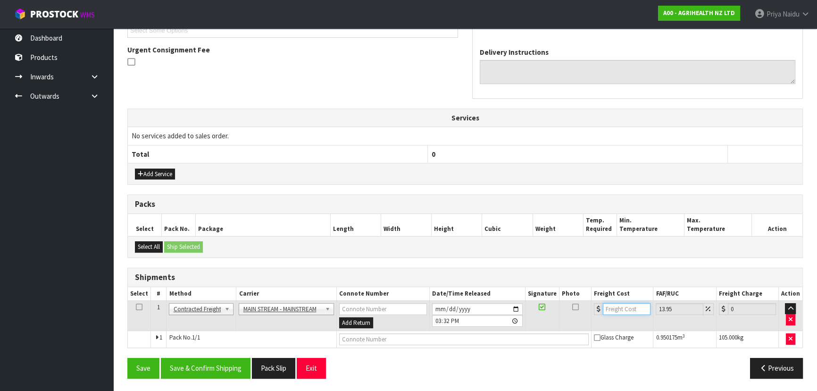
type input "5"
type input "5.7"
type input "55"
type input "62.67"
type input "55.1"
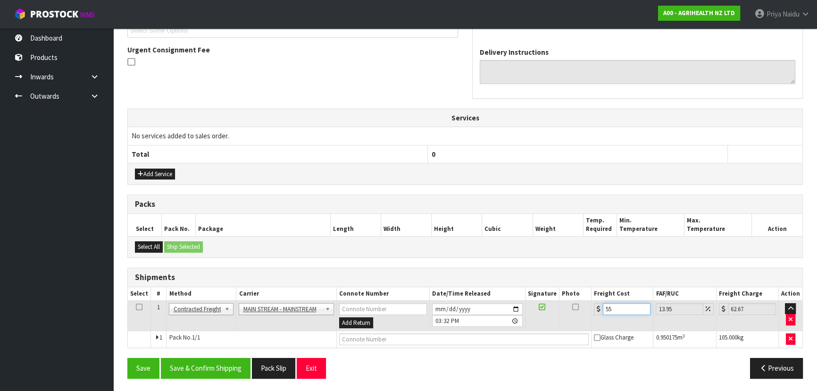
type input "62.79"
type input "55.10"
click at [375, 341] on input "text" at bounding box center [464, 339] width 250 height 12
paste input "CWL7731942"
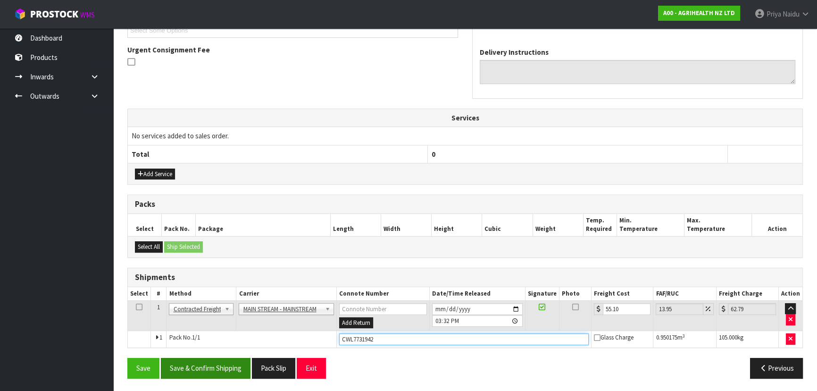
type input "CWL7731942"
click at [203, 364] on button "Save & Confirm Shipping" at bounding box center [206, 368] width 90 height 20
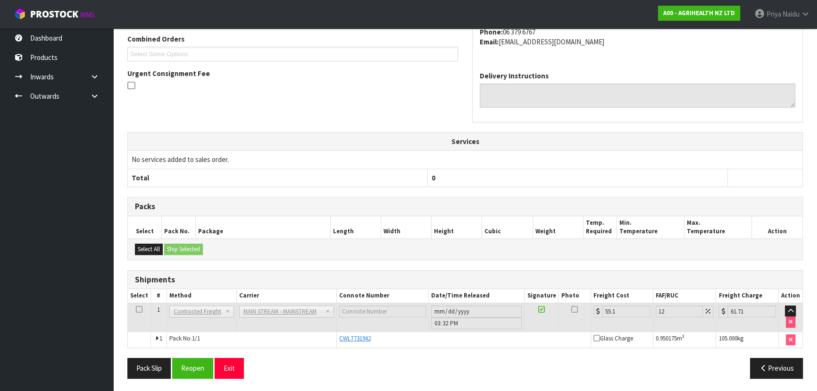
scroll to position [0, 0]
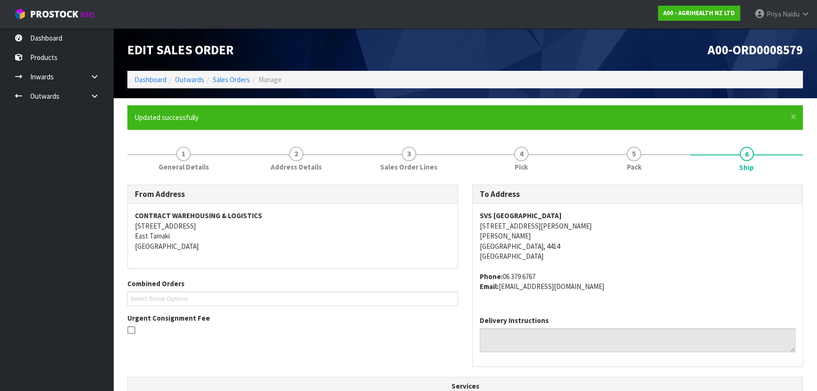
click at [154, 73] on ol "Dashboard Outwards Sales Orders Manage" at bounding box center [464, 79] width 675 height 17
click at [152, 82] on link "Dashboard" at bounding box center [150, 79] width 32 height 9
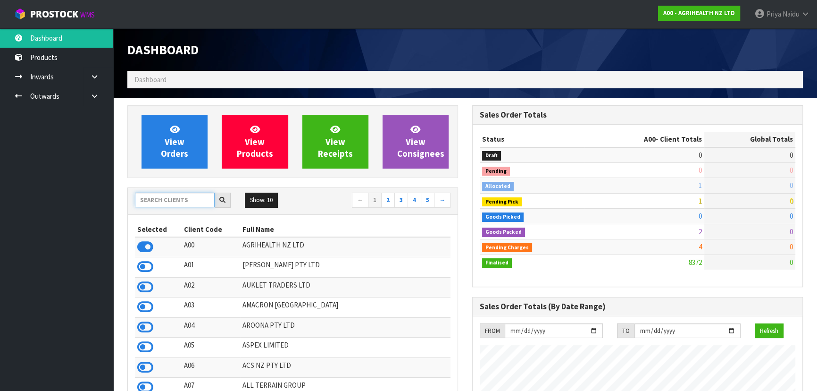
click at [184, 197] on input "text" at bounding box center [175, 199] width 80 height 15
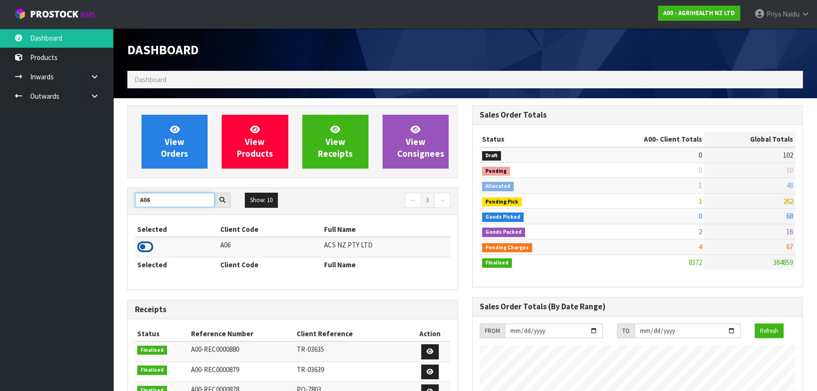
type input "A06"
click at [148, 246] on icon at bounding box center [145, 247] width 16 height 14
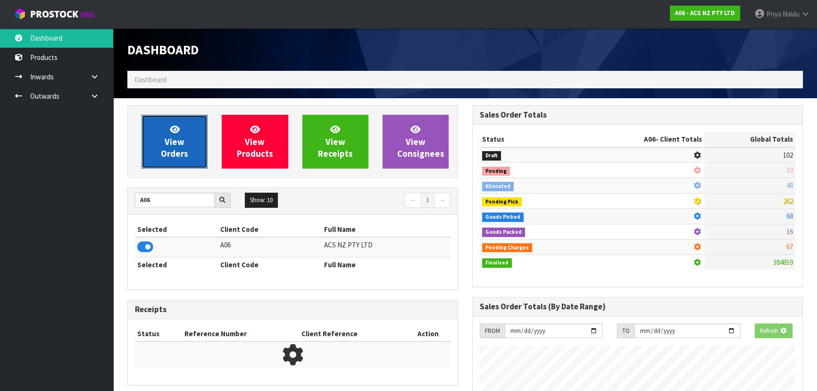
scroll to position [471121, 471364]
click at [184, 165] on link "View Orders" at bounding box center [175, 142] width 66 height 54
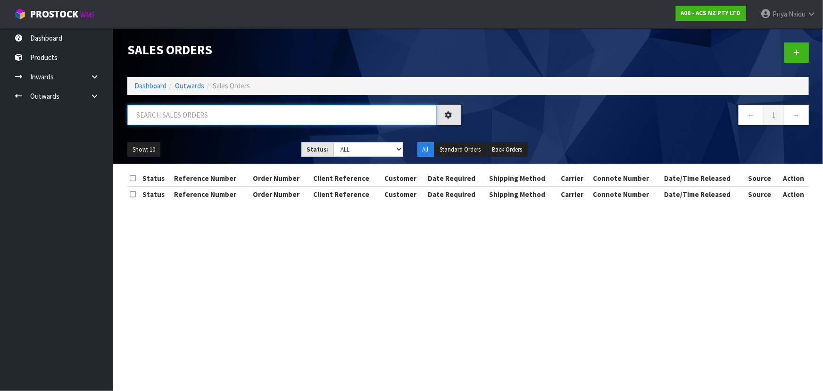
click at [189, 117] on input "text" at bounding box center [281, 115] width 309 height 20
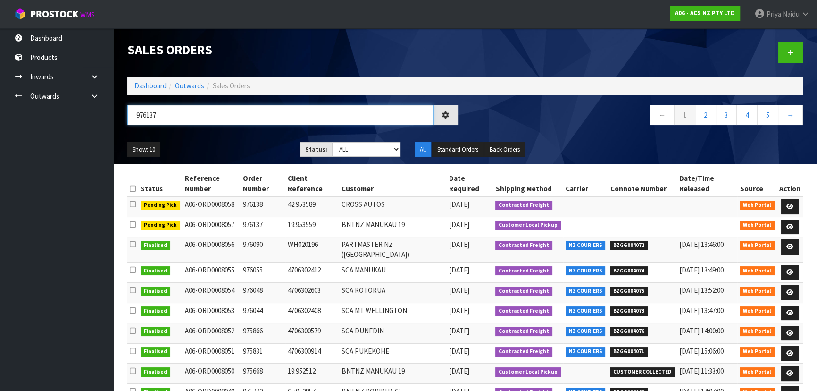
type input "976137"
click at [247, 147] on ul "Show: 10 5 10 25 50" at bounding box center [206, 149] width 158 height 15
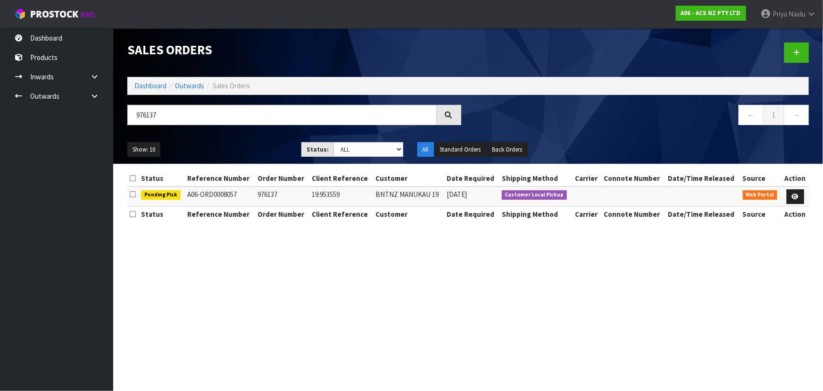
click at [247, 147] on ul "Show: 10 5 10 25 50" at bounding box center [207, 149] width 160 height 15
click at [797, 196] on icon at bounding box center [795, 196] width 7 height 6
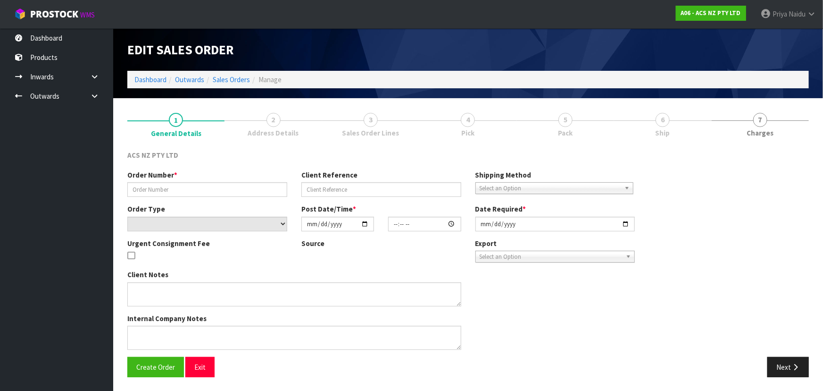
type input "976137"
type input "19:953559"
select select "number:0"
type input "[DATE]"
type input "14:09:00.000"
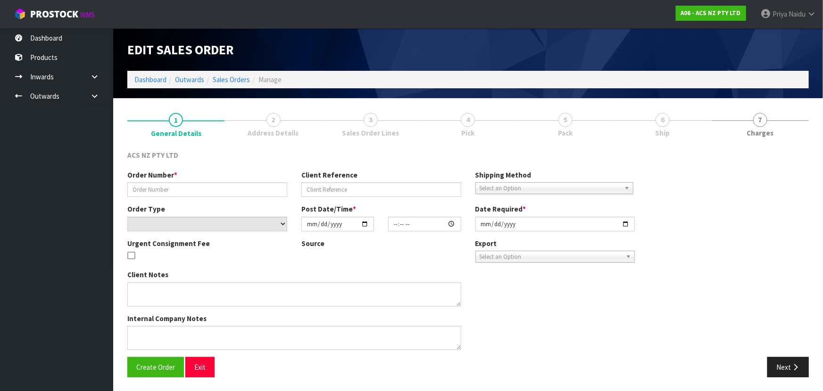
type input "[DATE]"
type textarea "DEADLINE TO COLLECT"
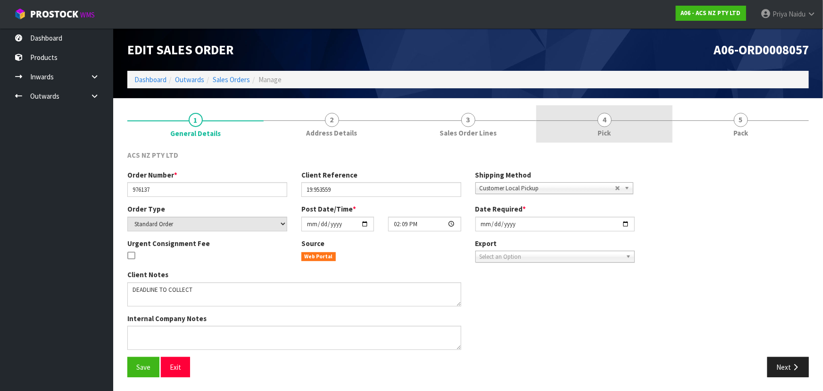
click at [621, 126] on link "4 Pick" at bounding box center [604, 123] width 136 height 37
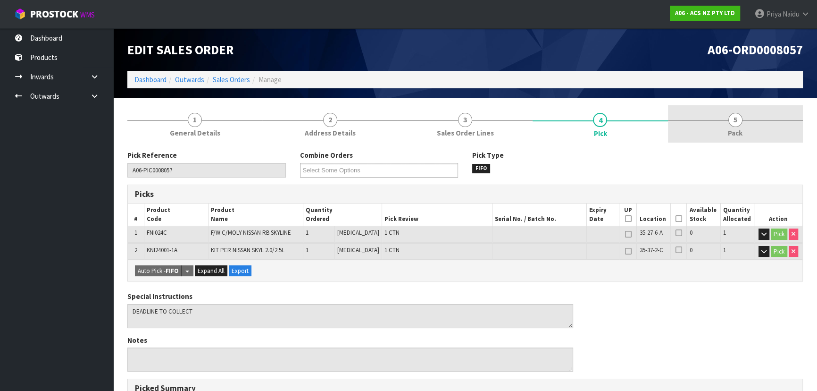
click at [716, 109] on link "5 Pack" at bounding box center [735, 123] width 135 height 37
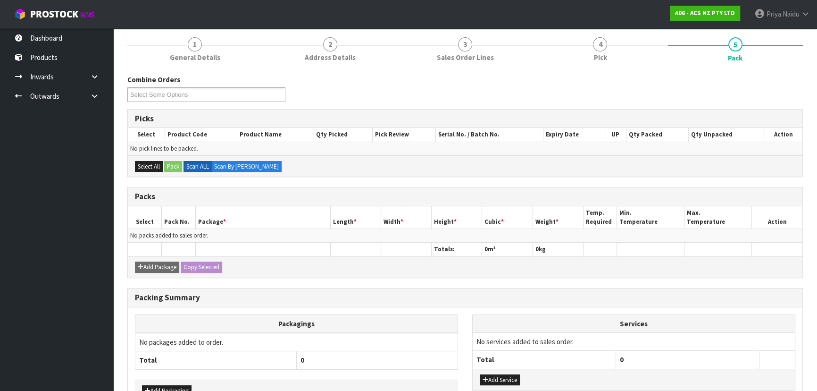
scroll to position [135, 0]
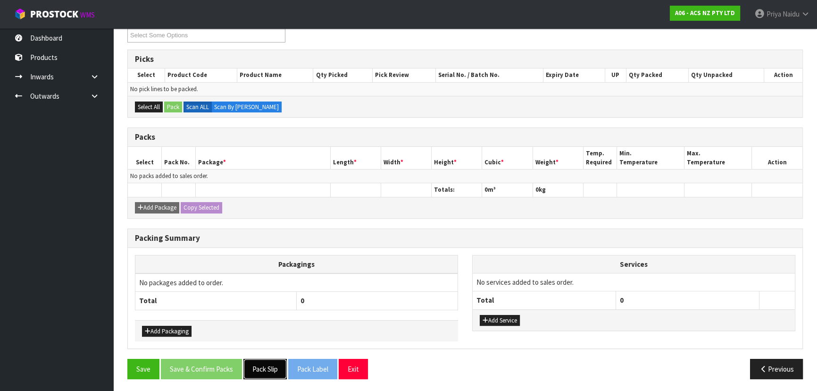
click at [275, 368] on button "Pack Slip" at bounding box center [264, 368] width 43 height 20
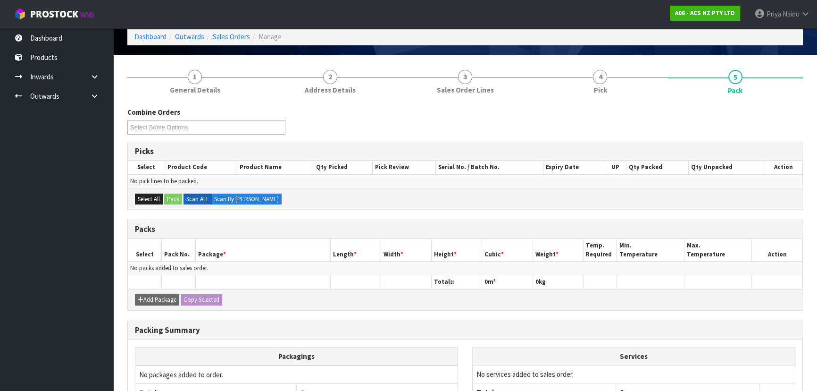
scroll to position [0, 0]
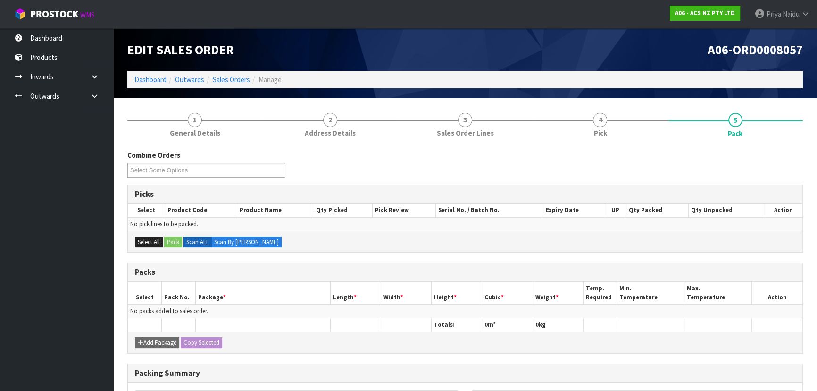
click at [154, 71] on ol "Dashboard Outwards Sales Orders Manage" at bounding box center [464, 79] width 675 height 17
click at [154, 76] on link "Dashboard" at bounding box center [150, 79] width 32 height 9
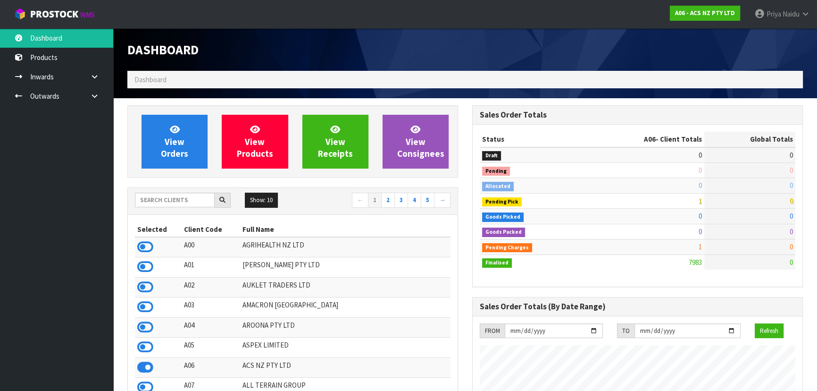
scroll to position [713, 344]
click at [163, 202] on input "text" at bounding box center [175, 199] width 80 height 15
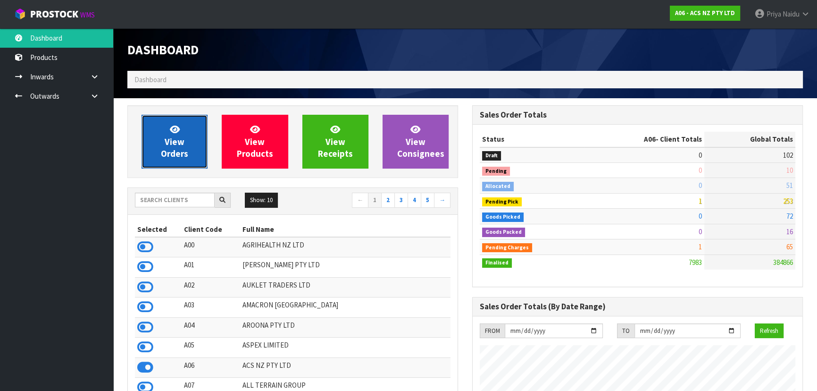
click at [167, 149] on span "View Orders" at bounding box center [174, 141] width 27 height 35
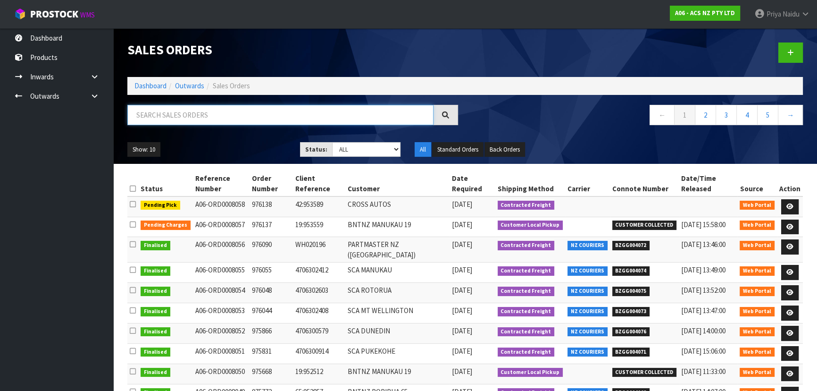
click at [189, 109] on input "text" at bounding box center [280, 115] width 306 height 20
type input "8057"
click at [225, 133] on div "8057 ← 1 2 3 4 5 →" at bounding box center [465, 120] width 690 height 30
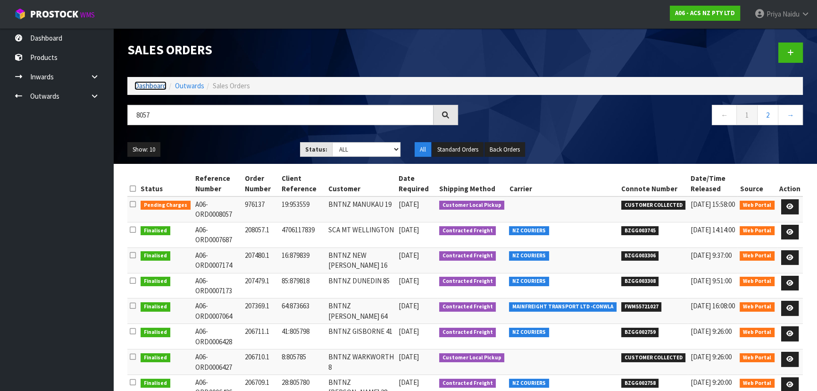
click at [147, 83] on link "Dashboard" at bounding box center [150, 85] width 32 height 9
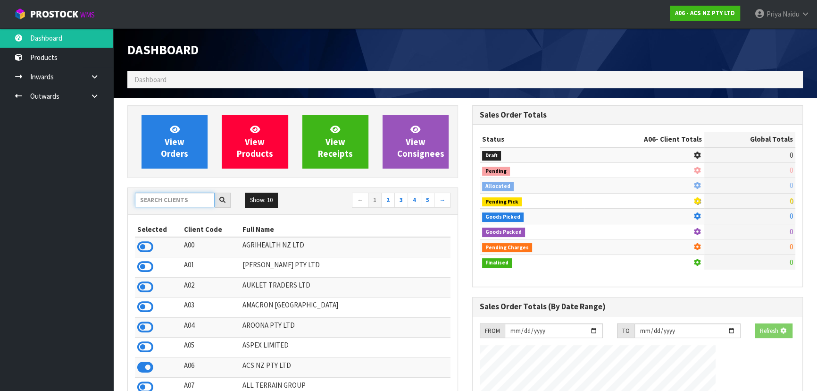
click at [163, 196] on input "text" at bounding box center [175, 199] width 80 height 15
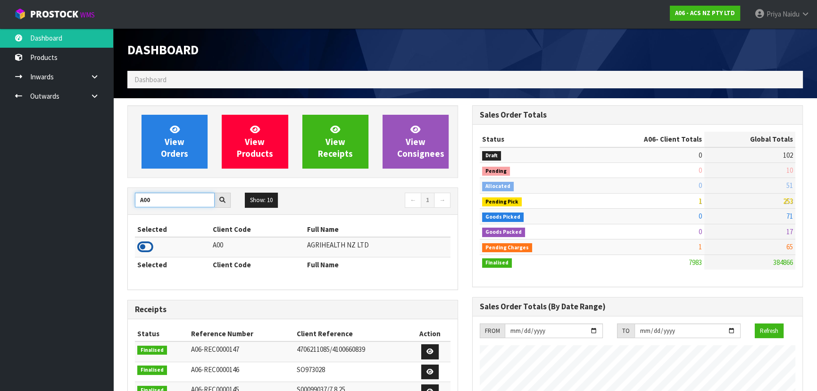
type input "A00"
click at [142, 249] on icon at bounding box center [145, 247] width 16 height 14
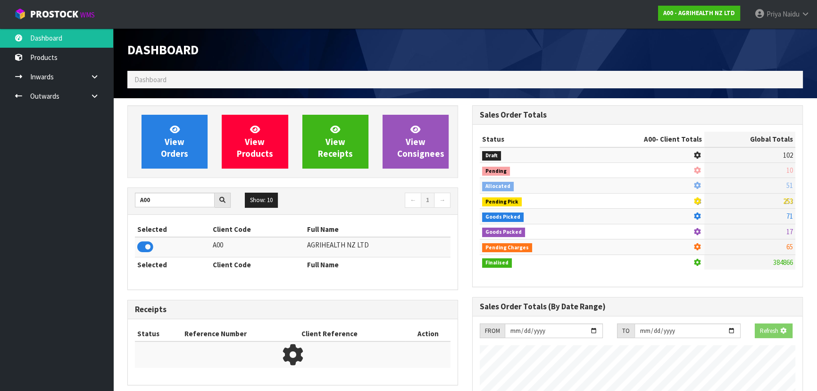
scroll to position [471121, 471364]
click at [173, 142] on span "View Orders" at bounding box center [174, 141] width 27 height 35
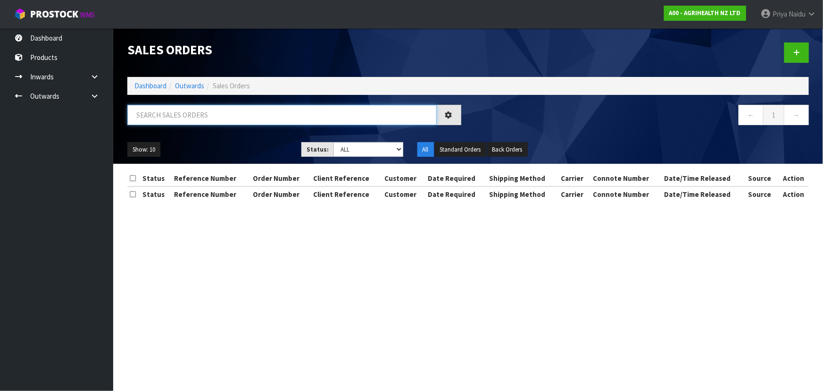
click at [193, 121] on input "text" at bounding box center [281, 115] width 309 height 20
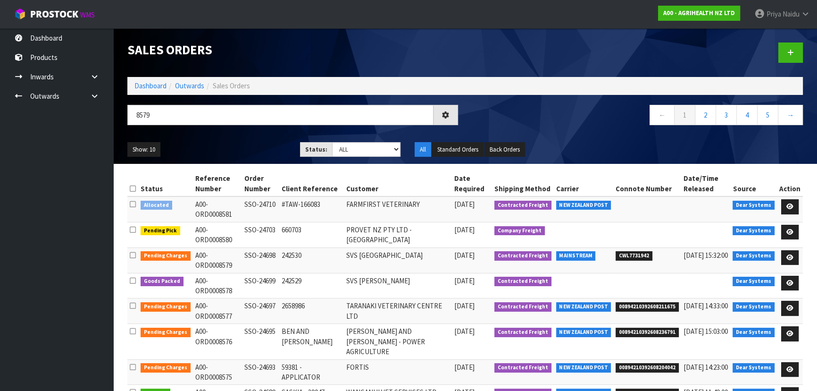
click at [245, 137] on div "Show: 10 5 10 25 50 Status: Draft Pending Allocated Pending Pick Goods Picked G…" at bounding box center [465, 149] width 690 height 29
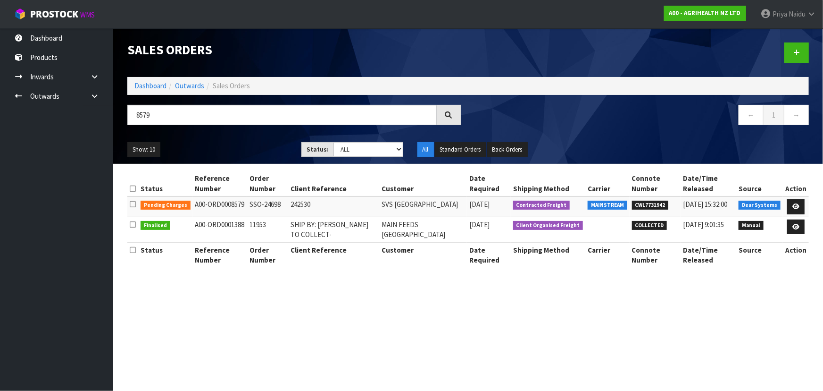
click at [243, 138] on div "Show: 10 5 10 25 50 Status: Draft Pending Allocated Pending Pick Goods Picked G…" at bounding box center [468, 149] width 696 height 29
click at [162, 118] on input "8579" at bounding box center [281, 115] width 309 height 20
type input "8"
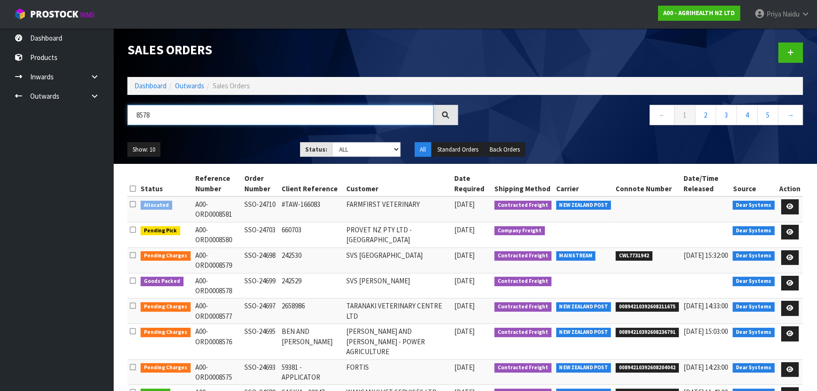
type input "8578"
click at [360, 152] on select "Draft Pending Allocated Pending Pick Goods Picked Goods Packed Pending Charges …" at bounding box center [366, 149] width 69 height 15
select select "string:5"
click at [332, 142] on select "Draft Pending Allocated Pending Pick Goods Picked Goods Packed Pending Charges …" at bounding box center [366, 149] width 69 height 15
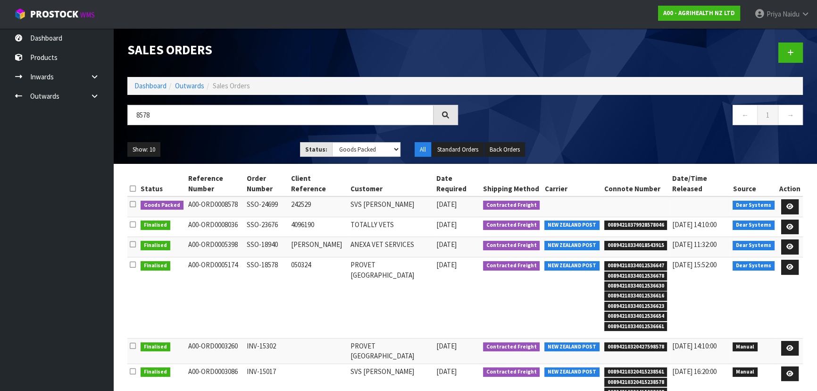
click at [251, 150] on ul "Show: 10 5 10 25 50" at bounding box center [206, 149] width 158 height 15
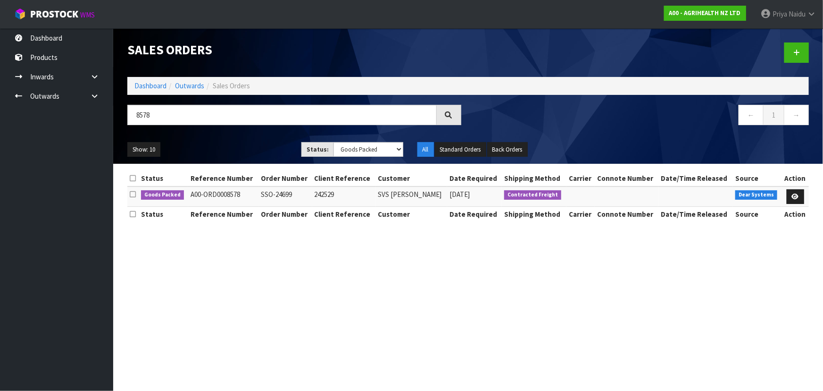
click at [255, 132] on div "8578" at bounding box center [294, 118] width 348 height 27
click at [245, 138] on div "Show: 10 5 10 25 50 Status: Draft Pending Allocated Pending Pick Goods Picked G…" at bounding box center [468, 149] width 696 height 29
click at [243, 141] on div "Show: 10 5 10 25 50 Status: Draft Pending Allocated Pending Pick Goods Picked G…" at bounding box center [468, 149] width 696 height 29
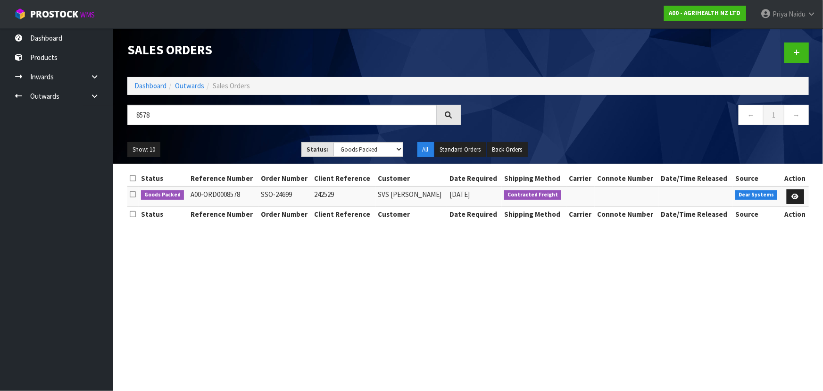
click at [237, 150] on ul "Show: 10 5 10 25 50" at bounding box center [207, 149] width 160 height 15
click at [236, 147] on ul "Show: 10 5 10 25 50" at bounding box center [207, 149] width 160 height 15
drag, startPoint x: 795, startPoint y: 194, endPoint x: 790, endPoint y: 204, distance: 11.6
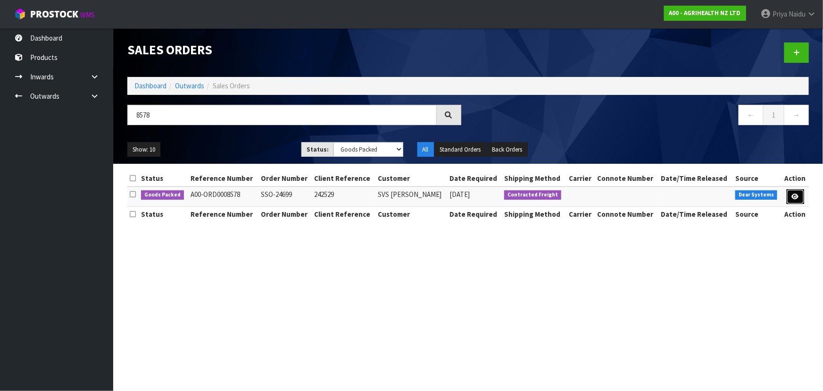
click at [795, 194] on icon at bounding box center [795, 196] width 7 height 6
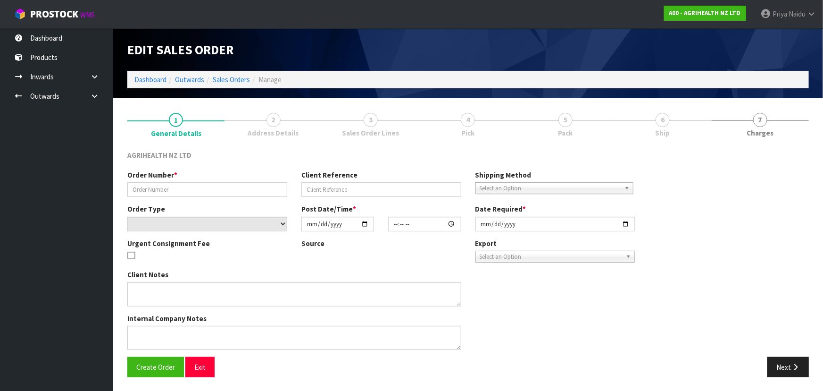
type input "SSO-24699"
type input "242529"
select select "number:0"
type input "[DATE]"
type input "08:26:25.000"
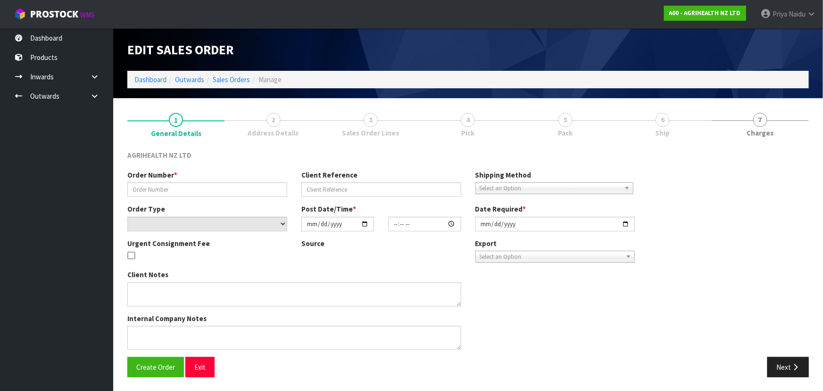
type input "[DATE]"
type textarea "SHIP BY: Freight"
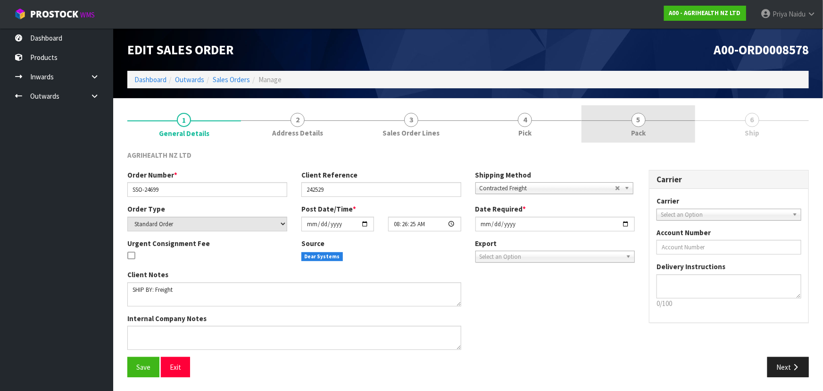
click at [650, 124] on link "5 Pack" at bounding box center [639, 123] width 114 height 37
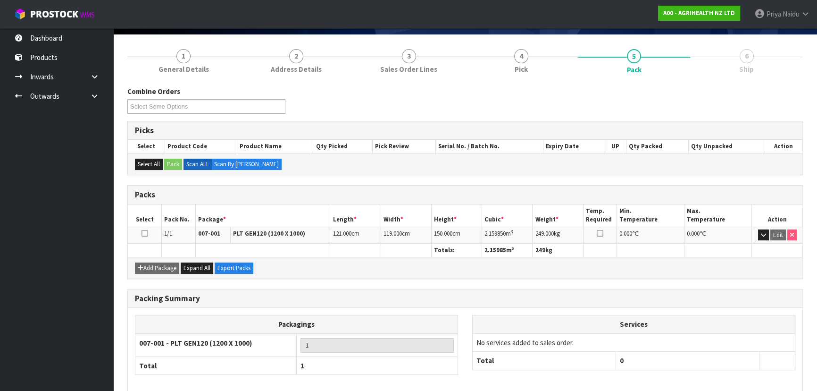
scroll to position [108, 0]
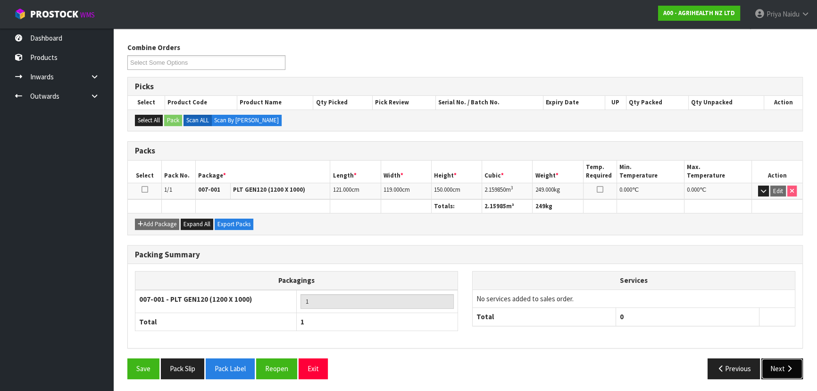
click at [783, 367] on button "Next" at bounding box center [782, 368] width 42 height 20
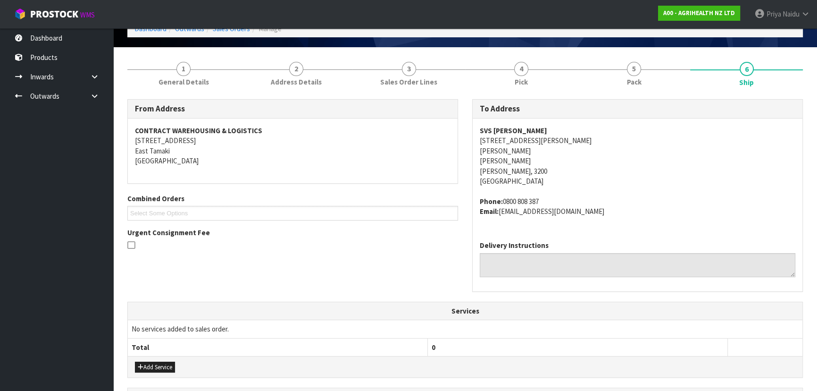
scroll to position [0, 0]
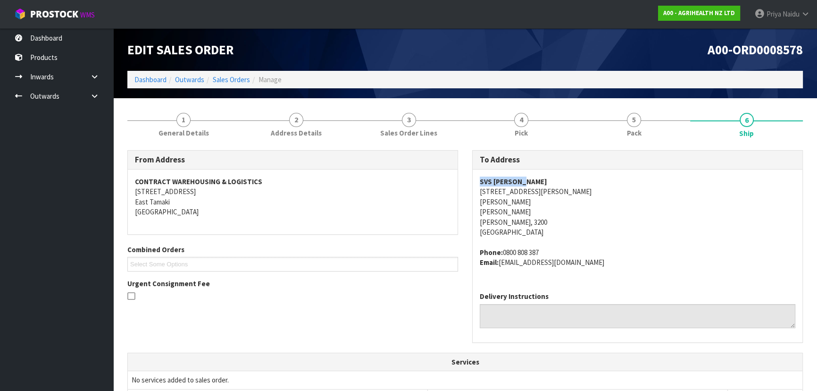
drag, startPoint x: 477, startPoint y: 183, endPoint x: 550, endPoint y: 178, distance: 73.3
click at [550, 178] on div "SVS [PERSON_NAME] [STREET_ADDRESS][PERSON_NAME][PERSON_NAME][PERSON_NAME][PERSO…" at bounding box center [638, 226] width 330 height 115
drag, startPoint x: 472, startPoint y: 191, endPoint x: 547, endPoint y: 220, distance: 80.2
click at [547, 220] on div "SVS [PERSON_NAME] [STREET_ADDRESS][PERSON_NAME][PERSON_NAME][PERSON_NAME][PERSO…" at bounding box center [638, 226] width 330 height 115
drag, startPoint x: 475, startPoint y: 182, endPoint x: 540, endPoint y: 180, distance: 65.6
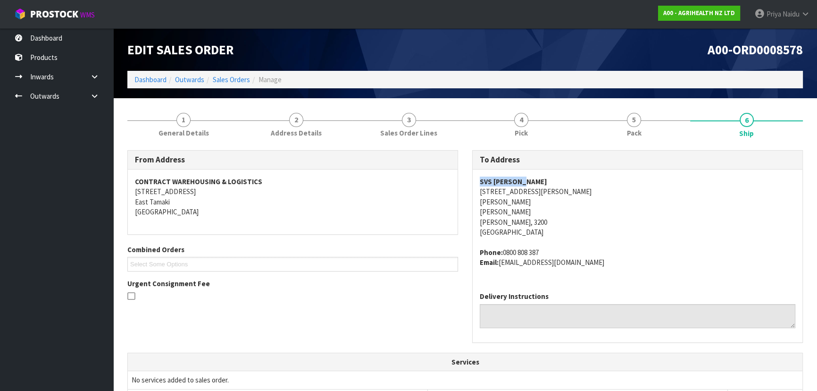
click at [540, 180] on div "SVS [PERSON_NAME] [STREET_ADDRESS][PERSON_NAME][PERSON_NAME][PERSON_NAME][PERSO…" at bounding box center [638, 226] width 330 height 115
drag, startPoint x: 477, startPoint y: 247, endPoint x: 582, endPoint y: 274, distance: 108.5
click at [582, 274] on div "SVS [PERSON_NAME] [STREET_ADDRESS][PERSON_NAME][PERSON_NAME][PERSON_NAME][PERSO…" at bounding box center [638, 226] width 330 height 115
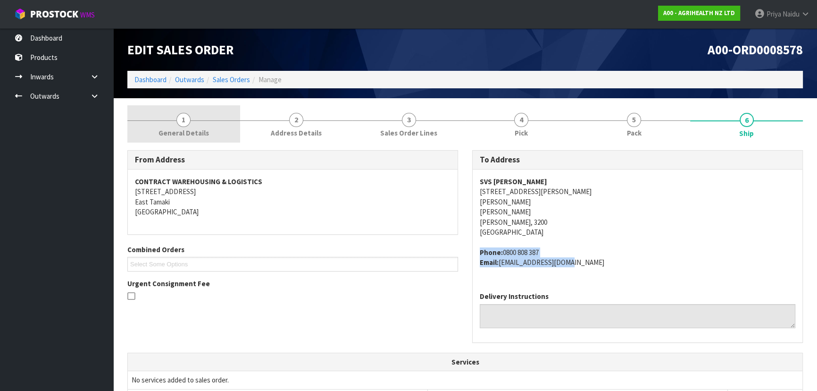
click at [182, 121] on span "1" at bounding box center [183, 120] width 14 height 14
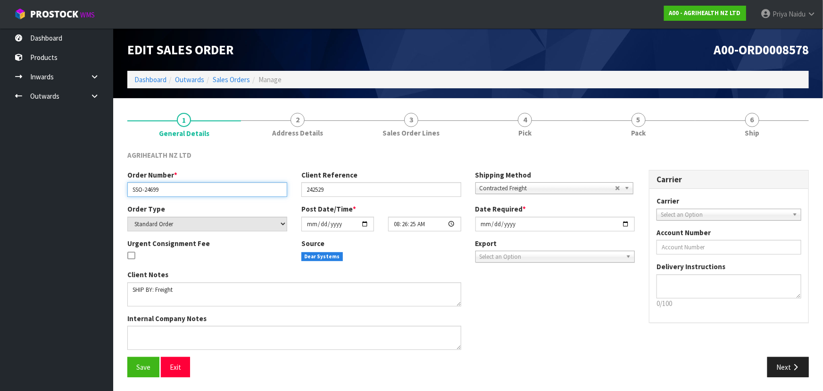
drag, startPoint x: 132, startPoint y: 191, endPoint x: 175, endPoint y: 189, distance: 42.5
click at [175, 189] on input "SSO-24699" at bounding box center [207, 189] width 160 height 15
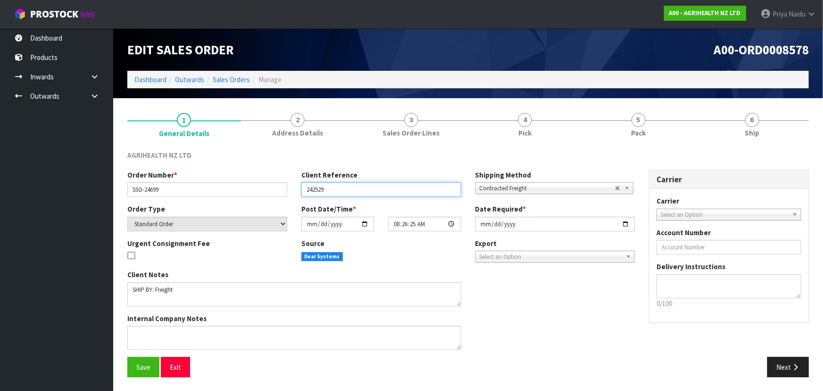
drag, startPoint x: 306, startPoint y: 191, endPoint x: 298, endPoint y: 190, distance: 8.5
click at [327, 189] on input "242529" at bounding box center [381, 189] width 160 height 15
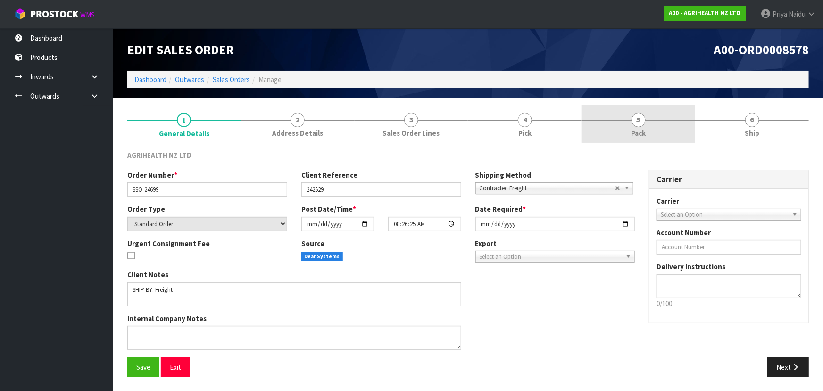
click at [627, 131] on link "5 Pack" at bounding box center [639, 123] width 114 height 37
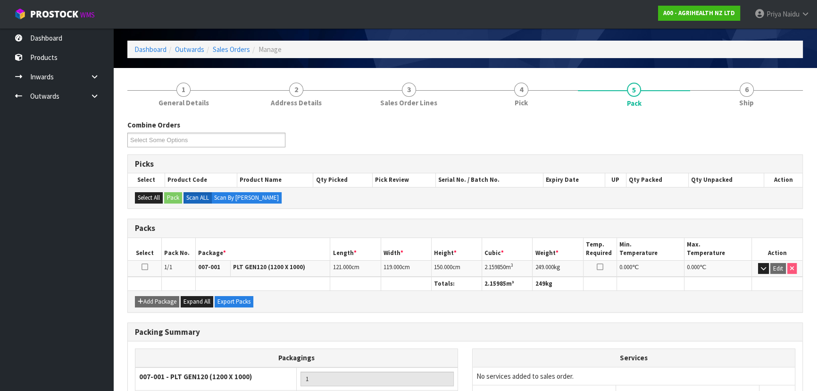
scroll to position [42, 0]
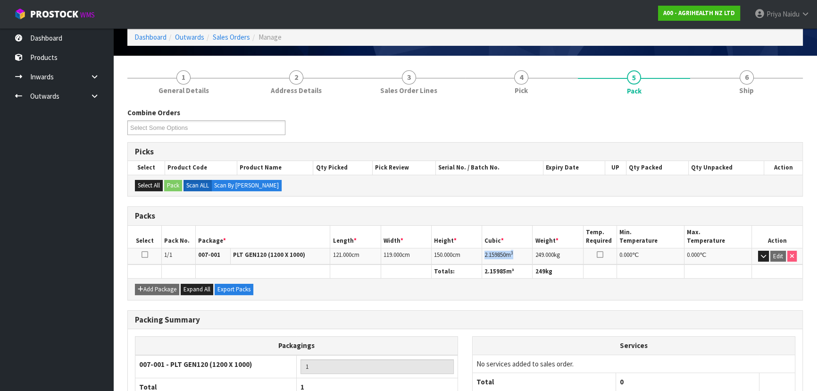
drag, startPoint x: 483, startPoint y: 254, endPoint x: 518, endPoint y: 250, distance: 35.5
click at [518, 250] on td "2.159850 m 3" at bounding box center [507, 256] width 50 height 17
click at [486, 254] on span "2.159850" at bounding box center [494, 254] width 21 height 8
drag, startPoint x: 486, startPoint y: 253, endPoint x: 517, endPoint y: 253, distance: 31.1
click at [517, 253] on td "2.159850 m 3" at bounding box center [507, 256] width 50 height 17
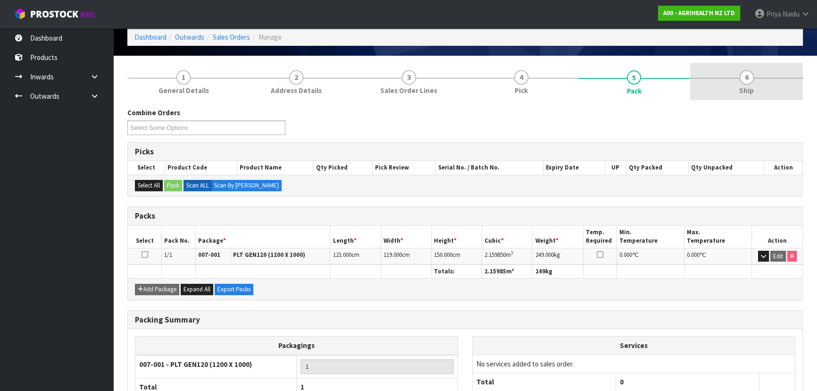
drag, startPoint x: 734, startPoint y: 93, endPoint x: 729, endPoint y: 96, distance: 5.5
click at [734, 93] on link "6 Ship" at bounding box center [746, 81] width 113 height 37
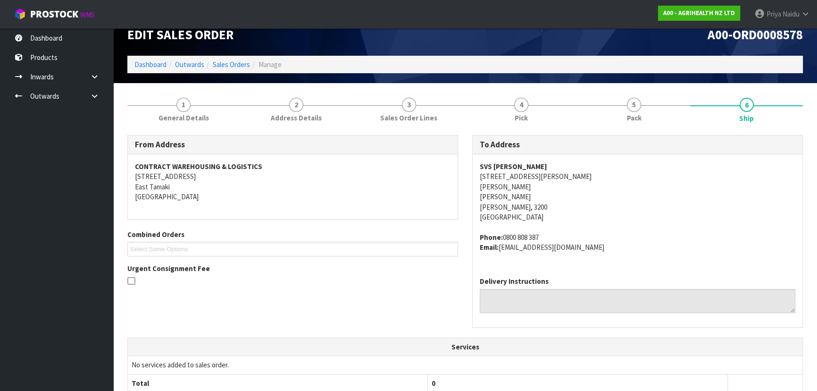
scroll to position [0, 0]
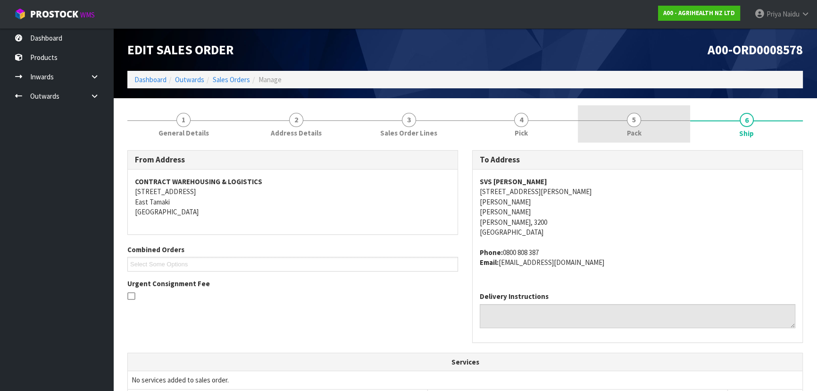
click at [630, 122] on span "5" at bounding box center [634, 120] width 14 height 14
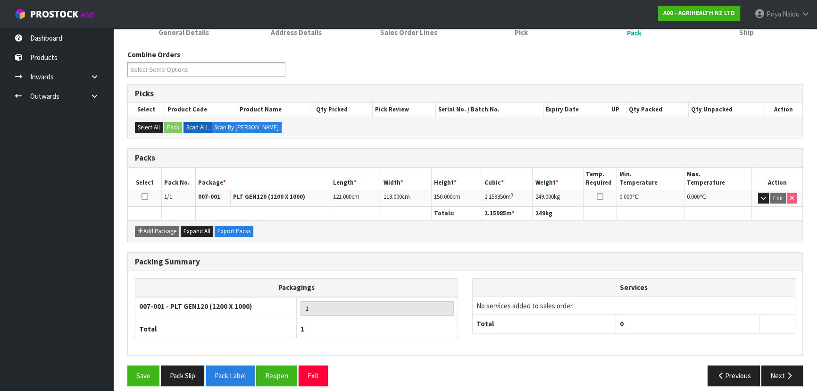
scroll to position [108, 0]
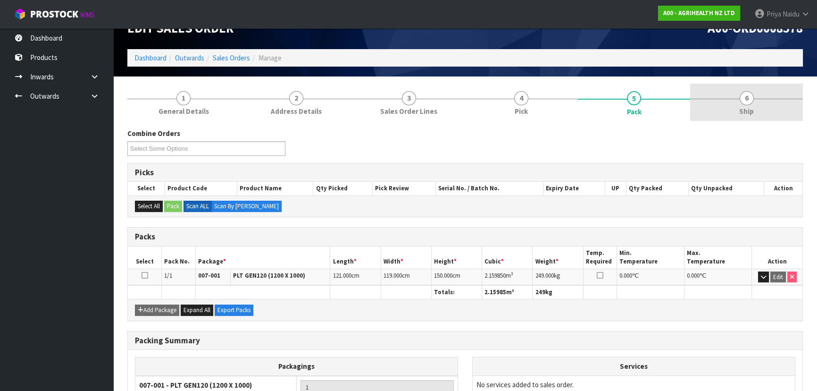
drag, startPoint x: 762, startPoint y: 107, endPoint x: 725, endPoint y: 116, distance: 37.8
click at [762, 107] on link "6 Ship" at bounding box center [746, 101] width 113 height 37
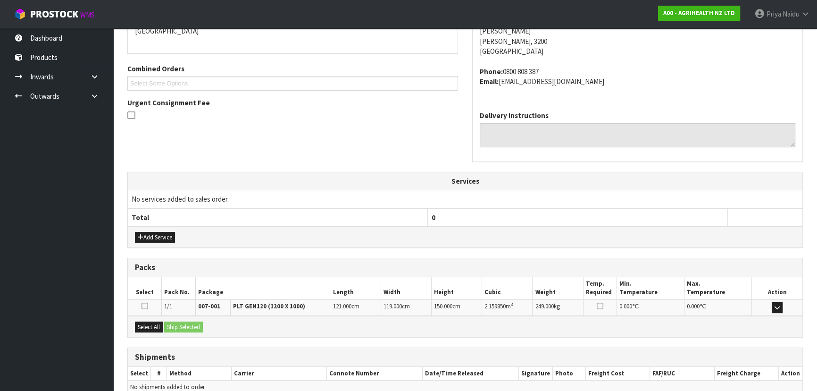
scroll to position [227, 0]
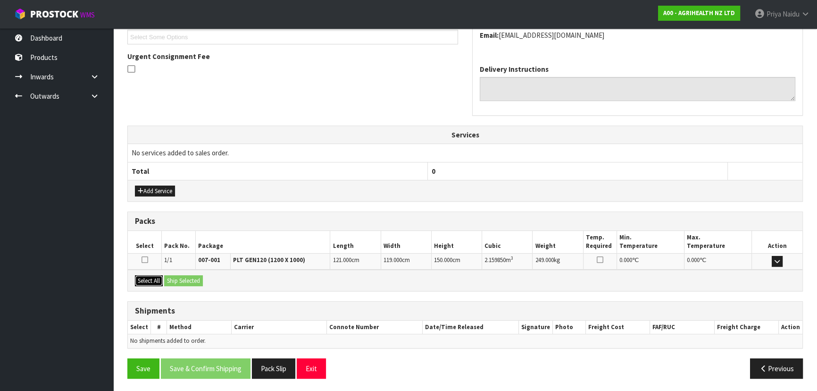
click at [158, 278] on button "Select All" at bounding box center [149, 280] width 28 height 11
click at [181, 279] on button "Ship Selected" at bounding box center [183, 280] width 39 height 11
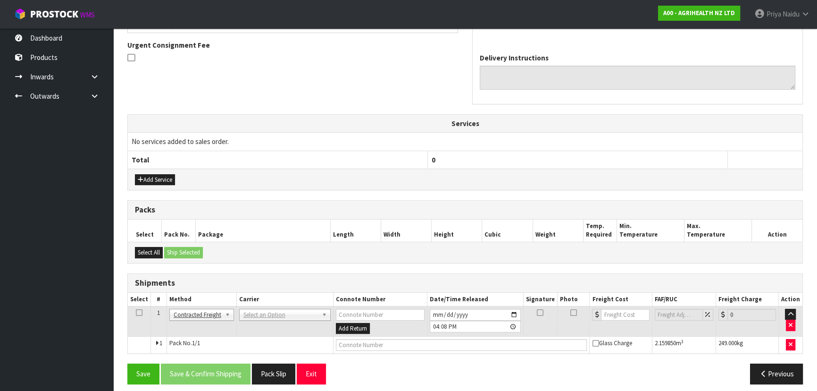
scroll to position [244, 0]
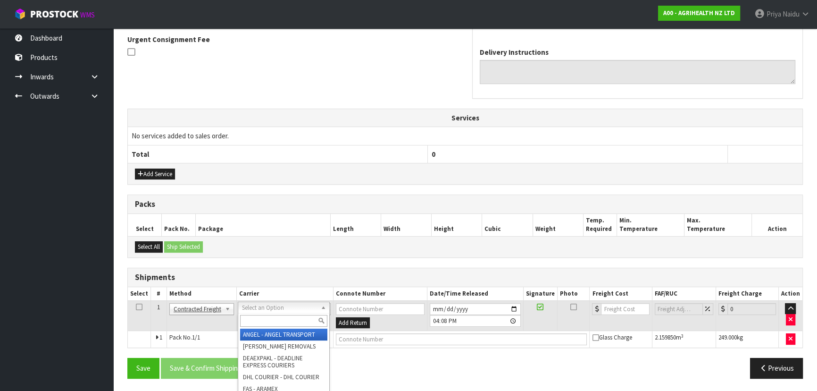
click at [260, 316] on input "text" at bounding box center [283, 321] width 87 height 12
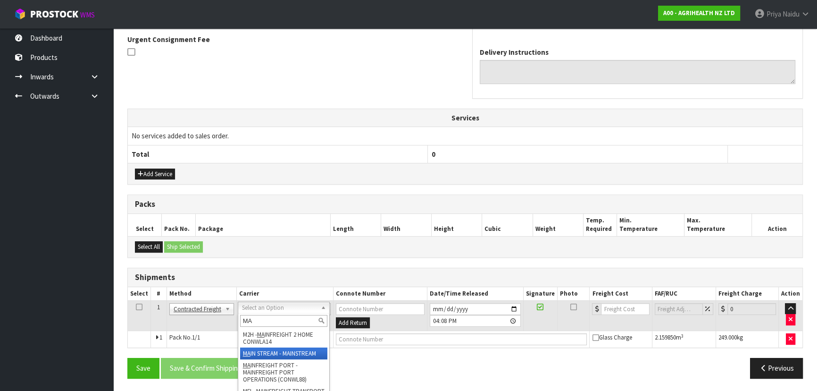
type input "MA"
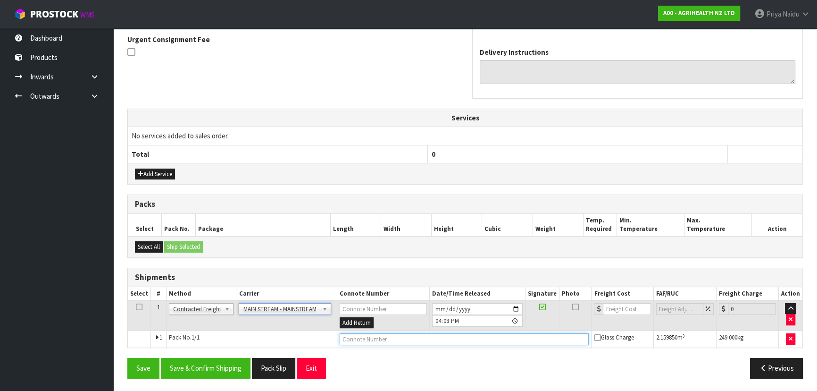
click at [354, 336] on input "text" at bounding box center [465, 339] width 250 height 12
paste input "CWL7731963"
click at [608, 307] on input "number" at bounding box center [627, 309] width 48 height 12
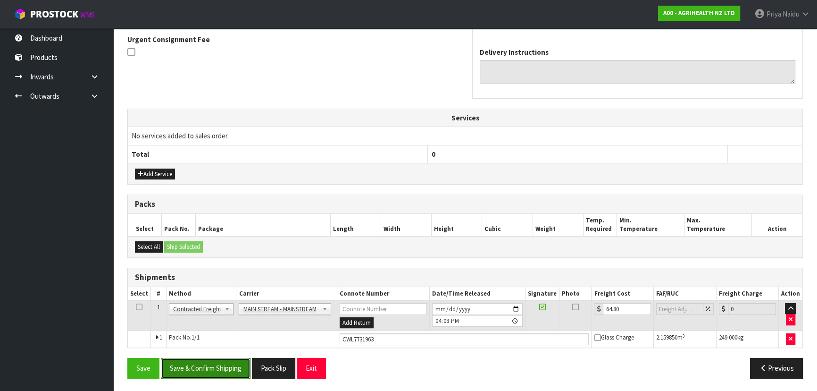
click at [217, 374] on button "Save & Confirm Shipping" at bounding box center [206, 368] width 90 height 20
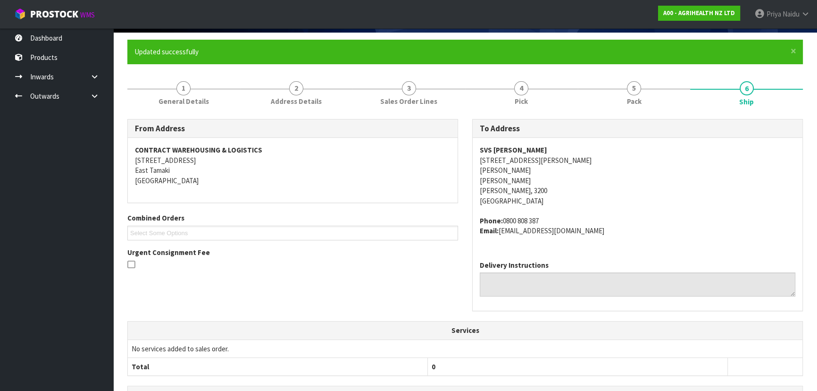
scroll to position [0, 0]
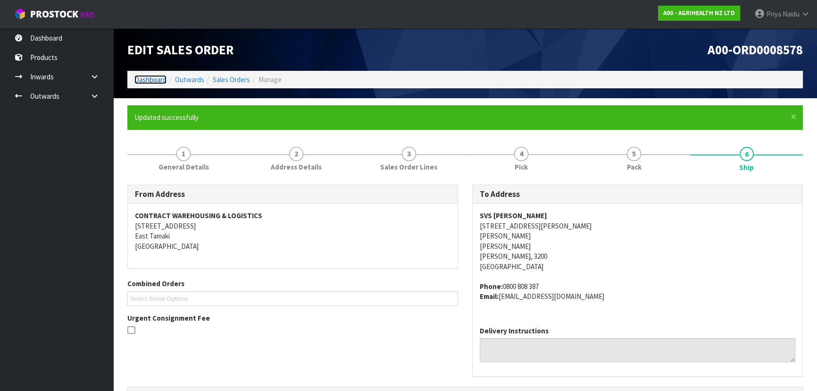
click at [161, 82] on link "Dashboard" at bounding box center [150, 79] width 32 height 9
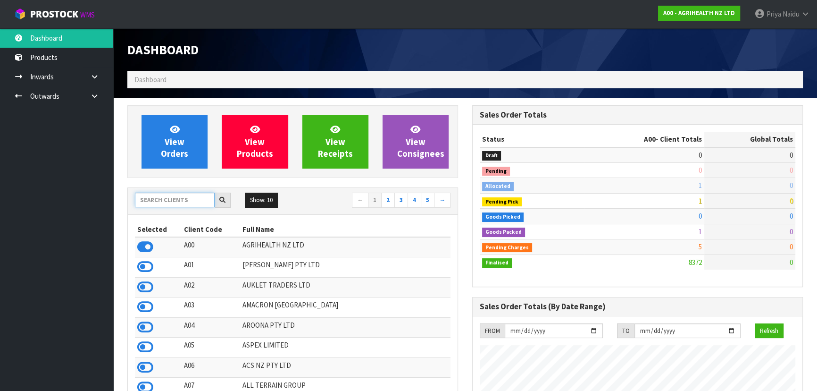
scroll to position [713, 344]
click at [179, 198] on input "text" at bounding box center [175, 199] width 80 height 15
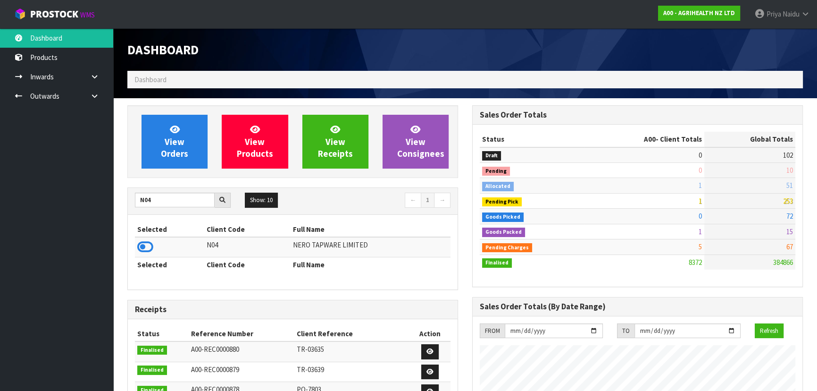
drag, startPoint x: 146, startPoint y: 247, endPoint x: 174, endPoint y: 198, distance: 56.4
click at [146, 246] on icon at bounding box center [145, 247] width 16 height 14
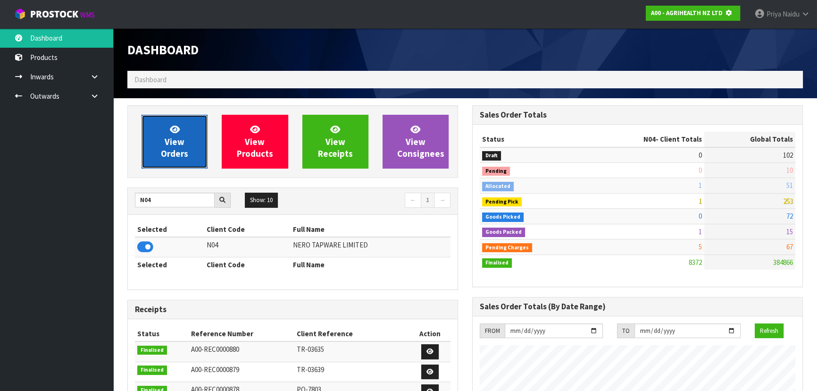
scroll to position [471121, 471364]
click at [177, 140] on span "View Orders" at bounding box center [174, 141] width 27 height 35
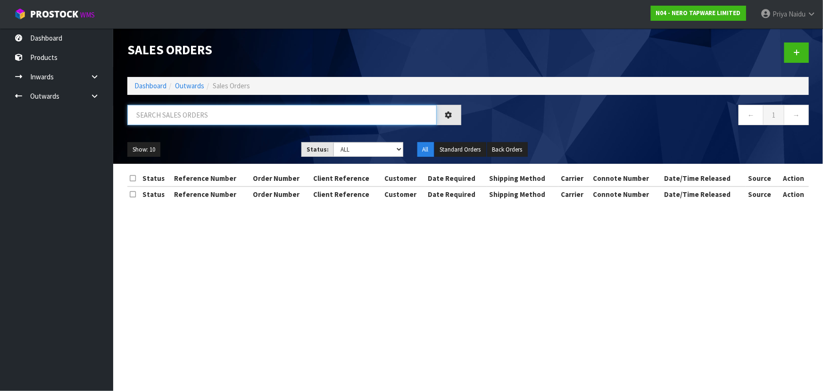
click at [192, 117] on input "text" at bounding box center [281, 115] width 309 height 20
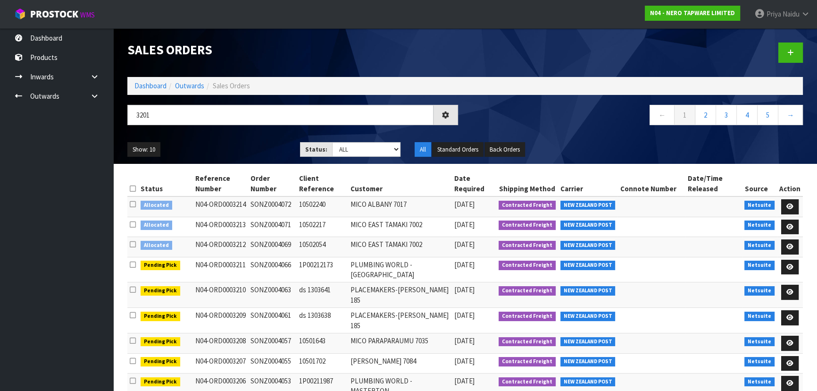
click at [238, 152] on ul "Show: 10 5 10 25 50" at bounding box center [206, 149] width 158 height 15
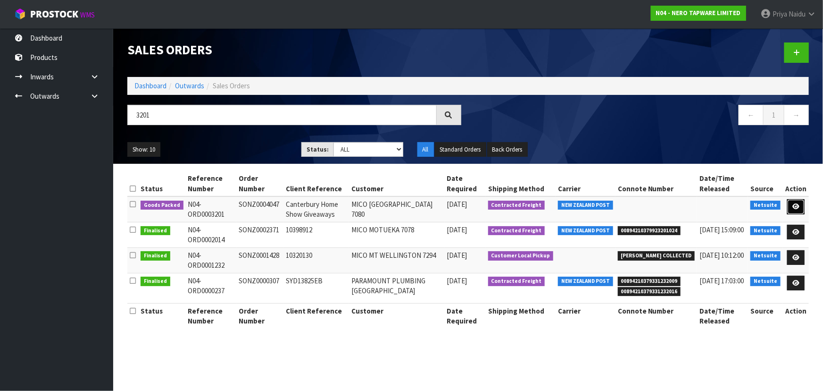
click at [796, 200] on link at bounding box center [795, 206] width 17 height 15
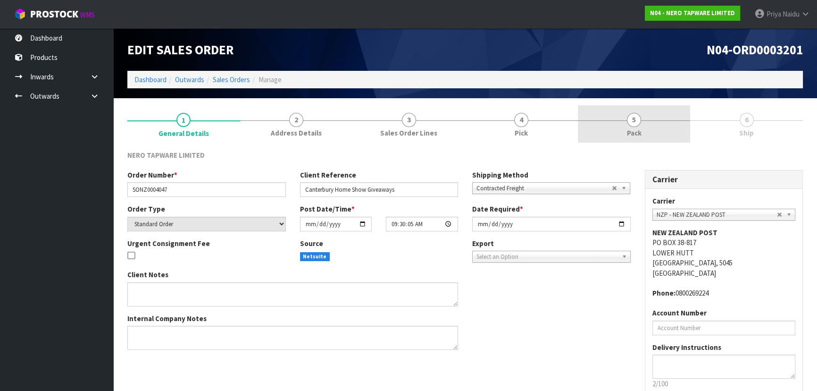
click at [635, 114] on span "5" at bounding box center [634, 120] width 14 height 14
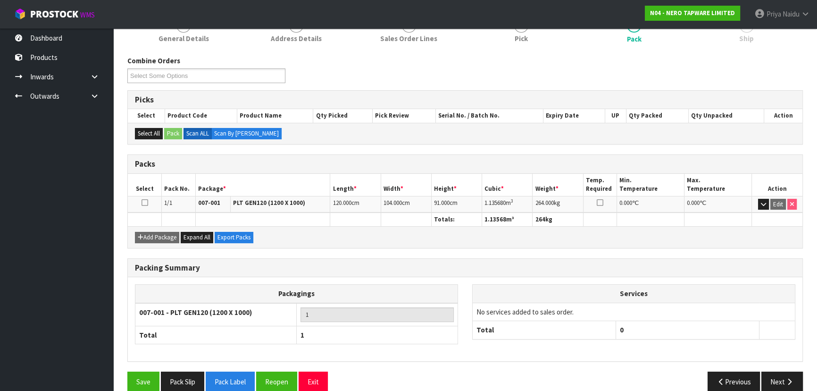
scroll to position [108, 0]
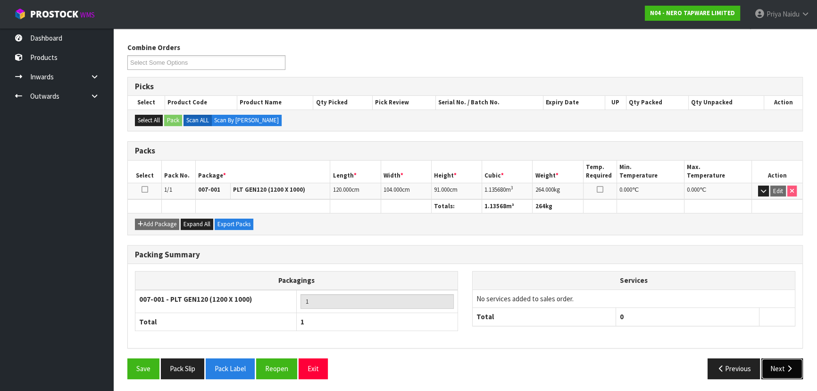
click at [786, 373] on button "Next" at bounding box center [782, 368] width 42 height 20
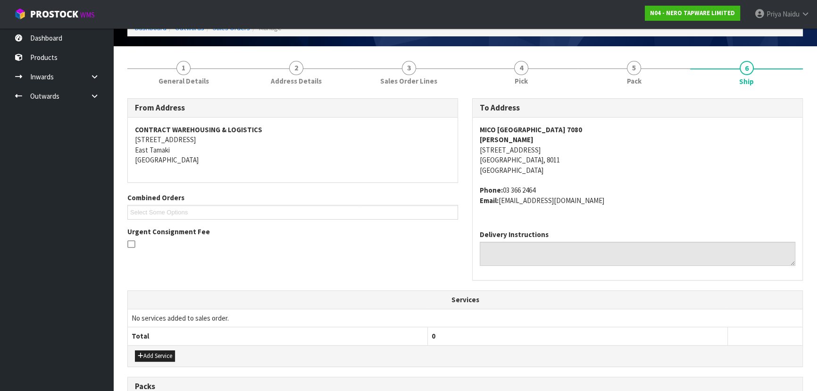
scroll to position [0, 0]
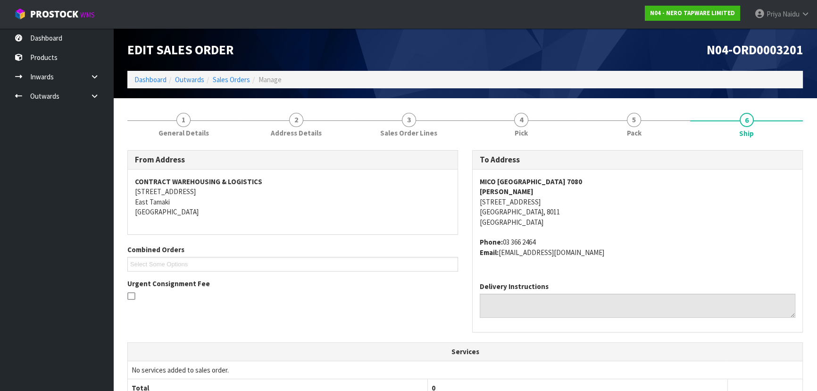
click at [477, 211] on div "MICO [GEOGRAPHIC_DATA] [STREET_ADDRESS][PERSON_NAME] Phone: [PHONE_NUMBER] Emai…" at bounding box center [638, 221] width 330 height 105
drag, startPoint x: 477, startPoint y: 211, endPoint x: 528, endPoint y: 211, distance: 50.9
click at [528, 211] on div "MICO [GEOGRAPHIC_DATA] [STREET_ADDRESS][PERSON_NAME] Phone: [PHONE_NUMBER] Emai…" at bounding box center [638, 221] width 330 height 105
drag, startPoint x: 492, startPoint y: 201, endPoint x: 525, endPoint y: 201, distance: 32.6
click at [525, 201] on address "MICO [GEOGRAPHIC_DATA] [STREET_ADDRESS][PERSON_NAME]" at bounding box center [638, 201] width 316 height 50
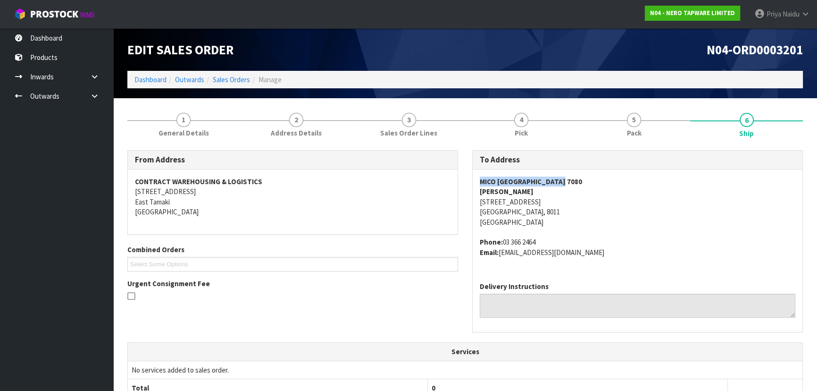
drag, startPoint x: 479, startPoint y: 179, endPoint x: 564, endPoint y: 172, distance: 85.2
click at [564, 172] on div "MICO [GEOGRAPHIC_DATA] [STREET_ADDRESS][PERSON_NAME] Phone: [PHONE_NUMBER] Emai…" at bounding box center [638, 221] width 330 height 105
drag, startPoint x: 472, startPoint y: 203, endPoint x: 567, endPoint y: 210, distance: 95.5
click at [567, 210] on div "To Address MICO [GEOGRAPHIC_DATA] [GEOGRAPHIC_DATA][PERSON_NAME][STREET_ADDRESS…" at bounding box center [637, 246] width 345 height 192
click at [650, 148] on div "From Address CONTRACT WAREHOUSING & LOGISTICS [STREET_ADDRESS] Combined Orders …" at bounding box center [464, 372] width 675 height 459
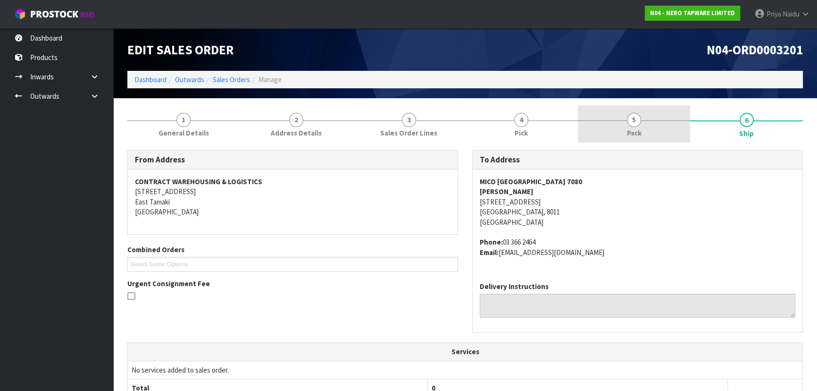
click at [641, 134] on span "Pack" at bounding box center [634, 133] width 15 height 10
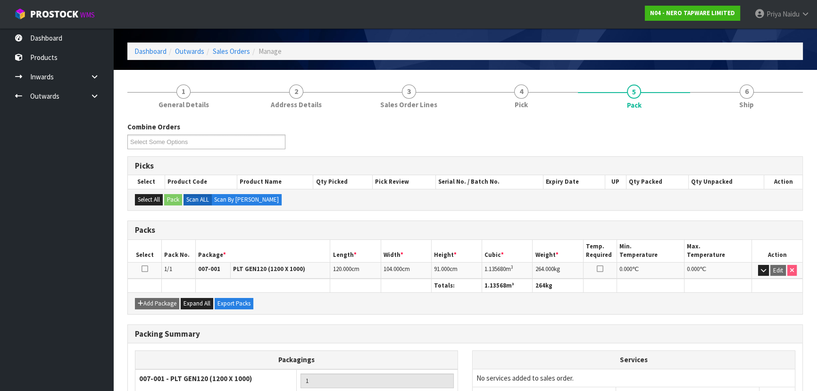
scroll to position [42, 0]
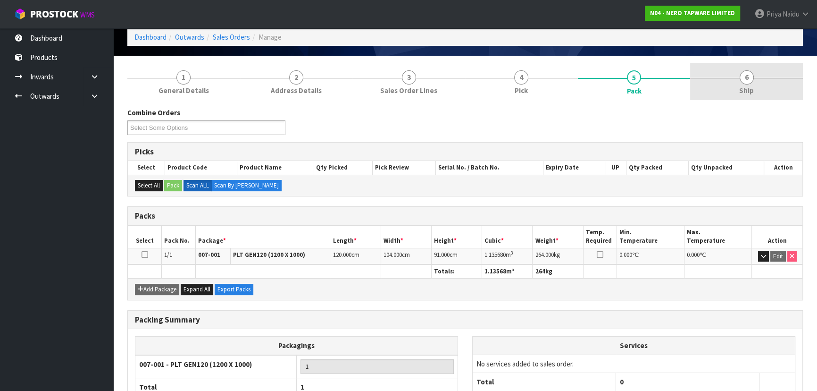
click at [731, 68] on link "6 Ship" at bounding box center [746, 81] width 113 height 37
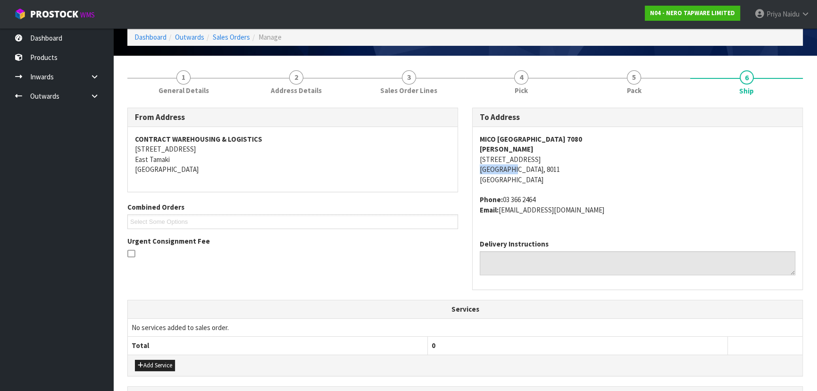
drag, startPoint x: 475, startPoint y: 167, endPoint x: 521, endPoint y: 166, distance: 45.3
click at [520, 166] on div "MICO [GEOGRAPHIC_DATA] [STREET_ADDRESS][PERSON_NAME] Phone: [PHONE_NUMBER] Emai…" at bounding box center [638, 179] width 330 height 105
click at [471, 166] on div "To Address MICO [GEOGRAPHIC_DATA] [GEOGRAPHIC_DATA][PERSON_NAME][STREET_ADDRESS…" at bounding box center [637, 204] width 345 height 192
drag, startPoint x: 477, startPoint y: 168, endPoint x: 261, endPoint y: 172, distance: 216.1
click at [526, 169] on div "MICO [GEOGRAPHIC_DATA] [STREET_ADDRESS][PERSON_NAME] Phone: [PHONE_NUMBER] Emai…" at bounding box center [638, 179] width 330 height 105
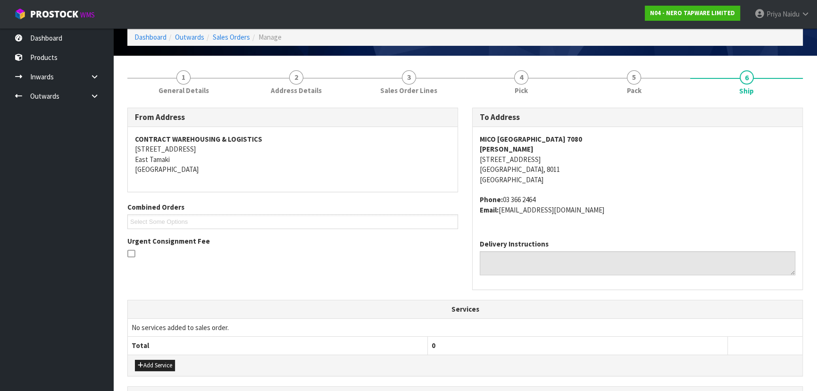
click at [665, 103] on div "From Address CONTRACT WAREHOUSING & LOGISTICS [STREET_ADDRESS] Combined Orders …" at bounding box center [464, 329] width 675 height 459
click at [653, 90] on link "5 Pack" at bounding box center [634, 81] width 113 height 37
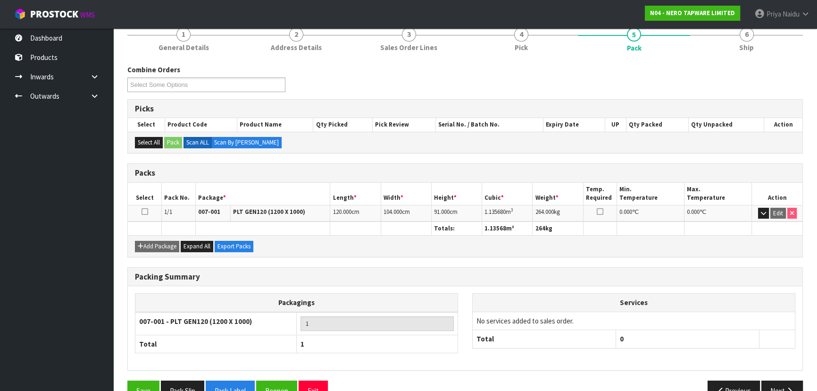
scroll to position [0, 0]
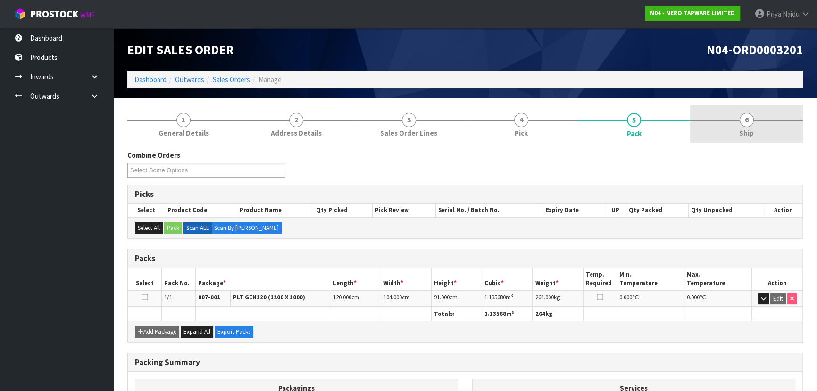
drag, startPoint x: 727, startPoint y: 103, endPoint x: 721, endPoint y: 108, distance: 7.4
click at [727, 103] on section "1 General Details 2 Address Details 3 Sales Order Lines 4 Pick 5 Pack 6 Ship Co…" at bounding box center [465, 299] width 704 height 402
click at [746, 121] on span "6" at bounding box center [747, 120] width 14 height 14
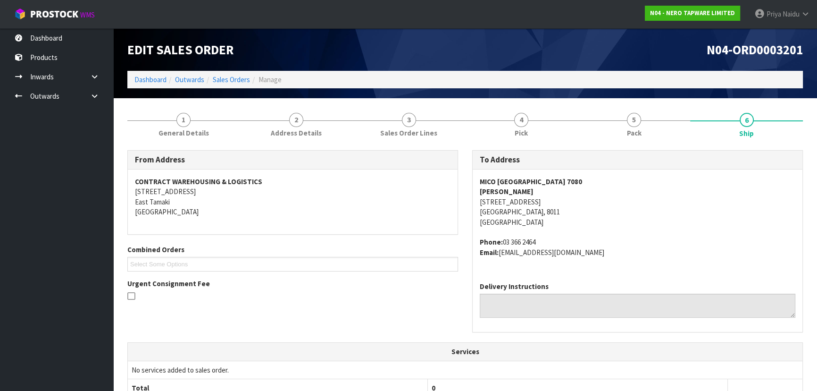
click at [474, 198] on div "MICO [GEOGRAPHIC_DATA] [STREET_ADDRESS][PERSON_NAME] Phone: [PHONE_NUMBER] Emai…" at bounding box center [638, 221] width 330 height 105
drag, startPoint x: 475, startPoint y: 200, endPoint x: 302, endPoint y: 262, distance: 183.5
click at [585, 213] on div "MICO [GEOGRAPHIC_DATA] [STREET_ADDRESS][PERSON_NAME] Phone: [PHONE_NUMBER] Emai…" at bounding box center [638, 221] width 330 height 105
drag, startPoint x: 477, startPoint y: 186, endPoint x: 0, endPoint y: 200, distance: 477.1
click at [457, 185] on div "From Address CONTRACT WAREHOUSING & LOGISTICS [STREET_ADDRESS] Combined Orders …" at bounding box center [465, 246] width 690 height 192
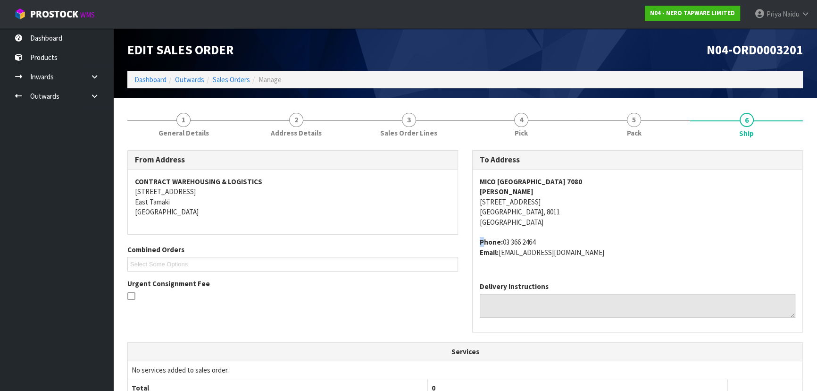
drag, startPoint x: 476, startPoint y: 238, endPoint x: 484, endPoint y: 240, distance: 8.8
click at [484, 240] on div "MICO [GEOGRAPHIC_DATA] [STREET_ADDRESS][PERSON_NAME] Phone: [PHONE_NUMBER] Emai…" at bounding box center [638, 221] width 330 height 105
drag, startPoint x: 472, startPoint y: 188, endPoint x: 276, endPoint y: 170, distance: 196.6
click at [520, 188] on div "To Address MICO [GEOGRAPHIC_DATA] [GEOGRAPHIC_DATA][PERSON_NAME][STREET_ADDRESS…" at bounding box center [637, 241] width 331 height 182
drag, startPoint x: 479, startPoint y: 240, endPoint x: 230, endPoint y: 263, distance: 250.1
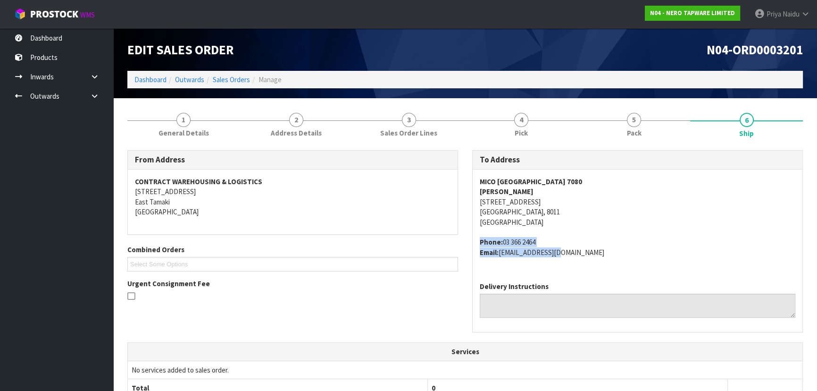
click at [574, 260] on div "MICO [GEOGRAPHIC_DATA] [STREET_ADDRESS][PERSON_NAME] Phone: [PHONE_NUMBER] Emai…" at bounding box center [638, 221] width 330 height 105
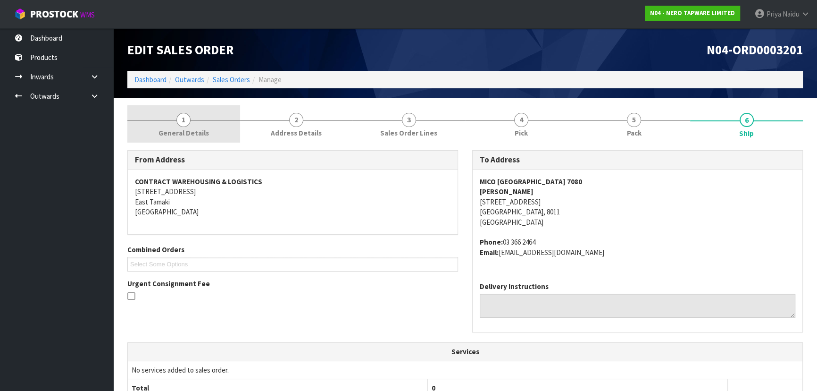
click at [181, 123] on span "1" at bounding box center [183, 120] width 14 height 14
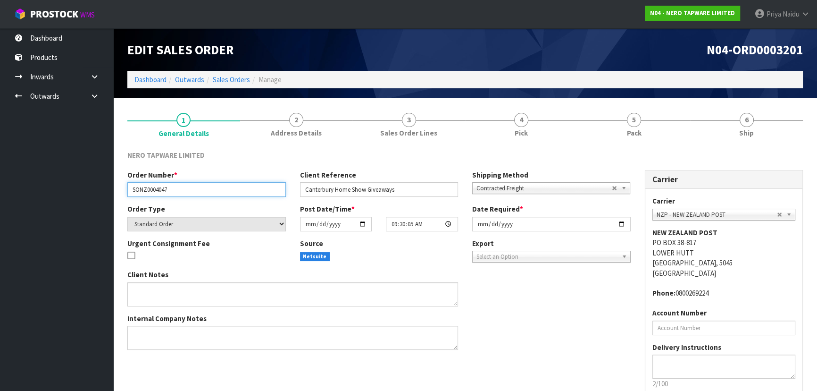
drag, startPoint x: 133, startPoint y: 190, endPoint x: 177, endPoint y: 194, distance: 44.0
click at [177, 194] on input "SONZ0004047" at bounding box center [206, 189] width 158 height 15
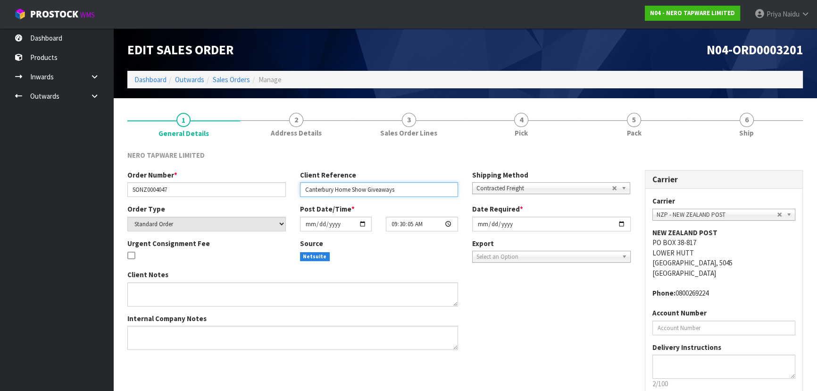
drag, startPoint x: 300, startPoint y: 187, endPoint x: 10, endPoint y: 221, distance: 292.0
click at [410, 194] on input "Canterbury Home Show Giveaways" at bounding box center [379, 189] width 158 height 15
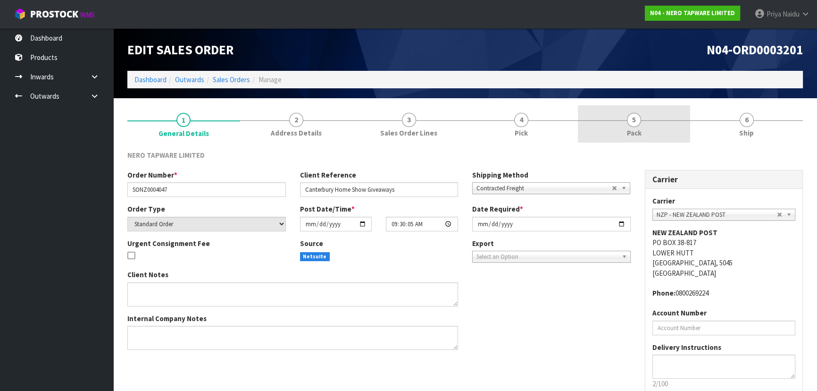
click at [609, 120] on link "5 Pack" at bounding box center [634, 123] width 113 height 37
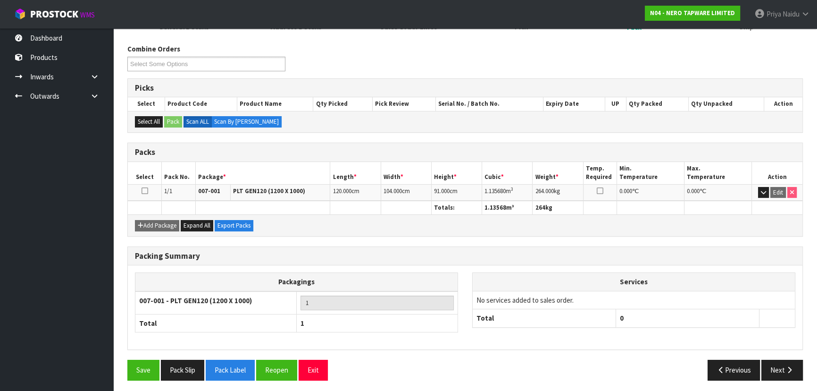
scroll to position [108, 0]
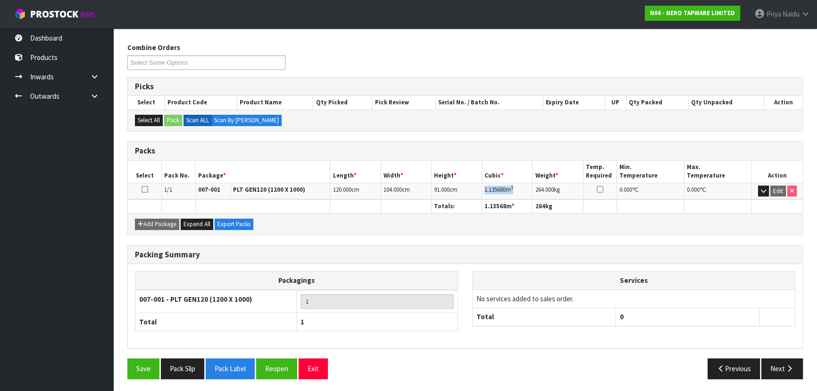
drag, startPoint x: 484, startPoint y: 188, endPoint x: 517, endPoint y: 193, distance: 33.4
click at [517, 193] on td "1.135680 m 3" at bounding box center [507, 191] width 50 height 17
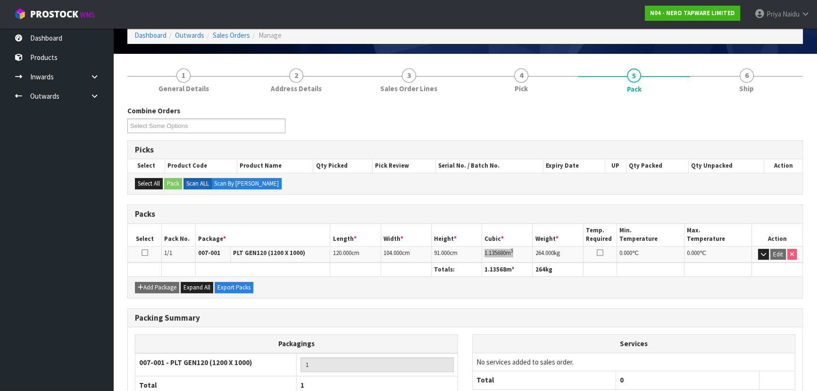
scroll to position [0, 0]
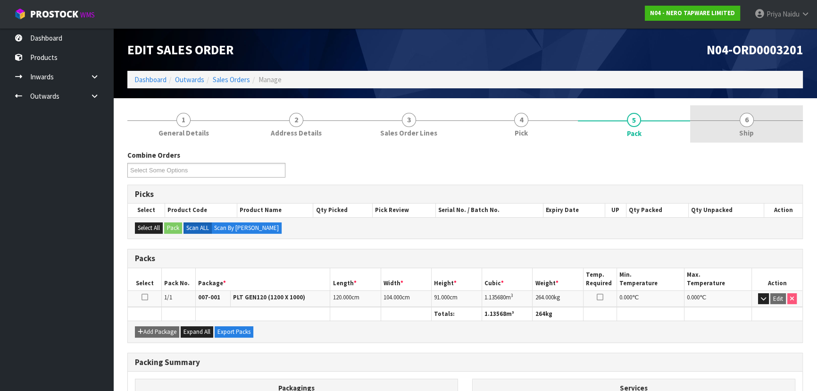
click at [735, 119] on link "6 Ship" at bounding box center [746, 123] width 113 height 37
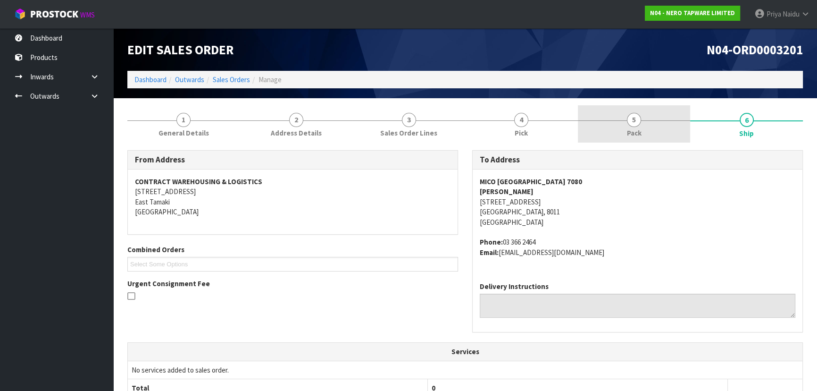
click at [625, 124] on link "5 Pack" at bounding box center [634, 123] width 113 height 37
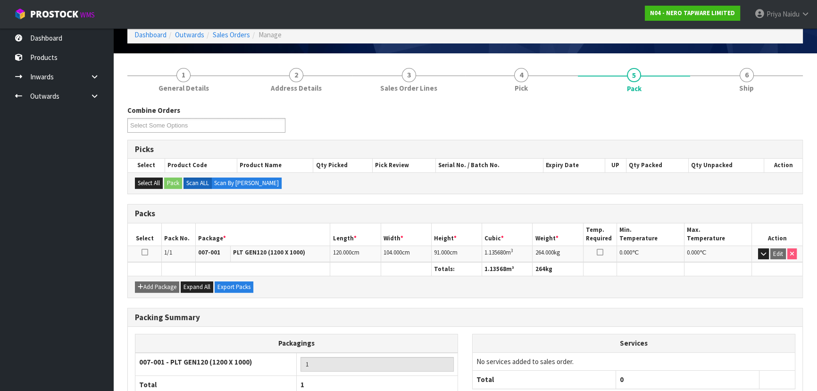
scroll to position [85, 0]
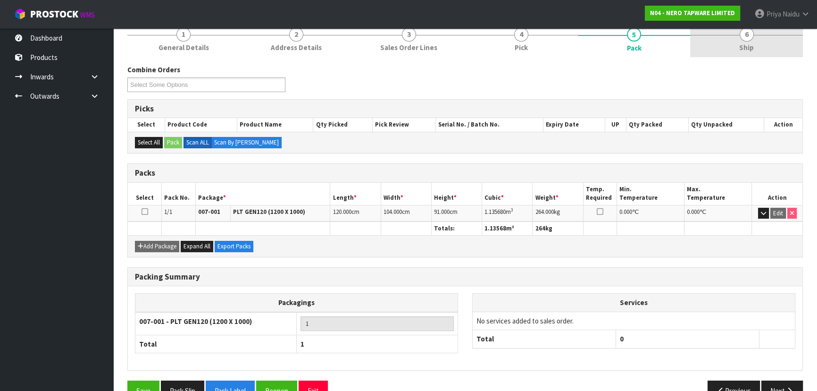
drag, startPoint x: 761, startPoint y: 44, endPoint x: 750, endPoint y: 50, distance: 12.5
click at [761, 44] on link "6 Ship" at bounding box center [746, 38] width 113 height 37
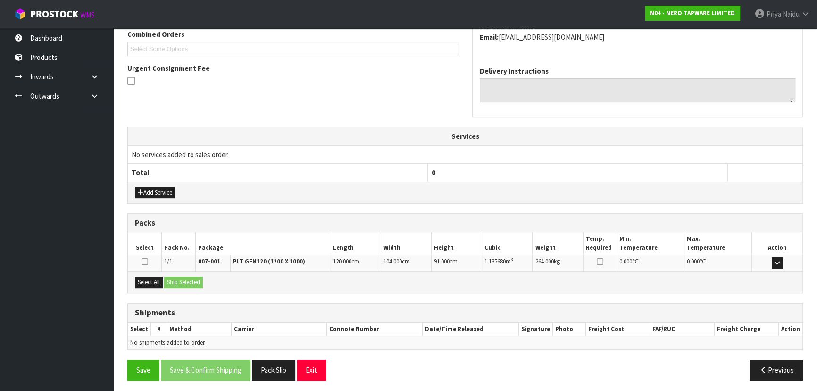
scroll to position [217, 0]
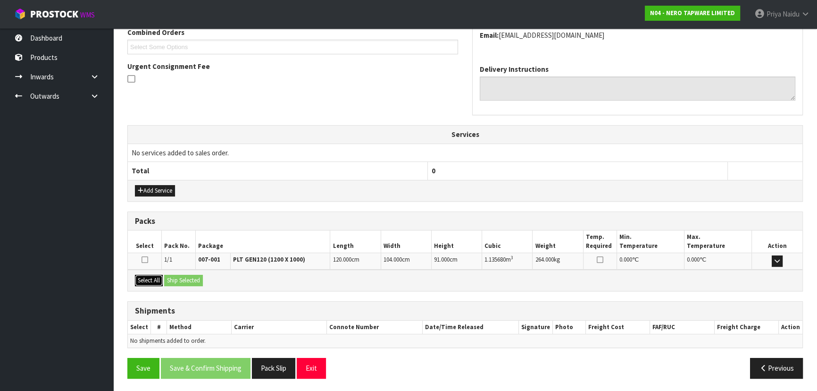
click at [155, 280] on button "Select All" at bounding box center [149, 280] width 28 height 11
click at [178, 283] on button "Ship Selected" at bounding box center [183, 280] width 39 height 11
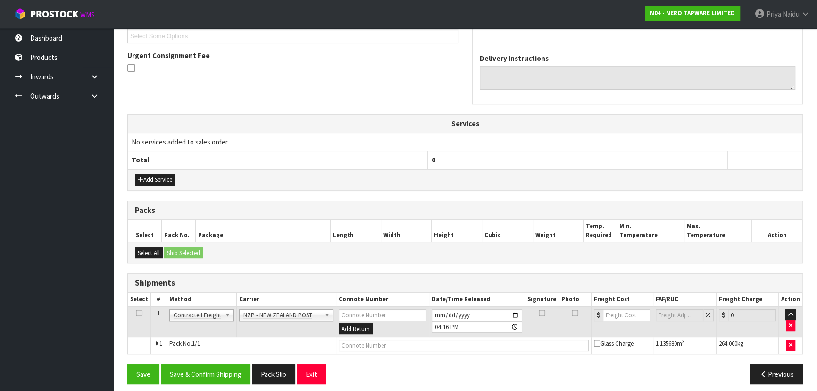
scroll to position [233, 0]
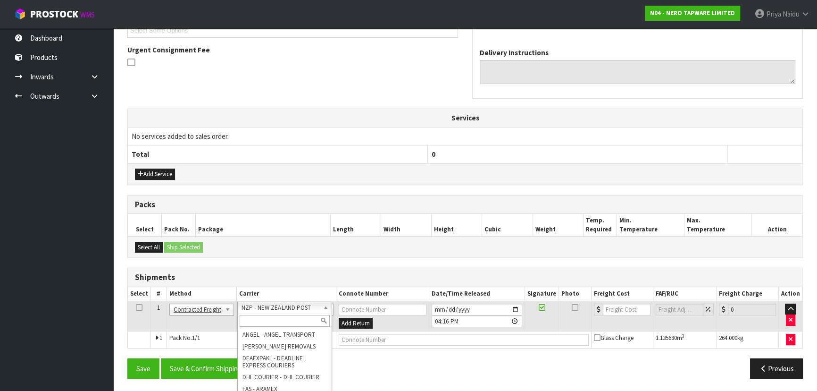
click at [279, 317] on input "text" at bounding box center [285, 321] width 90 height 12
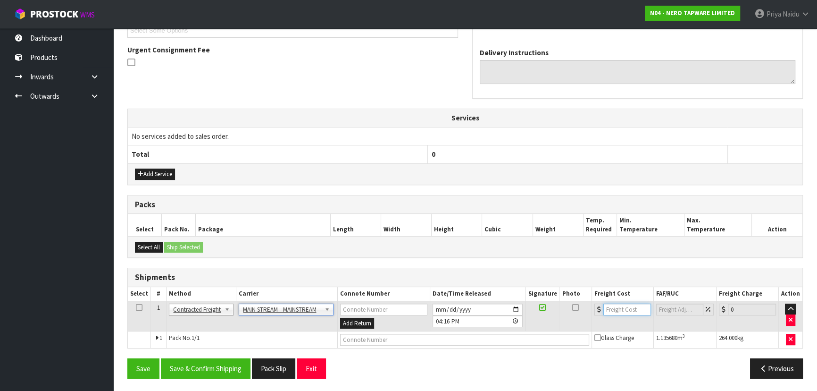
click at [623, 308] on input "number" at bounding box center [627, 309] width 48 height 12
click at [616, 310] on input "number" at bounding box center [627, 309] width 48 height 12
click at [383, 328] on td "Add Return" at bounding box center [383, 315] width 92 height 31
click at [383, 331] on td at bounding box center [464, 339] width 254 height 17
click at [381, 340] on input "text" at bounding box center [464, 339] width 249 height 12
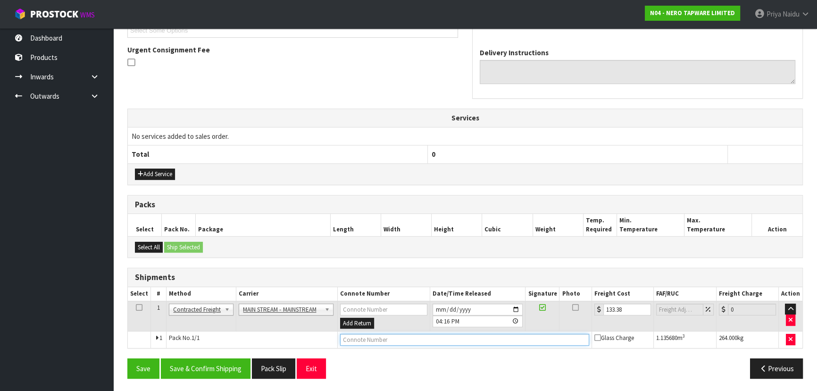
paste input "CWL7731972"
click at [216, 358] on button "Save & Confirm Shipping" at bounding box center [206, 368] width 90 height 20
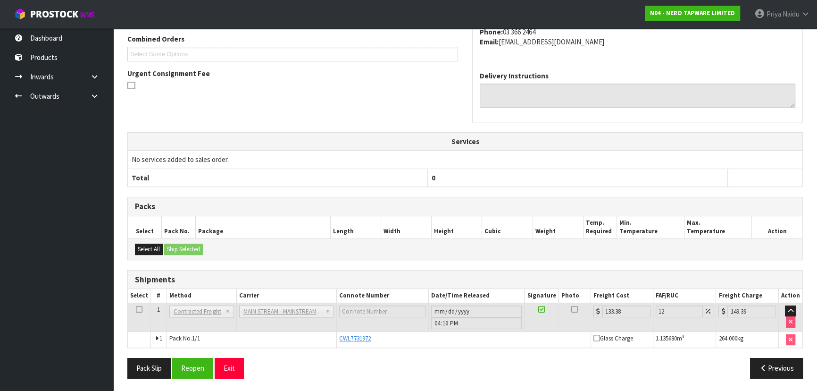
scroll to position [0, 0]
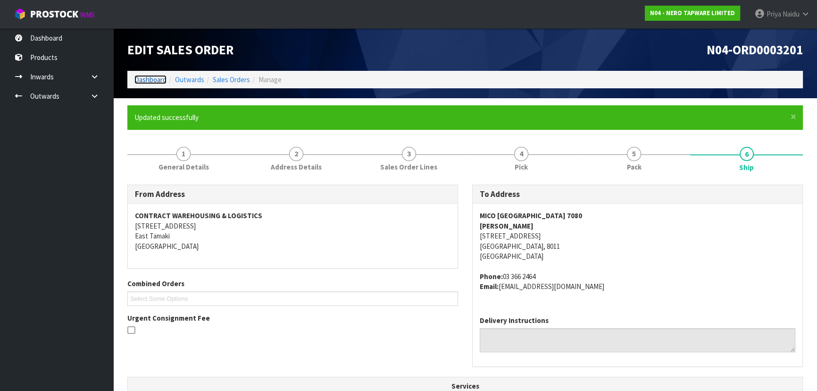
click at [159, 78] on link "Dashboard" at bounding box center [150, 79] width 32 height 9
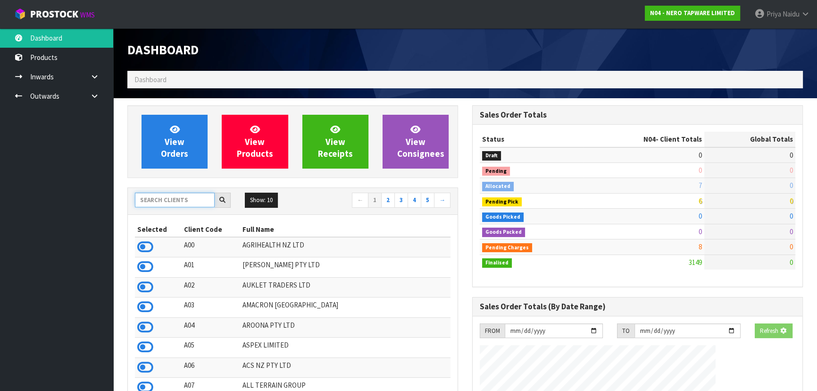
click at [198, 198] on input "text" at bounding box center [175, 199] width 80 height 15
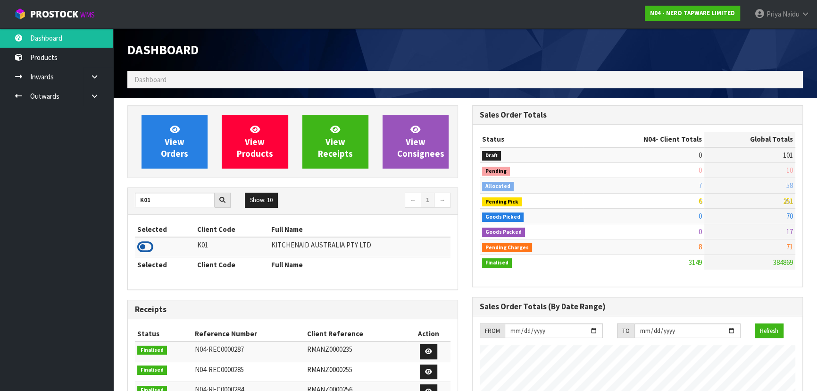
click at [143, 245] on icon at bounding box center [145, 247] width 16 height 14
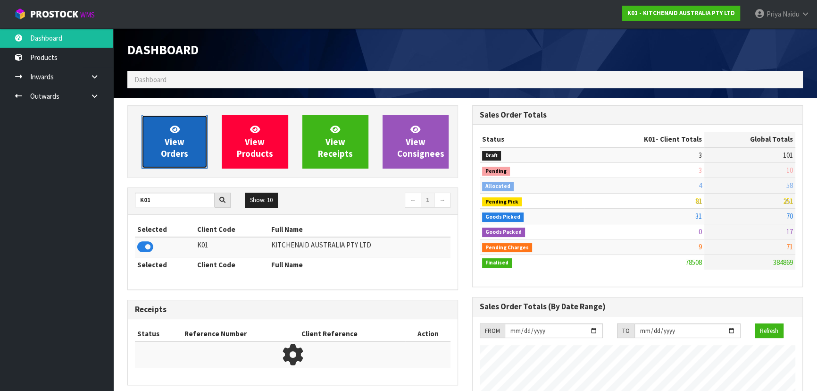
scroll to position [713, 344]
click at [170, 137] on span "View Orders" at bounding box center [174, 141] width 27 height 35
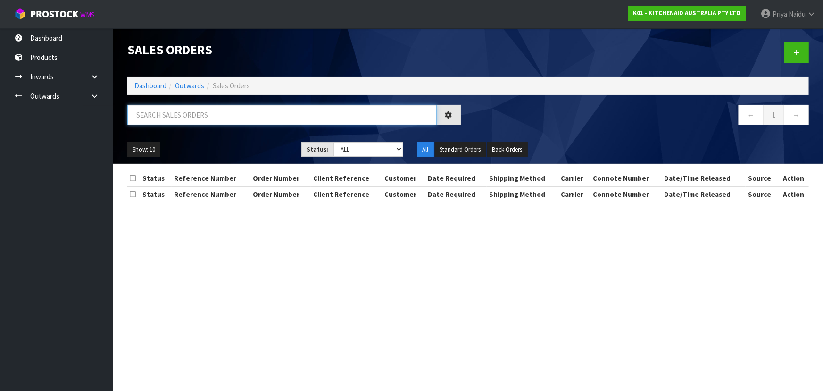
click at [200, 114] on input "text" at bounding box center [281, 115] width 309 height 20
click at [267, 133] on div "79928 ← 1 →" at bounding box center [468, 120] width 696 height 30
click at [255, 142] on ul "Show: 10 5 10 25 50" at bounding box center [207, 149] width 160 height 15
click at [250, 144] on ul "Show: 10 5 10 25 50" at bounding box center [207, 149] width 160 height 15
click at [241, 147] on ul "Show: 10 5 10 25 50" at bounding box center [207, 149] width 160 height 15
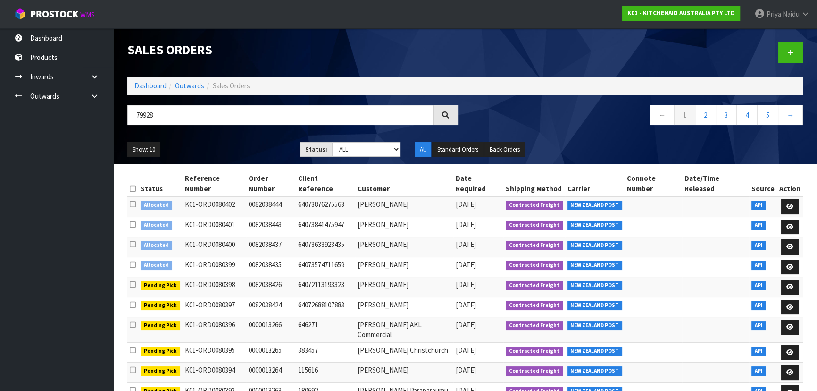
click at [241, 147] on ul "Show: 10 5 10 25 50" at bounding box center [206, 149] width 158 height 15
click at [238, 153] on ul "Show: 10 5 10 25 50" at bounding box center [206, 149] width 158 height 15
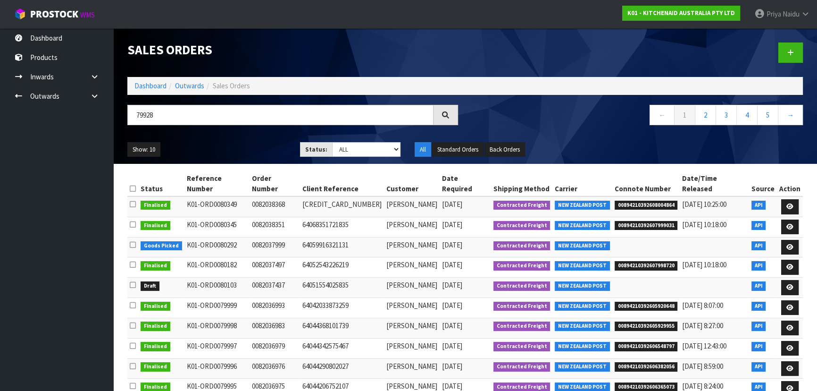
click at [239, 147] on ul "Show: 10 5 10 25 50" at bounding box center [206, 149] width 158 height 15
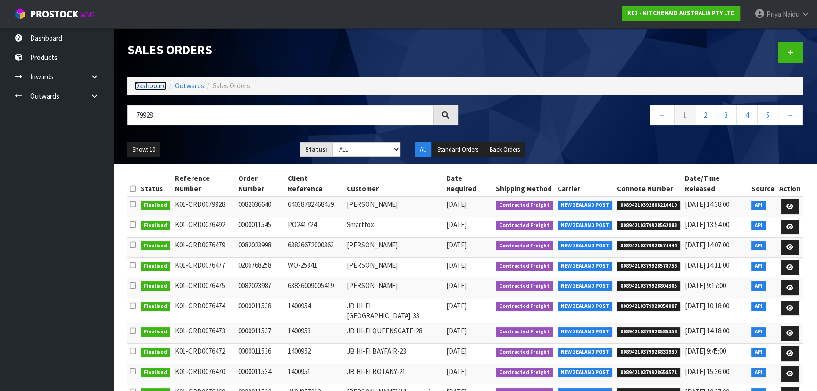
click at [156, 87] on link "Dashboard" at bounding box center [150, 85] width 32 height 9
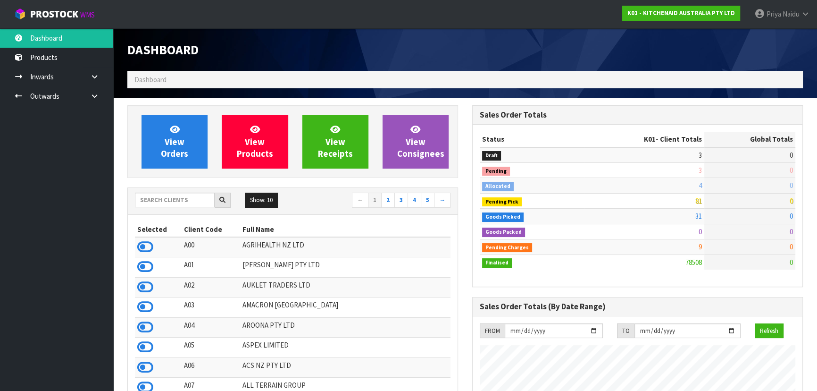
scroll to position [713, 344]
drag, startPoint x: 160, startPoint y: 202, endPoint x: 149, endPoint y: 207, distance: 12.1
click at [160, 203] on input "text" at bounding box center [175, 199] width 80 height 15
click at [144, 200] on input "text" at bounding box center [175, 199] width 80 height 15
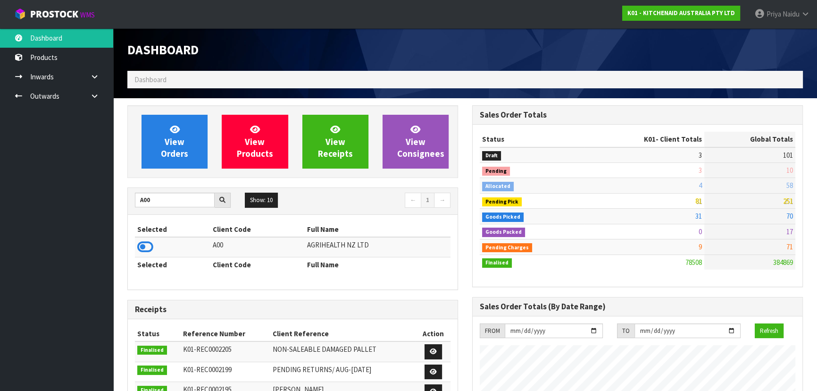
click at [149, 243] on icon at bounding box center [145, 247] width 16 height 14
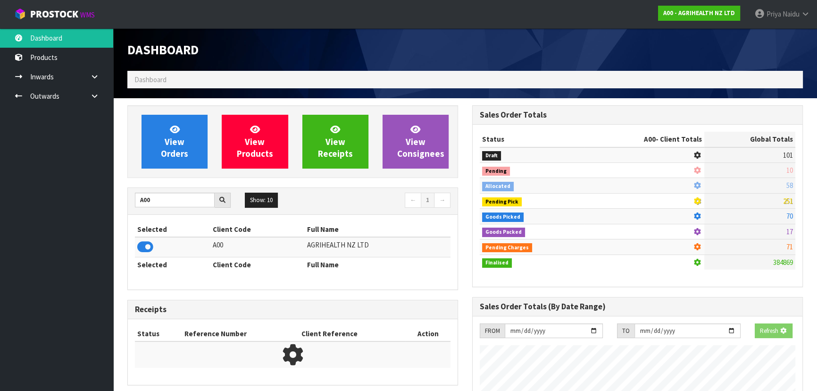
scroll to position [587, 344]
click at [180, 147] on link "View Orders" at bounding box center [175, 142] width 66 height 54
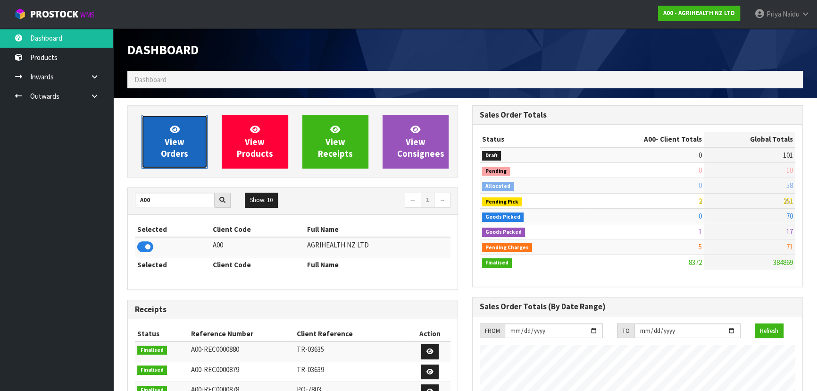
scroll to position [713, 344]
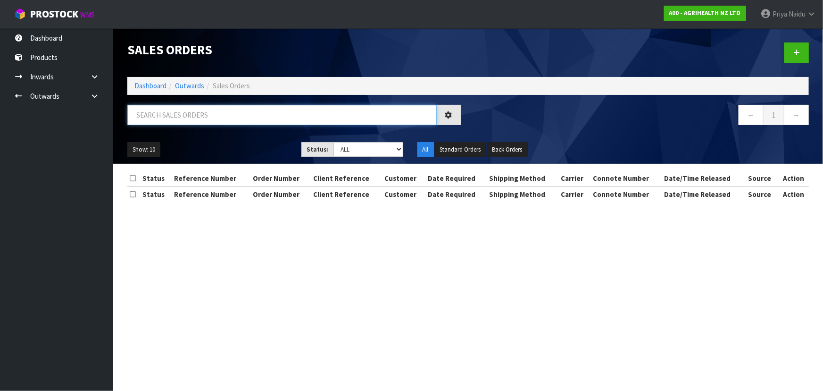
click at [188, 116] on input "text" at bounding box center [281, 115] width 309 height 20
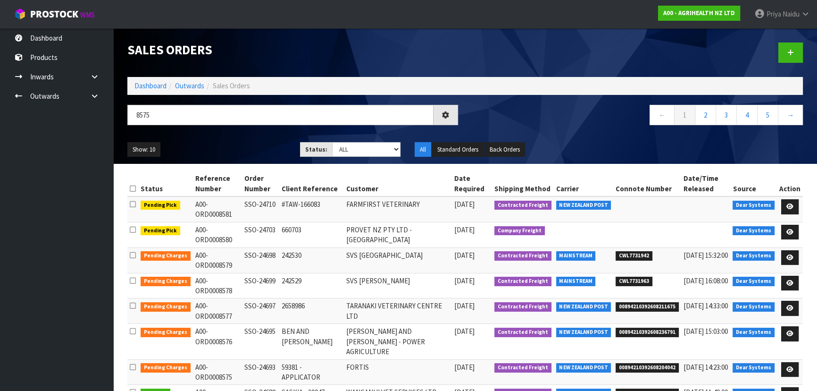
click at [198, 146] on ul "Show: 10 5 10 25 50" at bounding box center [206, 149] width 158 height 15
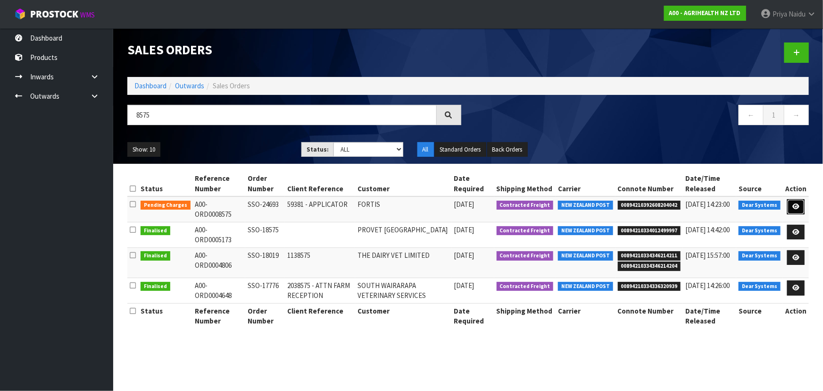
click at [798, 202] on link at bounding box center [795, 206] width 17 height 15
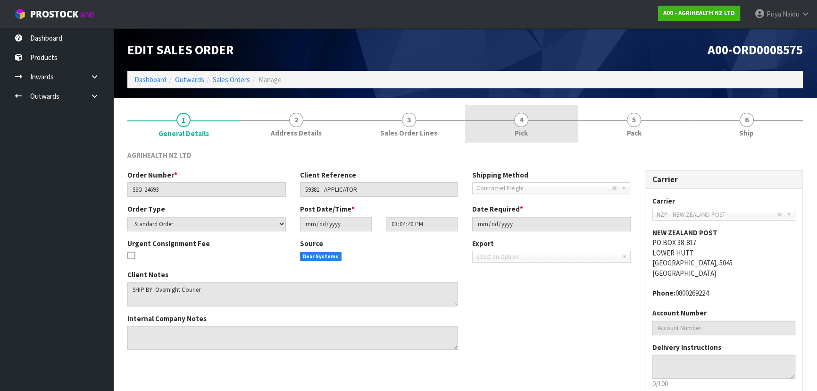
click at [467, 127] on link "4 Pick" at bounding box center [521, 123] width 113 height 37
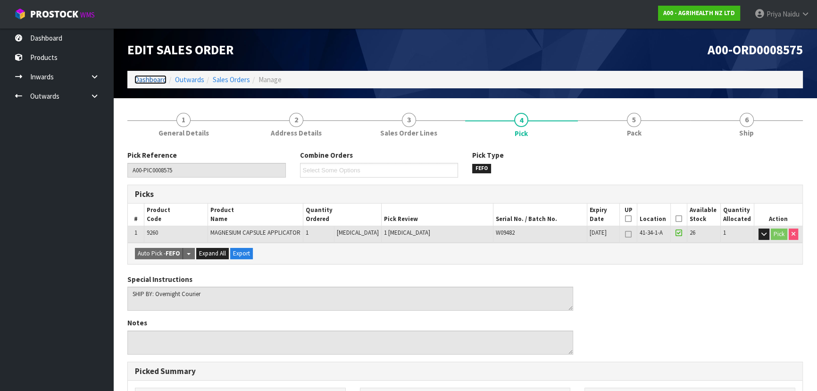
click at [139, 78] on link "Dashboard" at bounding box center [150, 79] width 32 height 9
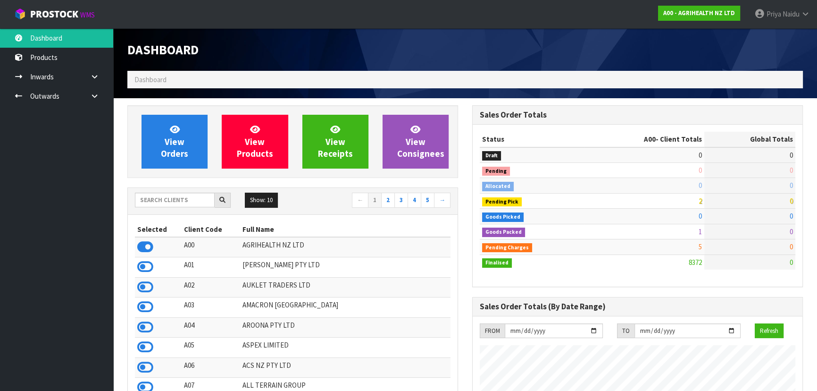
scroll to position [713, 344]
click at [390, 53] on h1 "Dashboard" at bounding box center [292, 49] width 331 height 14
click at [389, 53] on h1 "Dashboard" at bounding box center [292, 49] width 331 height 14
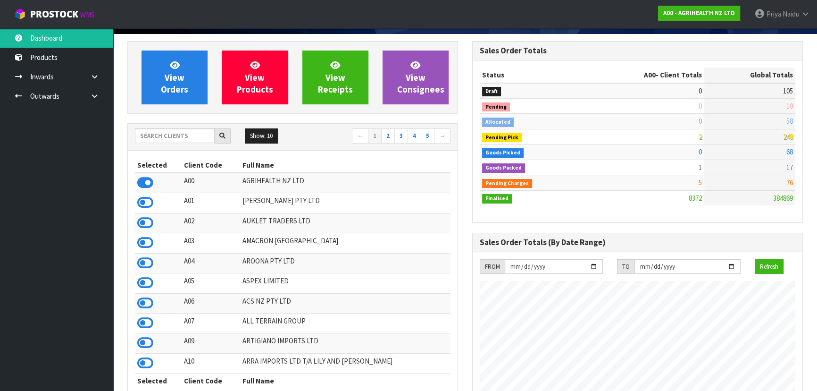
scroll to position [0, 0]
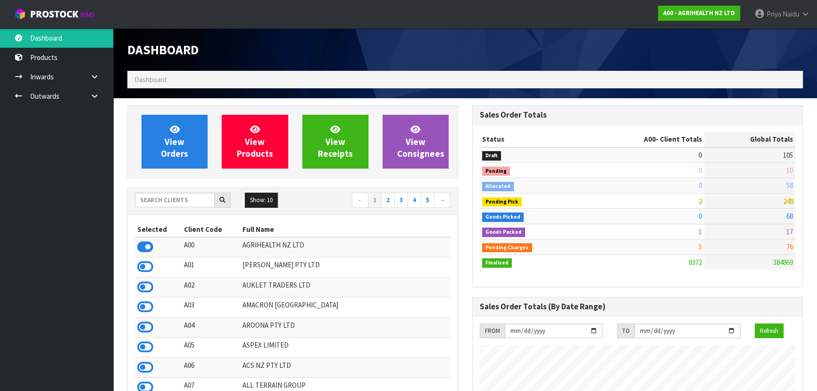
click at [337, 329] on td "AROONA PTY LTD" at bounding box center [345, 327] width 210 height 20
click at [774, 9] on span "Priya" at bounding box center [774, 13] width 15 height 9
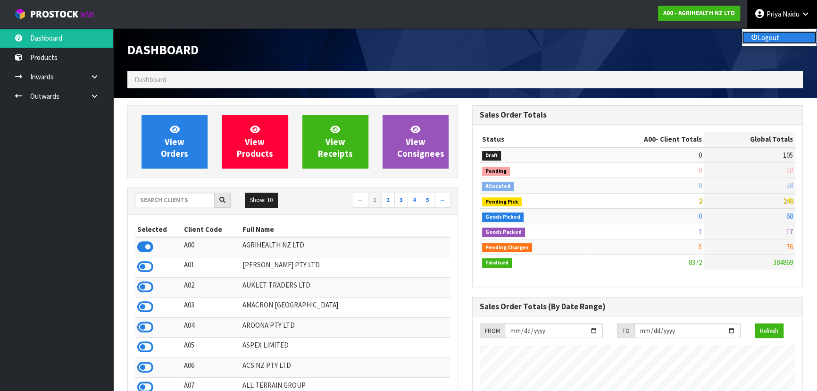
click at [757, 38] on icon at bounding box center [754, 38] width 6 height 0
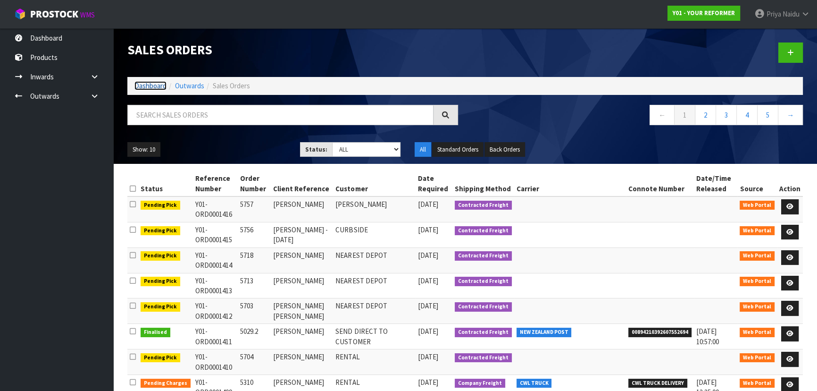
click at [145, 81] on li "Dashboard" at bounding box center [150, 86] width 32 height 10
click at [151, 84] on link "Dashboard" at bounding box center [150, 85] width 32 height 9
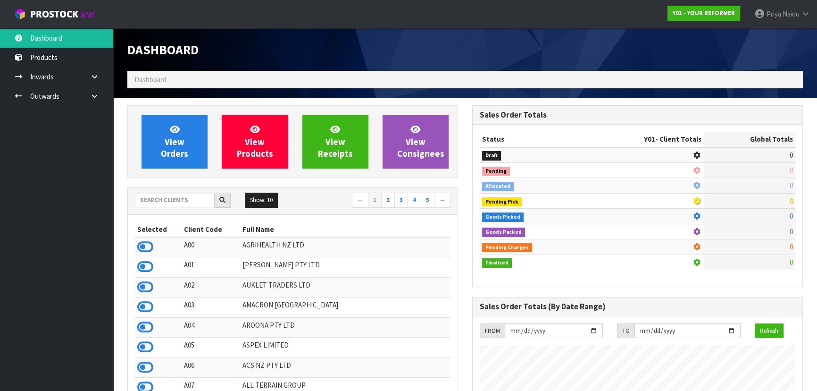
scroll to position [713, 344]
